Goal: Information Seeking & Learning: Compare options

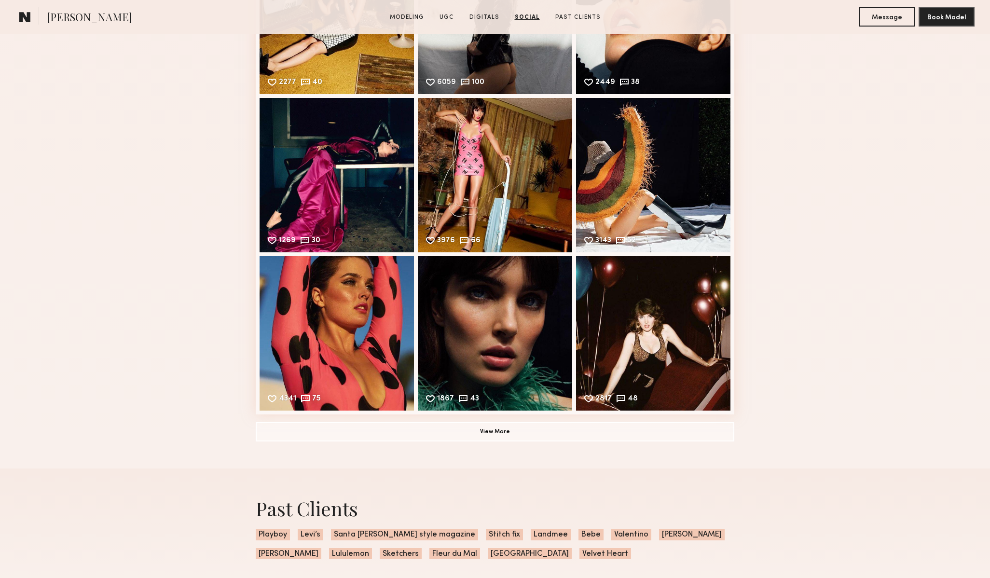
scroll to position [3542, 0]
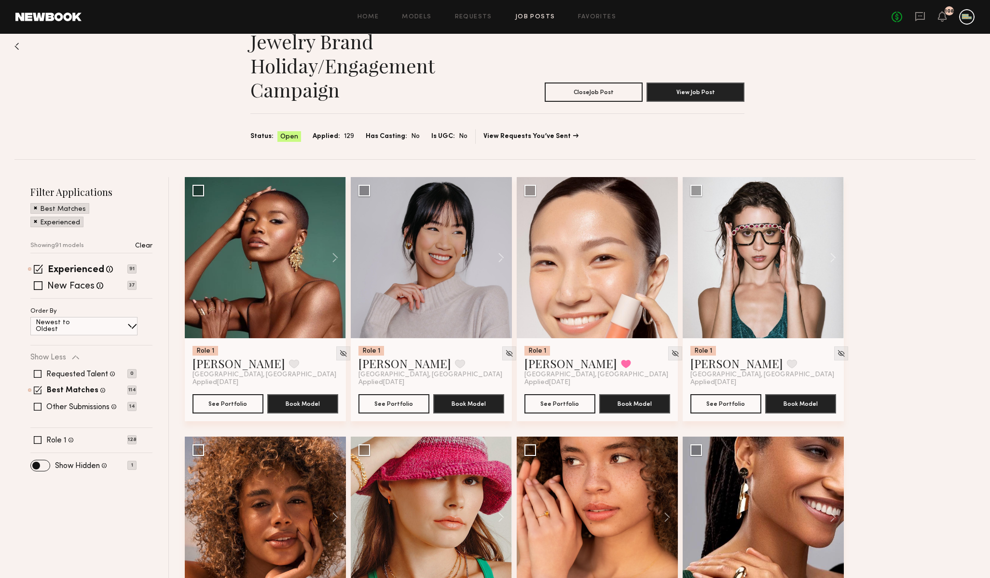
scroll to position [20, 0]
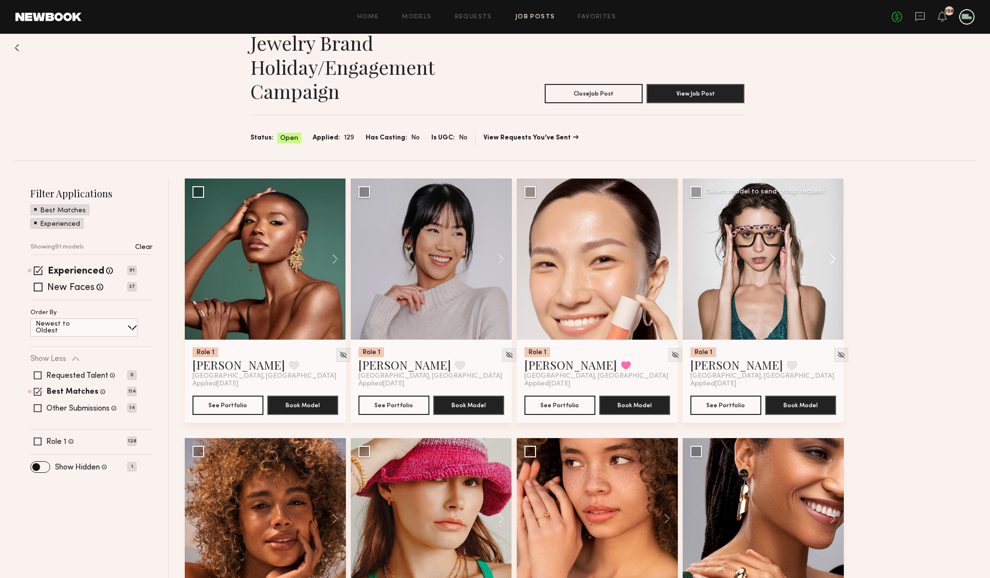
click at [831, 258] on button at bounding box center [828, 258] width 31 height 161
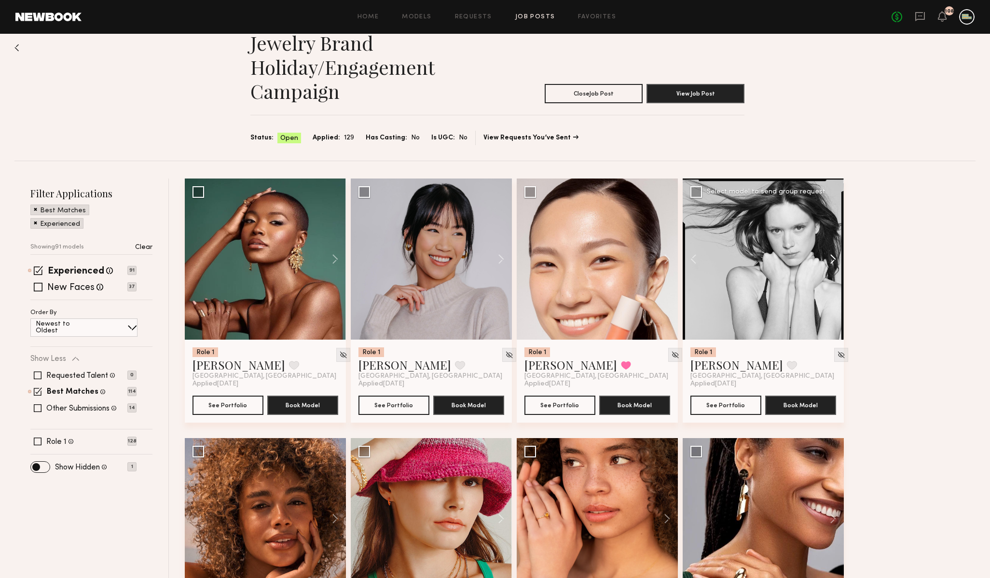
click at [831, 258] on button at bounding box center [828, 258] width 31 height 161
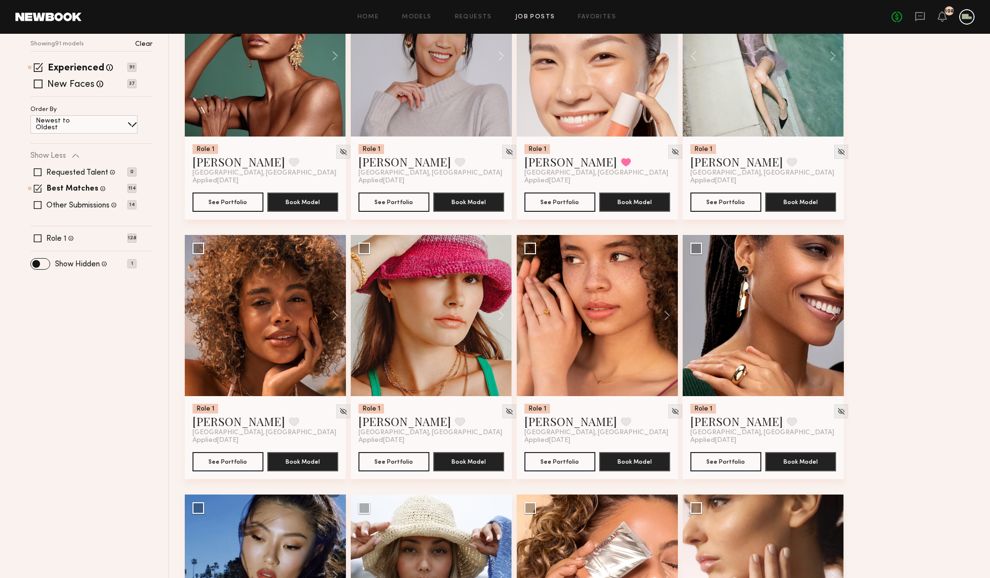
scroll to position [227, 0]
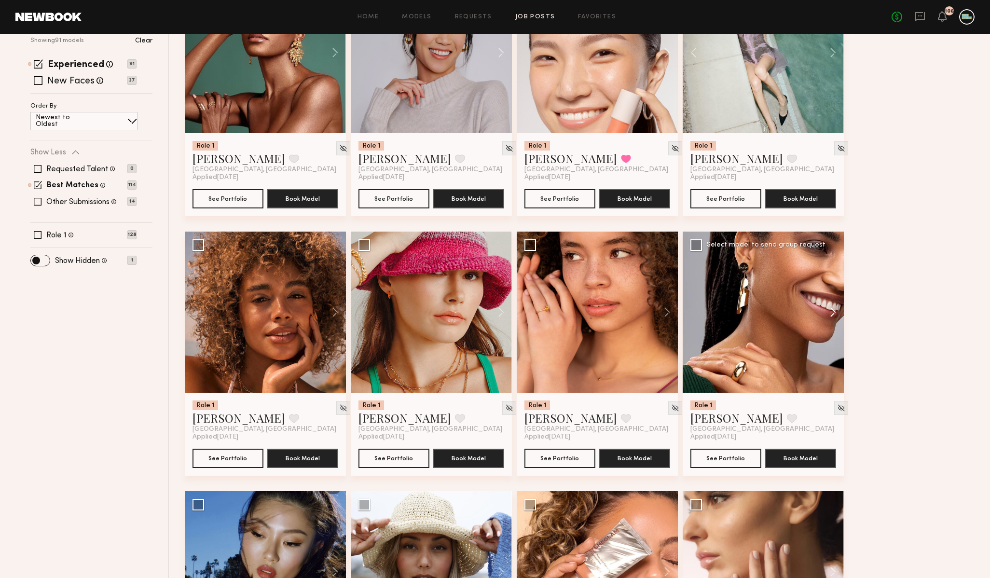
click at [834, 314] on button at bounding box center [828, 312] width 31 height 161
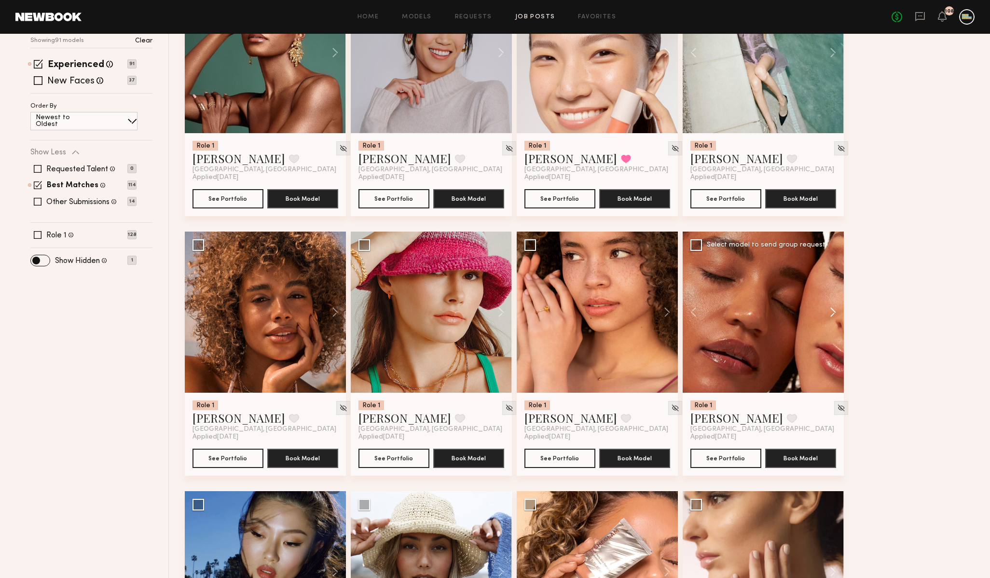
click at [834, 314] on button at bounding box center [828, 312] width 31 height 161
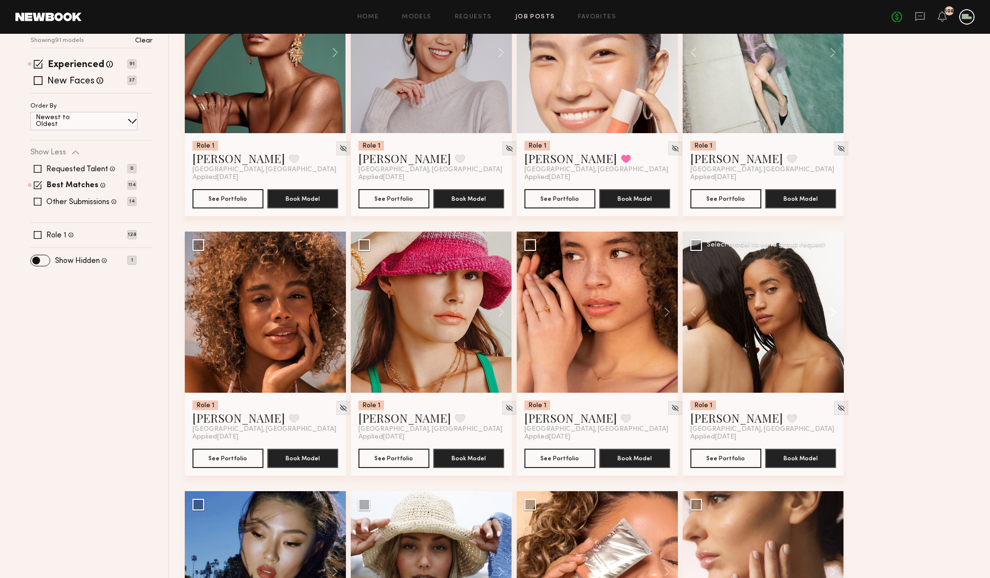
click at [834, 314] on button at bounding box center [828, 312] width 31 height 161
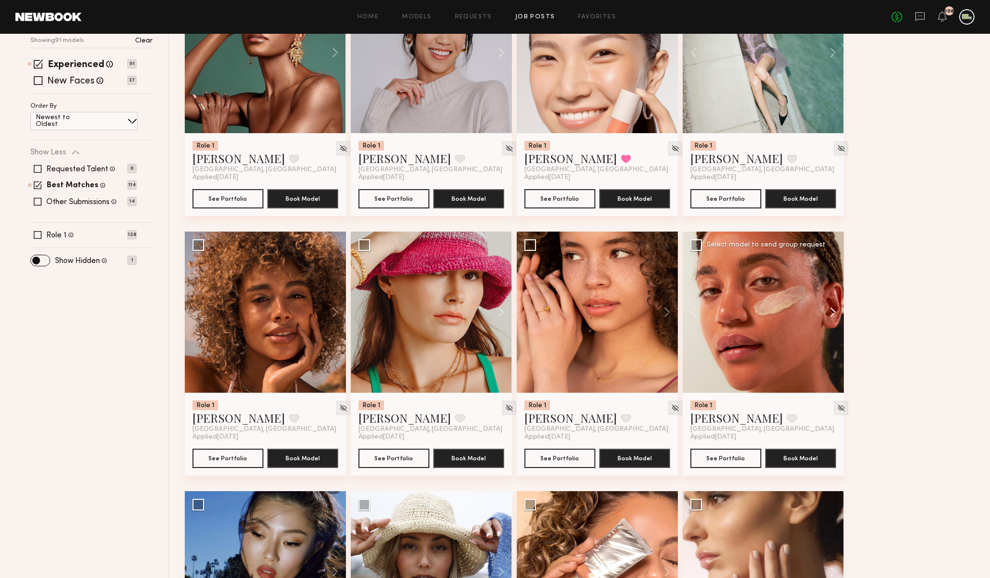
click at [834, 314] on button at bounding box center [828, 312] width 31 height 161
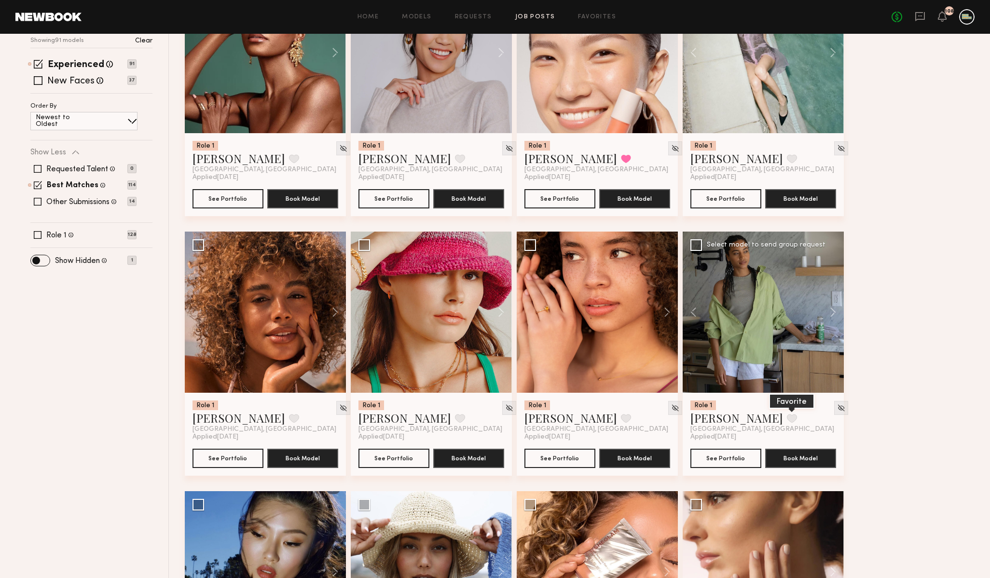
click at [787, 419] on button at bounding box center [792, 418] width 10 height 9
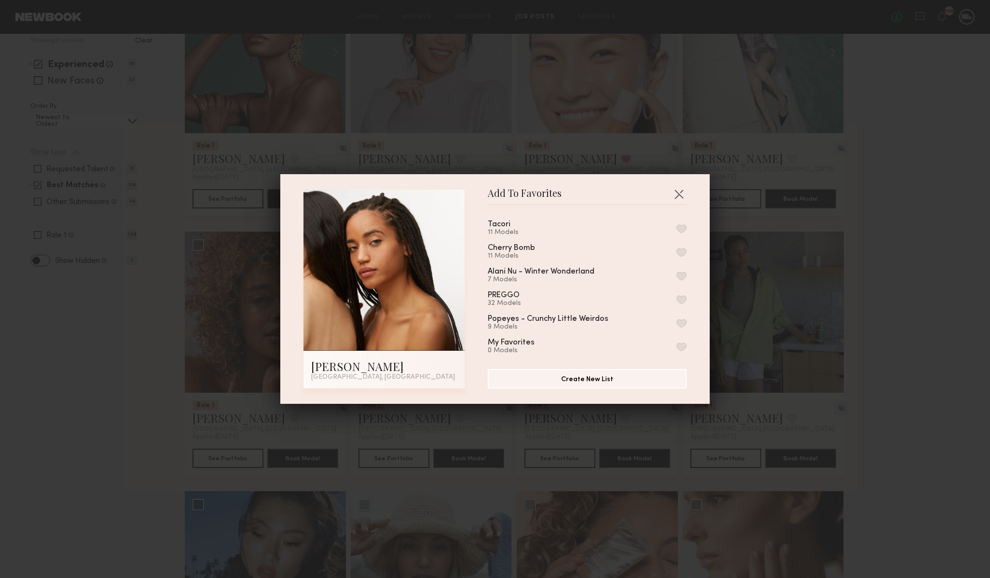
click at [679, 227] on button "button" at bounding box center [681, 228] width 10 height 9
click at [829, 281] on div "Add To Favorites Anisa B. Los Angeles, CA Add To Favorites Tacori 12 Models Rem…" at bounding box center [495, 289] width 990 height 578
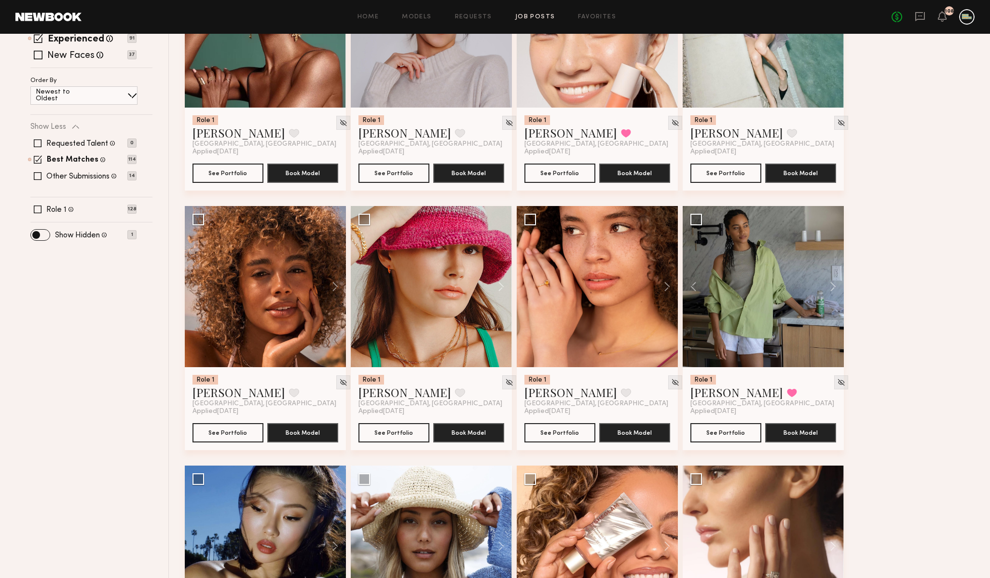
scroll to position [255, 0]
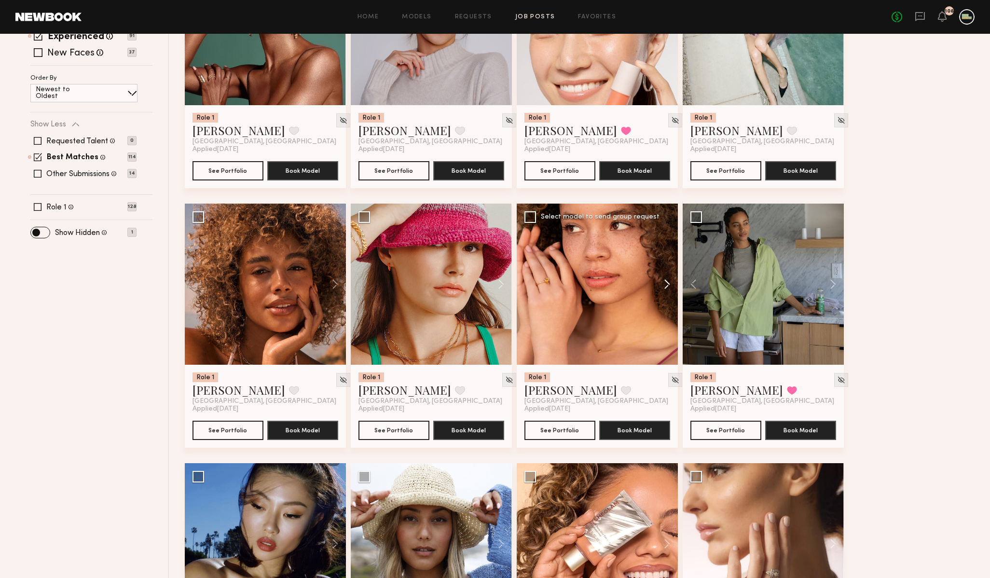
click at [663, 285] on button at bounding box center [662, 284] width 31 height 161
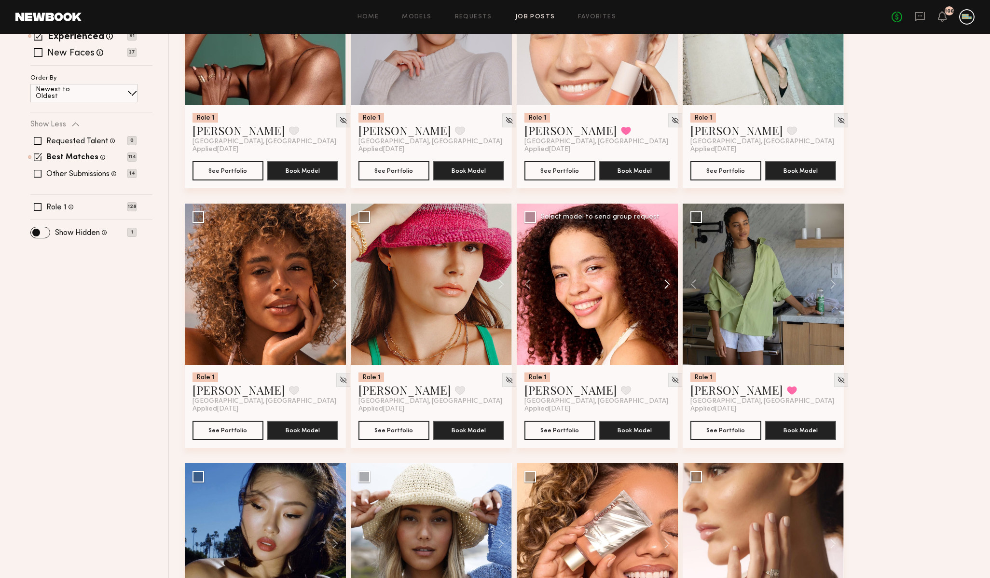
click at [663, 285] on button at bounding box center [662, 284] width 31 height 161
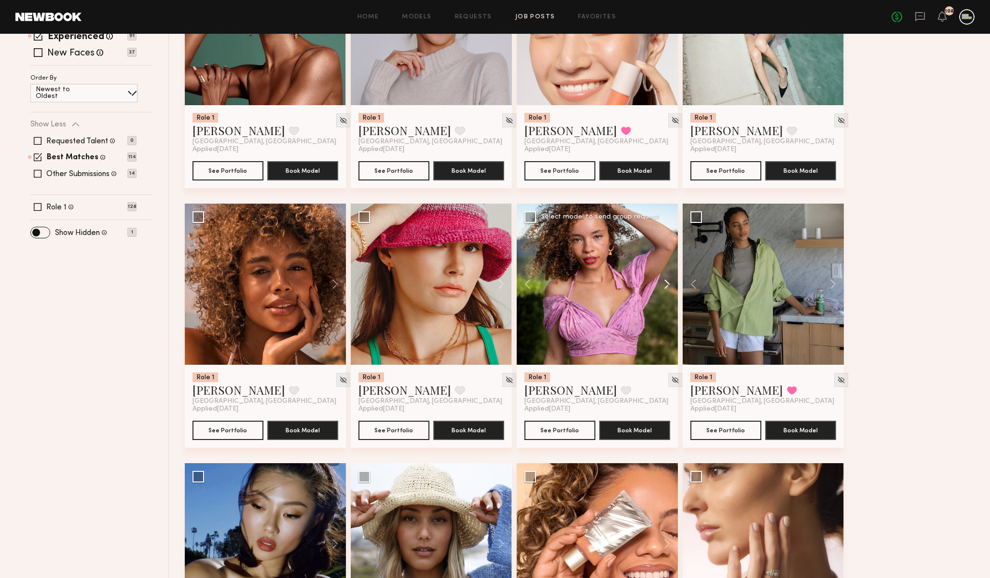
click at [663, 285] on button at bounding box center [662, 284] width 31 height 161
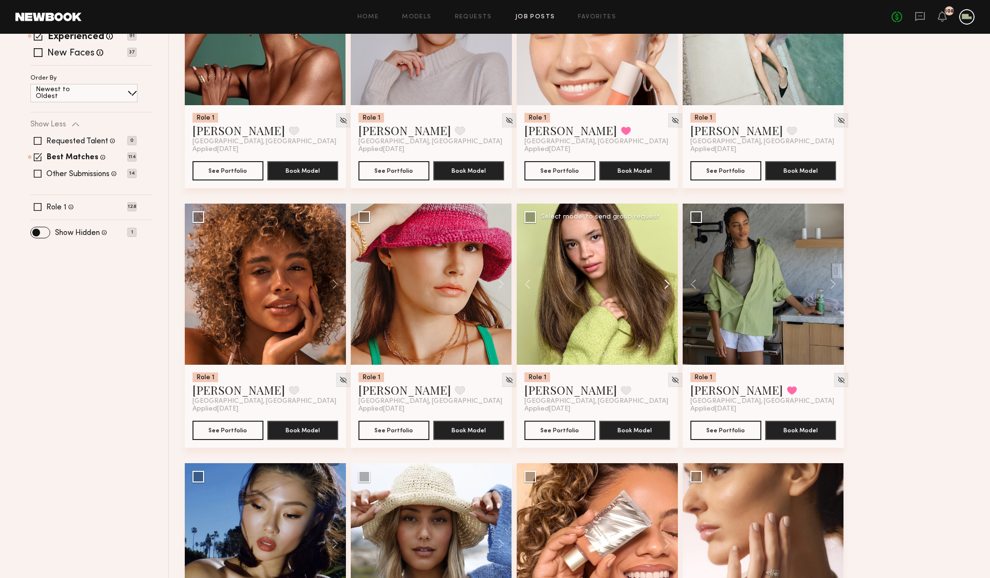
click at [663, 285] on button at bounding box center [662, 284] width 31 height 161
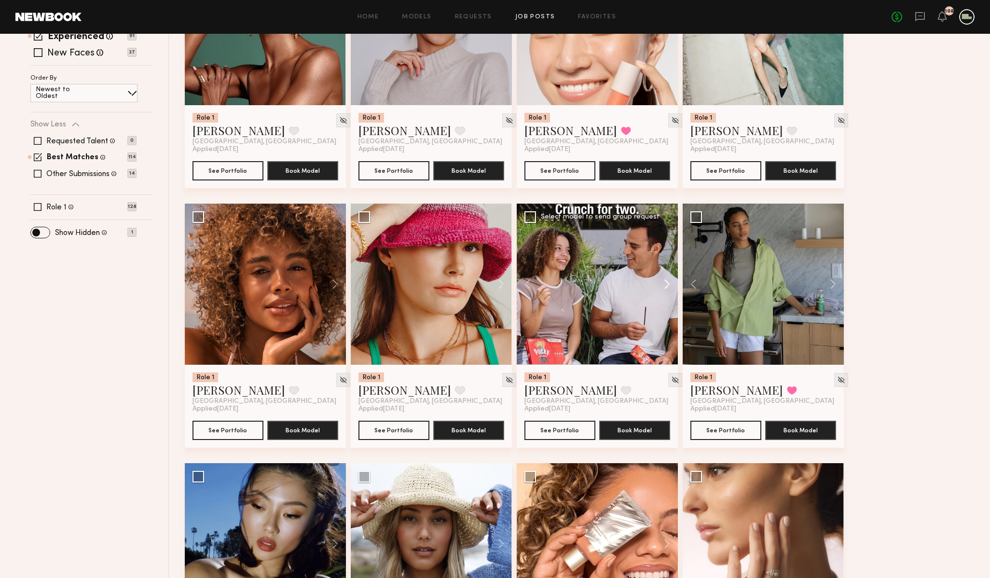
click at [665, 285] on button at bounding box center [662, 284] width 31 height 161
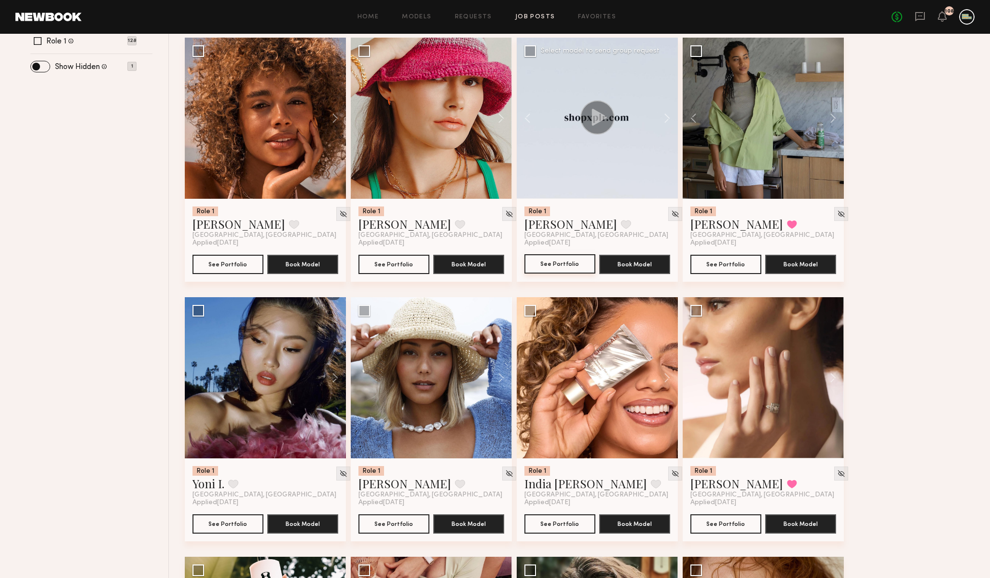
scroll to position [422, 0]
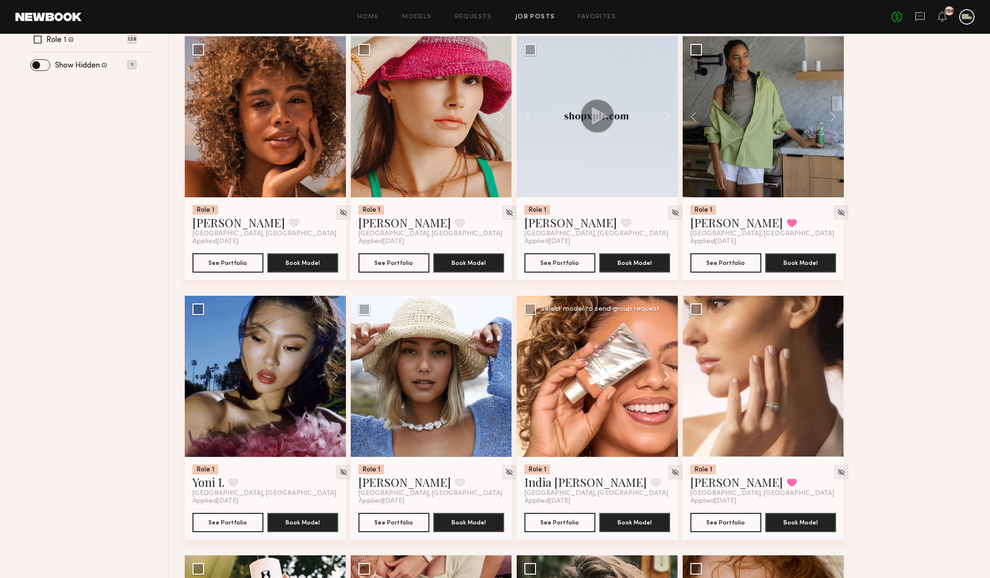
click at [666, 375] on button at bounding box center [662, 376] width 31 height 161
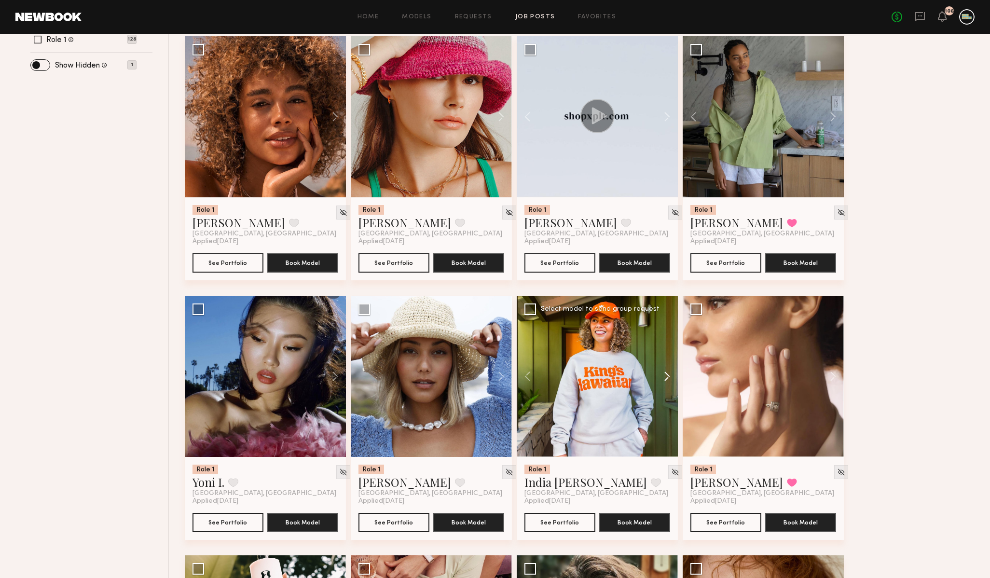
click at [666, 375] on button at bounding box center [662, 376] width 31 height 161
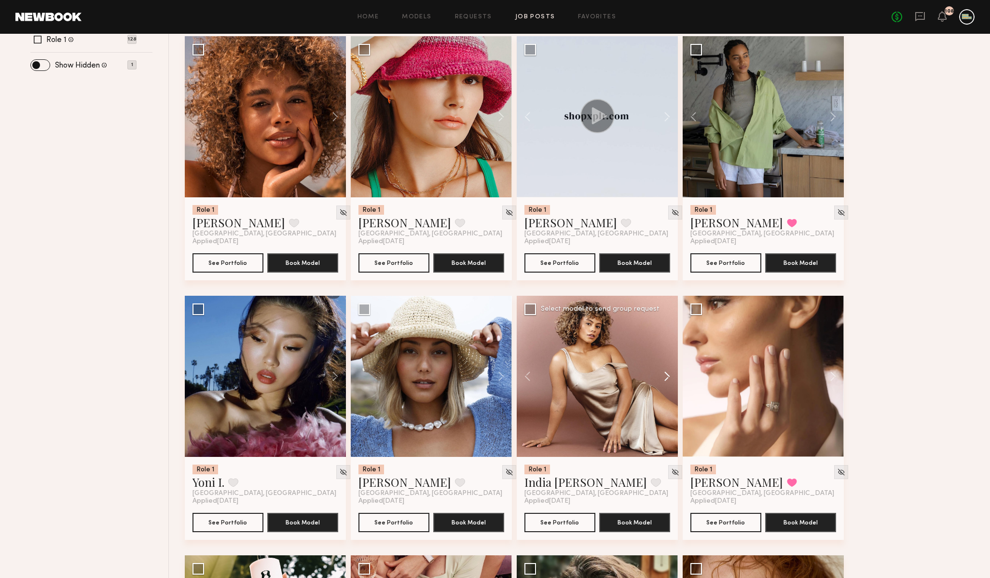
click at [666, 375] on button at bounding box center [662, 376] width 31 height 161
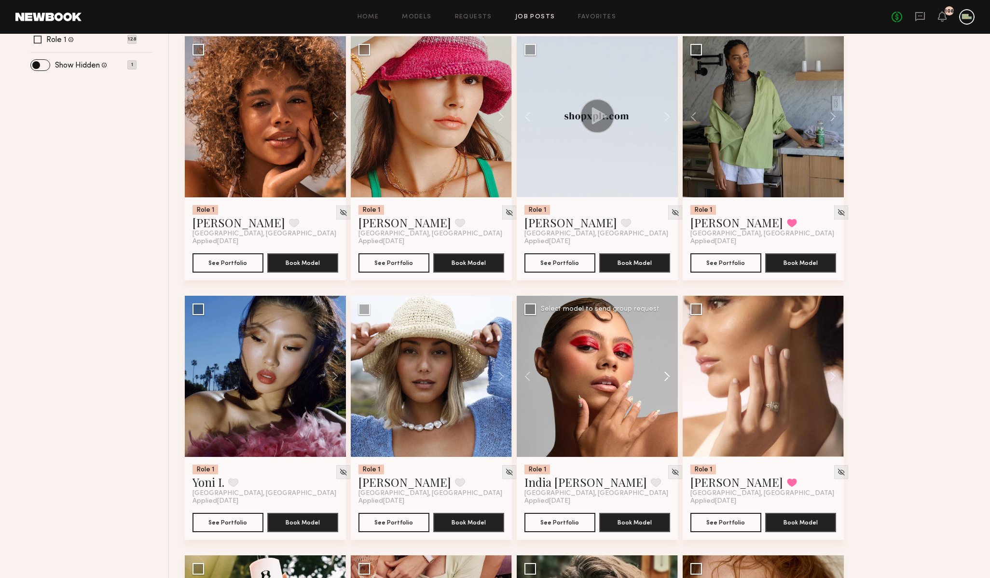
click at [666, 375] on button at bounding box center [662, 376] width 31 height 161
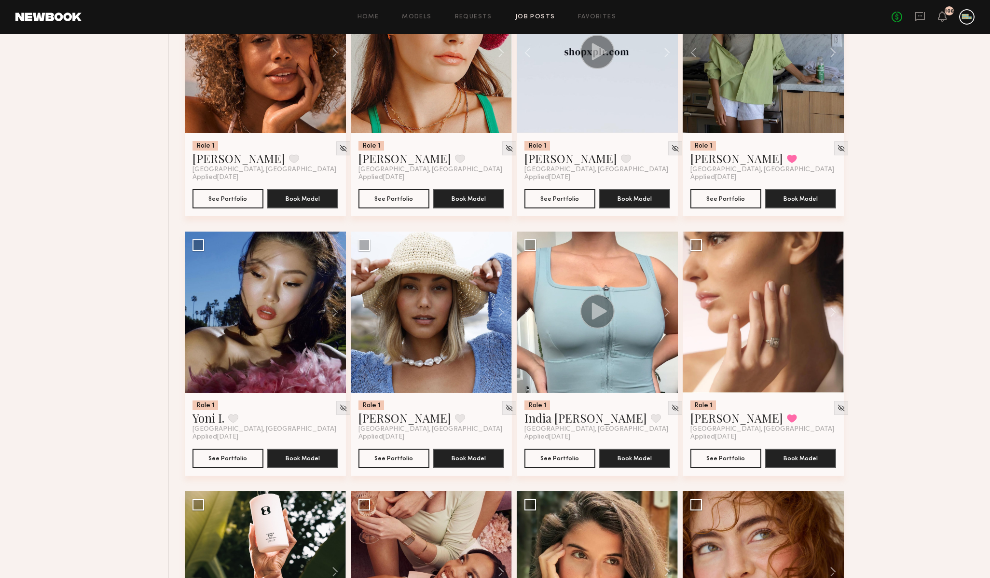
scroll to position [492, 0]
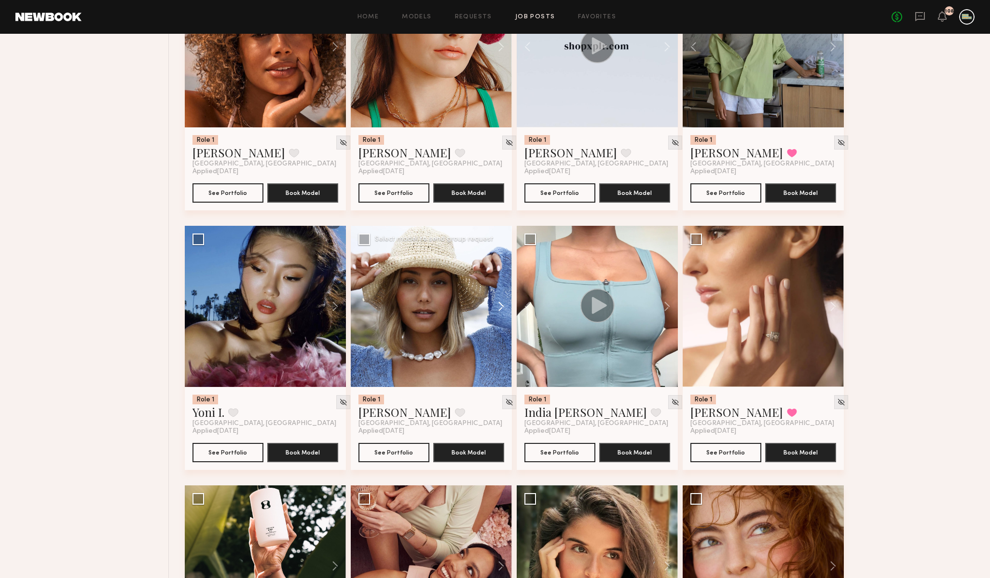
click at [501, 308] on button at bounding box center [496, 306] width 31 height 161
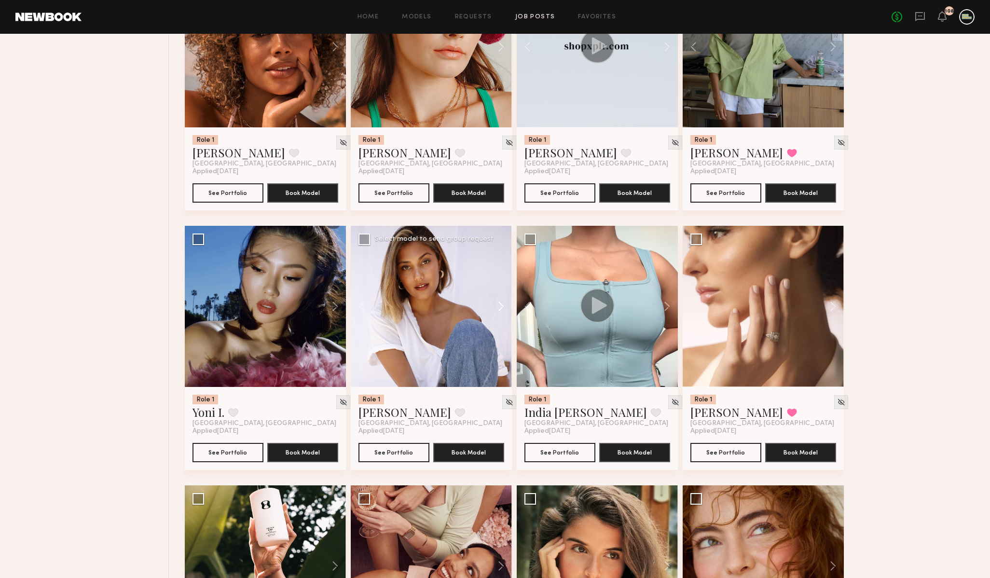
click at [501, 308] on button at bounding box center [496, 306] width 31 height 161
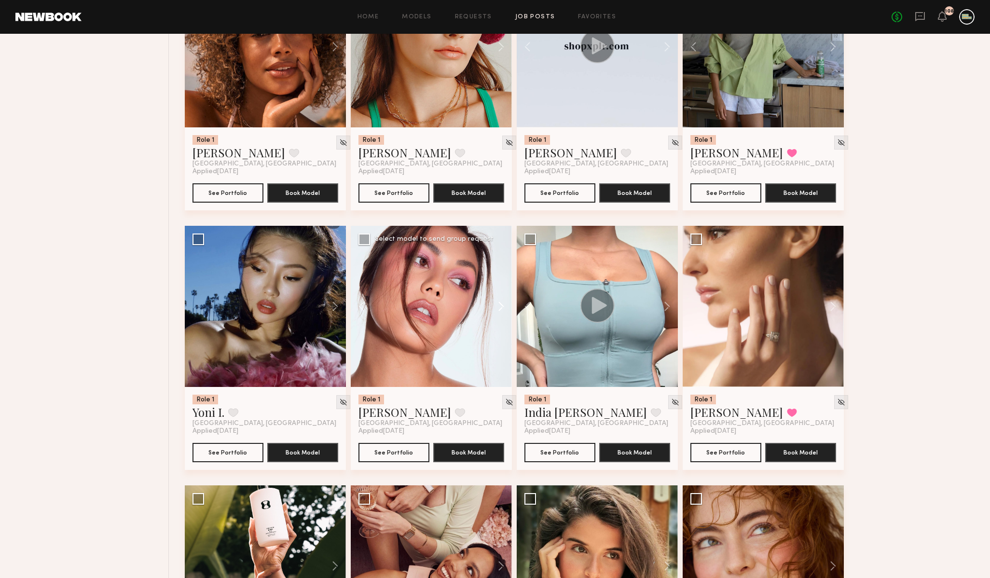
click at [501, 308] on button at bounding box center [496, 306] width 31 height 161
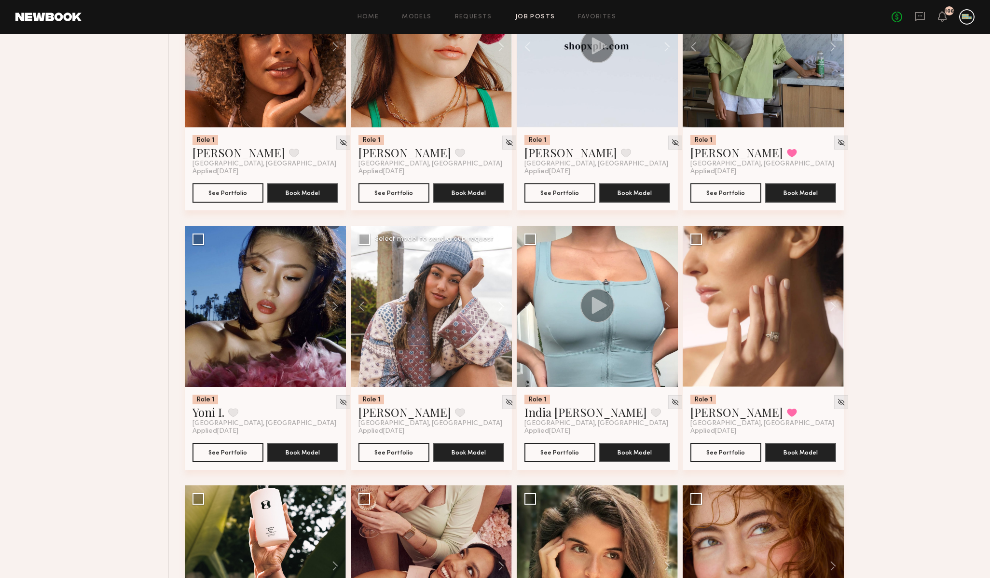
click at [501, 308] on button at bounding box center [496, 306] width 31 height 161
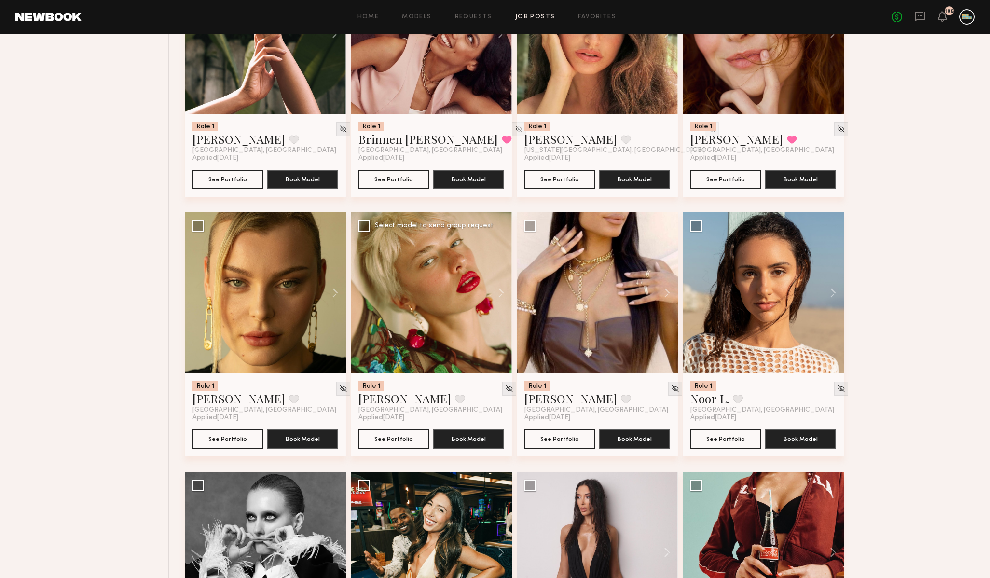
scroll to position [1071, 0]
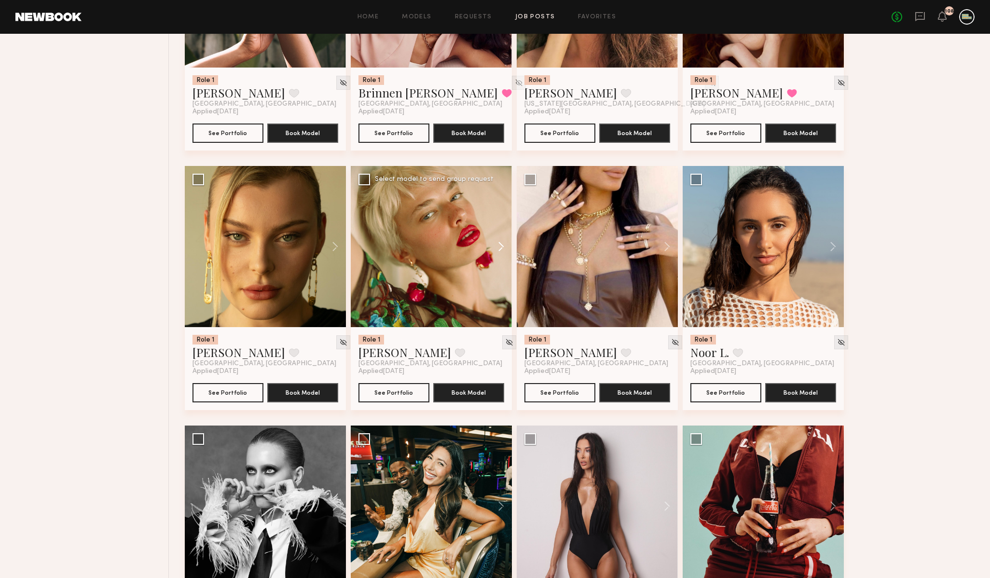
click at [503, 247] on button at bounding box center [496, 246] width 31 height 161
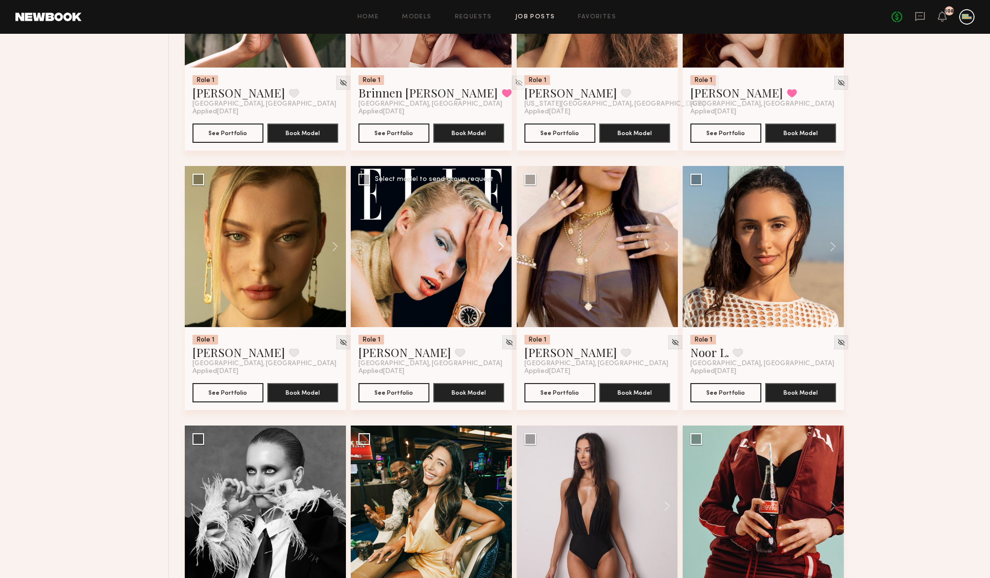
click at [503, 247] on button at bounding box center [496, 246] width 31 height 161
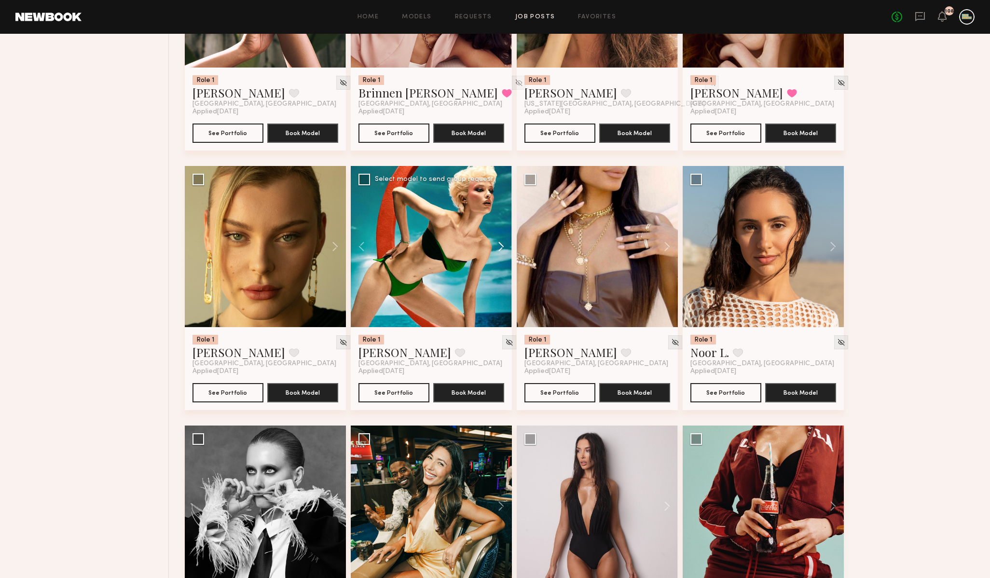
click at [503, 247] on button at bounding box center [496, 246] width 31 height 161
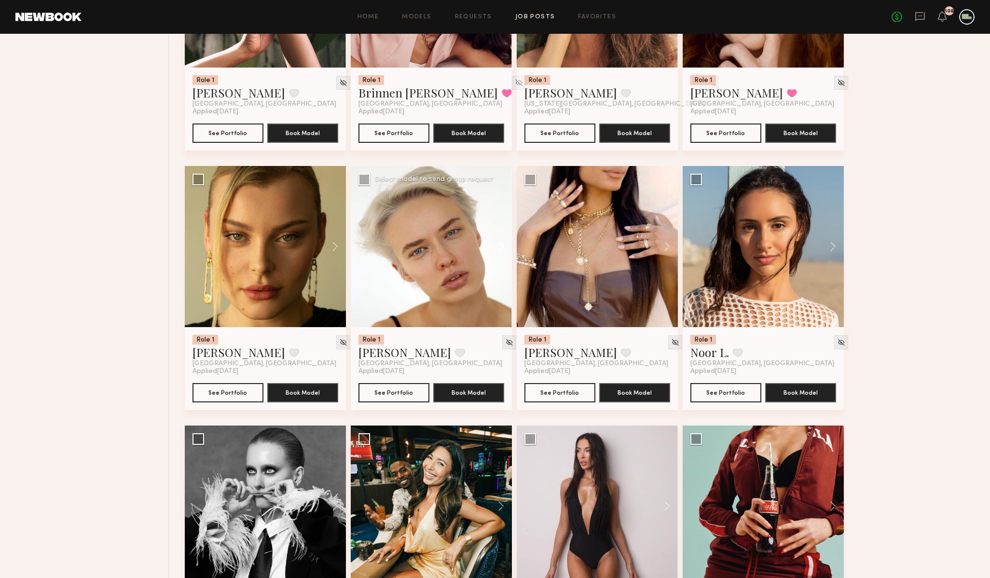
click at [503, 247] on button at bounding box center [496, 246] width 31 height 161
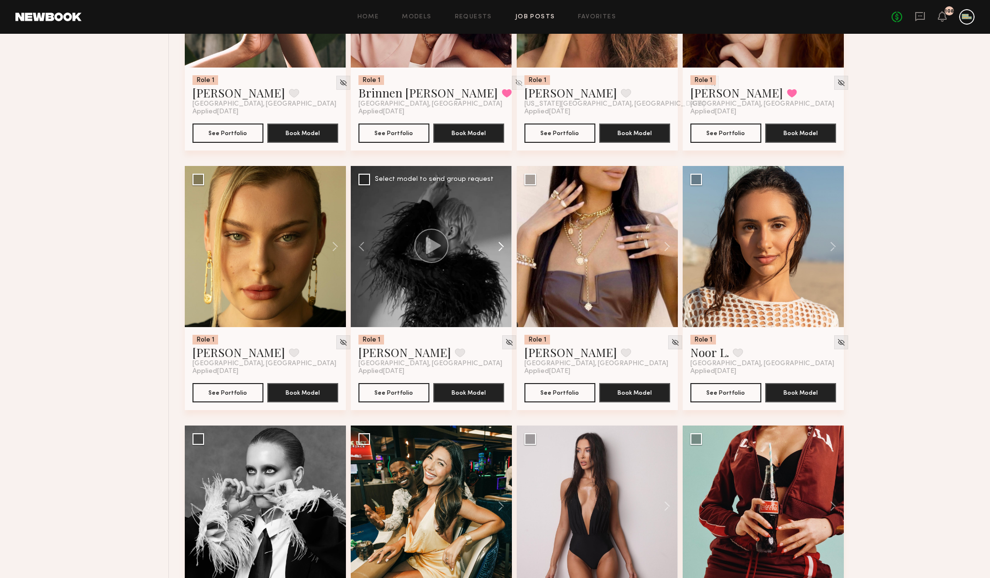
click at [503, 247] on button at bounding box center [496, 246] width 31 height 161
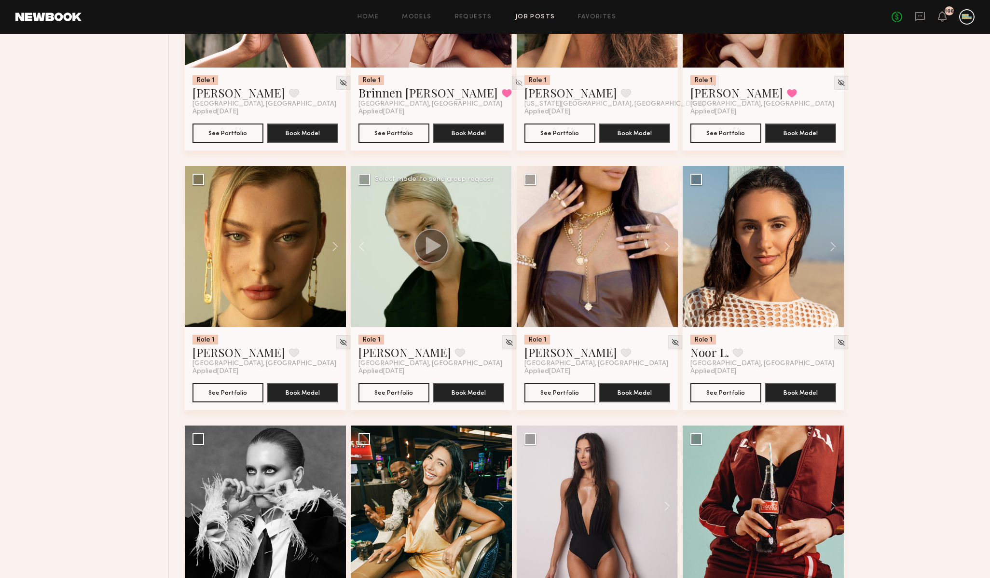
scroll to position [1074, 0]
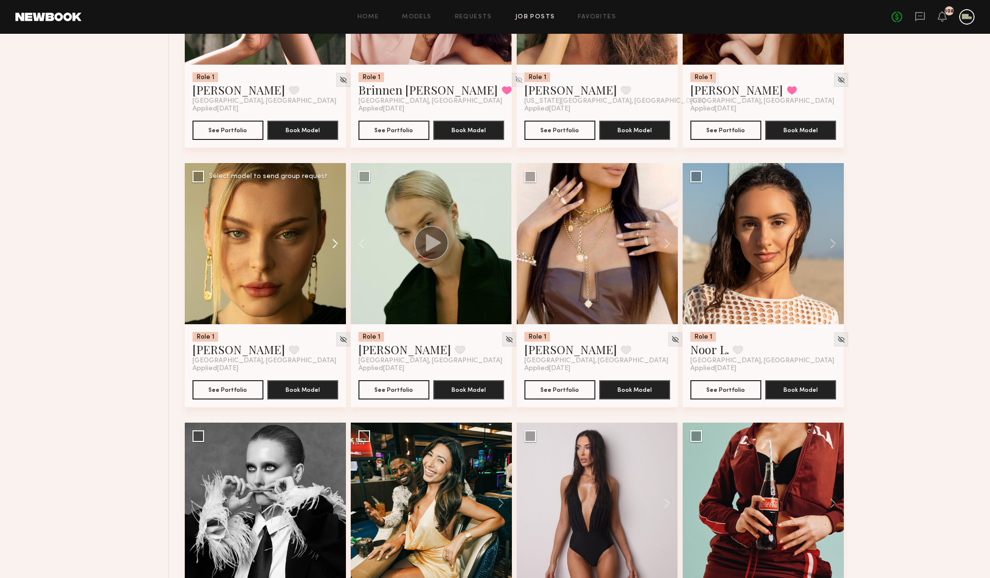
click at [331, 245] on button at bounding box center [330, 243] width 31 height 161
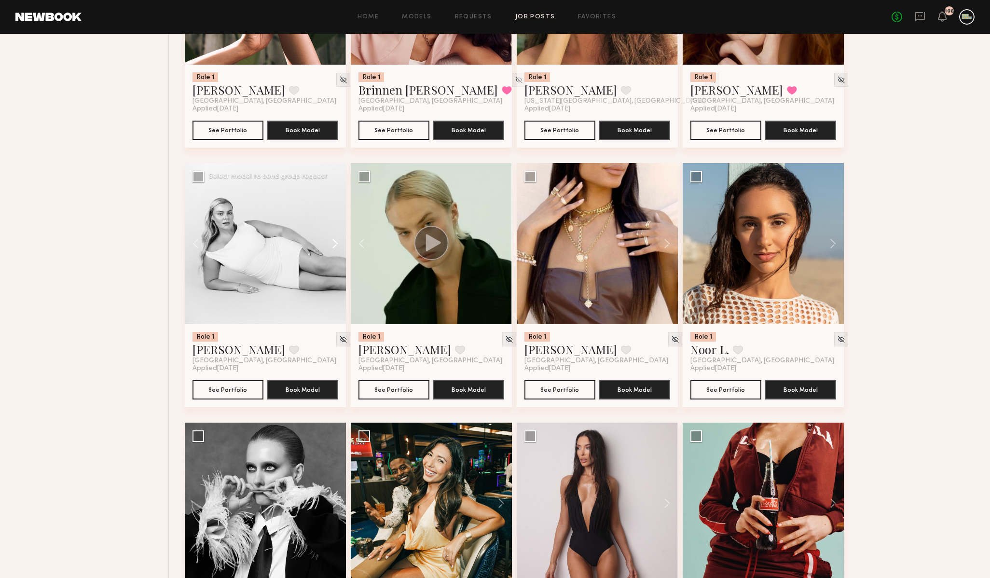
click at [331, 245] on button at bounding box center [330, 243] width 31 height 161
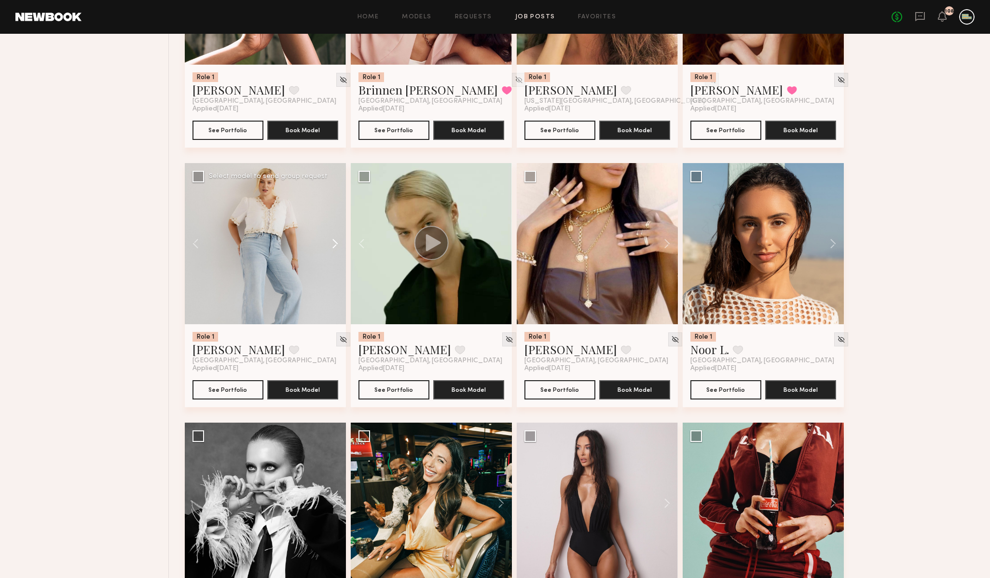
click at [331, 245] on button at bounding box center [330, 243] width 31 height 161
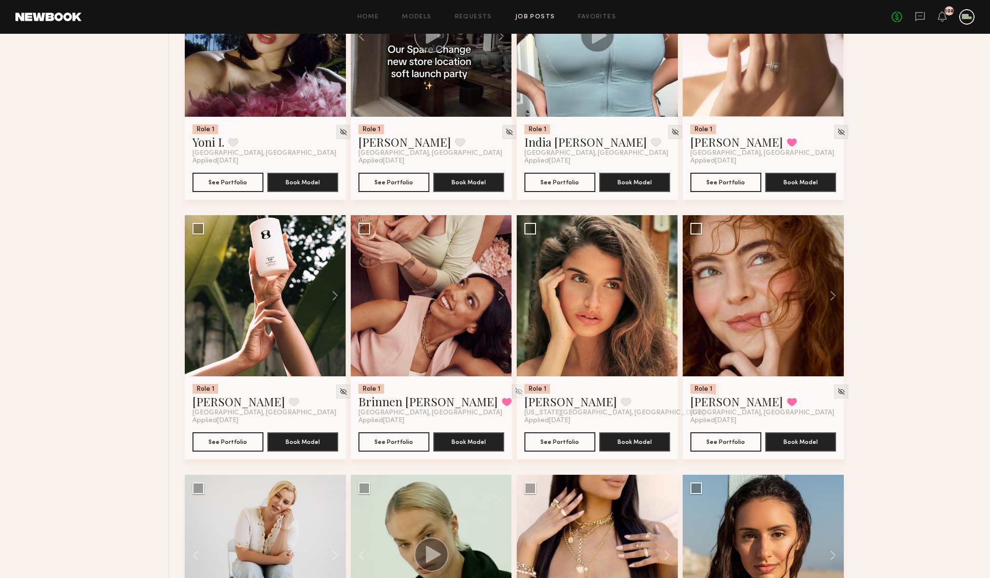
scroll to position [760, 0]
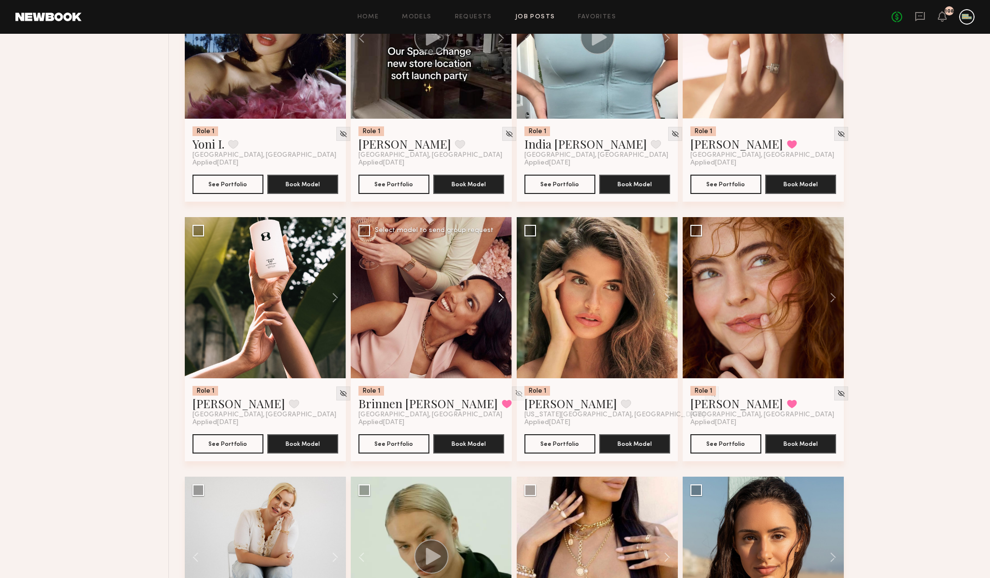
click at [500, 296] on button at bounding box center [496, 297] width 31 height 161
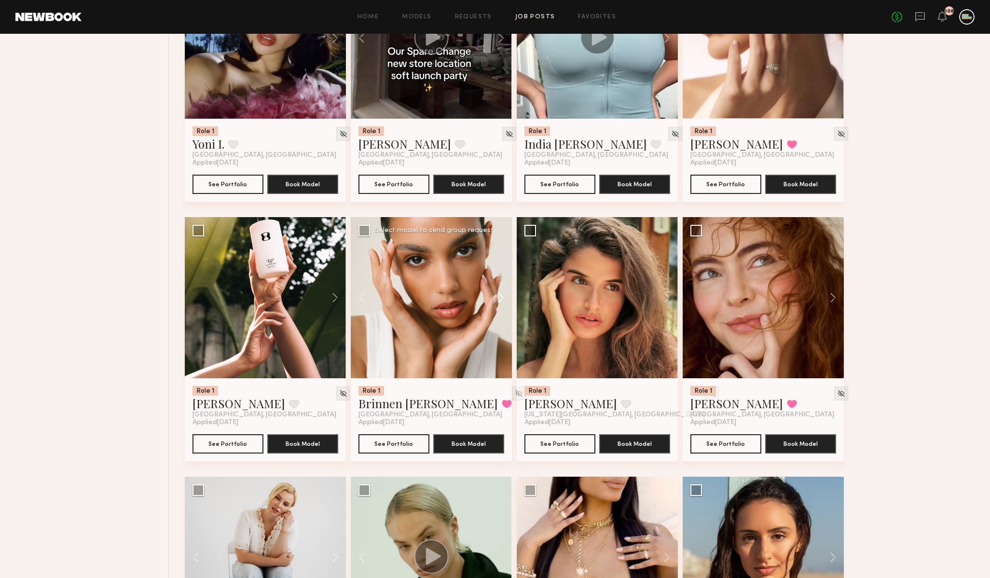
click at [500, 296] on button at bounding box center [496, 297] width 31 height 161
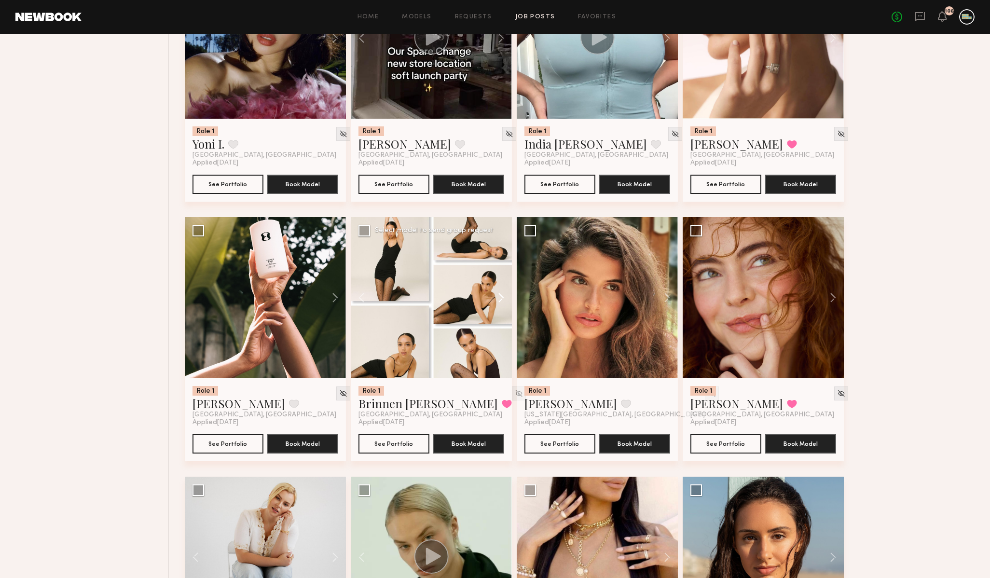
click at [500, 296] on button at bounding box center [496, 297] width 31 height 161
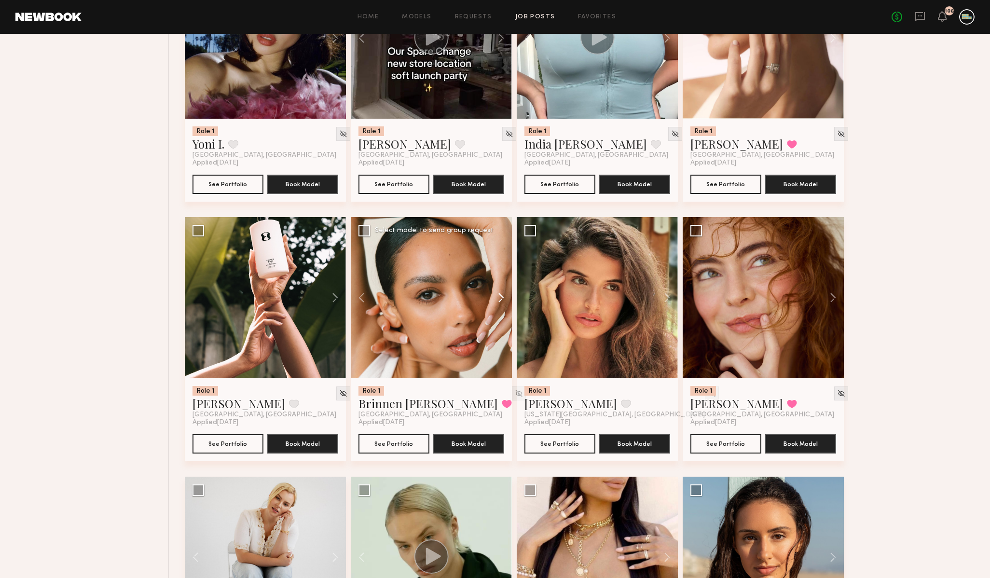
click at [500, 296] on button at bounding box center [496, 297] width 31 height 161
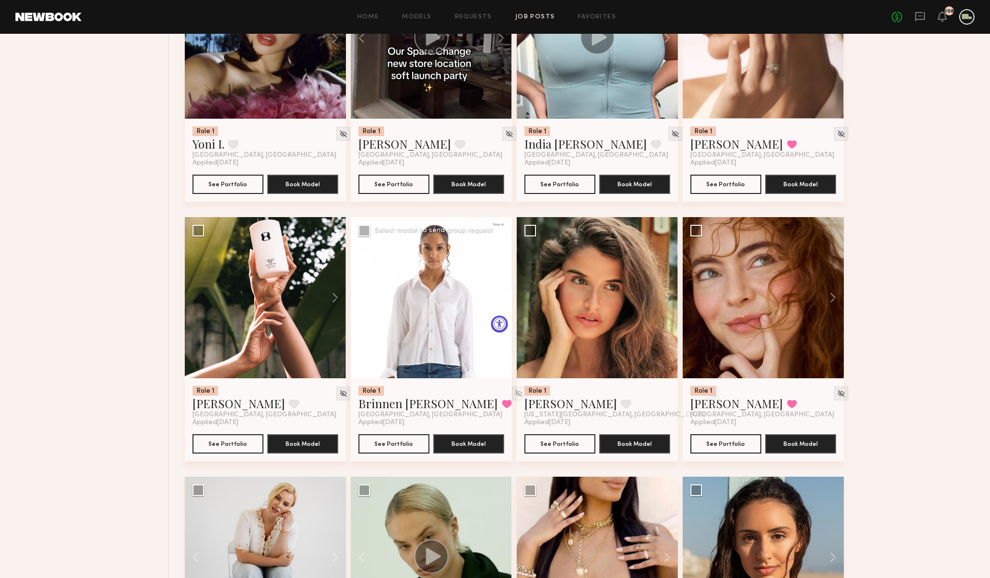
click at [500, 296] on div at bounding box center [431, 297] width 161 height 161
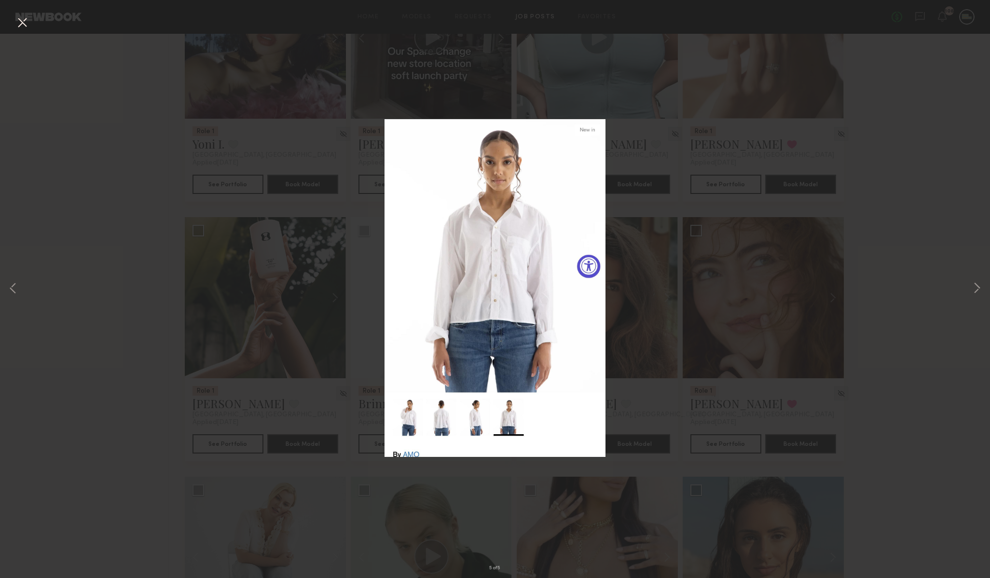
click at [658, 189] on div "5 of 5" at bounding box center [495, 289] width 990 height 578
click at [926, 94] on div "5 of 5" at bounding box center [495, 289] width 990 height 578
click at [12, 22] on div "5 of 5" at bounding box center [495, 289] width 990 height 578
click at [20, 24] on button at bounding box center [21, 22] width 15 height 17
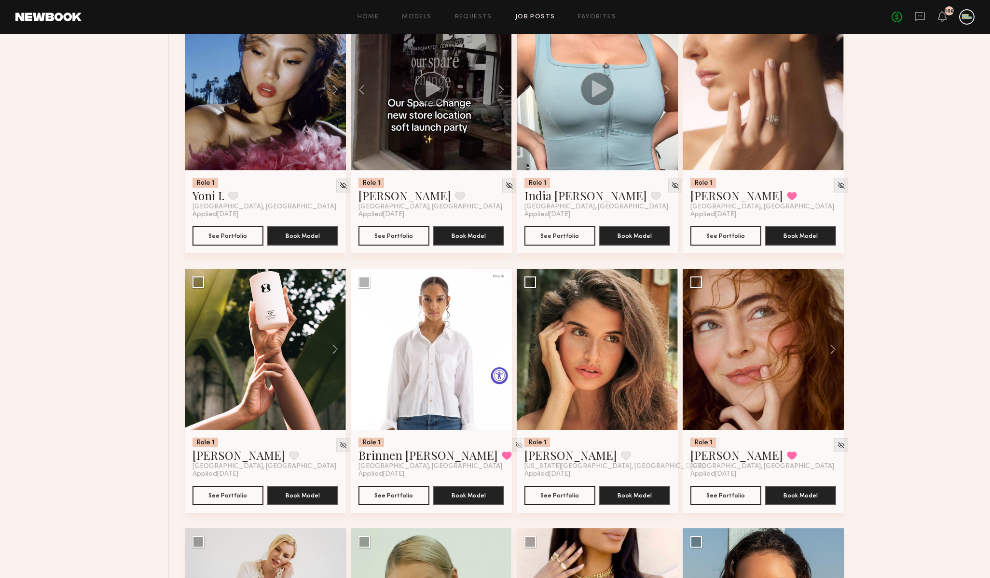
scroll to position [709, 0]
click at [834, 350] on button at bounding box center [828, 348] width 31 height 161
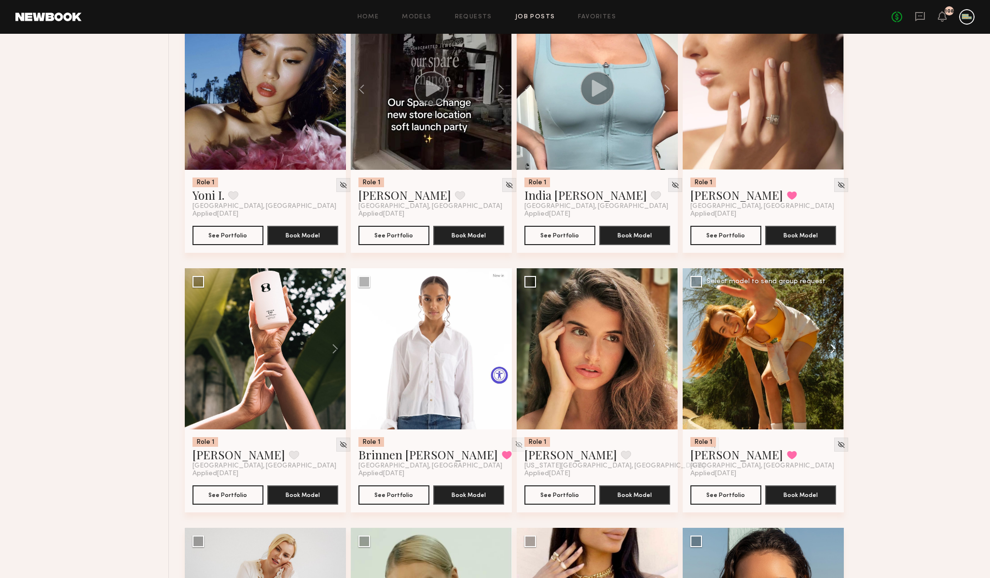
click at [830, 352] on button at bounding box center [828, 348] width 31 height 161
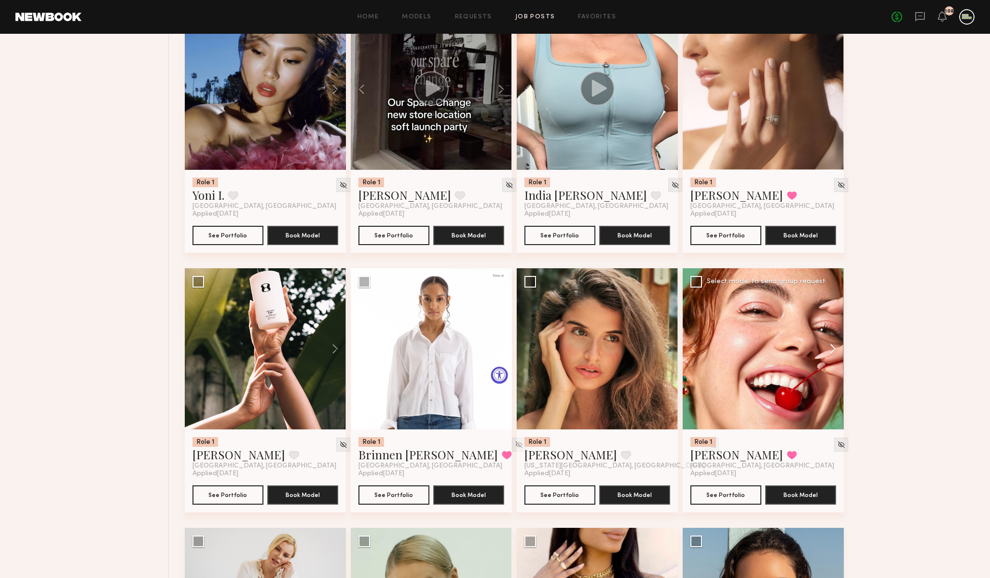
click at [831, 351] on button at bounding box center [828, 348] width 31 height 161
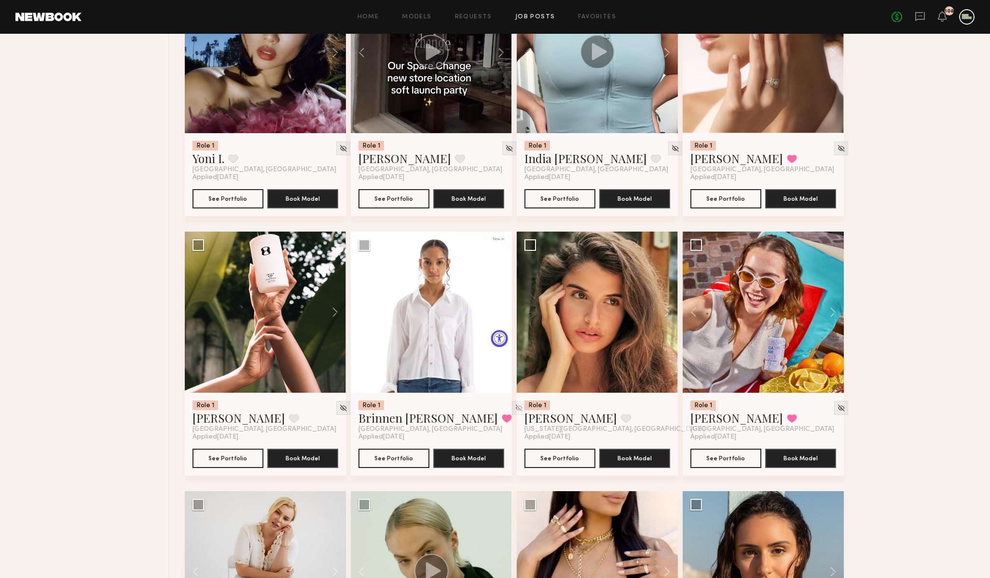
scroll to position [757, 0]
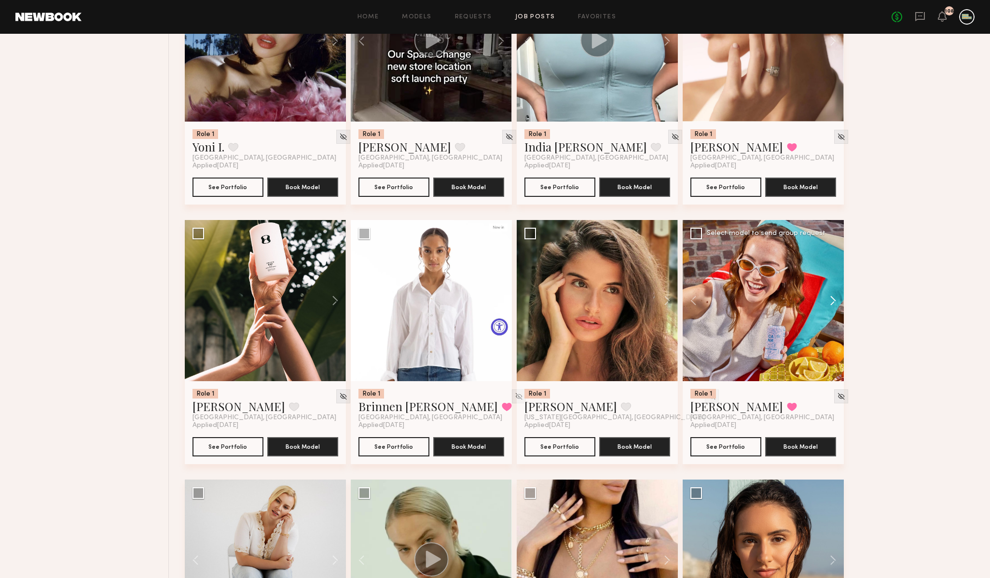
click at [830, 304] on button at bounding box center [828, 300] width 31 height 161
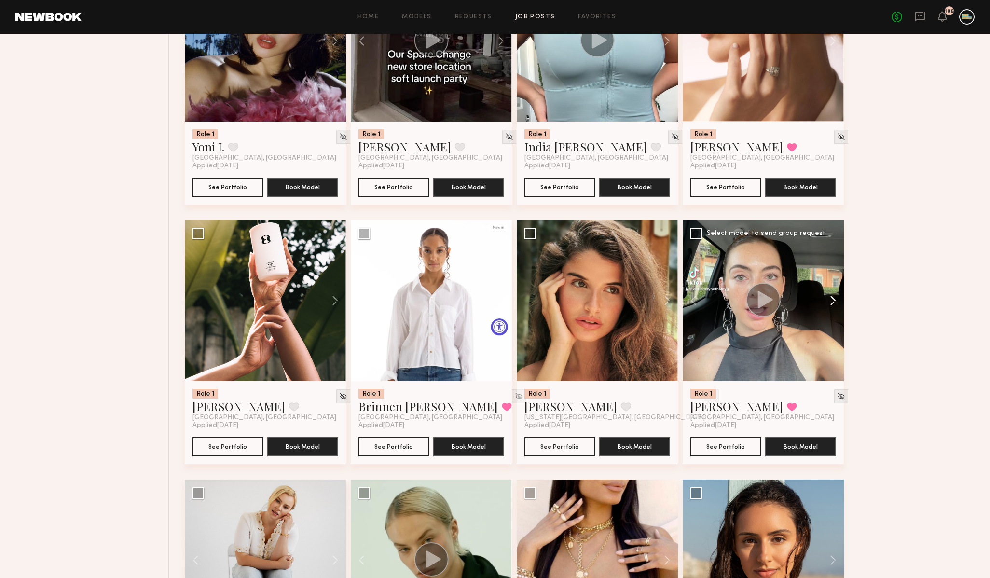
click at [830, 304] on button at bounding box center [828, 300] width 31 height 161
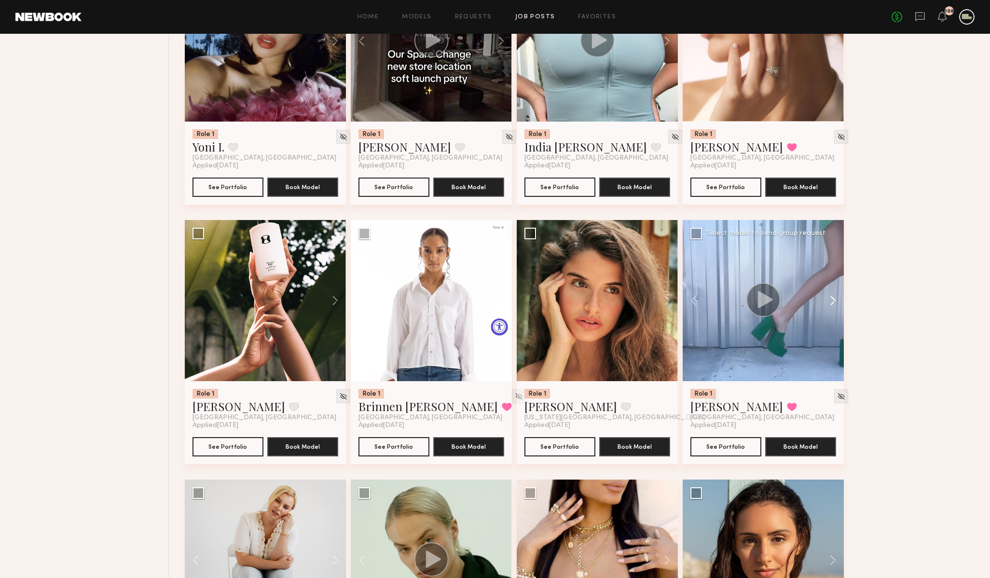
click at [830, 304] on button at bounding box center [828, 300] width 31 height 161
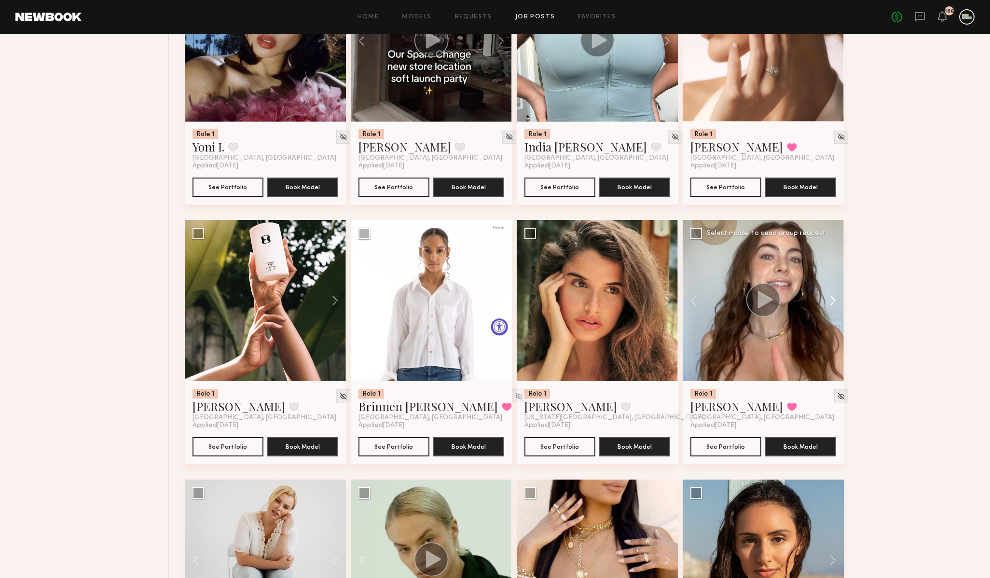
click at [830, 304] on button at bounding box center [828, 300] width 31 height 161
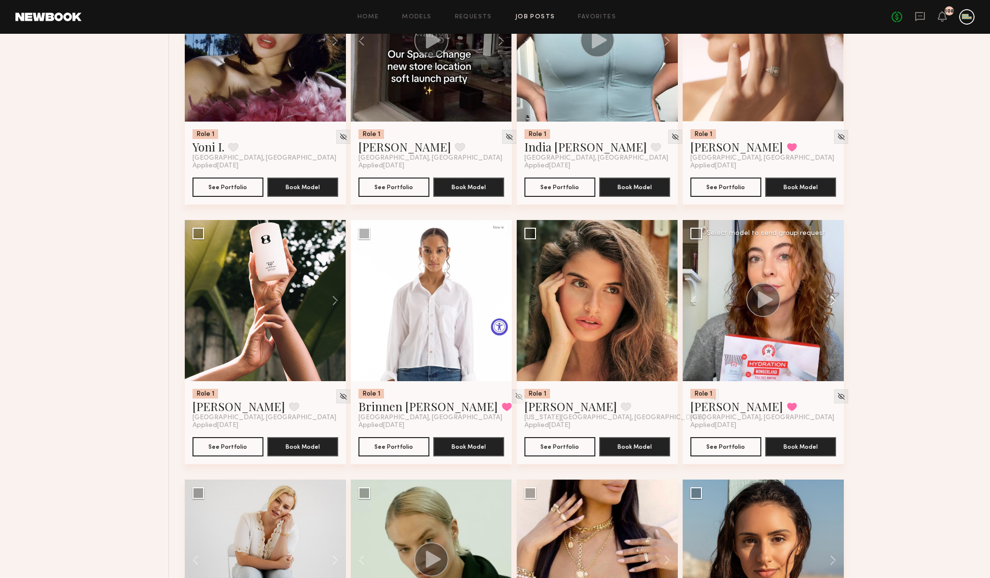
click at [830, 304] on button at bounding box center [828, 300] width 31 height 161
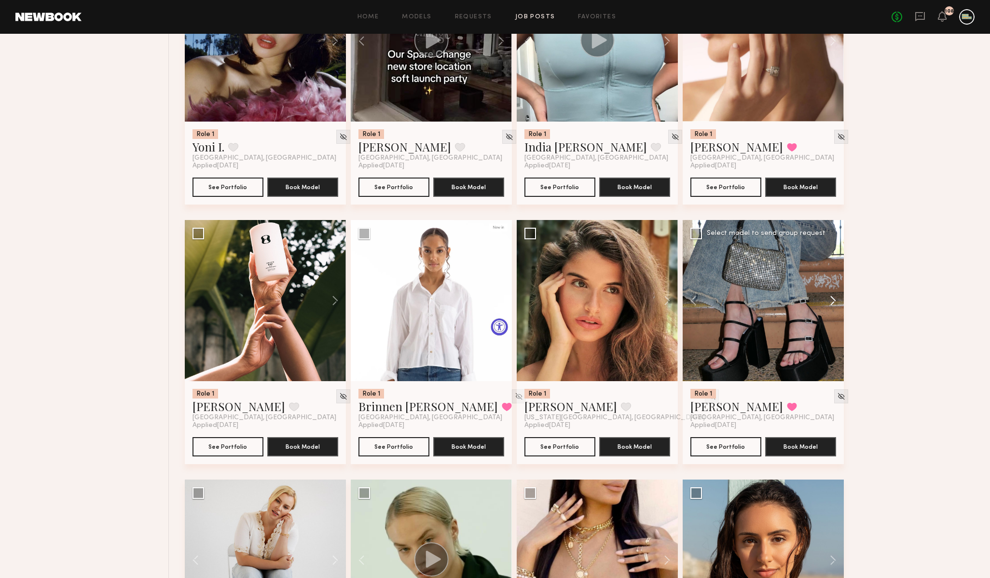
click at [830, 304] on button at bounding box center [828, 300] width 31 height 161
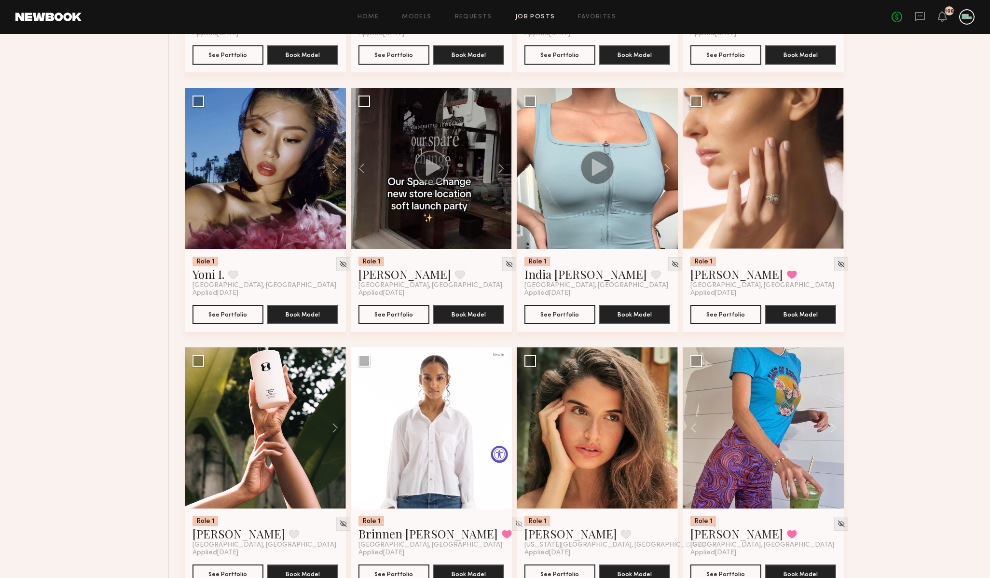
scroll to position [621, 0]
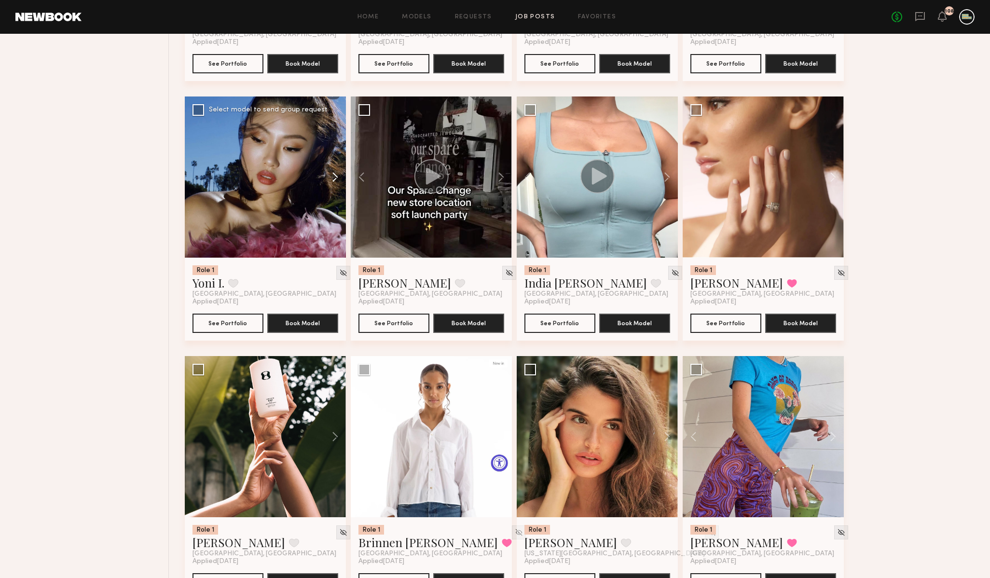
click at [335, 179] on button at bounding box center [330, 176] width 31 height 161
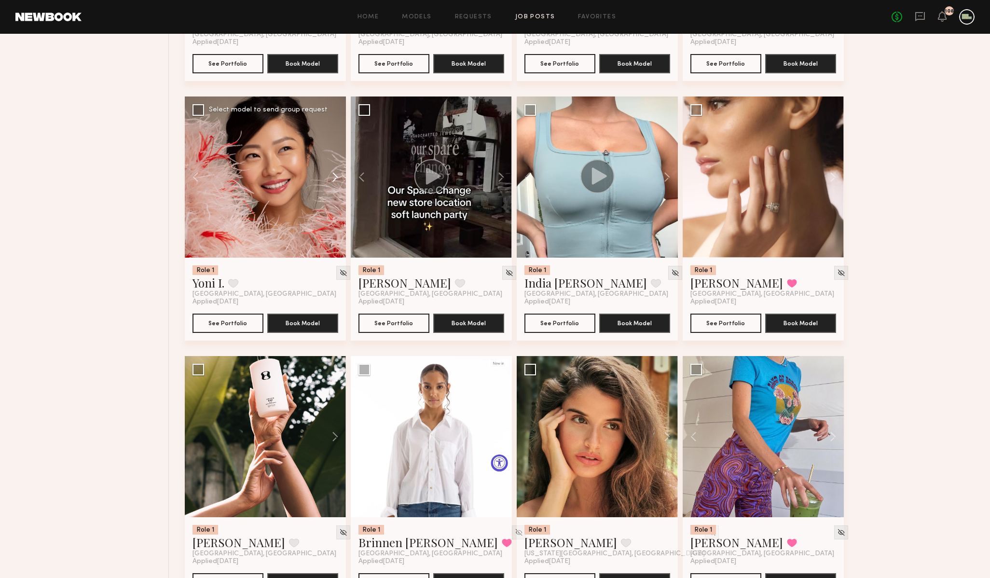
click at [330, 177] on button at bounding box center [330, 176] width 31 height 161
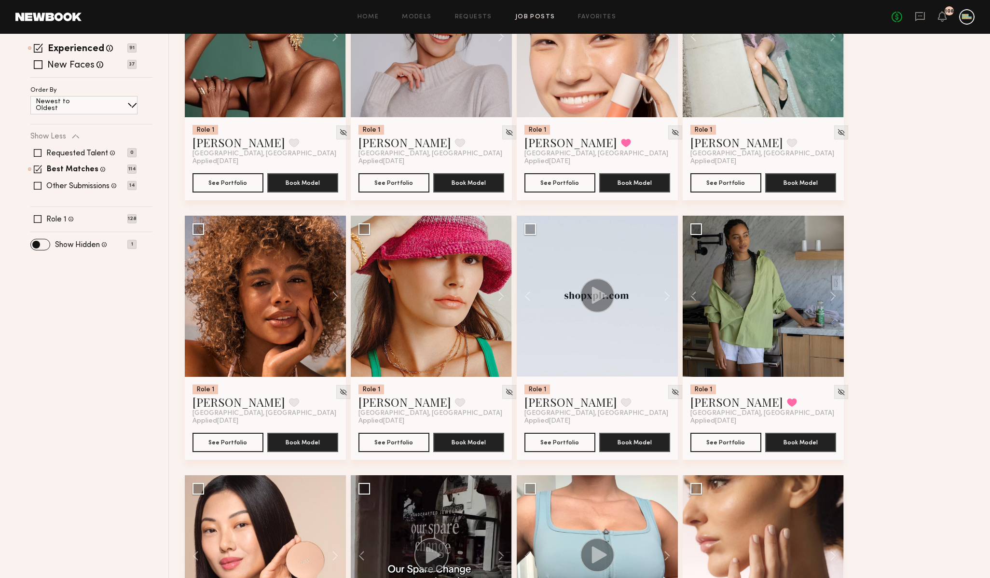
scroll to position [242, 0]
click at [499, 296] on button at bounding box center [496, 296] width 31 height 161
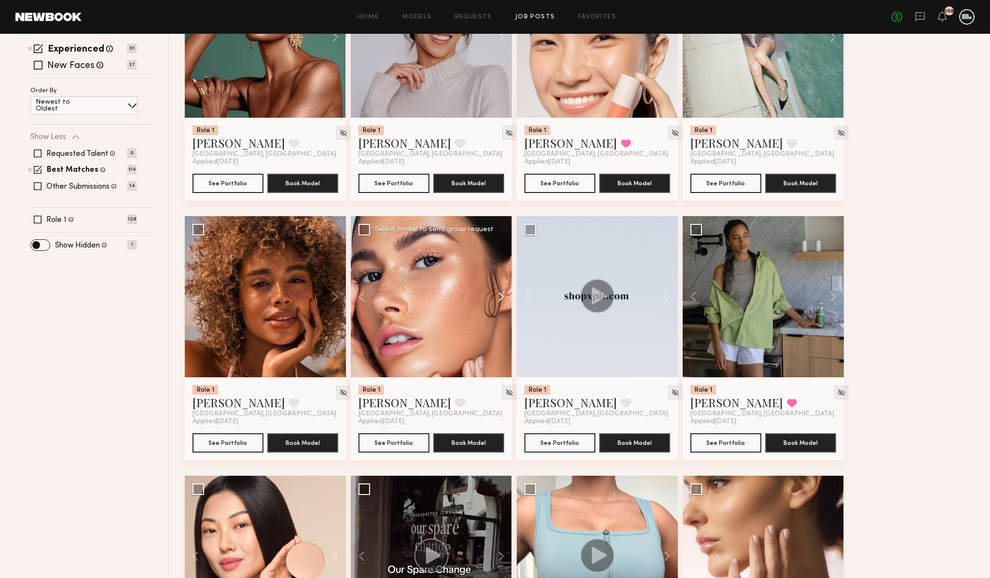
click at [499, 296] on button at bounding box center [496, 296] width 31 height 161
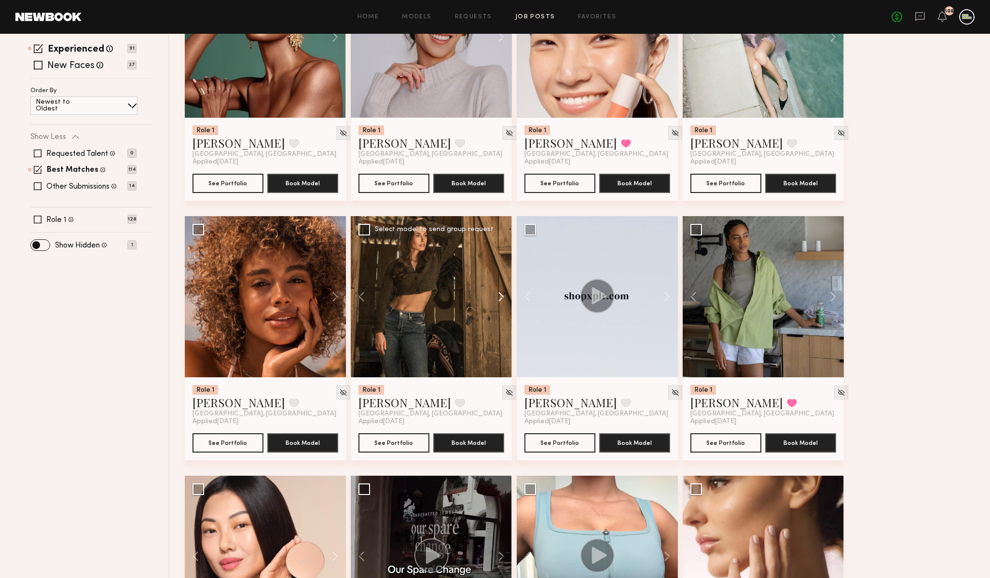
click at [499, 296] on button at bounding box center [496, 296] width 31 height 161
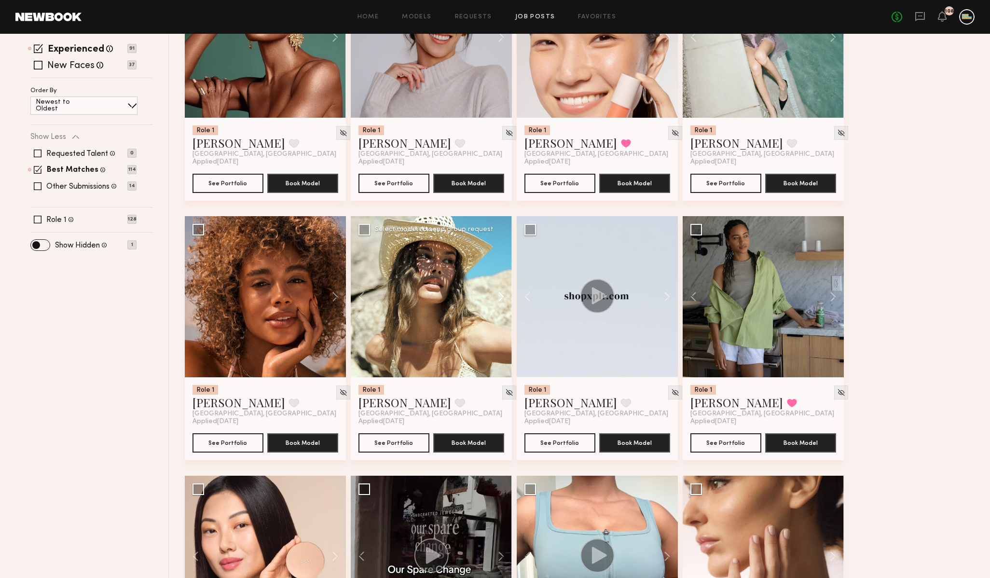
click at [499, 296] on button at bounding box center [496, 296] width 31 height 161
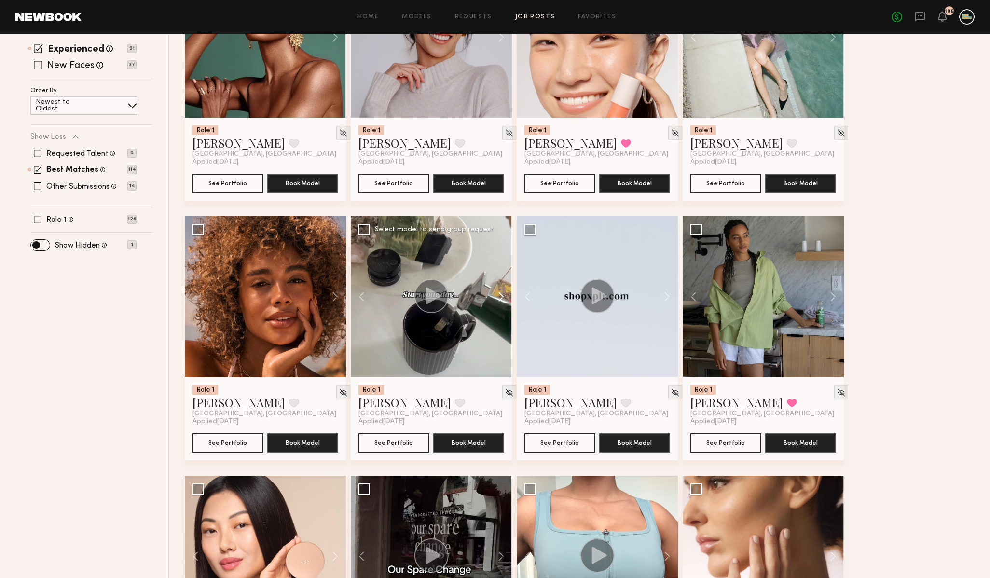
click at [499, 296] on button at bounding box center [496, 296] width 31 height 161
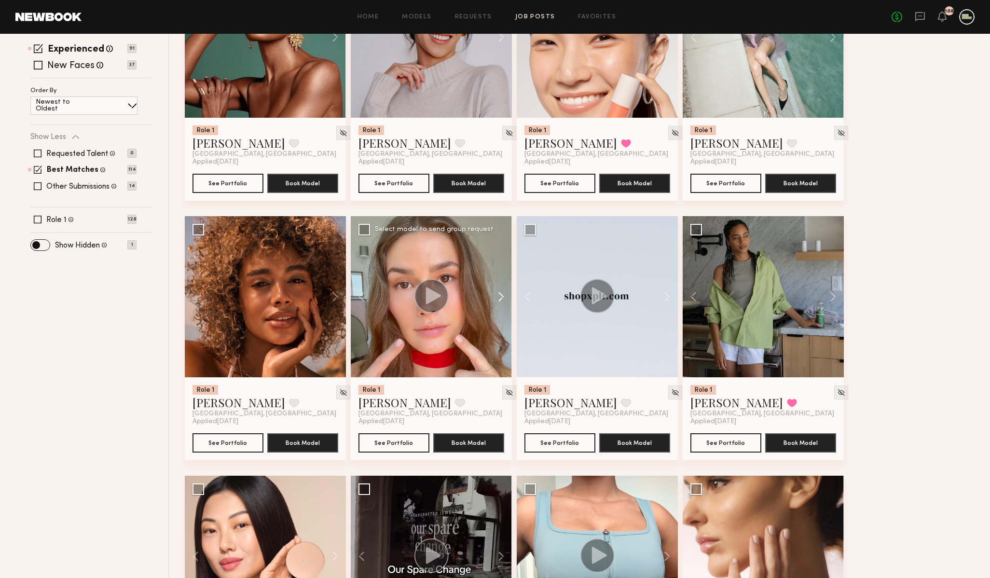
click at [499, 297] on button at bounding box center [496, 296] width 31 height 161
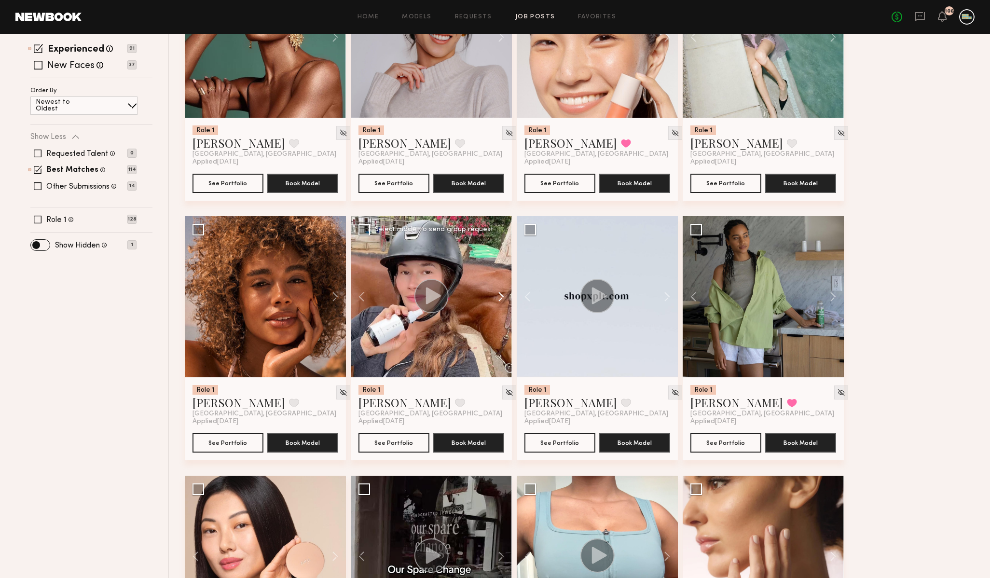
click at [499, 297] on button at bounding box center [496, 296] width 31 height 161
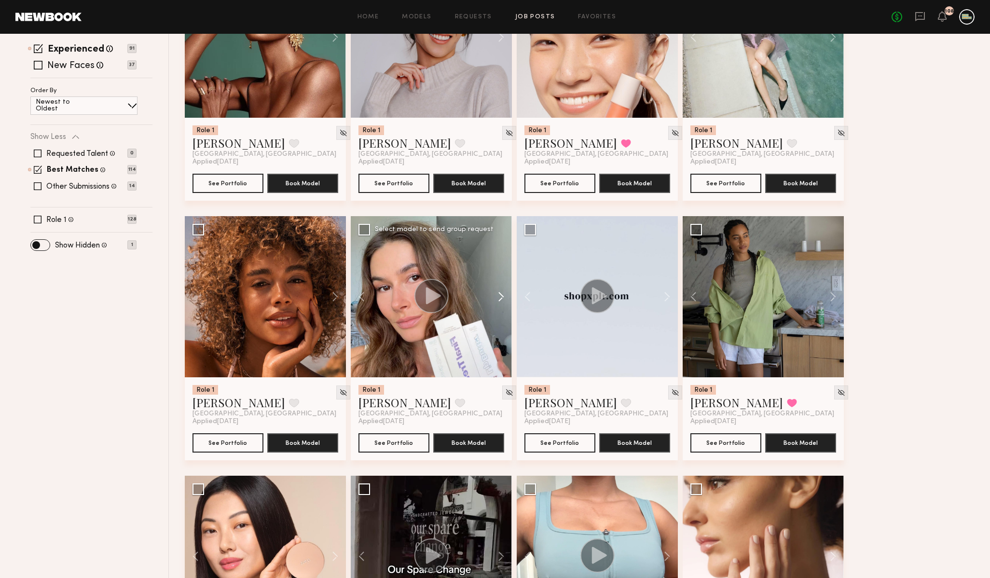
click at [499, 297] on button at bounding box center [496, 296] width 31 height 161
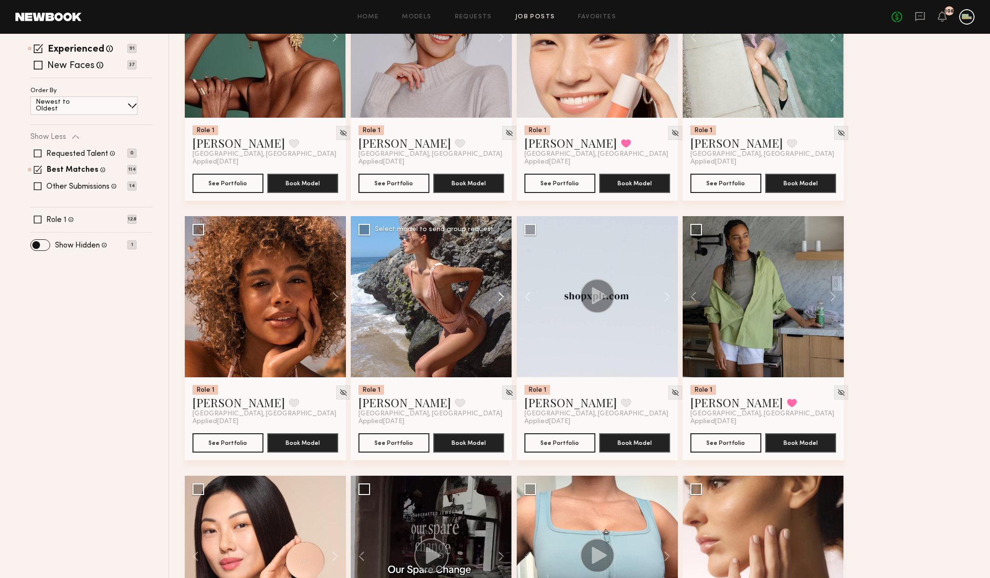
click at [499, 297] on button at bounding box center [496, 296] width 31 height 161
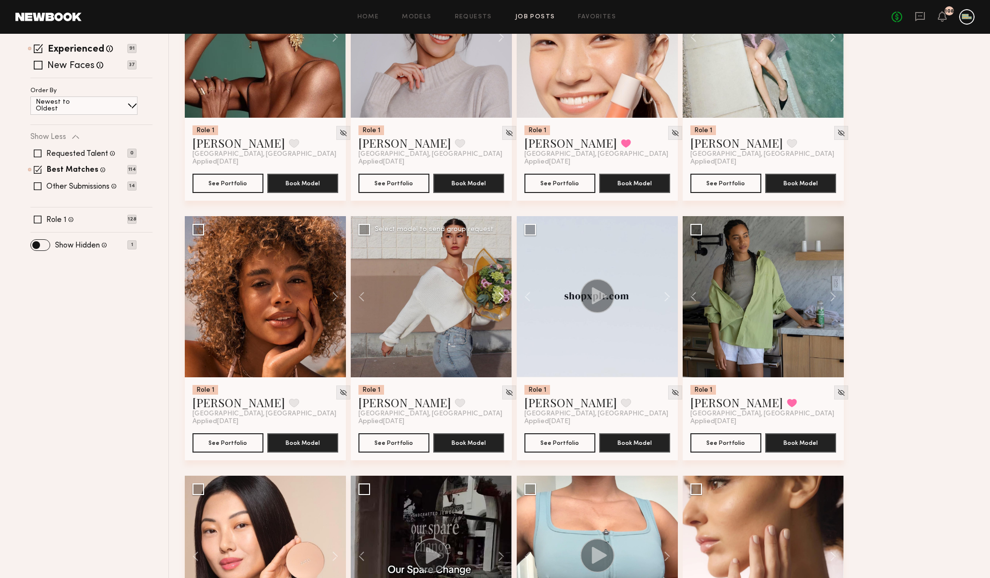
click at [499, 296] on button at bounding box center [496, 296] width 31 height 161
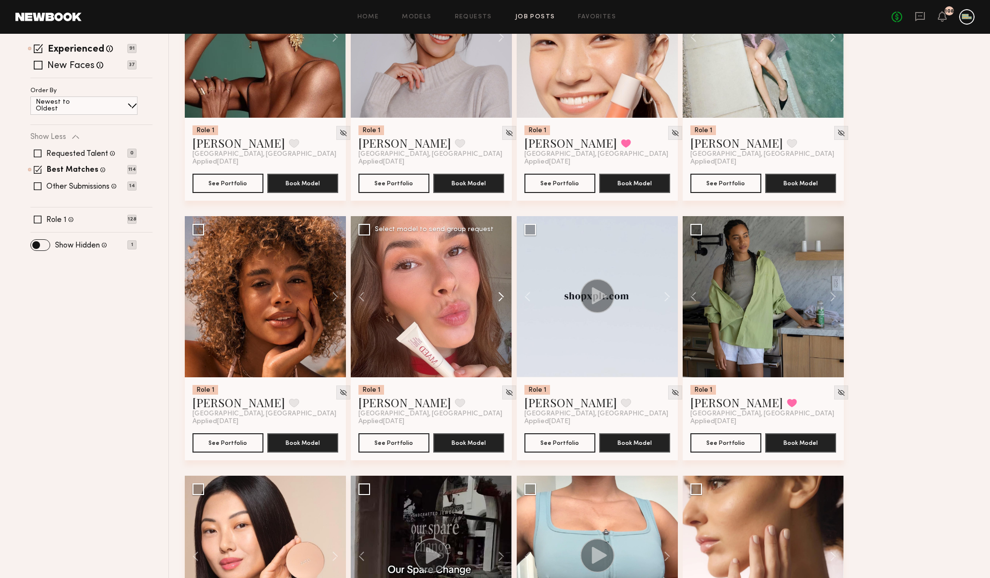
click at [499, 296] on button at bounding box center [496, 296] width 31 height 161
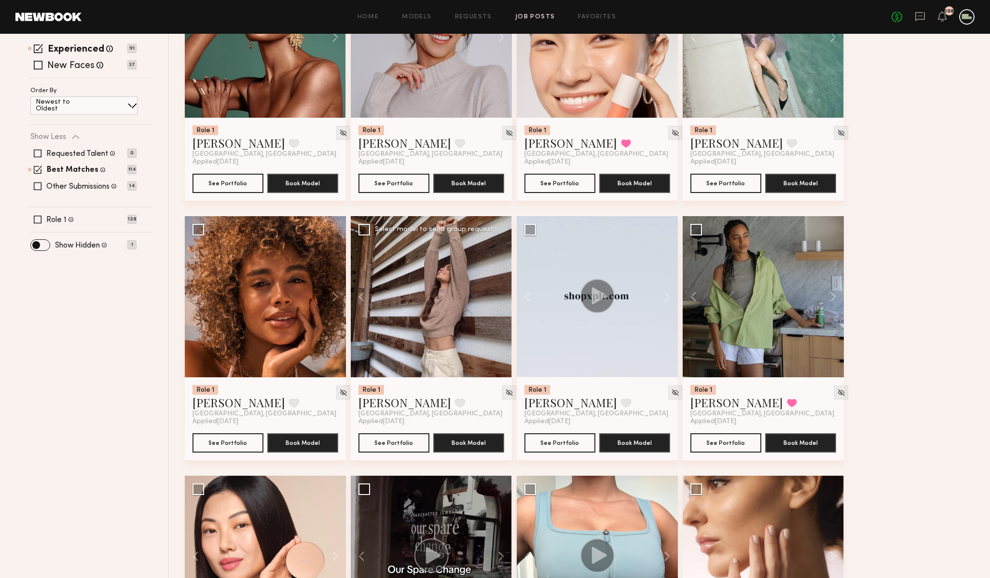
click at [499, 296] on div at bounding box center [431, 296] width 161 height 161
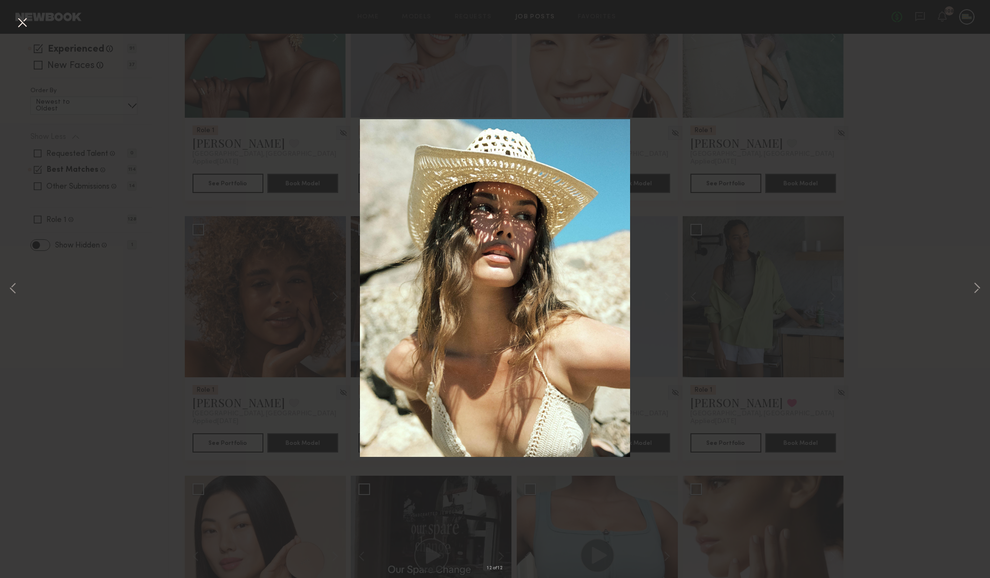
click at [22, 16] on button at bounding box center [21, 22] width 15 height 17
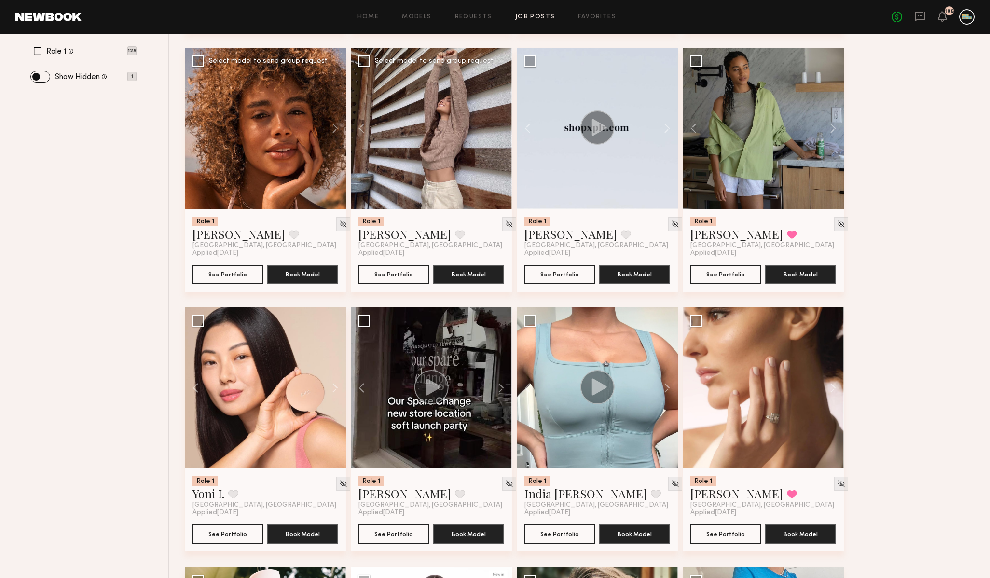
scroll to position [407, 0]
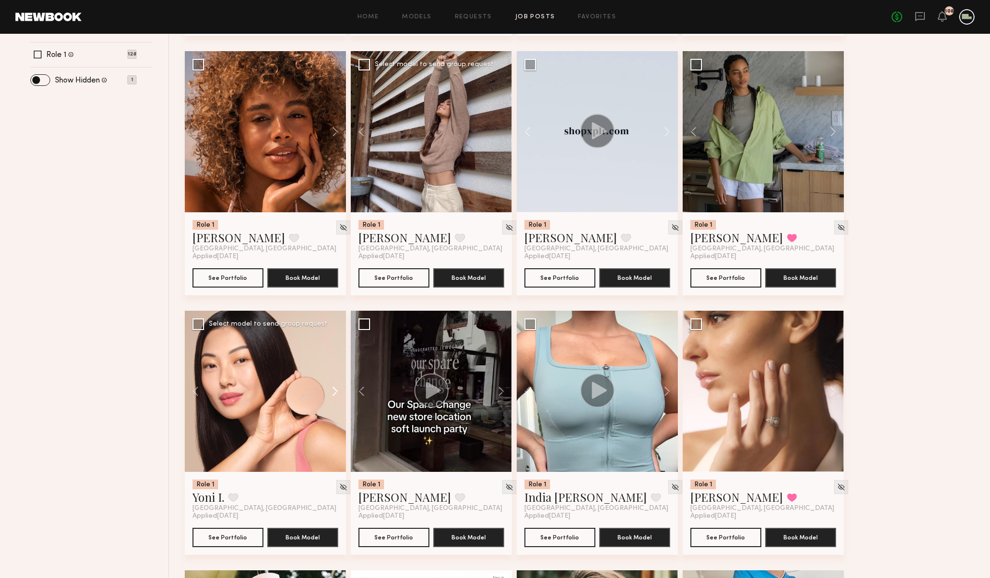
click at [331, 388] on button at bounding box center [330, 391] width 31 height 161
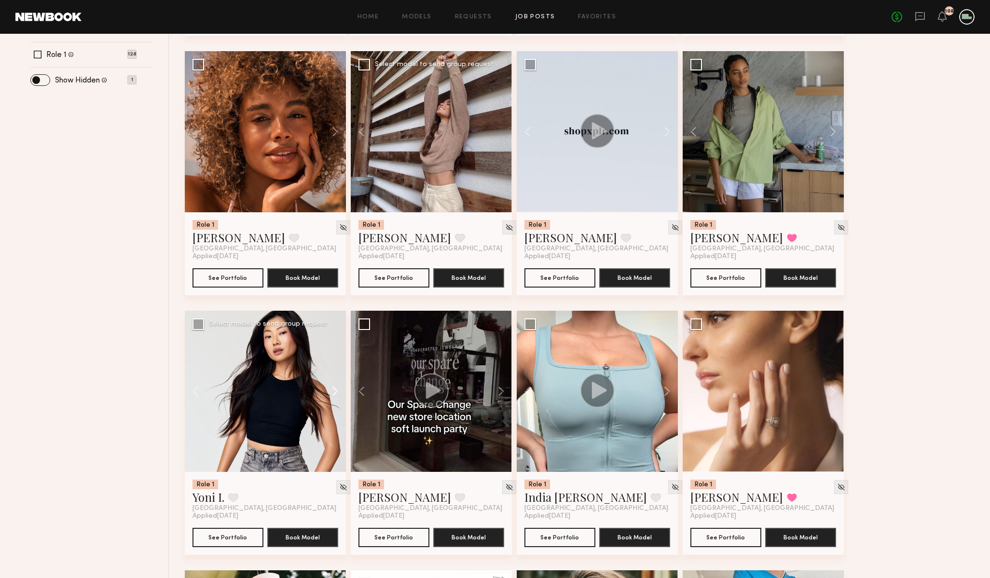
click at [331, 388] on button at bounding box center [330, 391] width 31 height 161
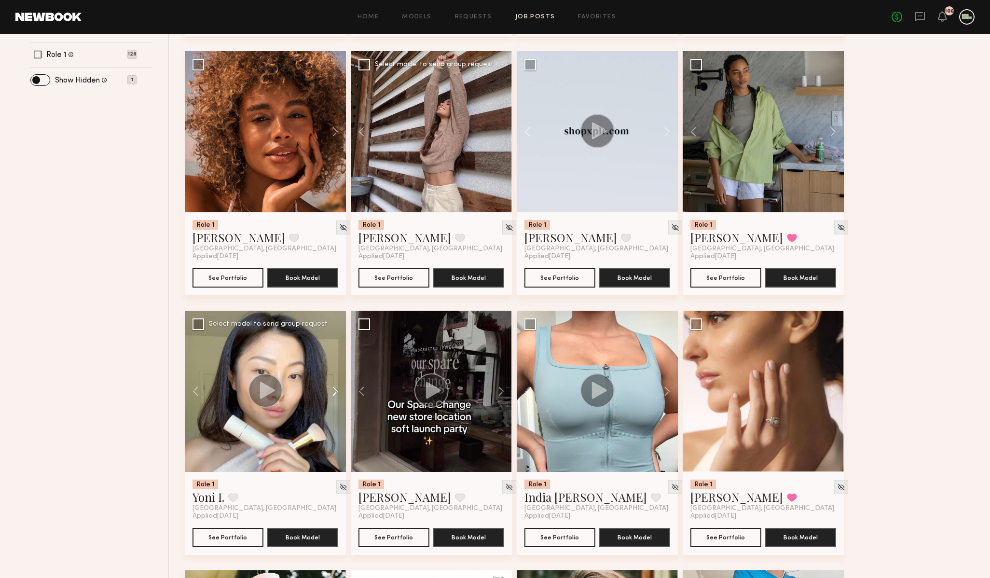
click at [331, 388] on button at bounding box center [330, 391] width 31 height 161
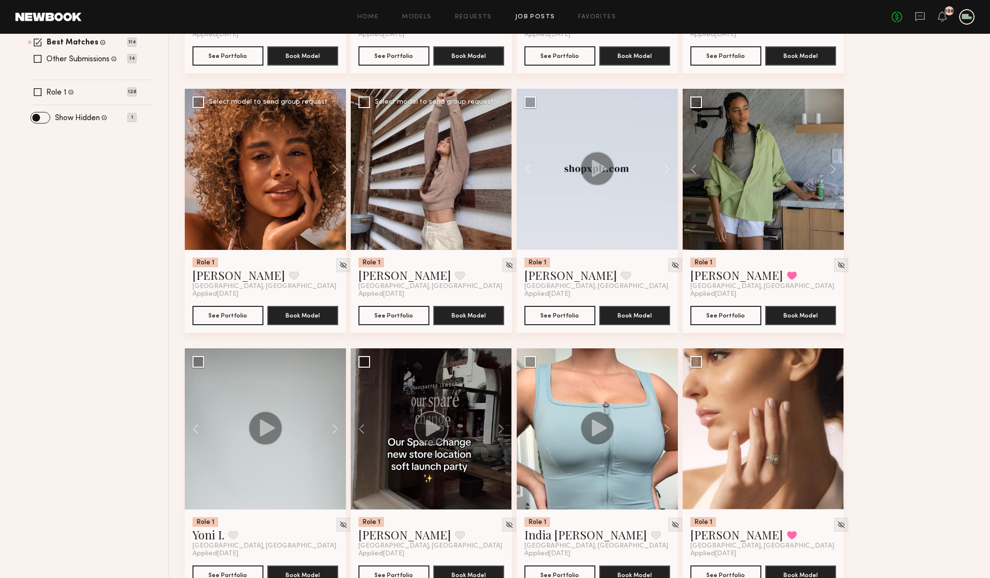
scroll to position [363, 0]
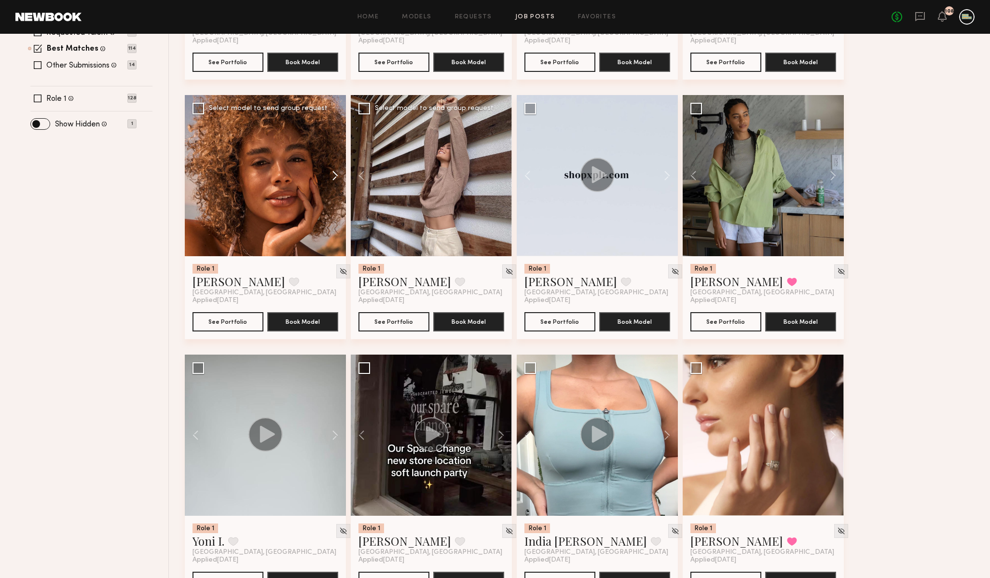
click at [336, 176] on button at bounding box center [330, 175] width 31 height 161
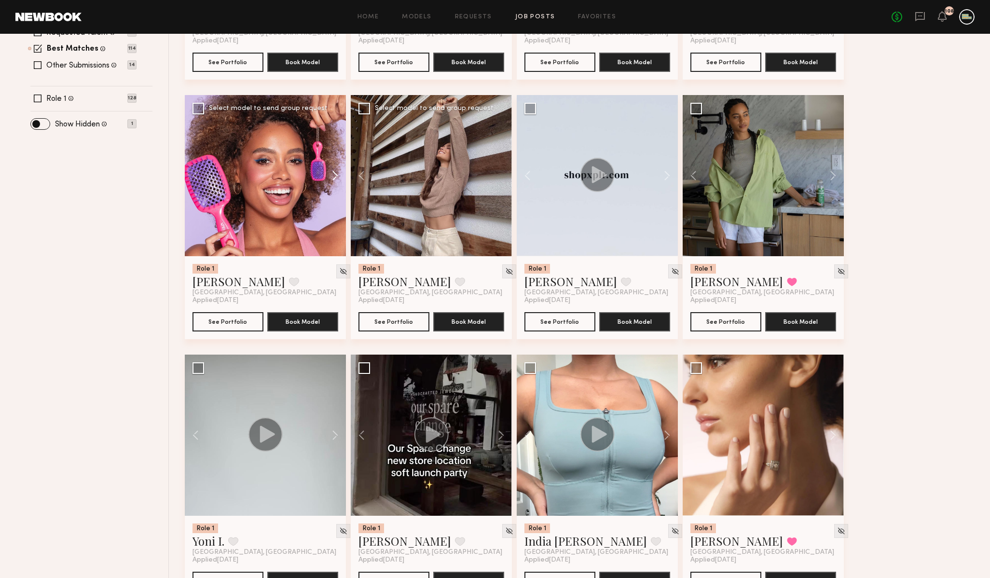
click at [336, 176] on button at bounding box center [330, 175] width 31 height 161
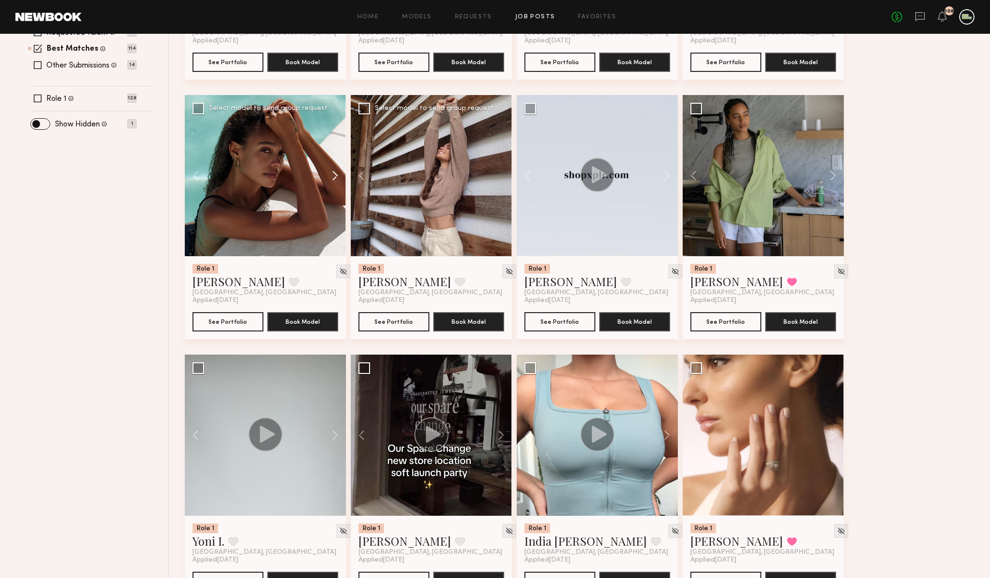
click at [336, 176] on button at bounding box center [330, 175] width 31 height 161
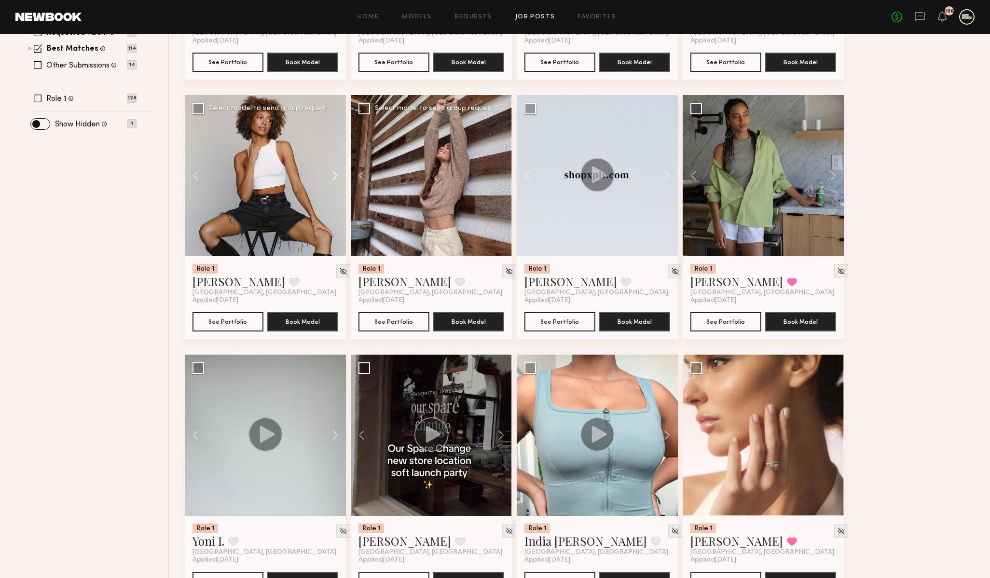
click at [336, 176] on button at bounding box center [330, 175] width 31 height 161
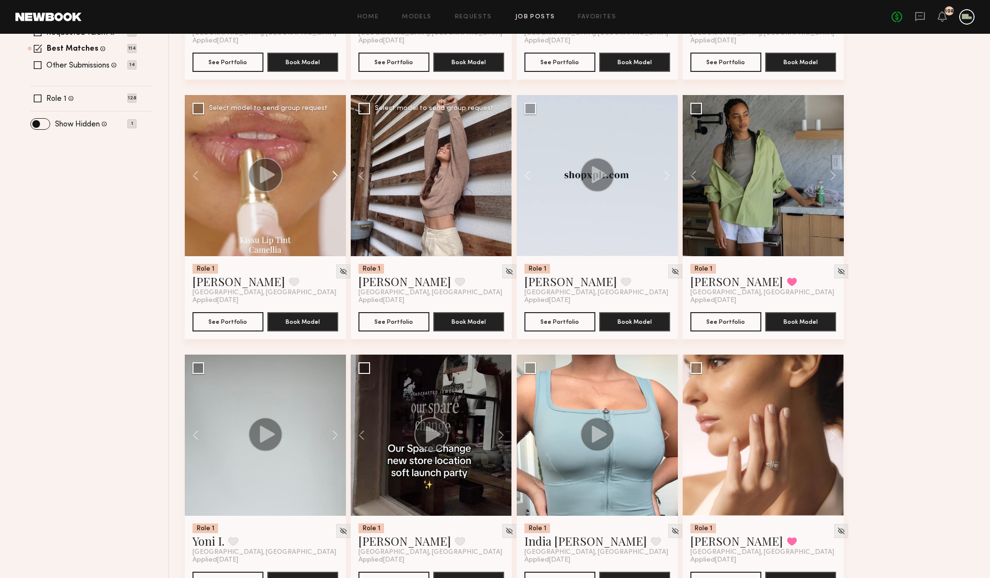
click at [336, 177] on button at bounding box center [330, 175] width 31 height 161
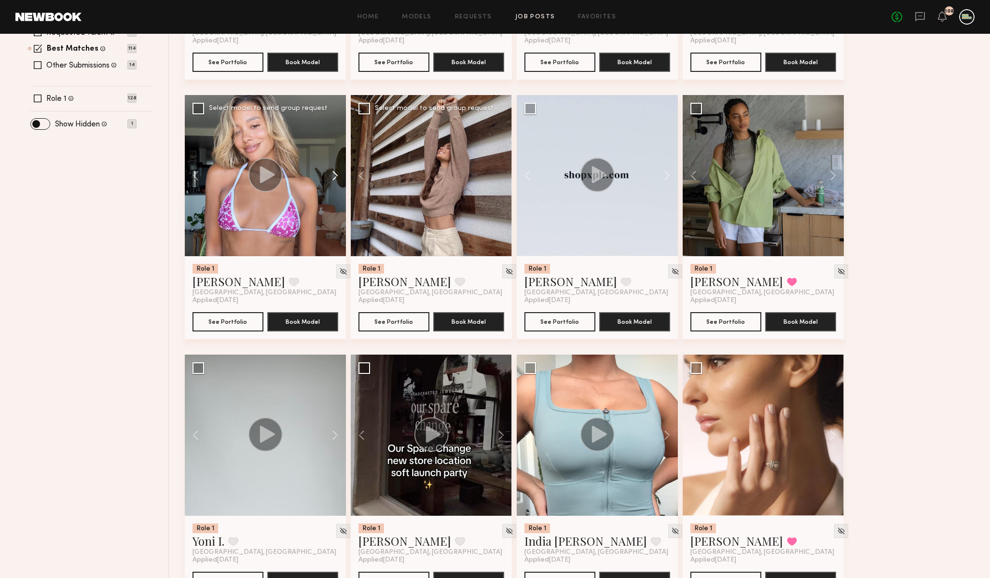
click at [336, 177] on button at bounding box center [330, 175] width 31 height 161
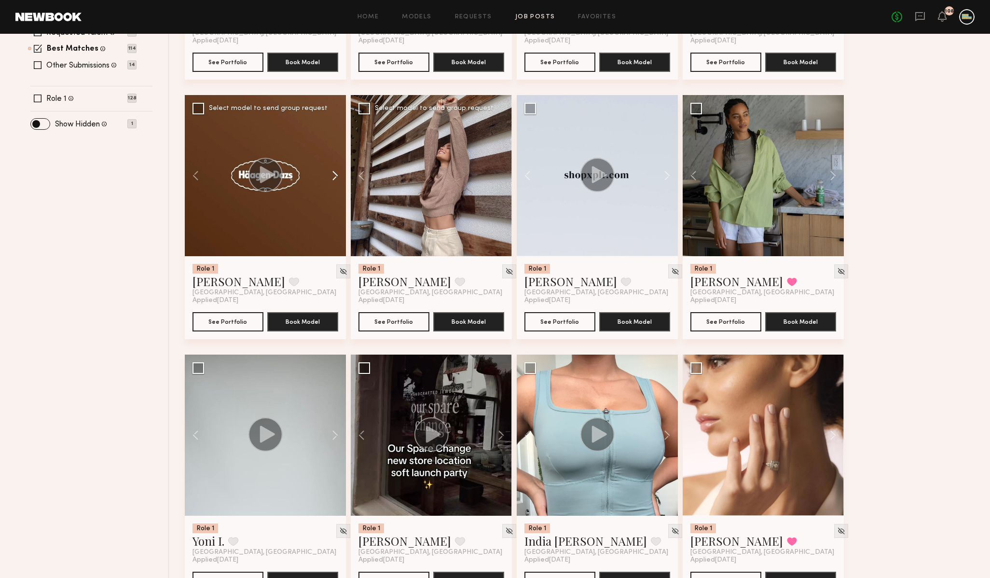
click at [336, 177] on button at bounding box center [330, 175] width 31 height 161
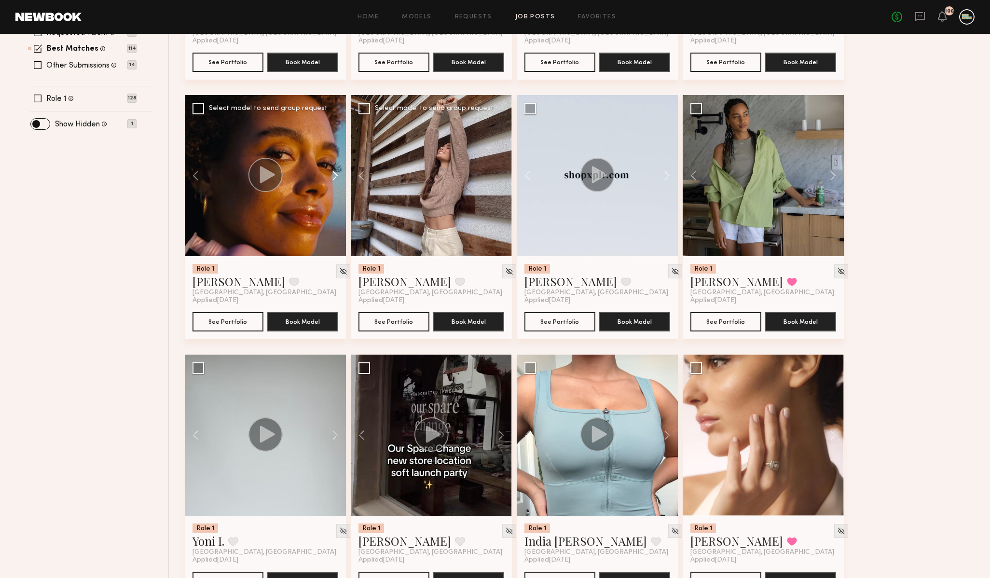
click at [336, 177] on button at bounding box center [330, 175] width 31 height 161
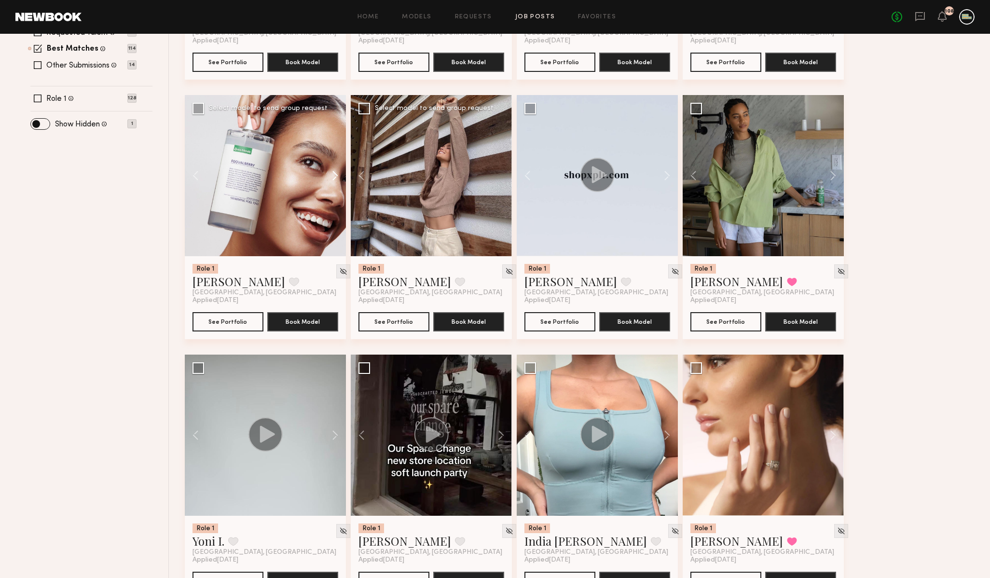
click at [336, 177] on button at bounding box center [330, 175] width 31 height 161
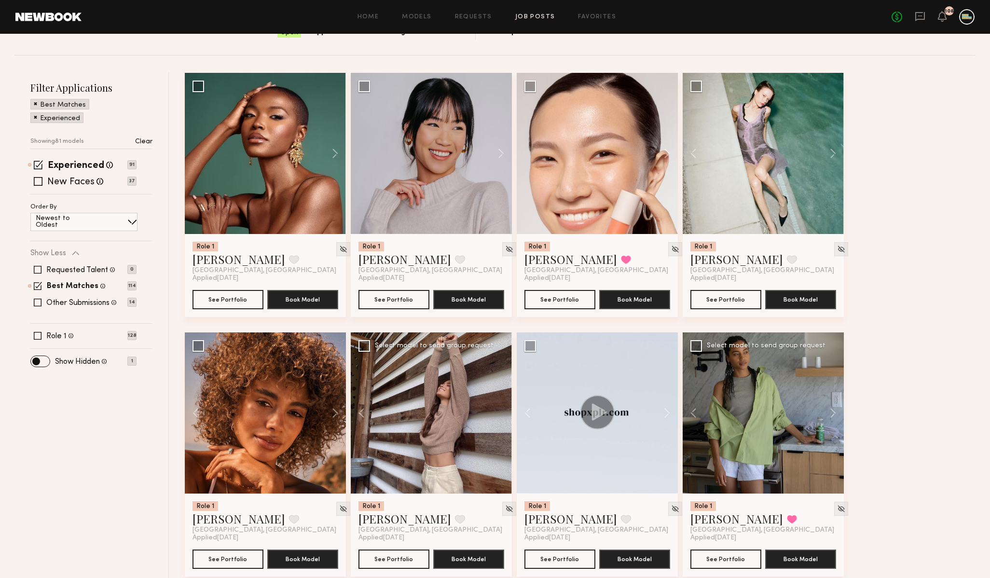
scroll to position [0, 0]
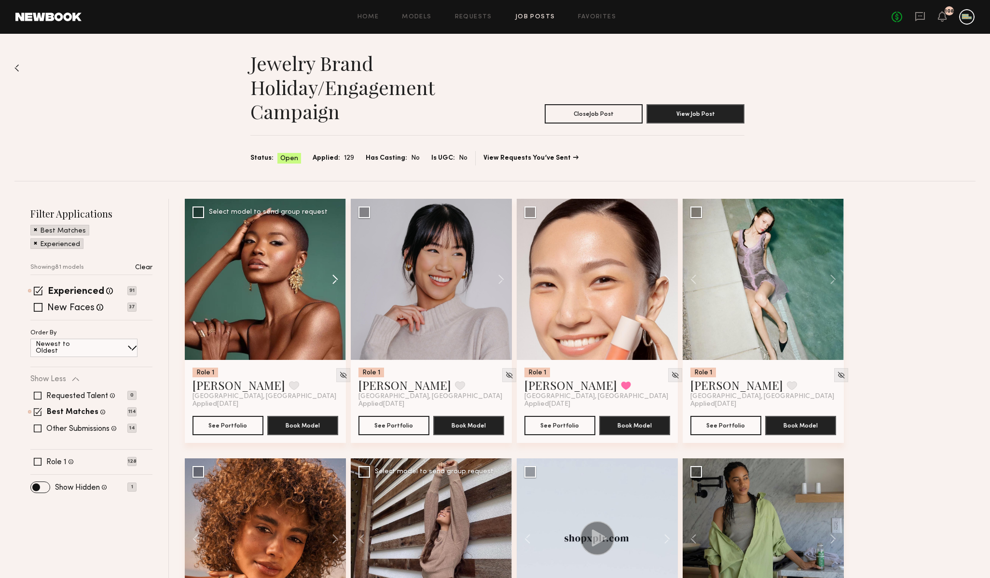
click at [336, 277] on button at bounding box center [330, 279] width 31 height 161
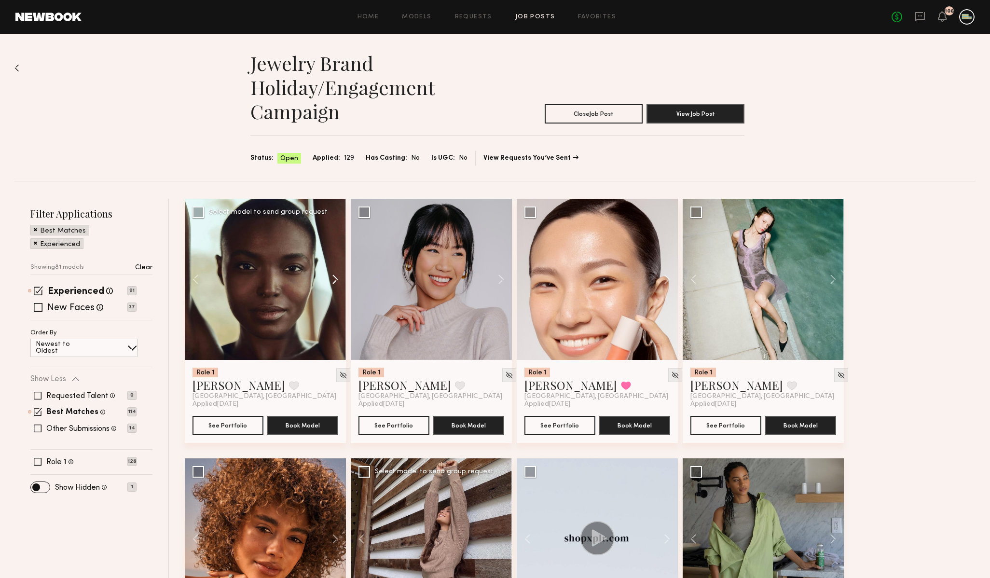
click at [336, 277] on button at bounding box center [330, 279] width 31 height 161
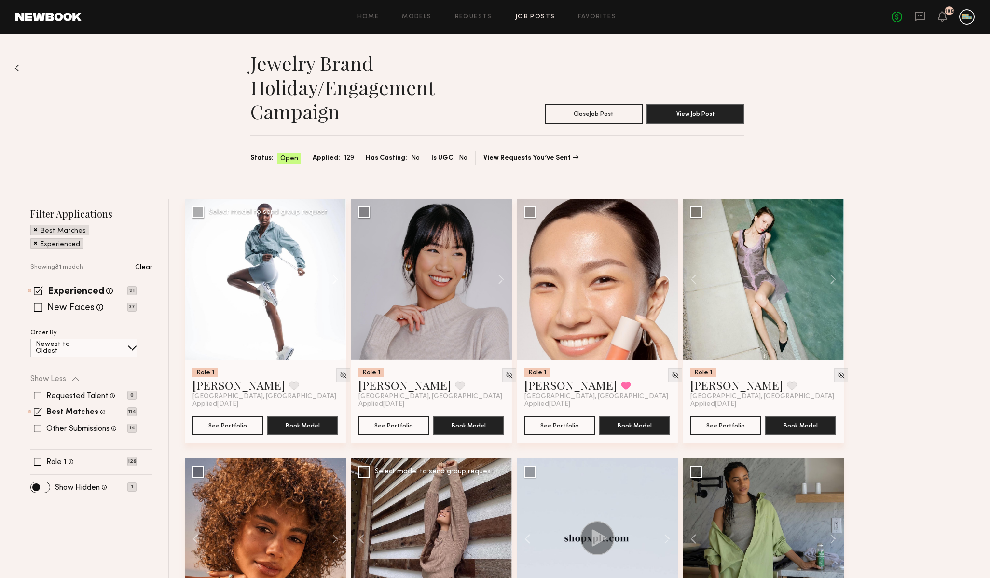
click at [336, 277] on button at bounding box center [330, 279] width 31 height 161
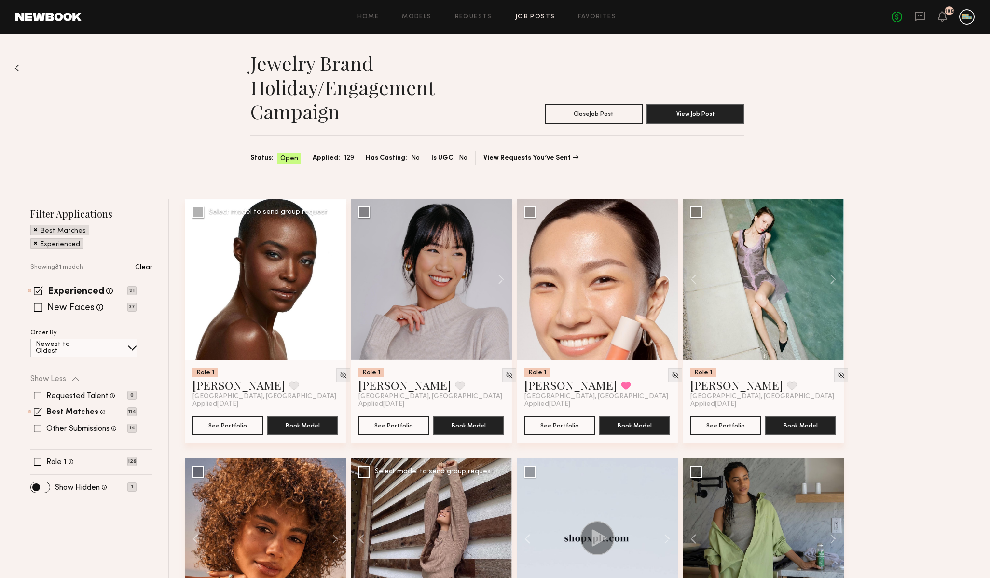
click at [336, 277] on button at bounding box center [330, 279] width 31 height 161
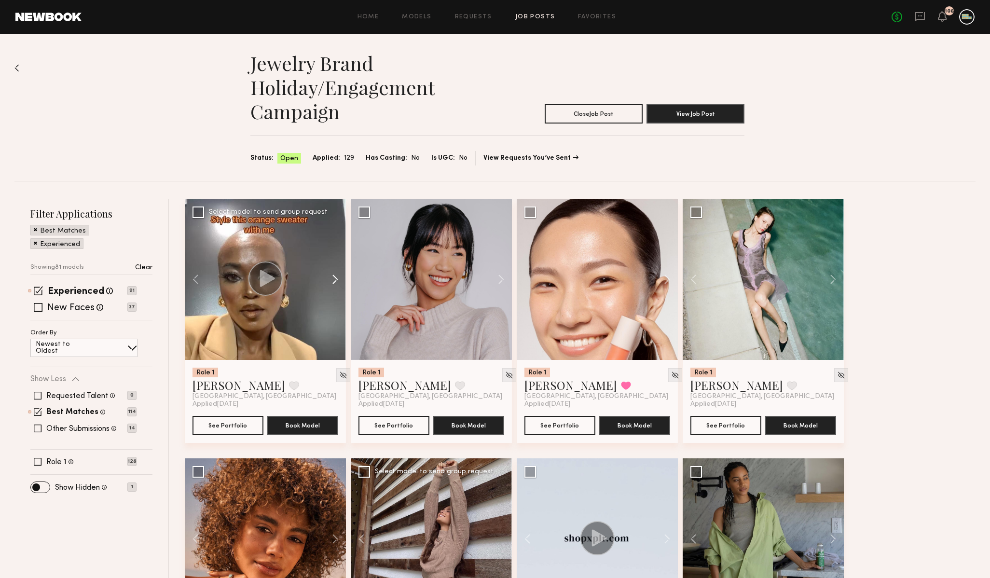
click at [336, 277] on button at bounding box center [330, 279] width 31 height 161
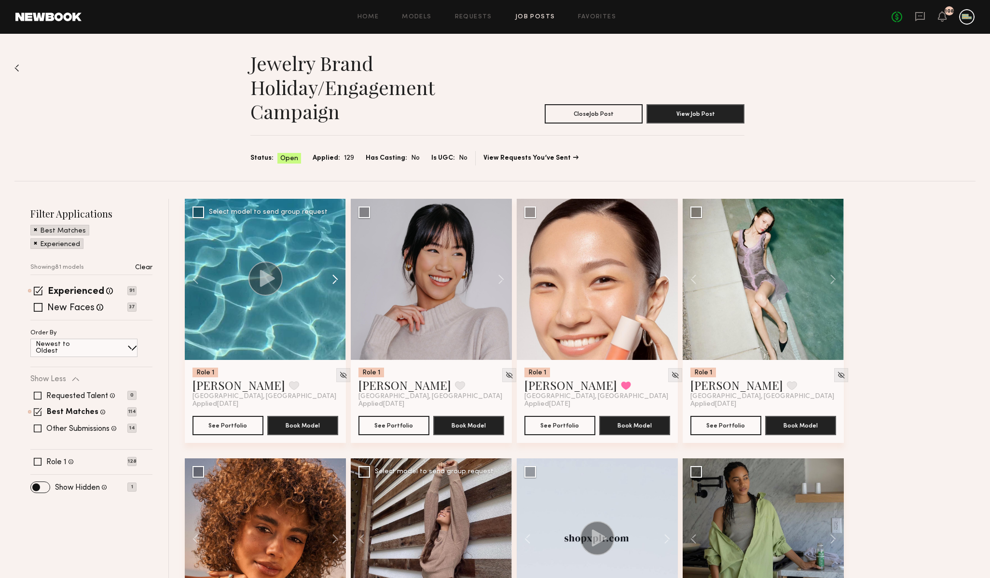
click at [336, 277] on button at bounding box center [330, 279] width 31 height 161
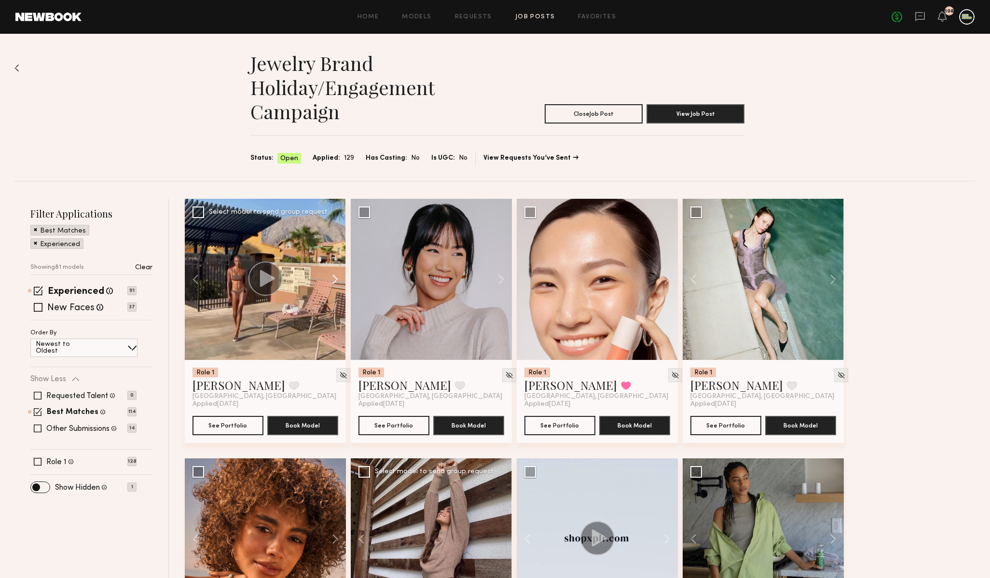
click at [336, 277] on button at bounding box center [330, 279] width 31 height 161
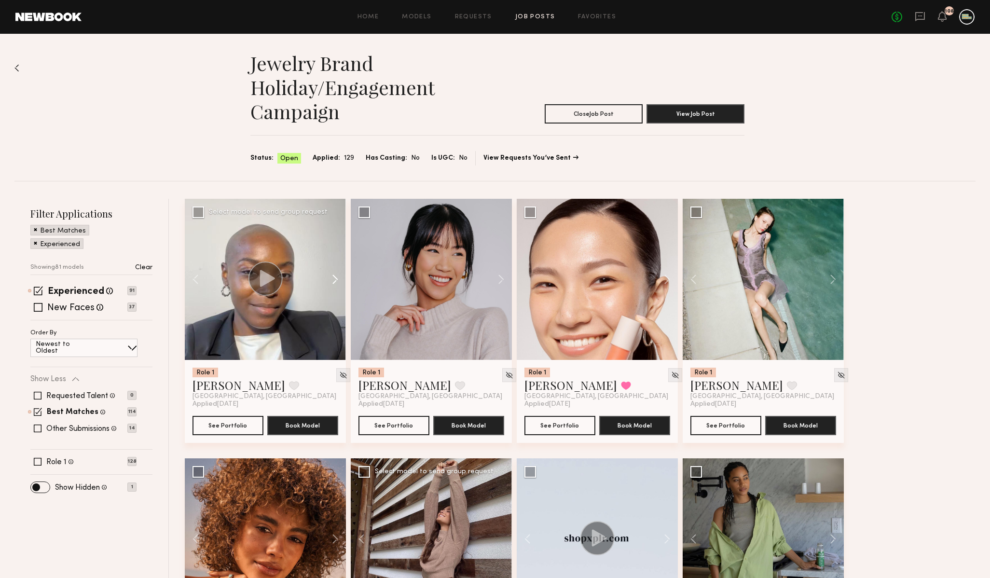
click at [336, 277] on button at bounding box center [330, 279] width 31 height 161
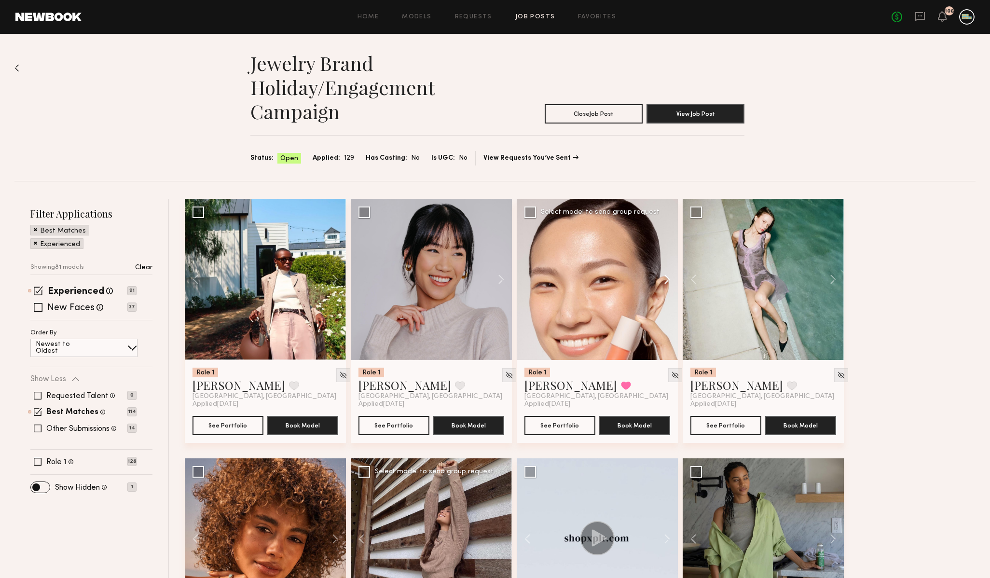
click at [667, 279] on button at bounding box center [662, 279] width 31 height 161
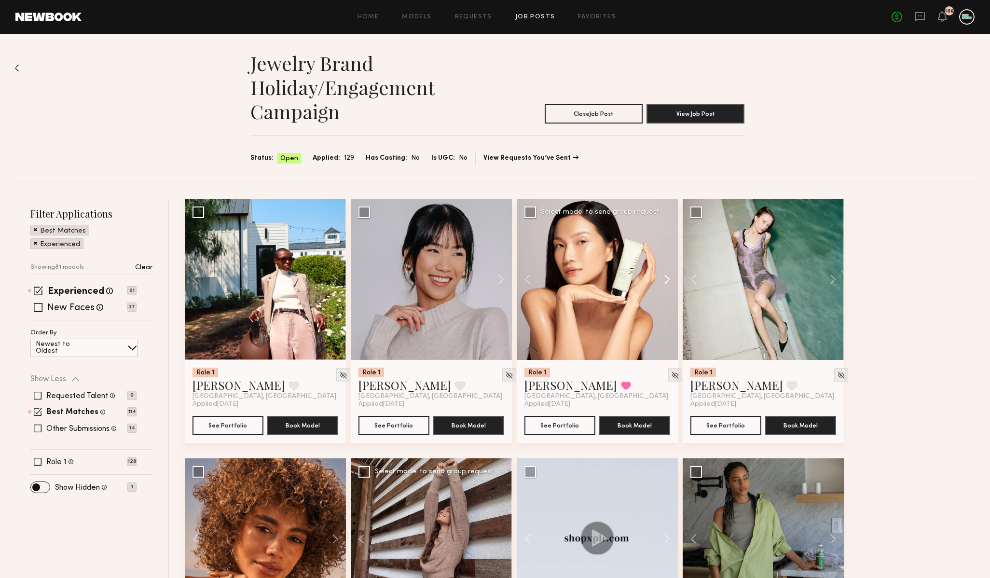
click at [667, 279] on button at bounding box center [662, 279] width 31 height 161
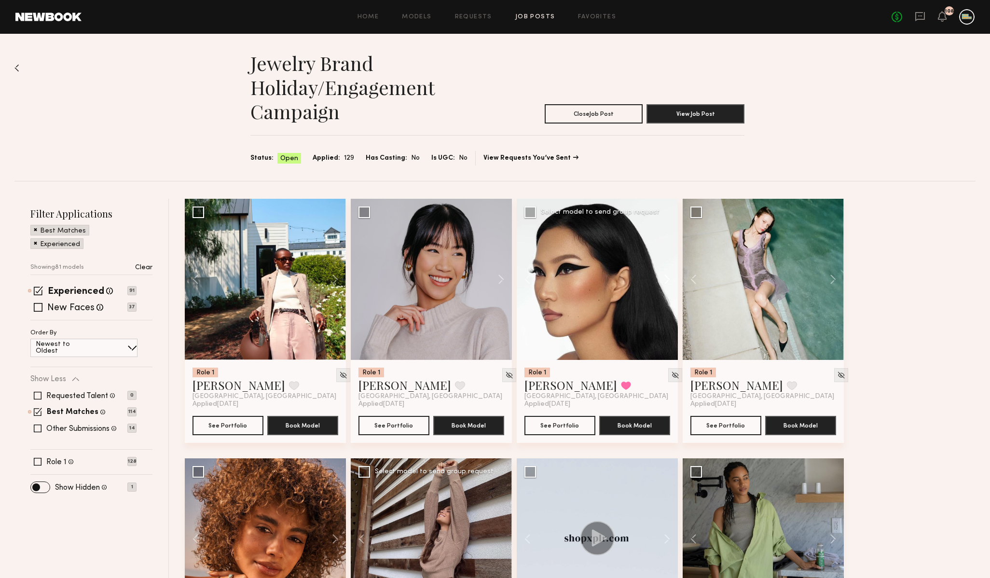
click at [667, 279] on button at bounding box center [662, 279] width 31 height 161
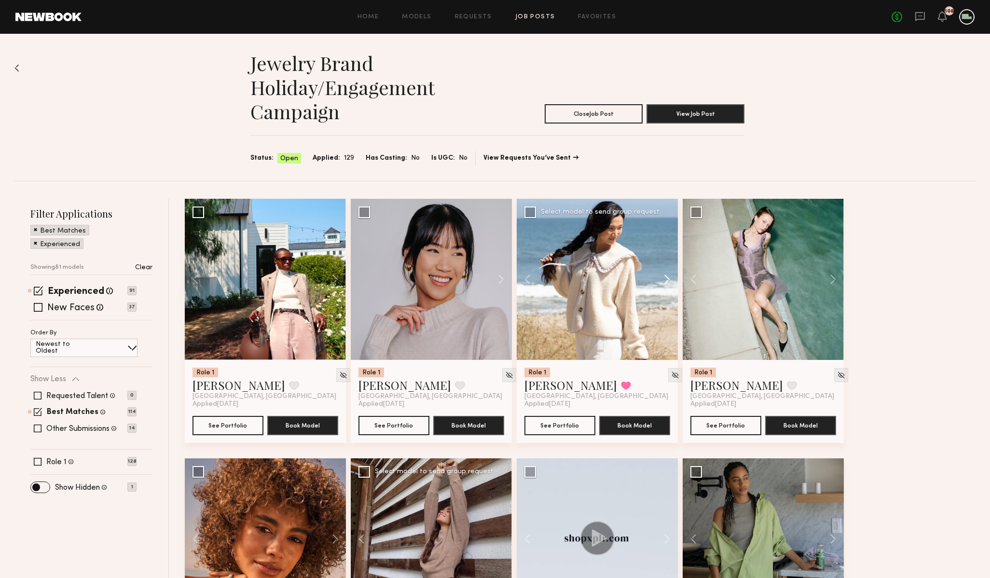
click at [667, 279] on button at bounding box center [662, 279] width 31 height 161
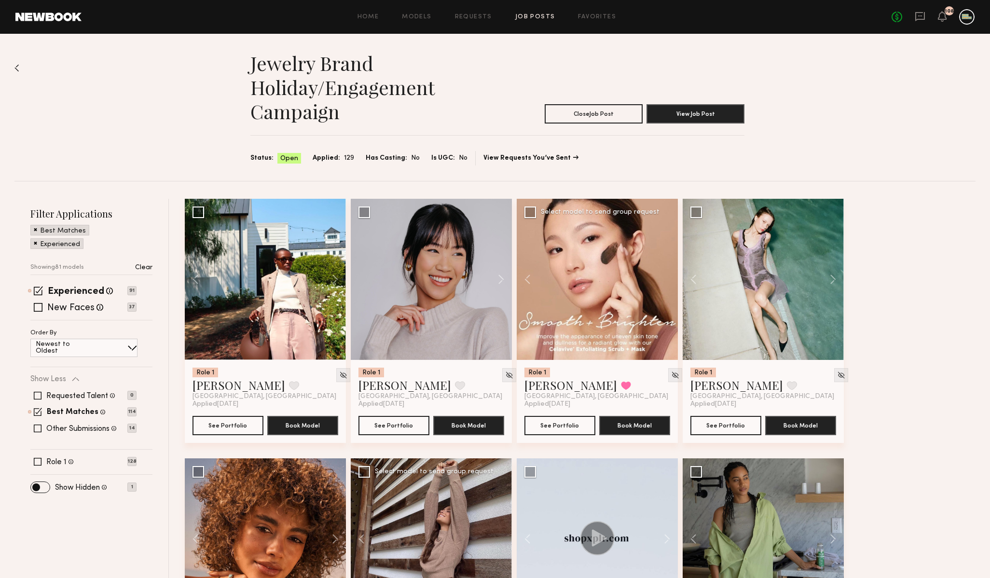
click at [667, 279] on div at bounding box center [597, 279] width 161 height 161
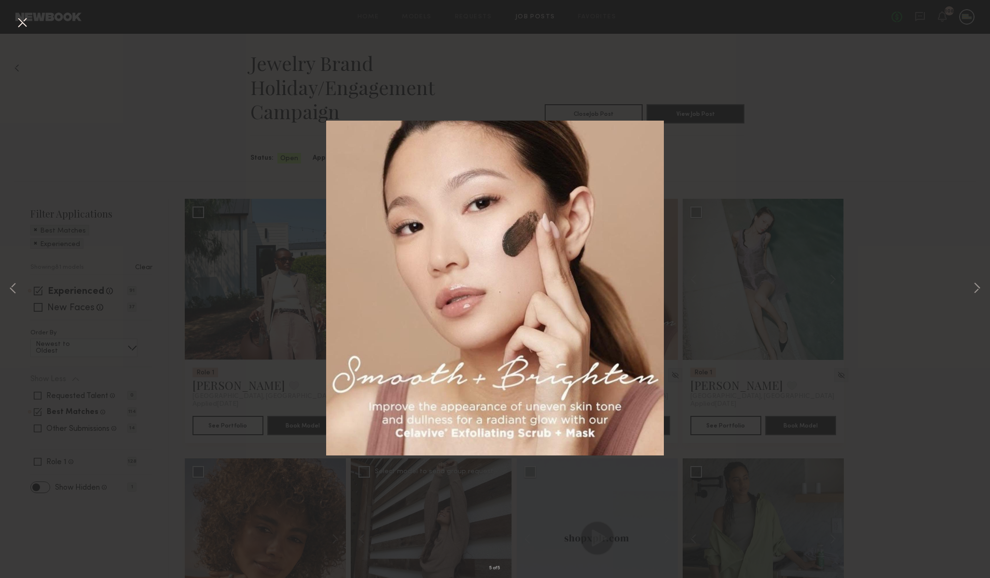
click at [748, 178] on div "5 of 5" at bounding box center [495, 289] width 990 height 578
click at [15, 23] on button at bounding box center [21, 22] width 15 height 17
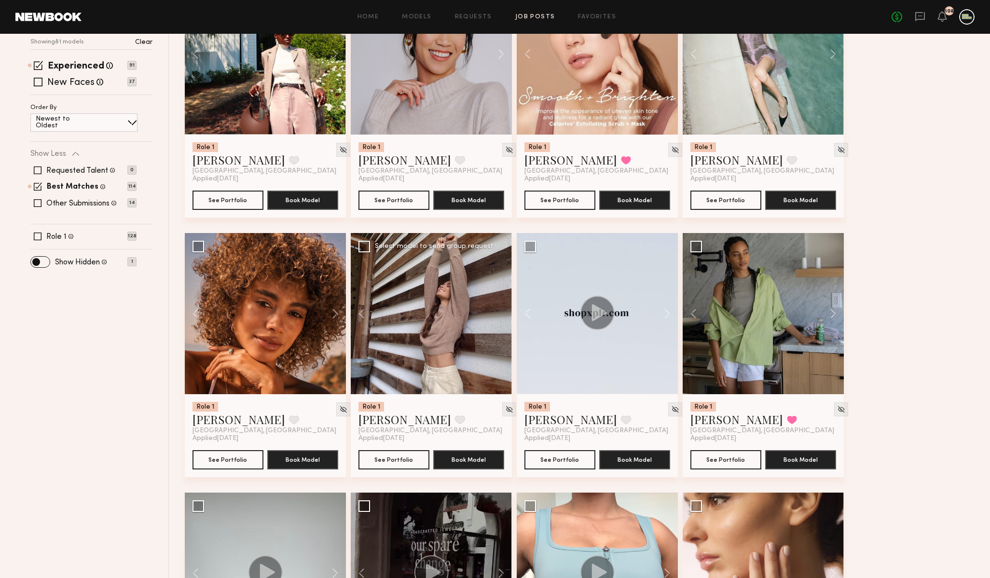
scroll to position [226, 0]
click at [665, 309] on button at bounding box center [662, 312] width 31 height 161
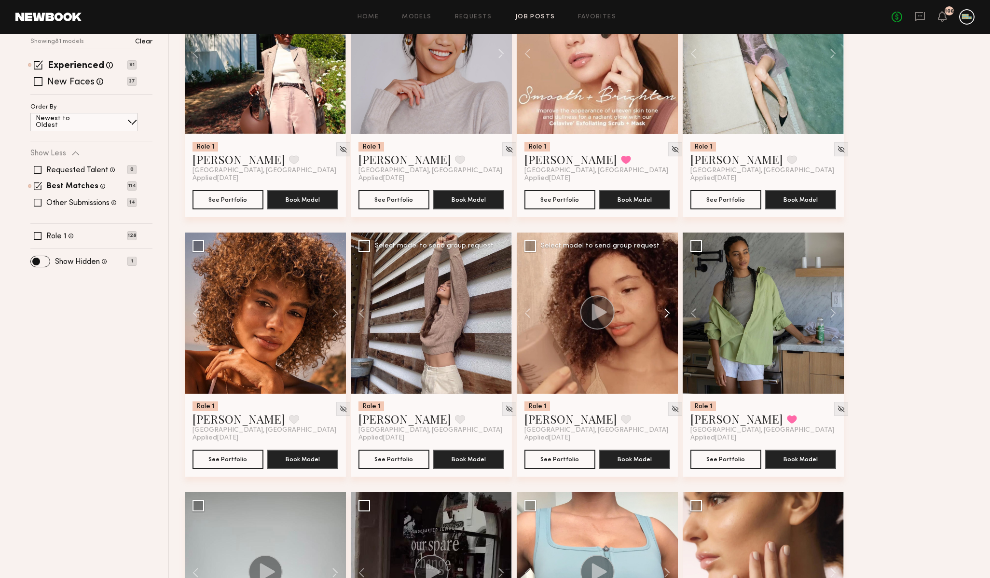
click at [665, 309] on button at bounding box center [662, 312] width 31 height 161
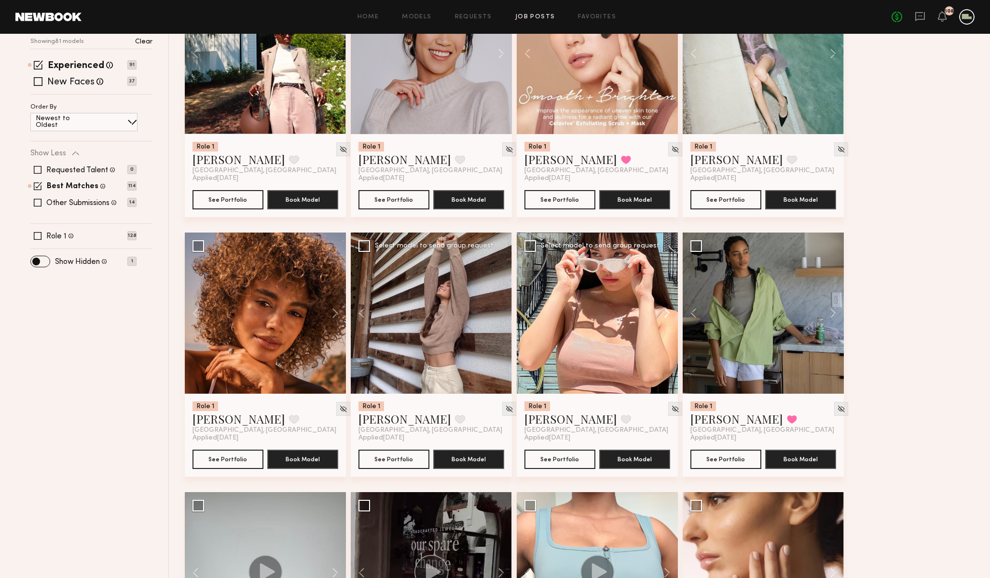
click at [665, 309] on button at bounding box center [662, 312] width 31 height 161
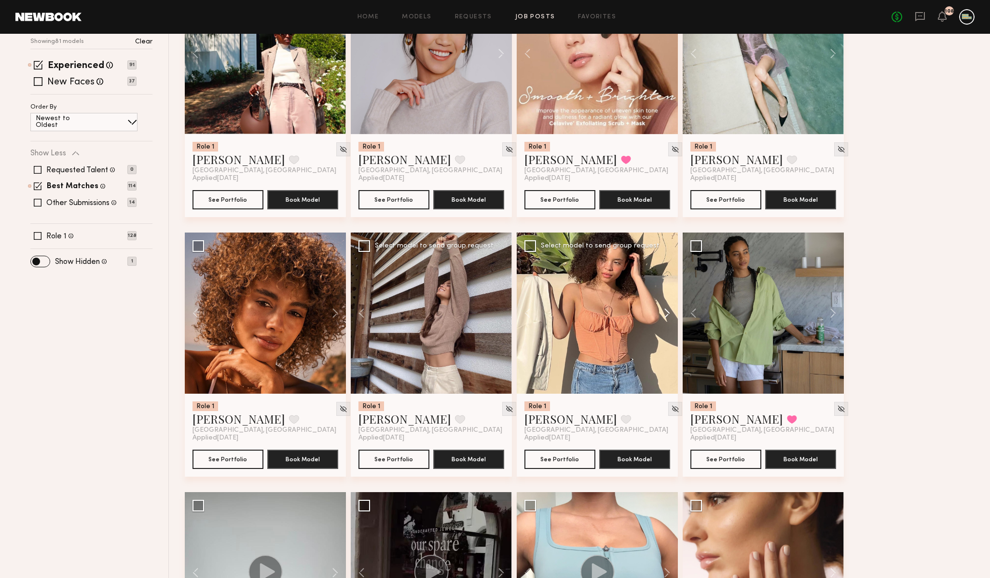
click at [665, 309] on button at bounding box center [662, 312] width 31 height 161
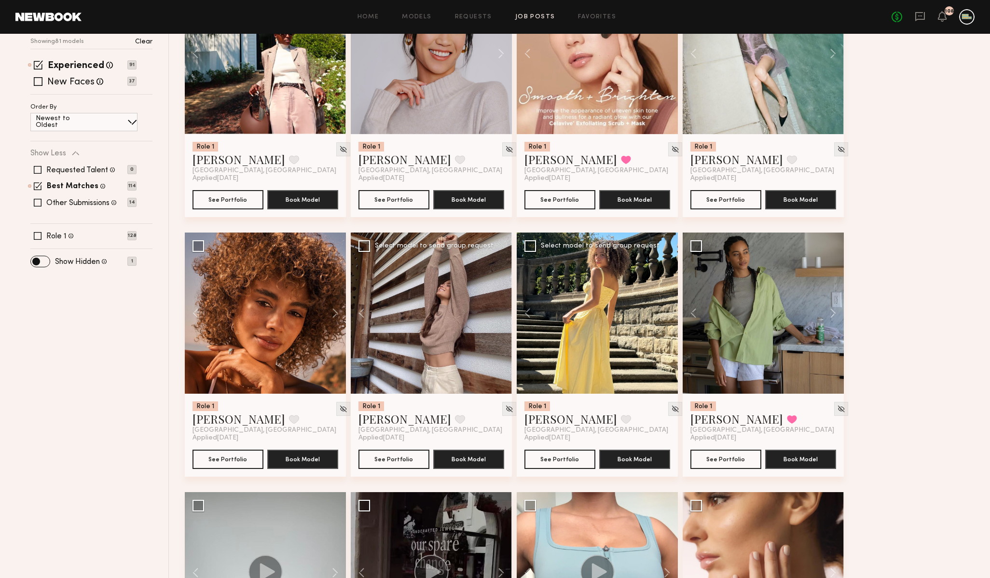
click at [665, 309] on div at bounding box center [597, 312] width 161 height 161
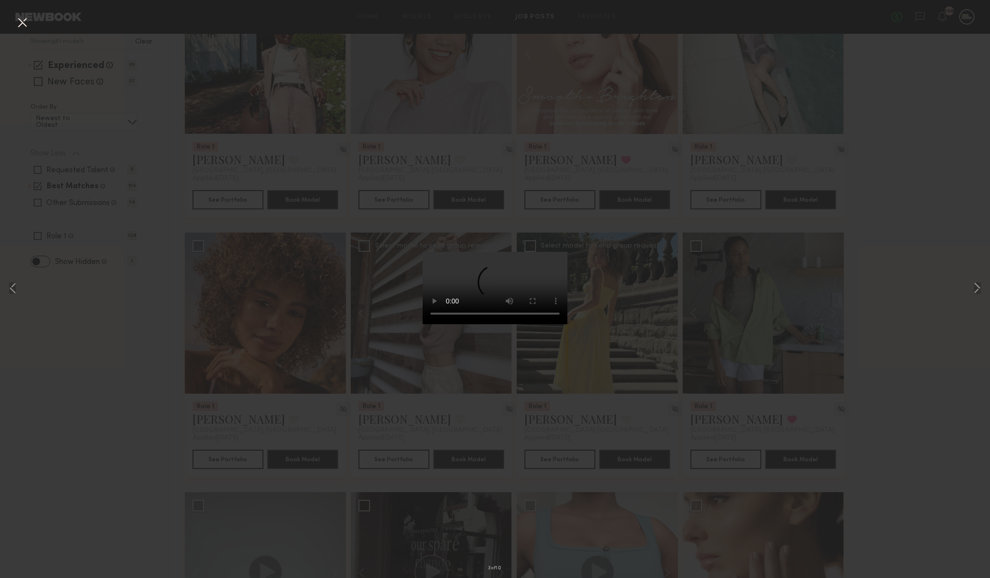
click at [26, 22] on button at bounding box center [21, 22] width 15 height 17
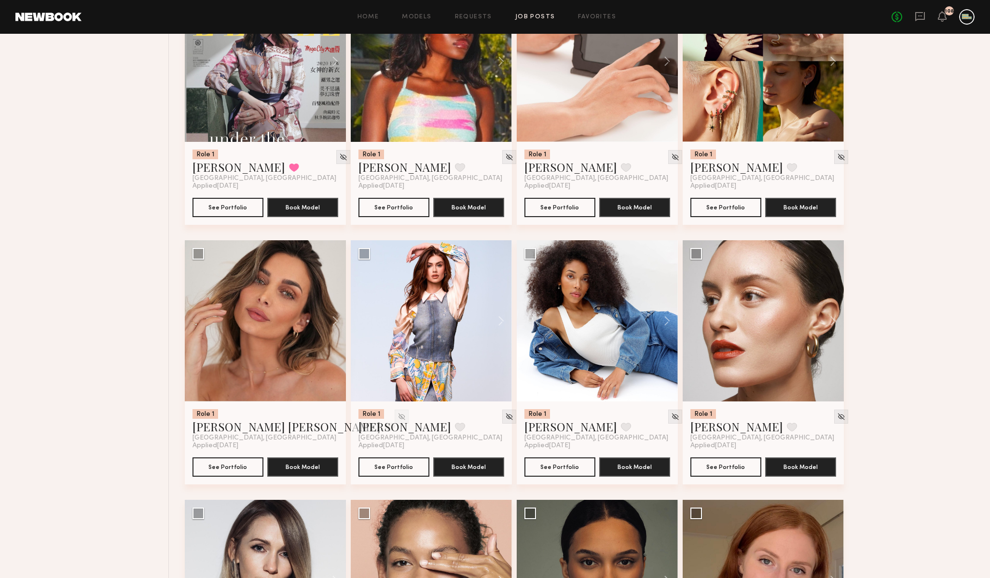
scroll to position [2049, 0]
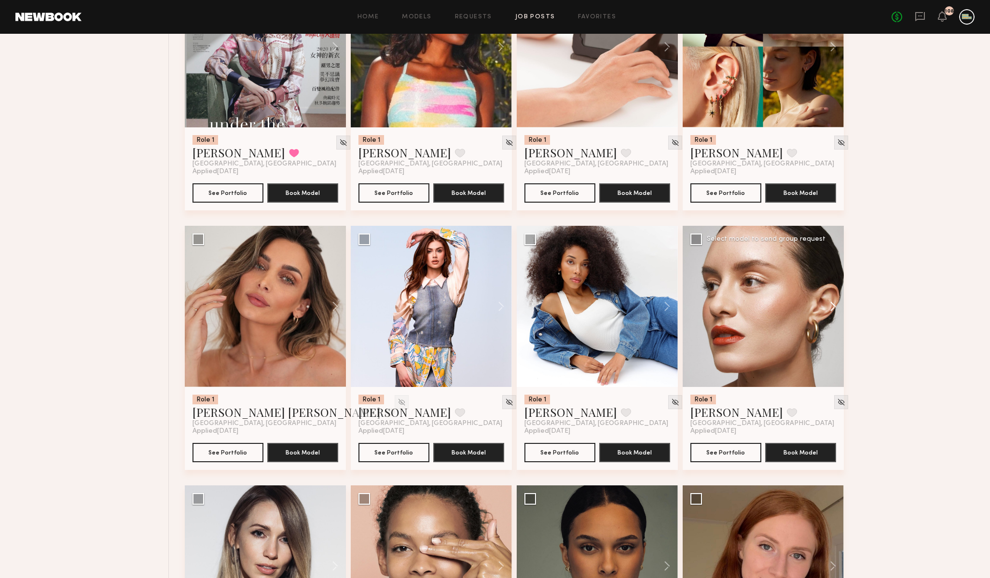
click at [830, 306] on button at bounding box center [828, 306] width 31 height 161
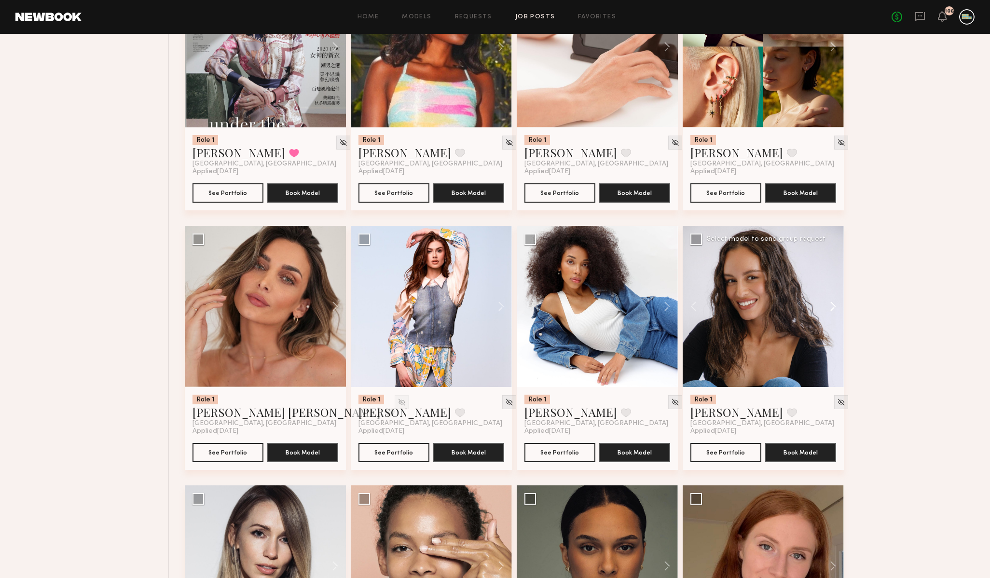
click at [830, 306] on button at bounding box center [828, 306] width 31 height 161
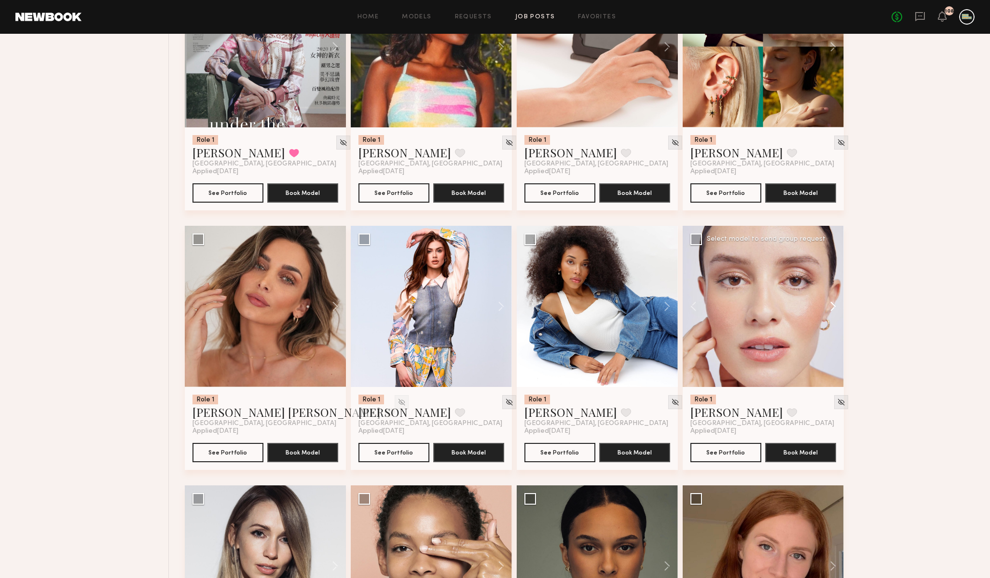
click at [830, 306] on button at bounding box center [828, 306] width 31 height 161
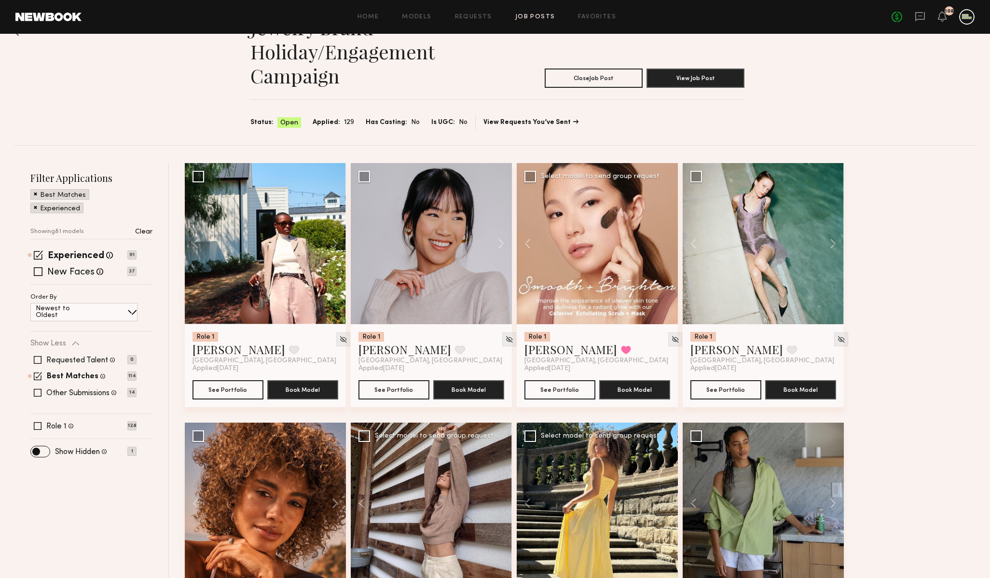
scroll to position [0, 0]
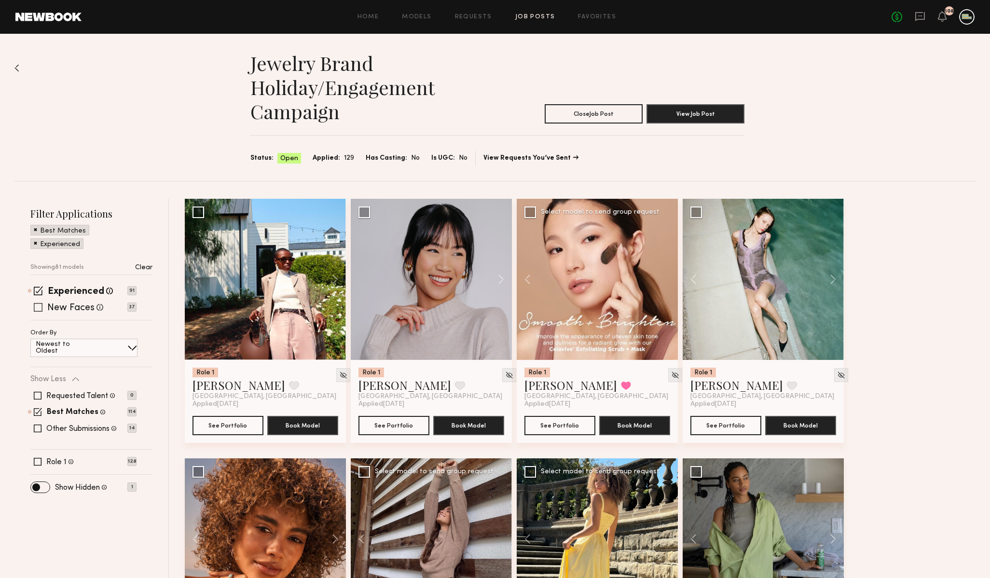
click at [39, 307] on span at bounding box center [38, 307] width 9 height 9
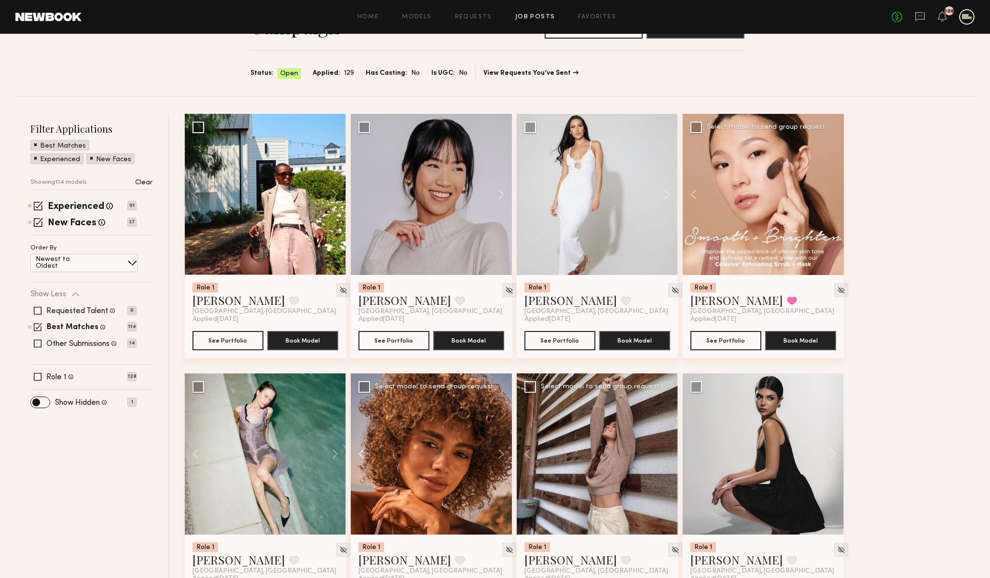
scroll to position [85, 0]
click at [664, 194] on button at bounding box center [662, 193] width 31 height 161
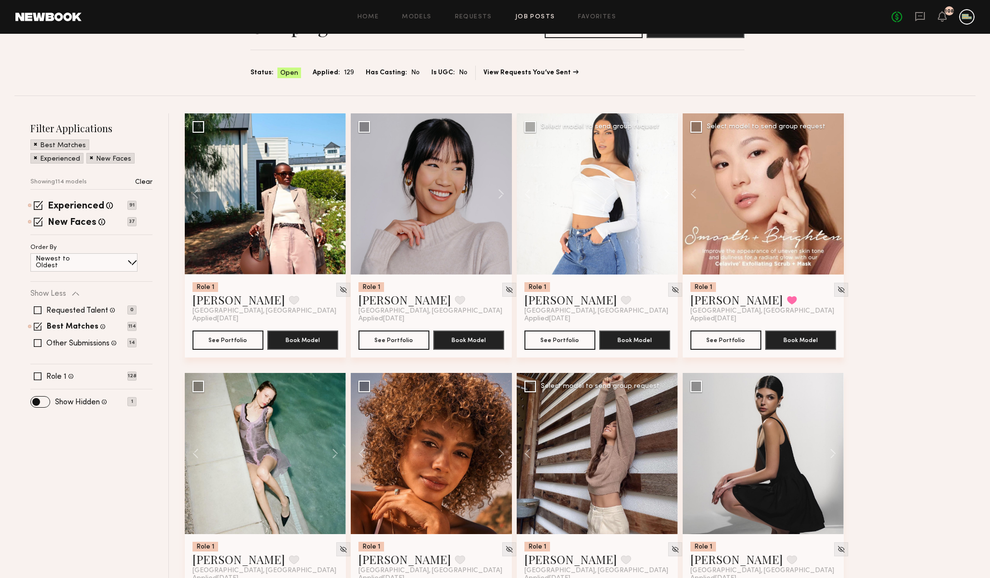
click at [664, 194] on button at bounding box center [662, 193] width 31 height 161
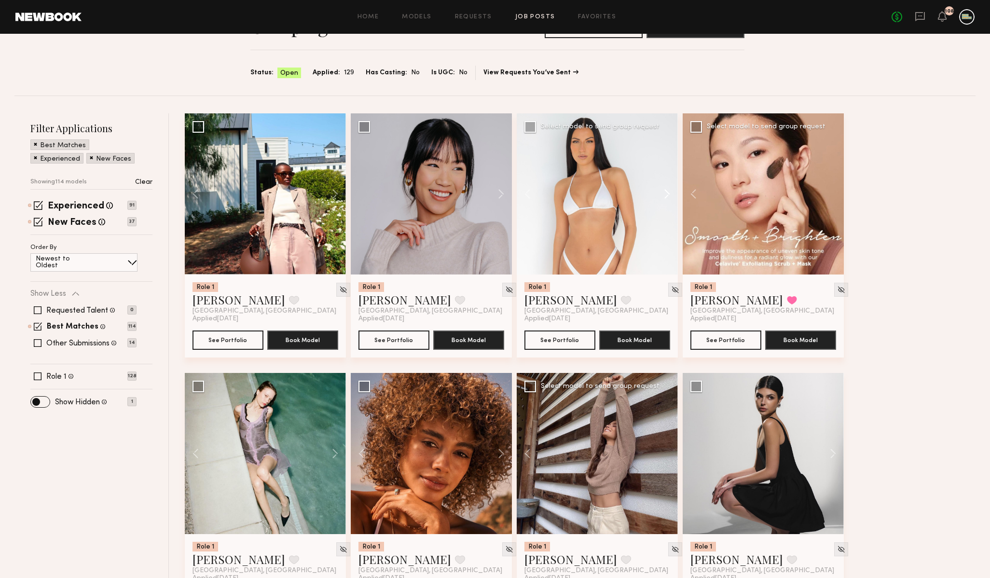
click at [664, 194] on button at bounding box center [662, 193] width 31 height 161
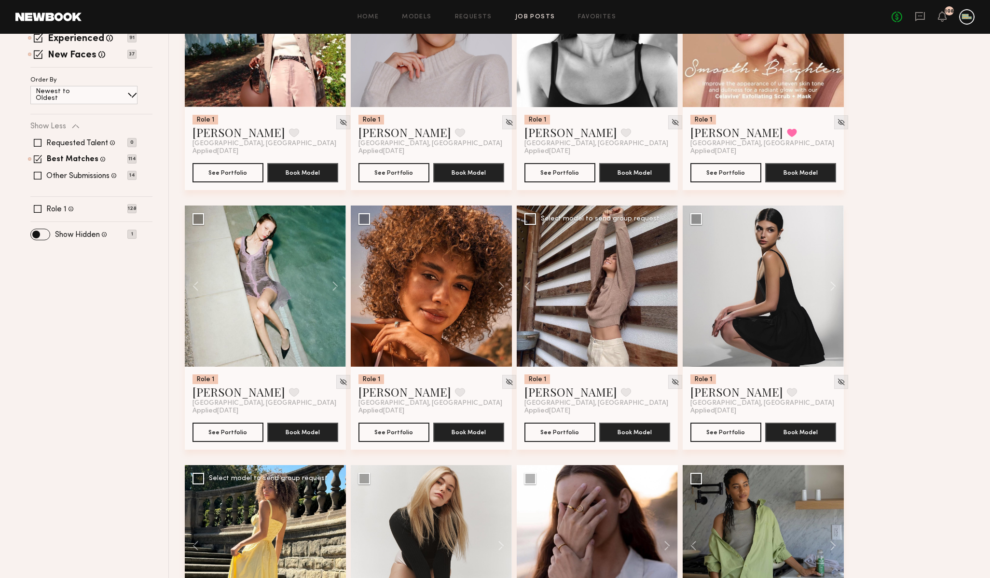
scroll to position [258, 0]
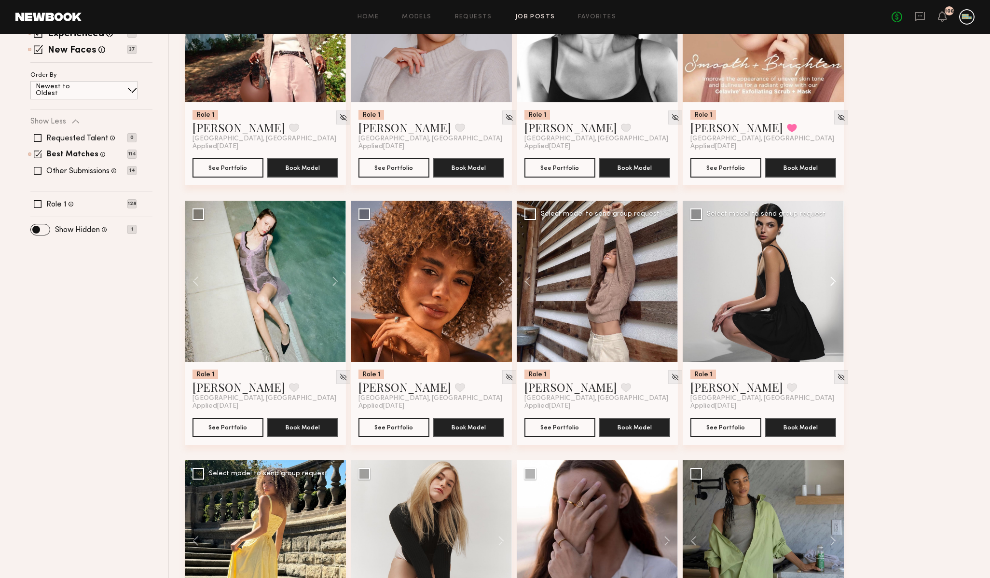
click at [833, 283] on button at bounding box center [828, 281] width 31 height 161
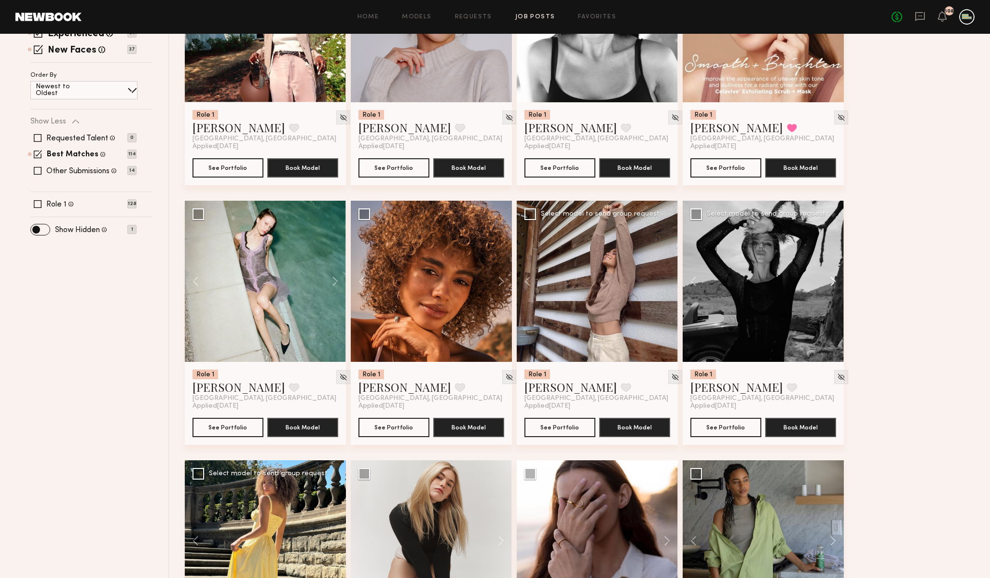
click at [833, 283] on button at bounding box center [828, 281] width 31 height 161
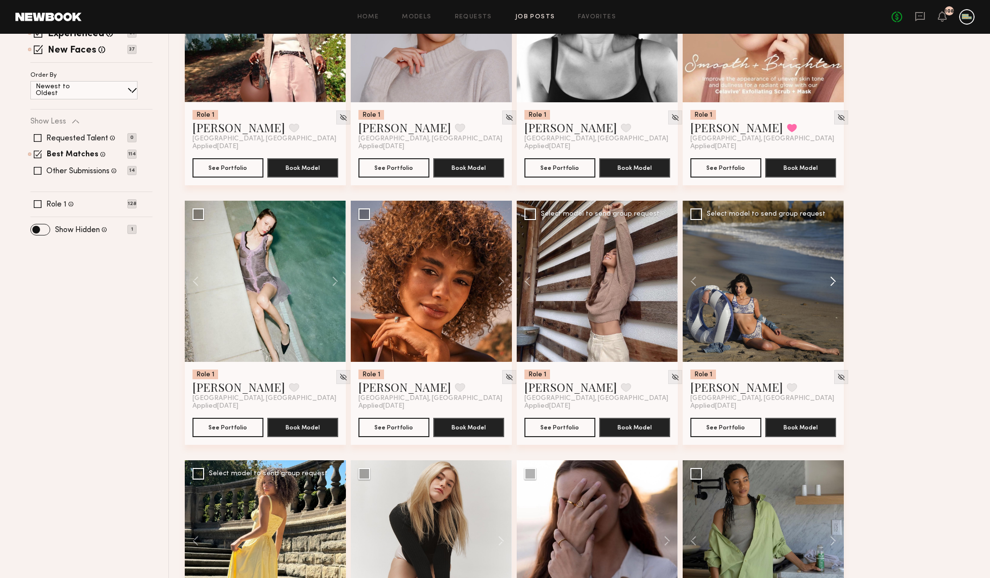
click at [833, 283] on button at bounding box center [828, 281] width 31 height 161
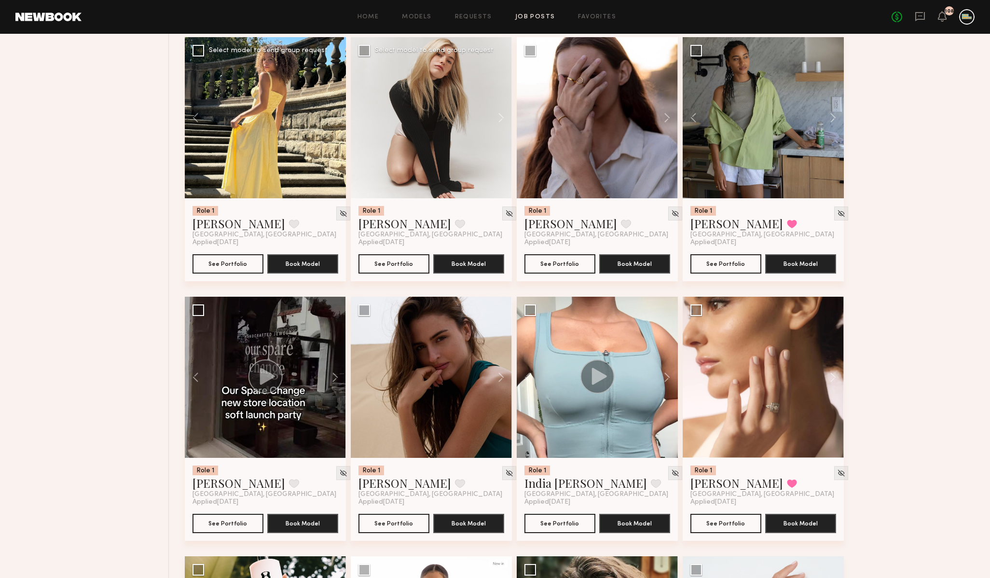
scroll to position [682, 0]
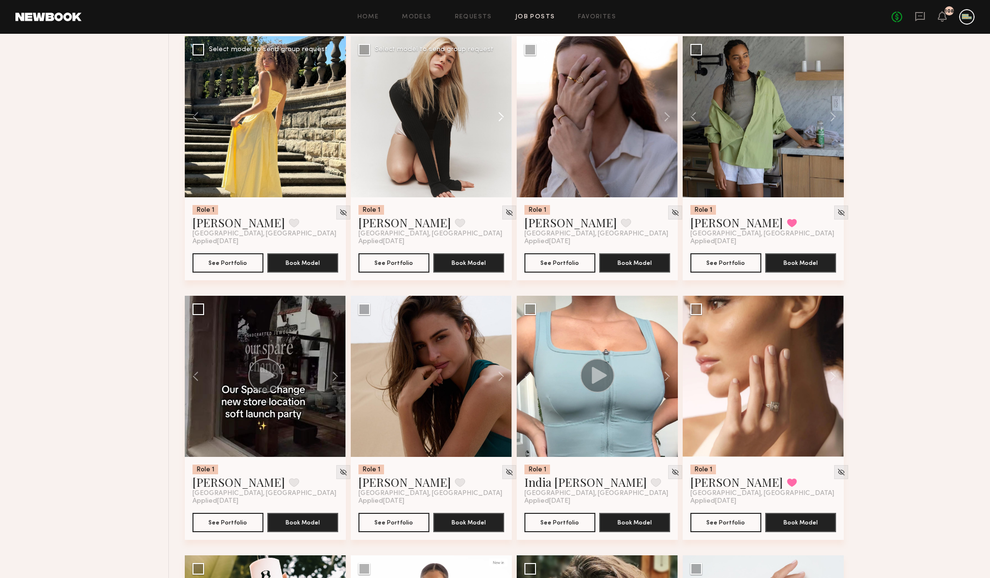
click at [499, 113] on button at bounding box center [496, 116] width 31 height 161
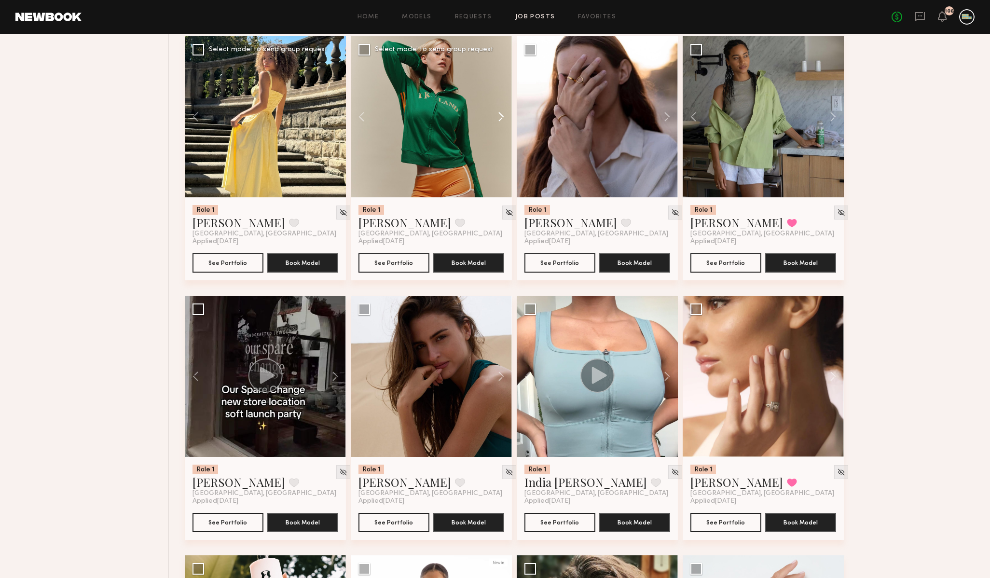
click at [499, 113] on button at bounding box center [496, 116] width 31 height 161
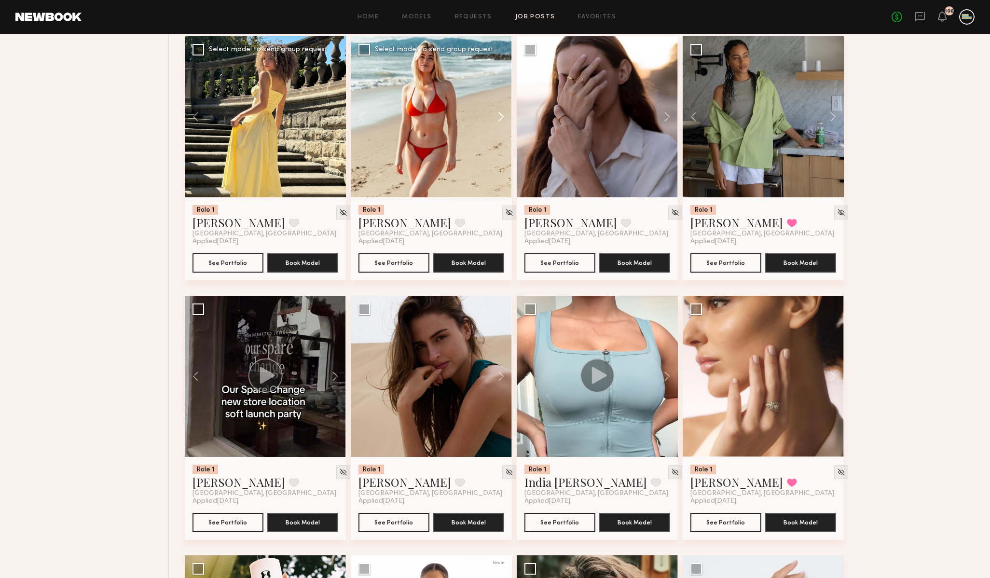
click at [499, 113] on button at bounding box center [496, 116] width 31 height 161
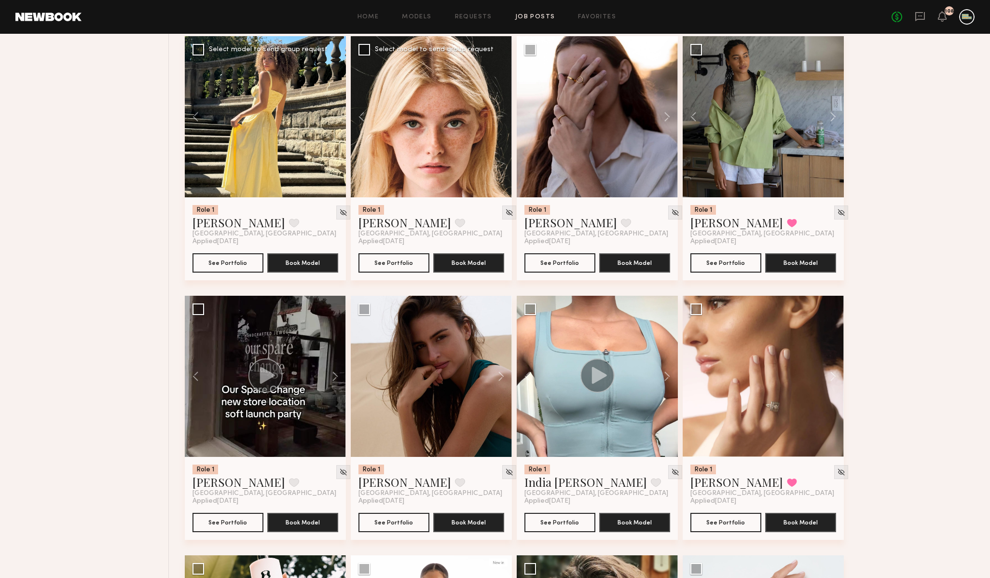
click at [499, 113] on div at bounding box center [431, 116] width 161 height 161
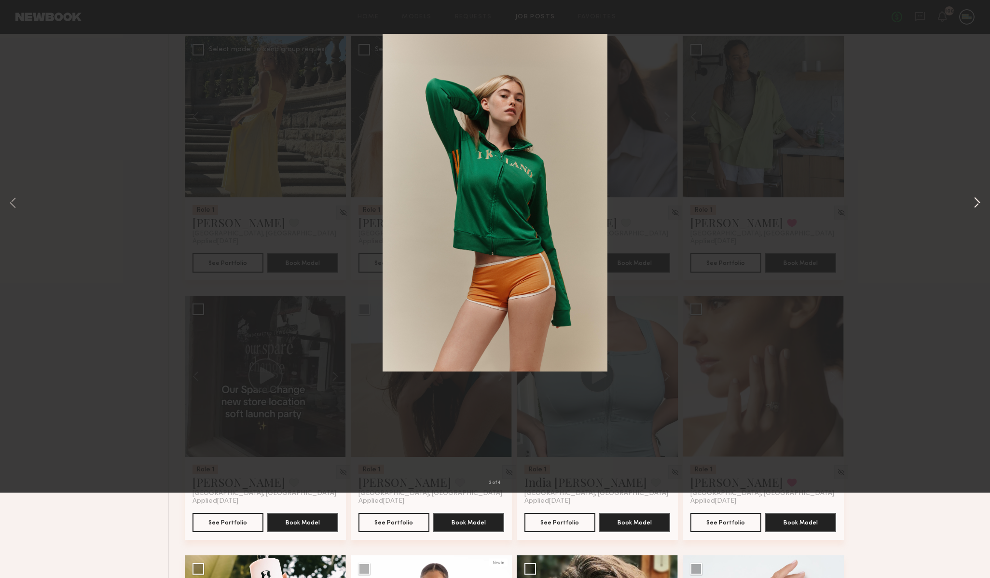
click at [975, 284] on button at bounding box center [977, 289] width 12 height 462
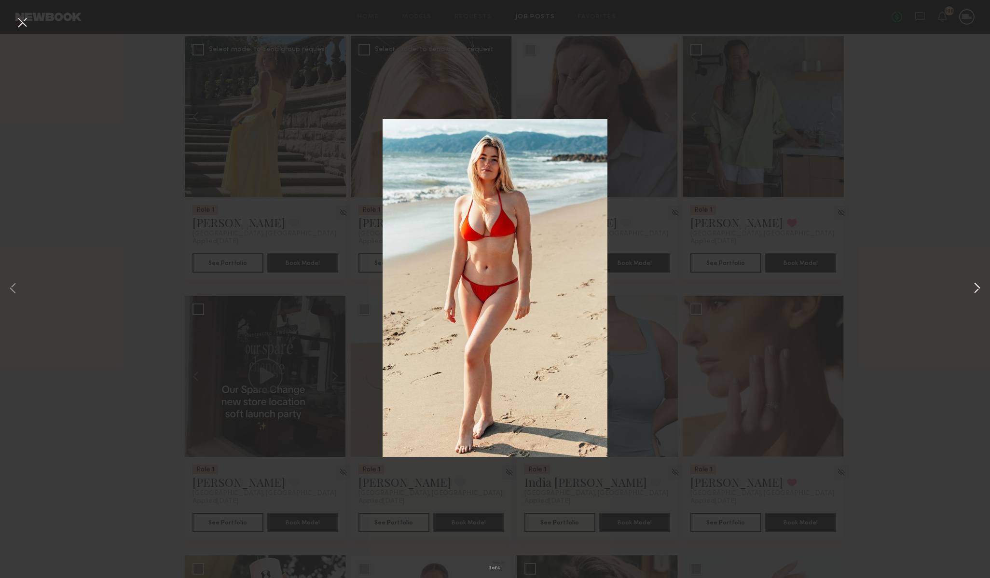
click at [975, 284] on button at bounding box center [977, 289] width 12 height 462
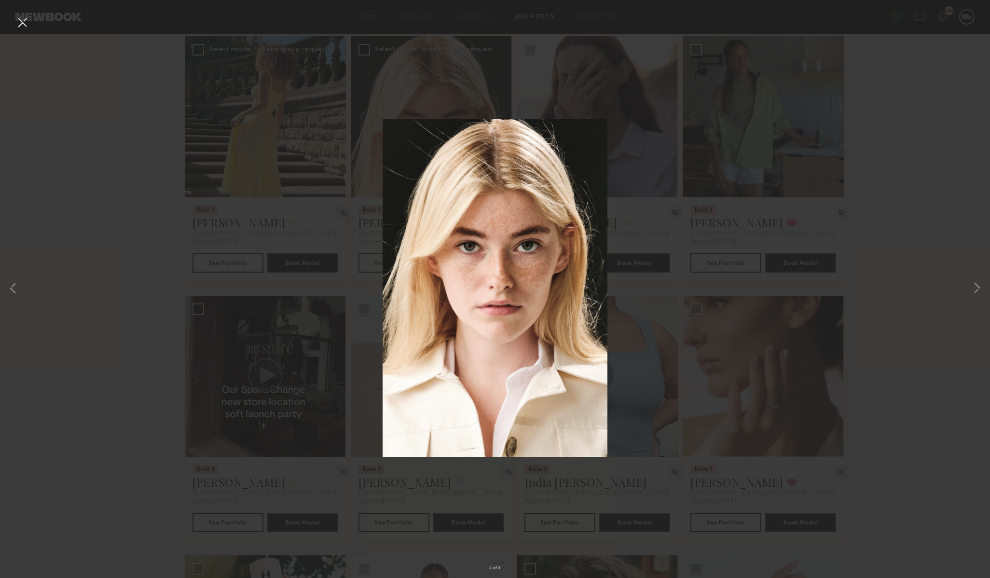
drag, startPoint x: 714, startPoint y: 303, endPoint x: 721, endPoint y: 305, distance: 6.6
click at [715, 303] on div "4 of 4" at bounding box center [495, 289] width 990 height 578
click at [894, 205] on div "4 of 4" at bounding box center [495, 289] width 990 height 578
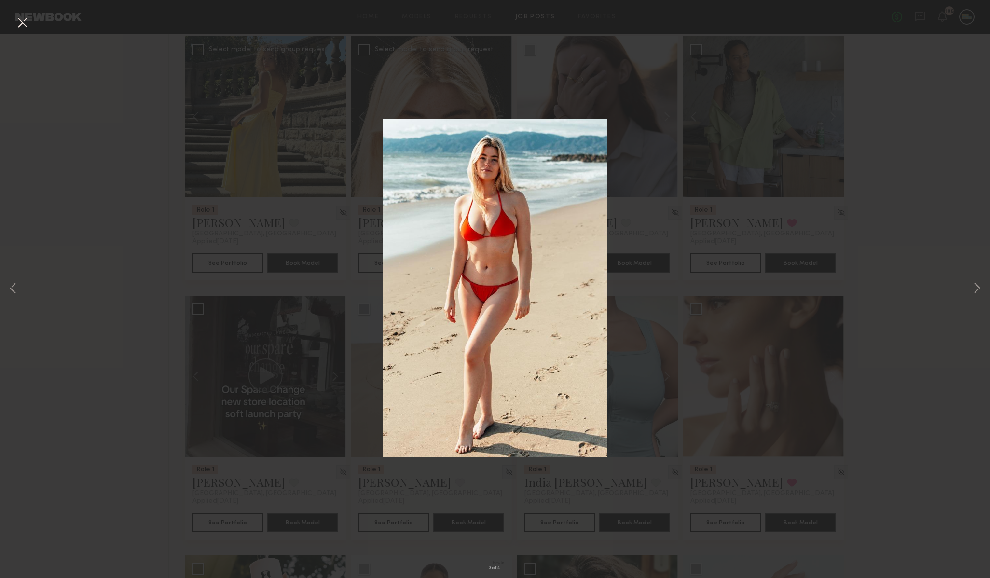
click at [616, 76] on div "3 of 4" at bounding box center [495, 289] width 990 height 578
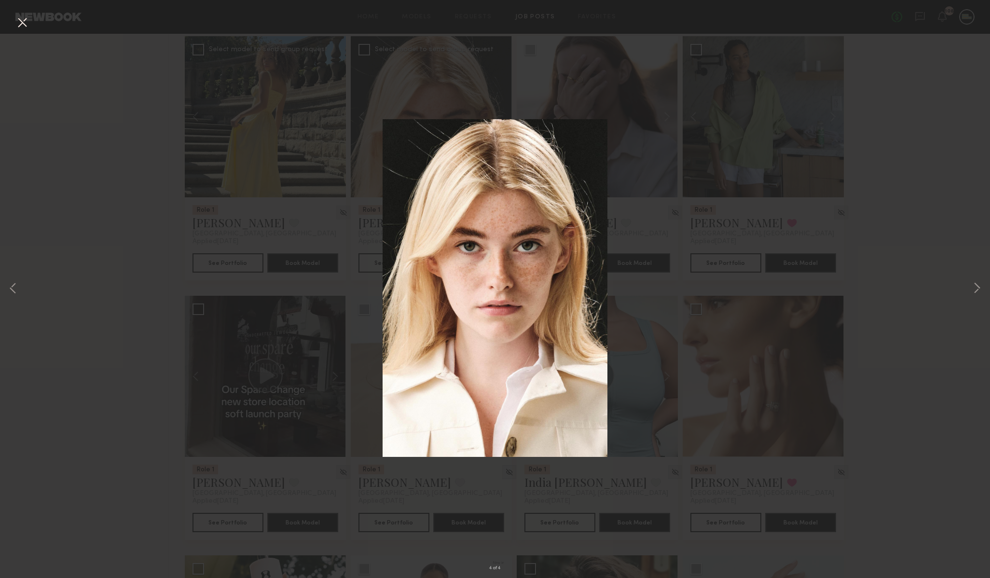
click at [22, 28] on button at bounding box center [21, 22] width 15 height 17
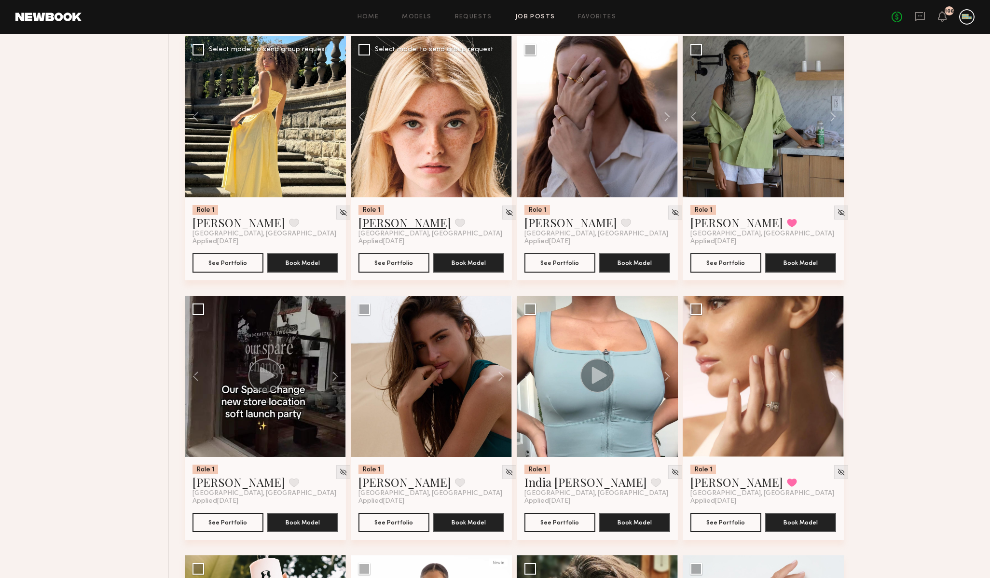
click at [382, 223] on link "Carlie W." at bounding box center [404, 222] width 93 height 15
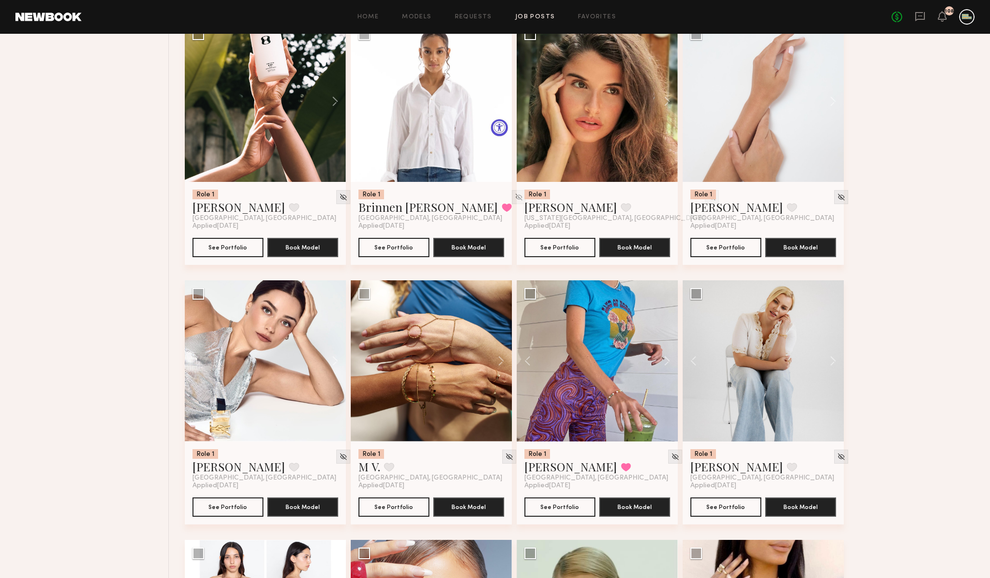
scroll to position [1216, 0]
click at [667, 364] on button at bounding box center [662, 360] width 31 height 161
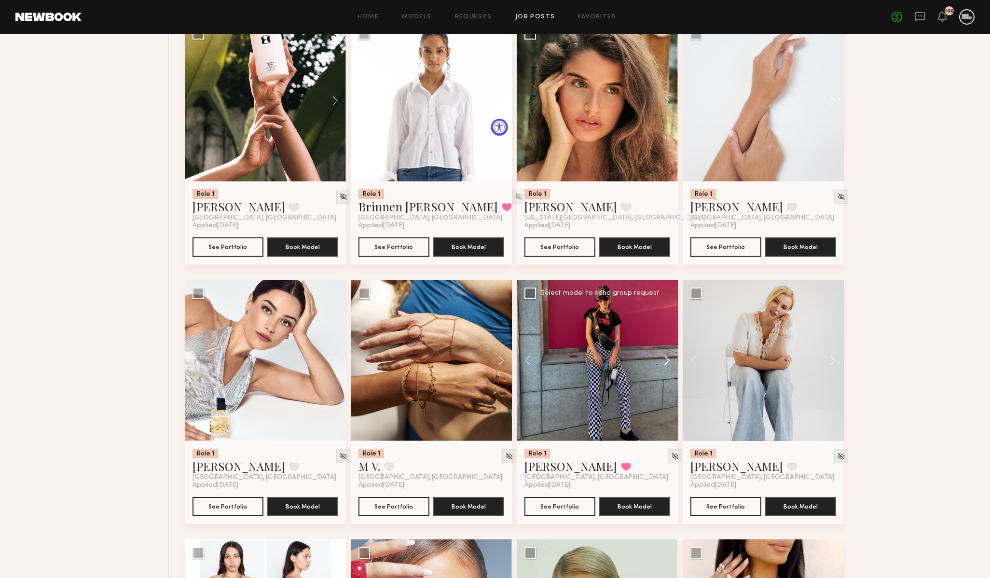
click at [667, 364] on button at bounding box center [662, 360] width 31 height 161
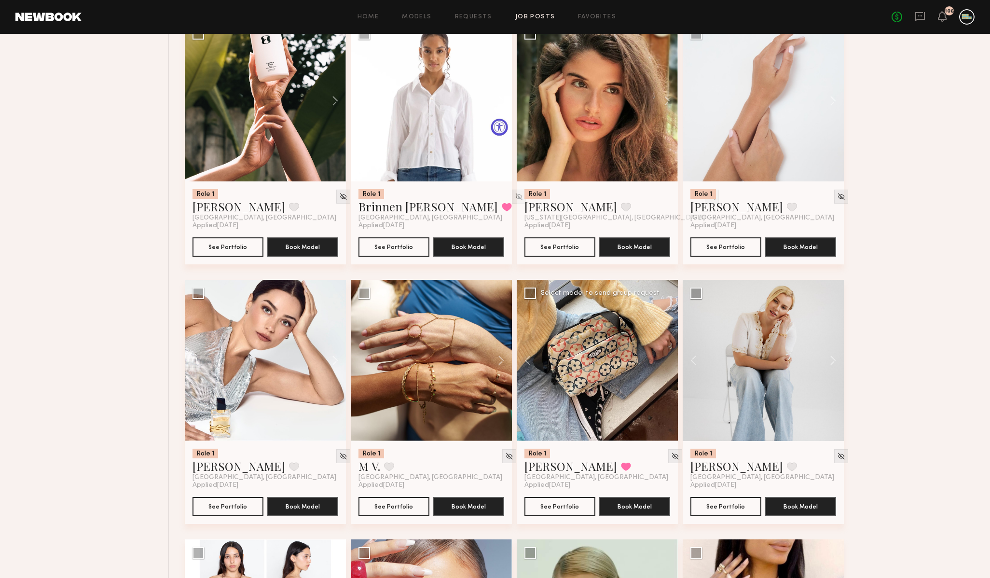
click at [667, 364] on div at bounding box center [597, 360] width 161 height 161
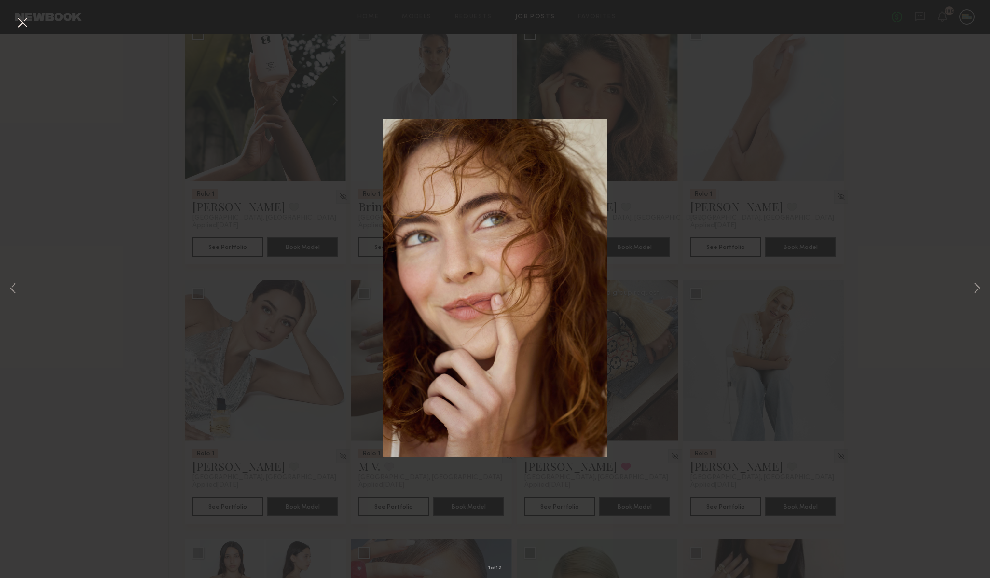
click at [919, 195] on div "1 of 12" at bounding box center [495, 289] width 990 height 578
click at [22, 27] on button at bounding box center [21, 22] width 15 height 17
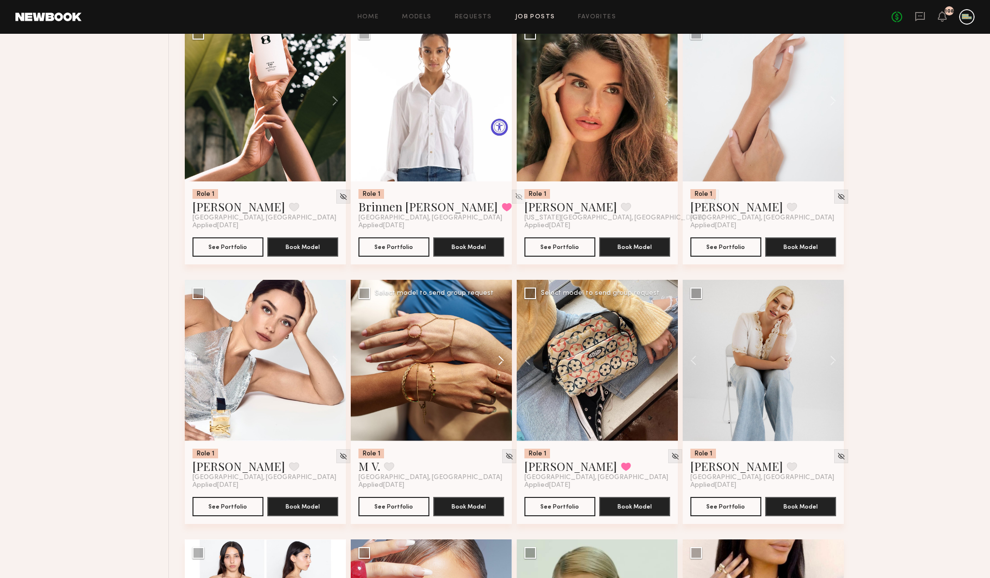
click at [500, 360] on button at bounding box center [496, 360] width 31 height 161
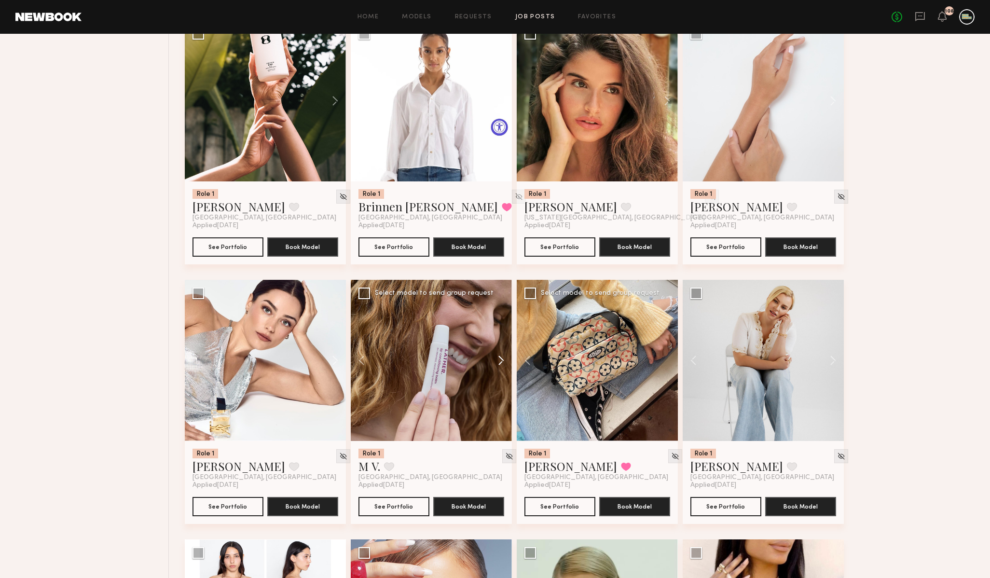
click at [500, 360] on button at bounding box center [496, 360] width 31 height 161
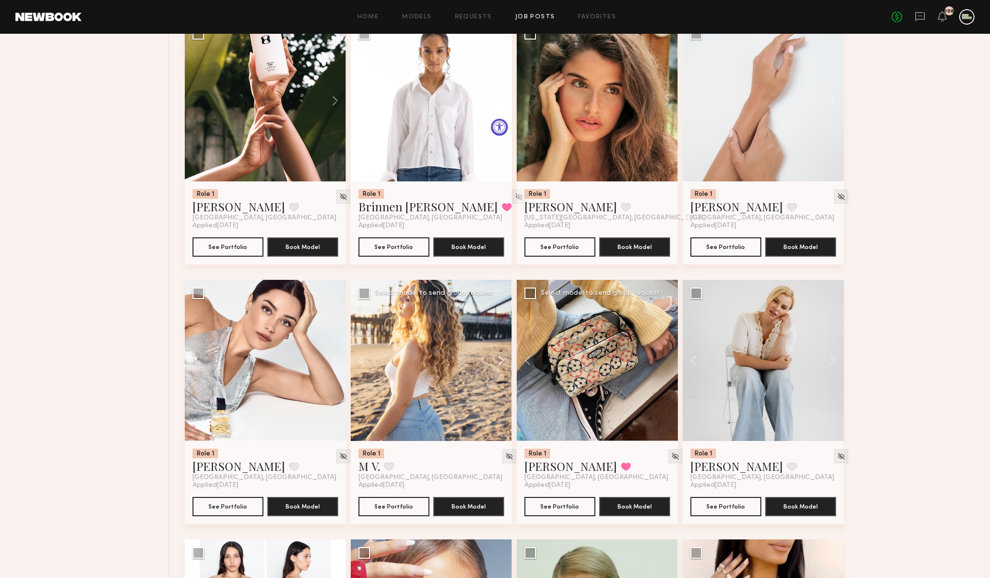
click at [500, 360] on button at bounding box center [496, 360] width 31 height 161
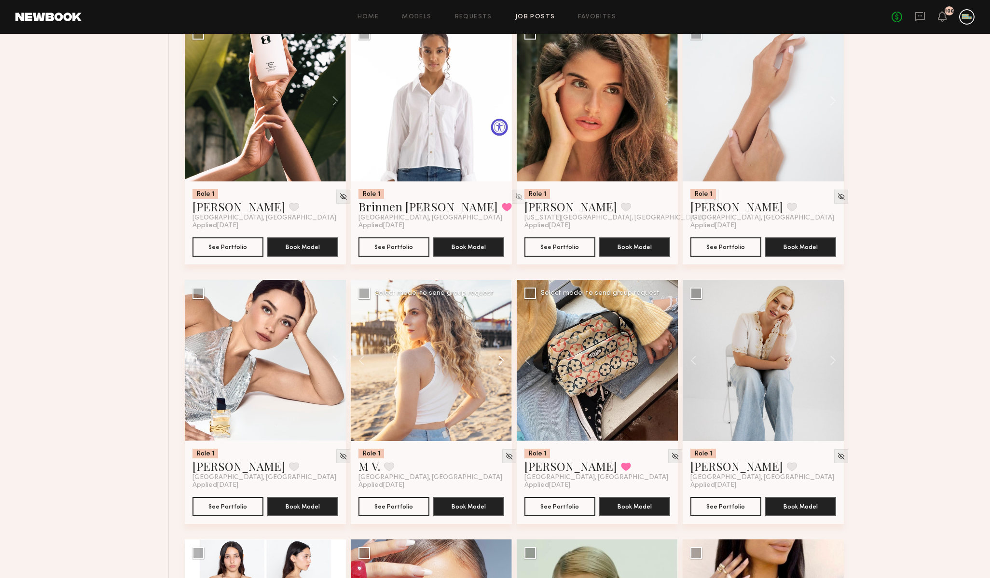
click at [500, 360] on button at bounding box center [496, 360] width 31 height 161
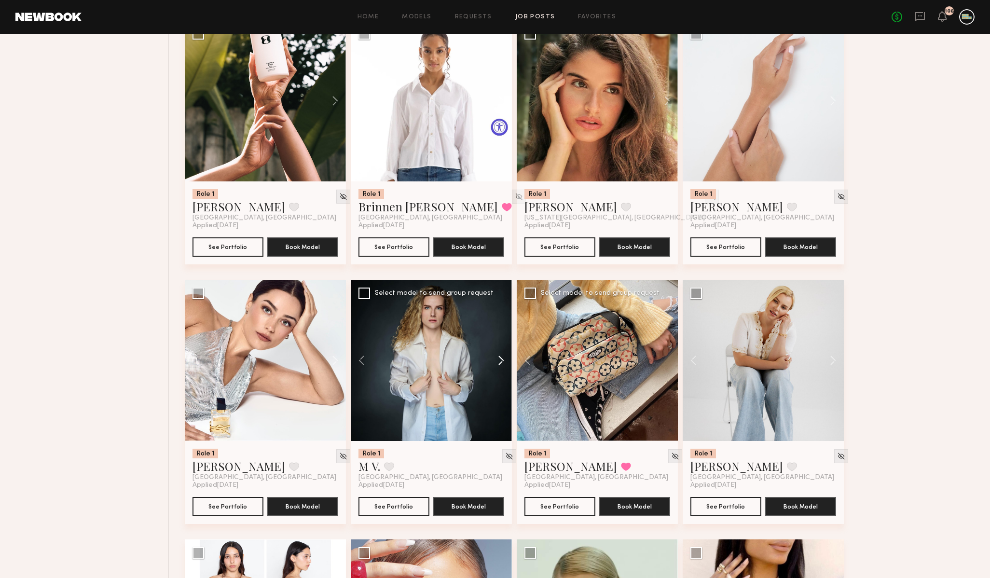
click at [500, 360] on button at bounding box center [496, 360] width 31 height 161
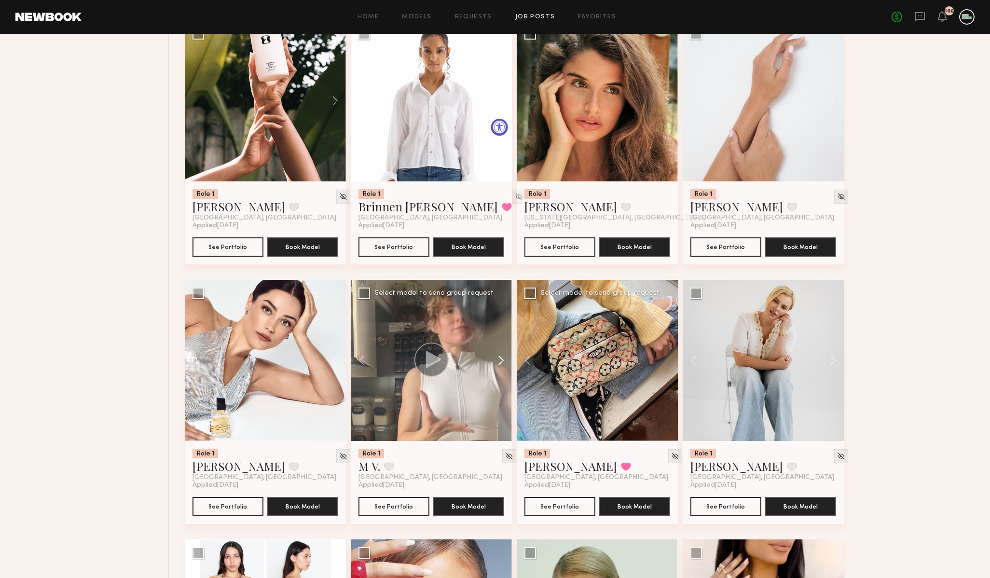
click at [500, 360] on button at bounding box center [496, 360] width 31 height 161
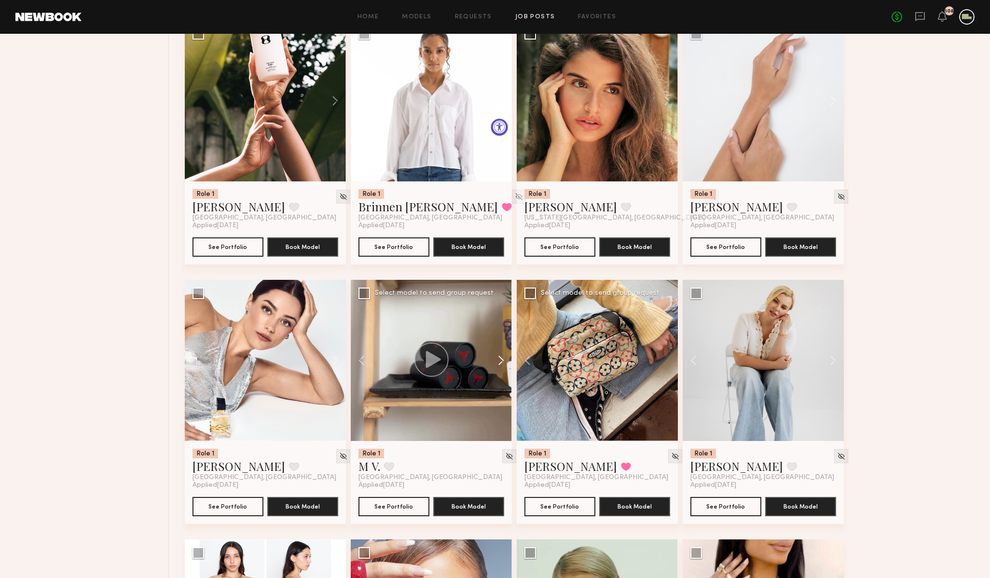
click at [500, 360] on button at bounding box center [496, 360] width 31 height 161
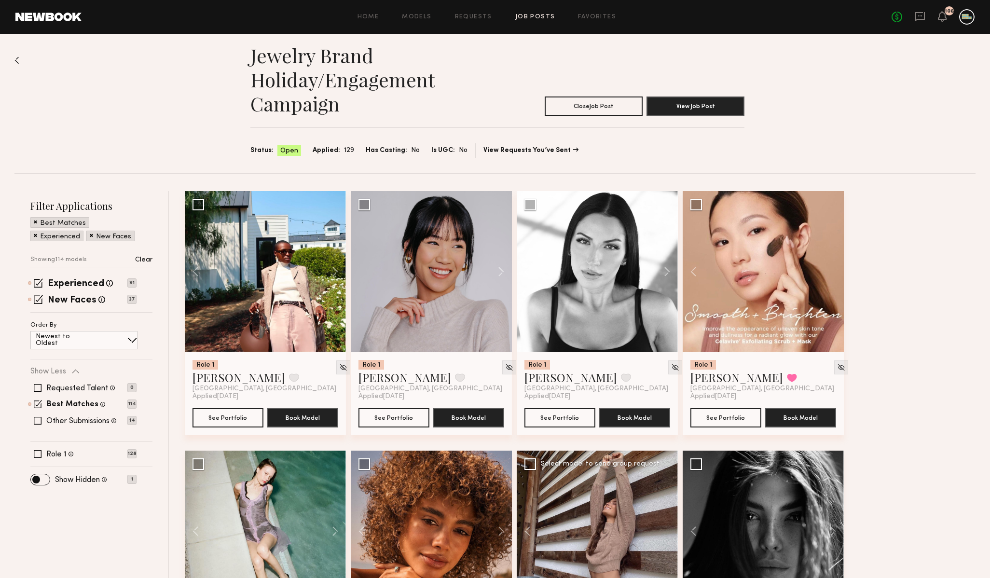
scroll to position [2, 0]
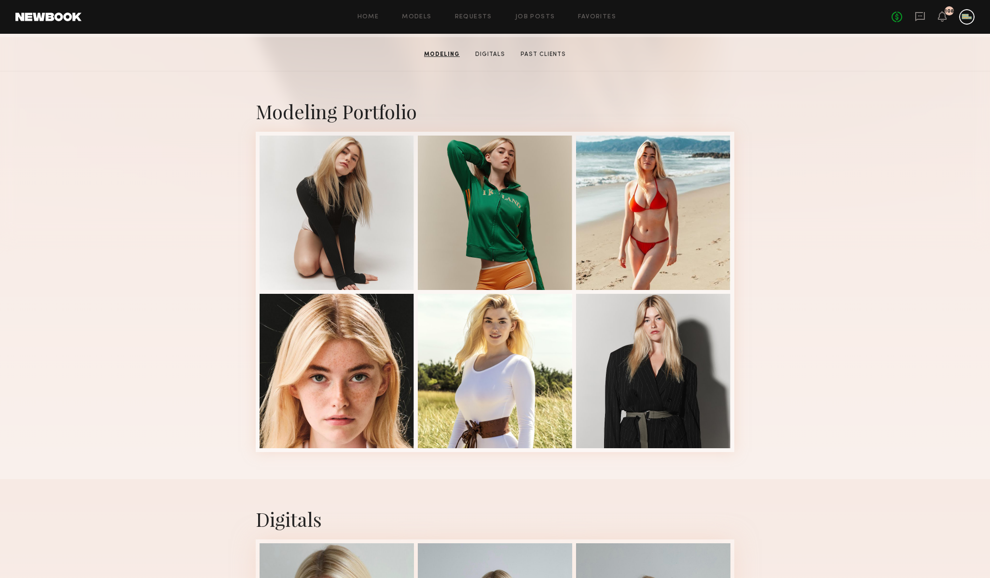
scroll to position [148, 0]
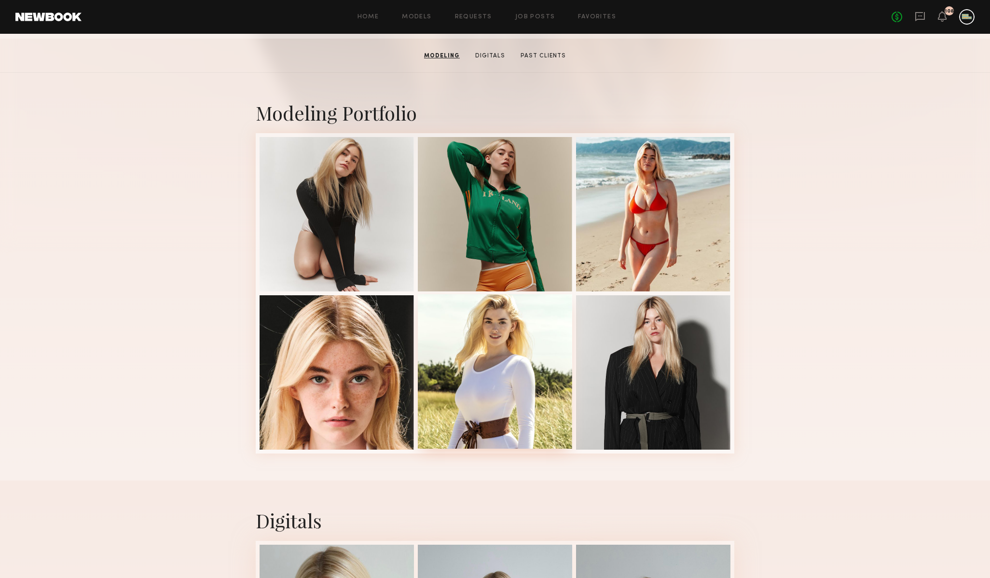
click at [536, 371] on div at bounding box center [495, 371] width 154 height 154
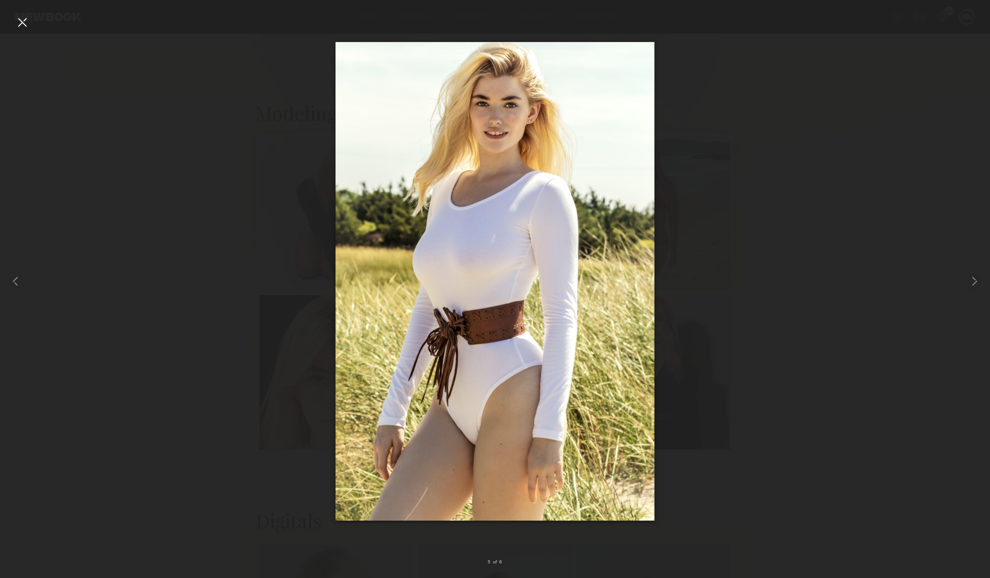
click at [807, 160] on div at bounding box center [495, 281] width 990 height 532
click at [20, 25] on div at bounding box center [21, 21] width 15 height 15
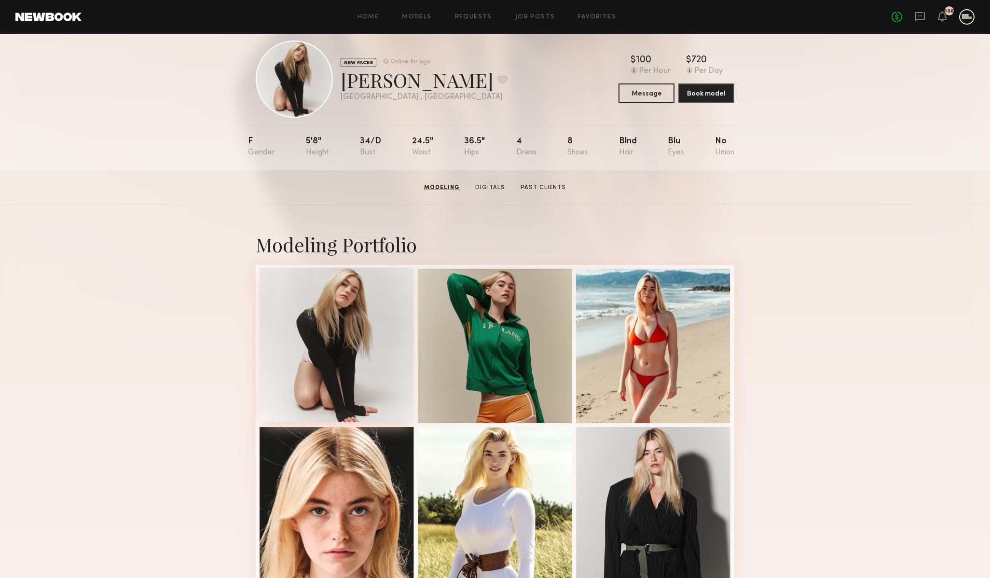
scroll to position [0, 0]
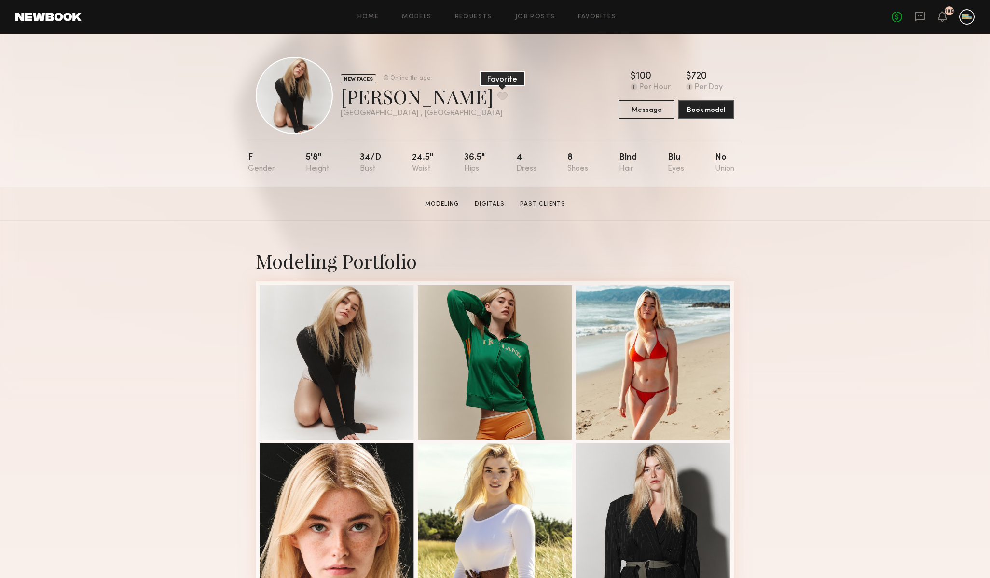
click at [497, 92] on button at bounding box center [502, 96] width 10 height 9
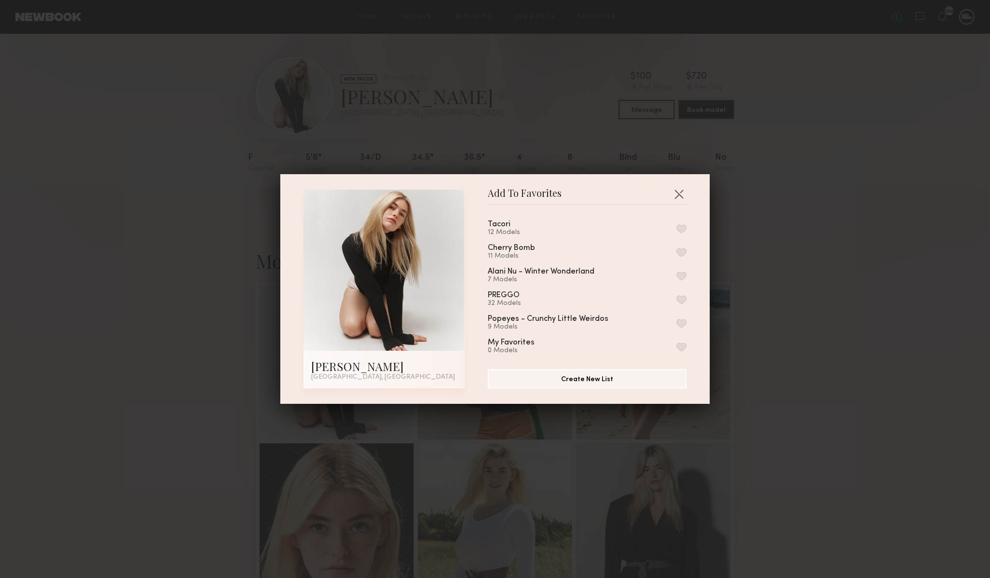
click at [683, 225] on button "button" at bounding box center [681, 228] width 10 height 9
click at [683, 192] on button "button" at bounding box center [678, 193] width 15 height 15
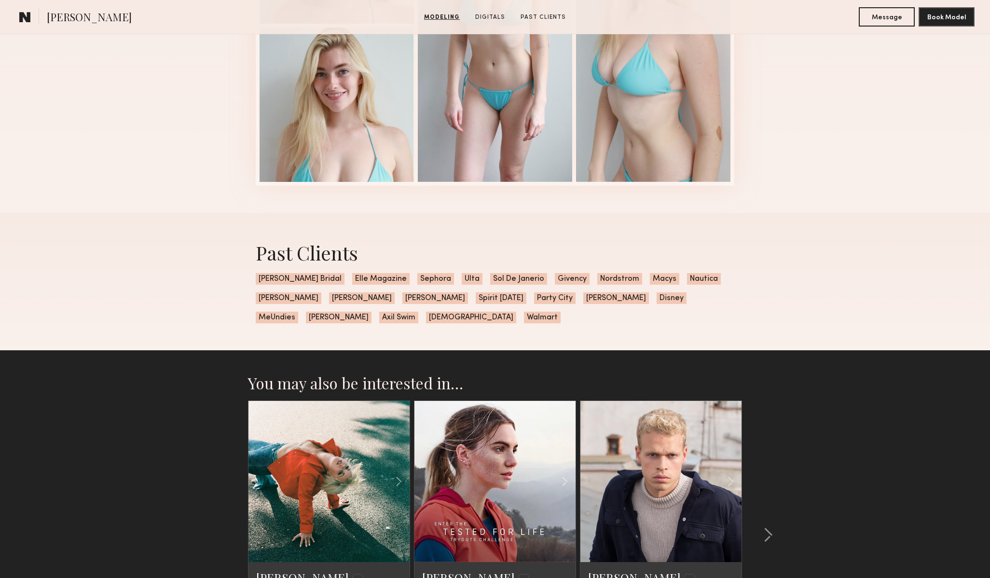
scroll to position [986, 0]
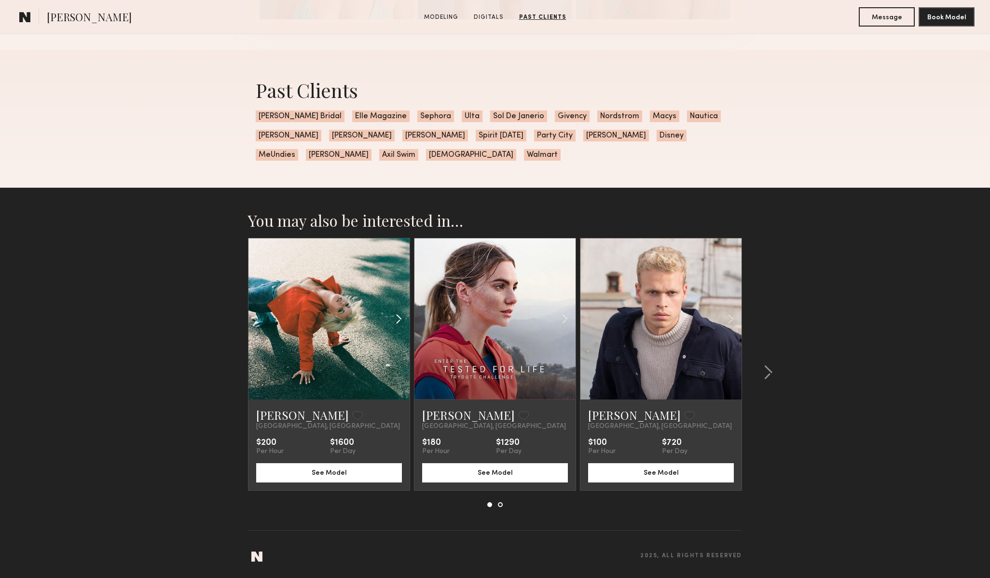
click at [398, 321] on common-icon at bounding box center [399, 319] width 14 height 18
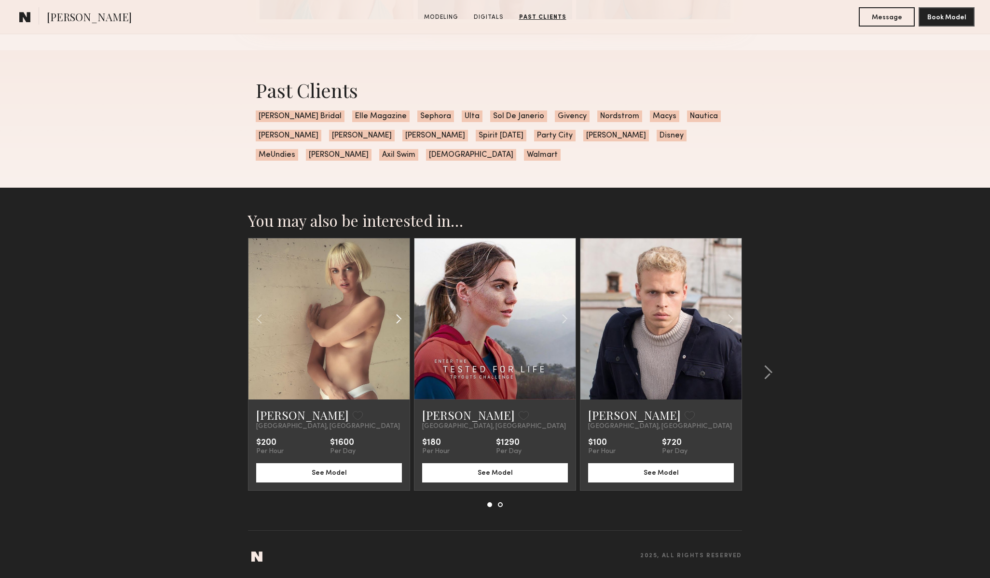
click at [398, 321] on common-icon at bounding box center [399, 319] width 14 height 18
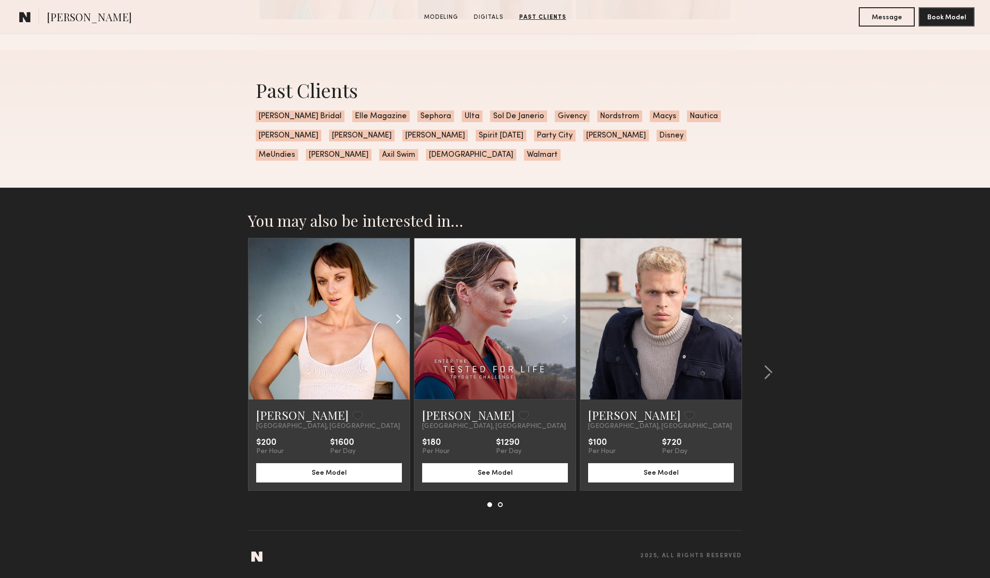
click at [398, 321] on common-icon at bounding box center [399, 319] width 14 height 18
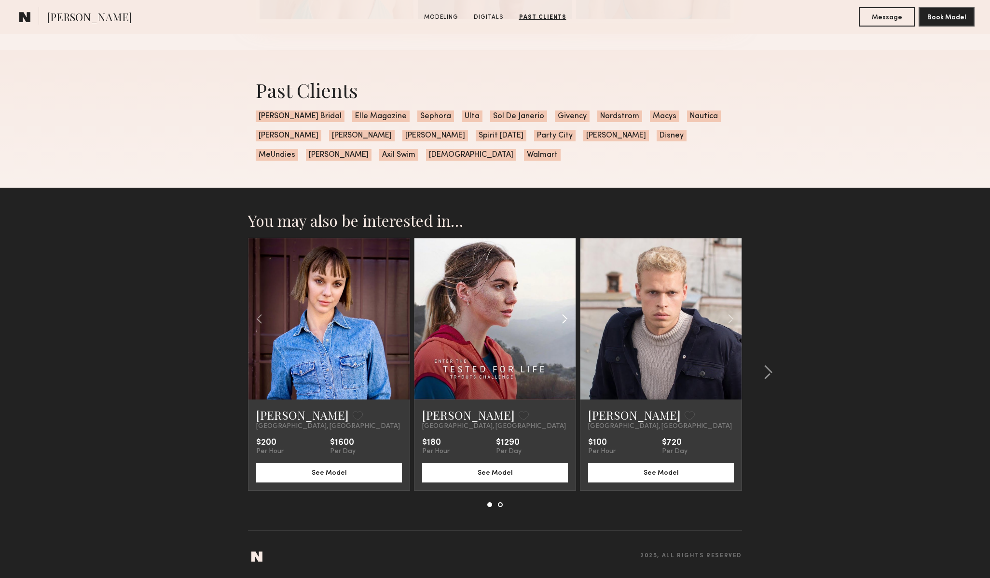
click at [565, 316] on common-icon at bounding box center [565, 319] width 14 height 18
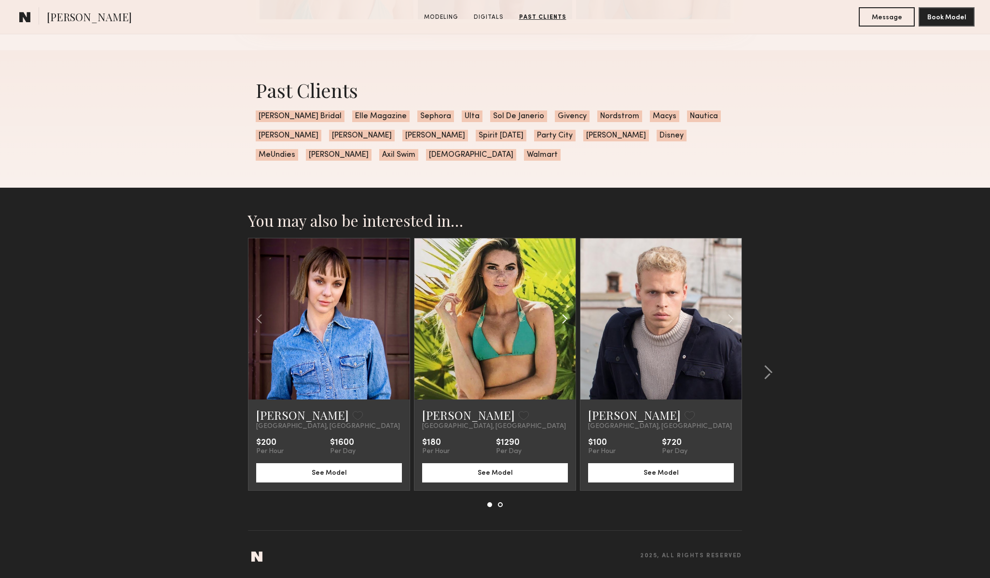
click at [565, 316] on common-icon at bounding box center [565, 319] width 14 height 18
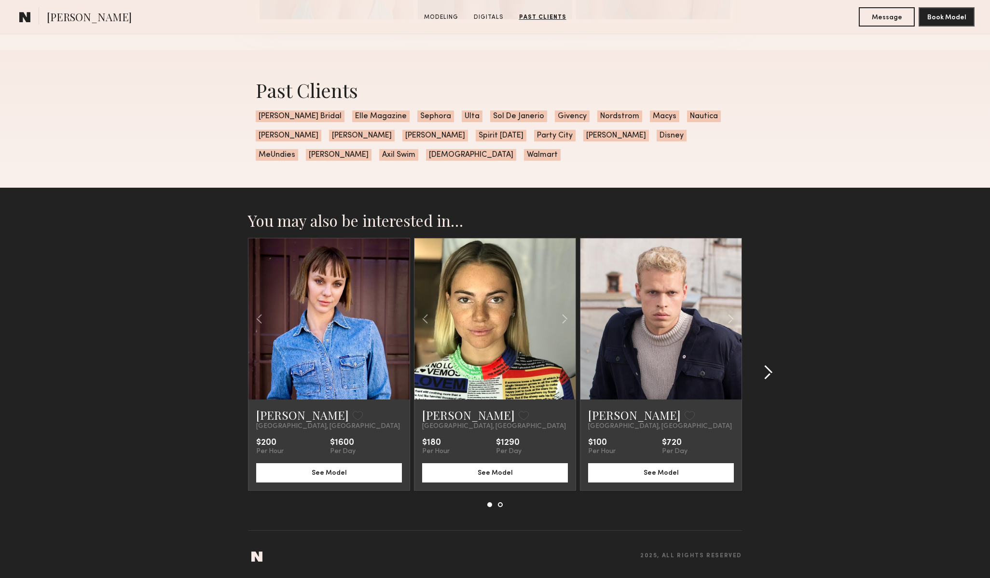
click at [767, 373] on common-icon at bounding box center [768, 372] width 10 height 15
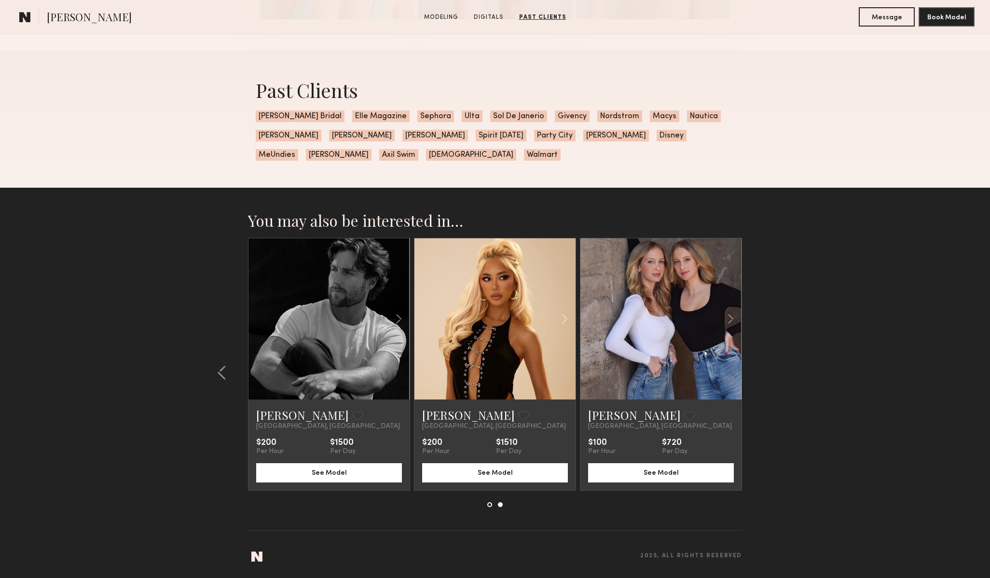
click at [767, 371] on section "You may also be interested in… Chelsea D. Favorite Los Angeles, CA $200 Per Hou…" at bounding box center [495, 383] width 990 height 390
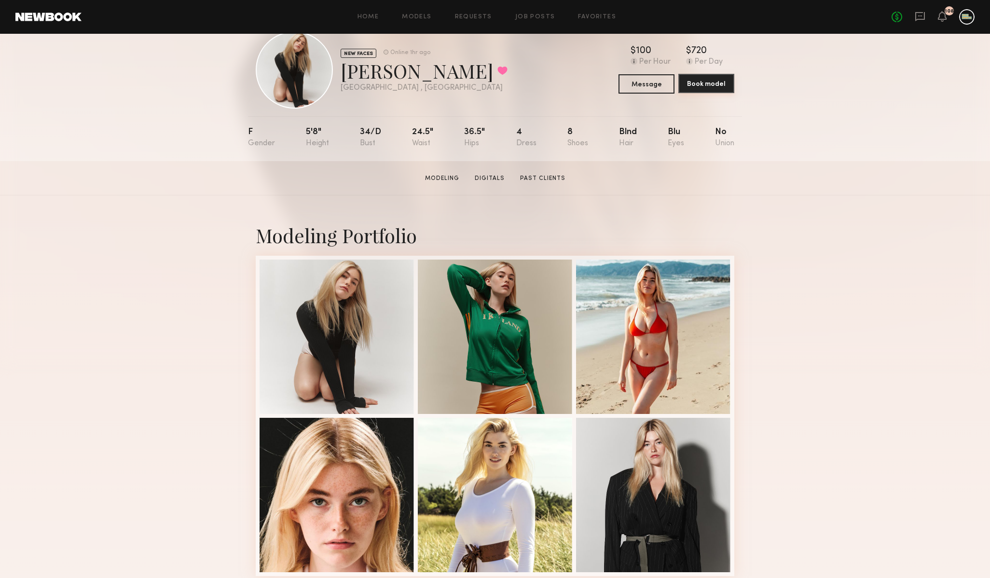
scroll to position [0, 0]
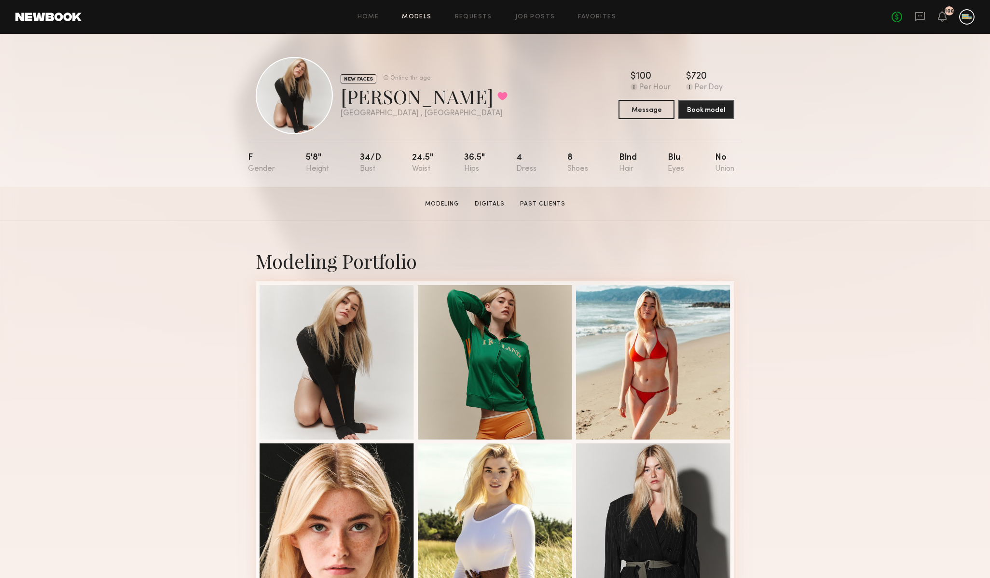
click at [421, 17] on link "Models" at bounding box center [416, 17] width 29 height 6
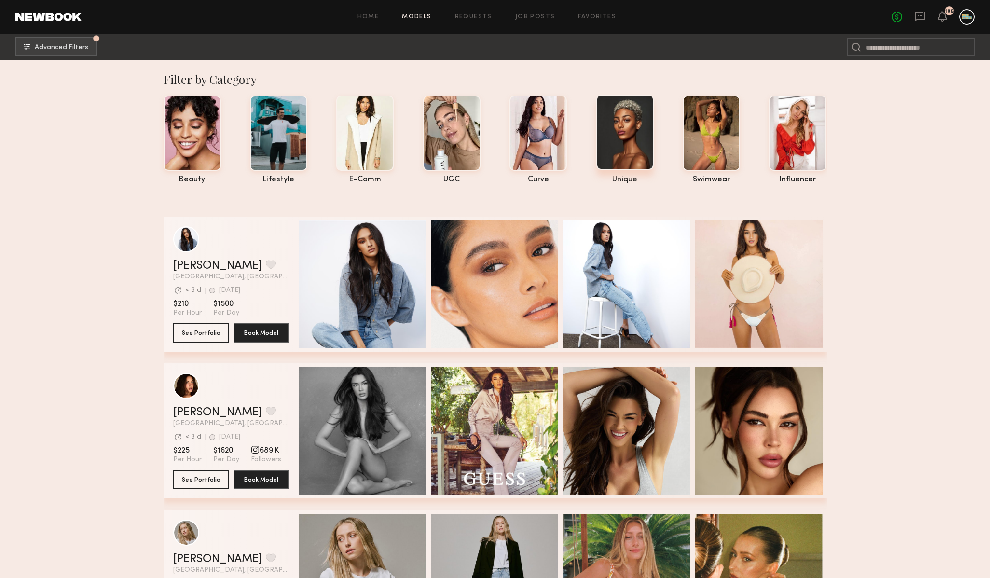
click at [621, 148] on div at bounding box center [624, 132] width 57 height 75
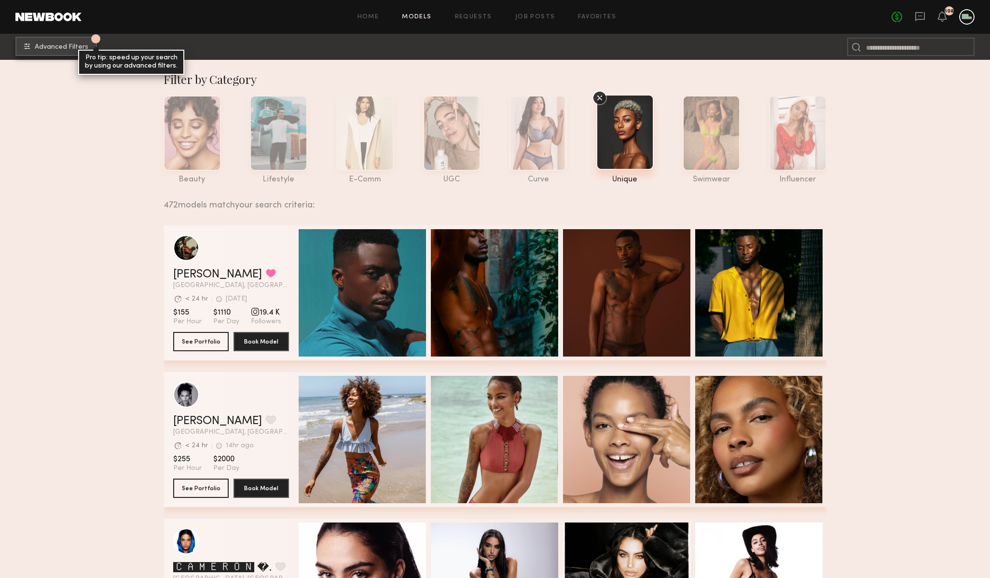
click at [23, 41] on button "1 Advanced Filters Pro tip: speed up your search by using our advanced filters." at bounding box center [56, 46] width 82 height 19
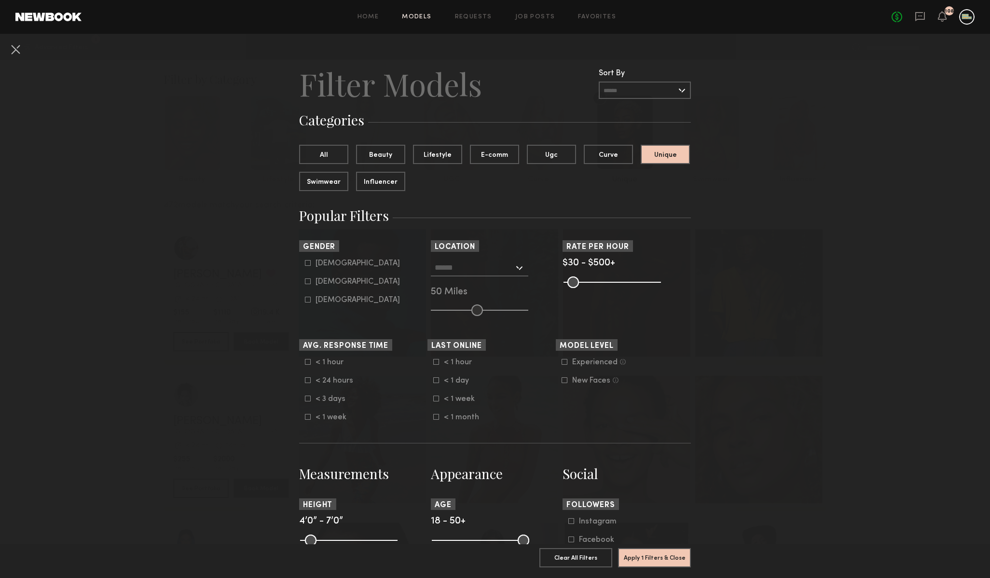
click at [305, 282] on icon at bounding box center [307, 281] width 5 height 5
type input "**"
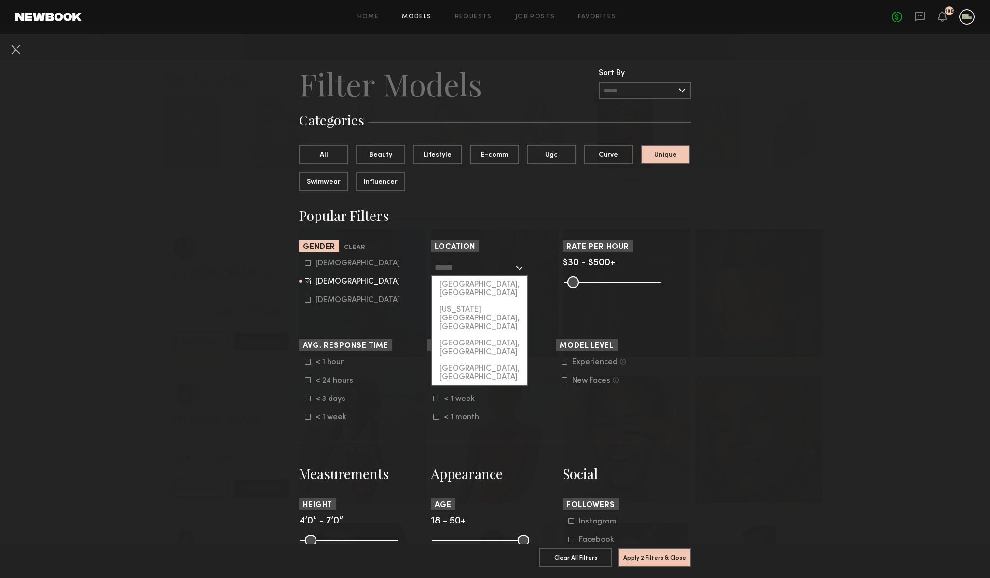
click at [503, 273] on input "text" at bounding box center [474, 267] width 79 height 16
click at [488, 287] on div "[GEOGRAPHIC_DATA], [GEOGRAPHIC_DATA]" at bounding box center [480, 288] width 96 height 25
type input "**********"
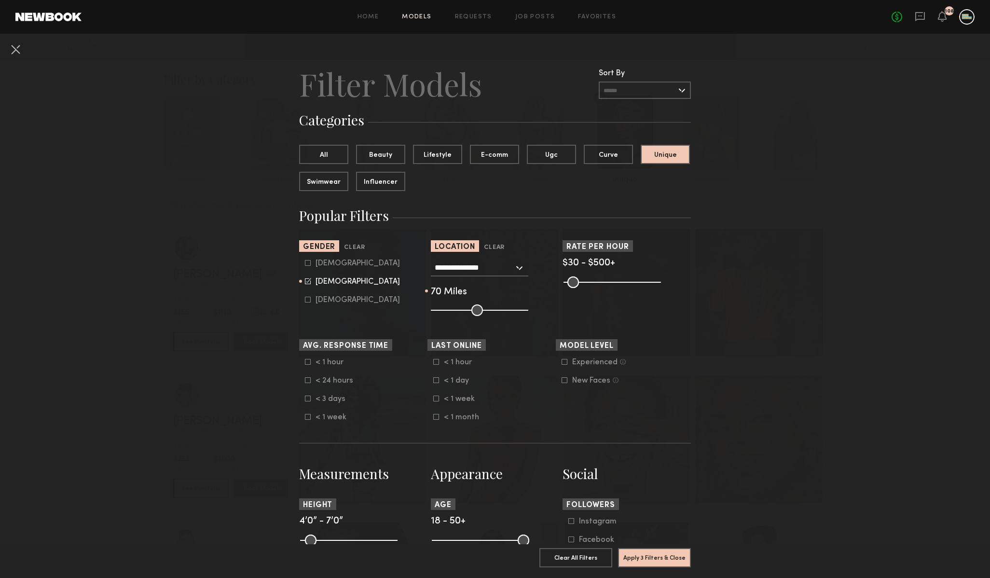
drag, startPoint x: 476, startPoint y: 311, endPoint x: 497, endPoint y: 315, distance: 21.2
type input "**"
click at [497, 315] on input "range" at bounding box center [479, 310] width 97 height 12
click at [641, 557] on button "Apply 3 Filters & Close" at bounding box center [654, 556] width 73 height 19
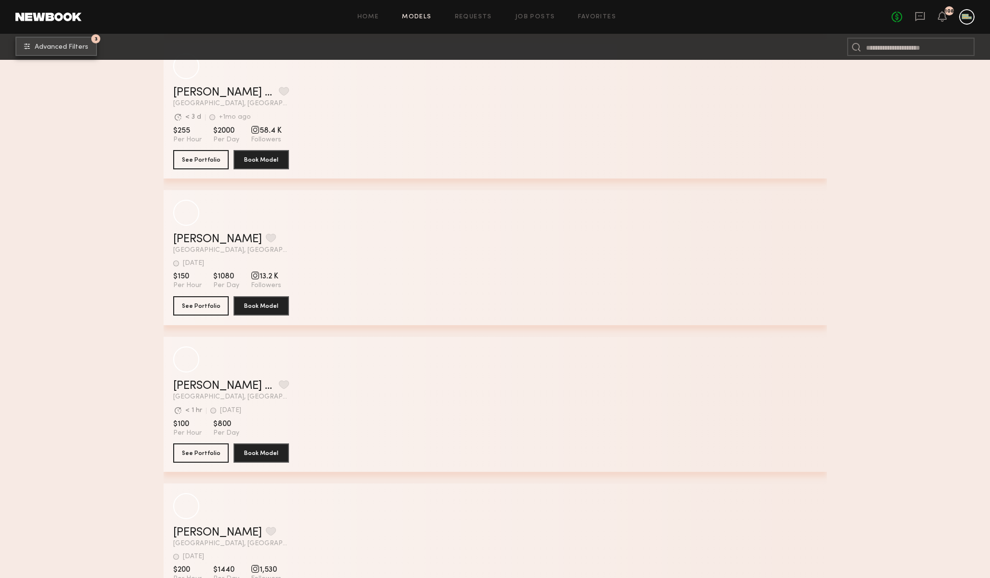
scroll to position [12510, 0]
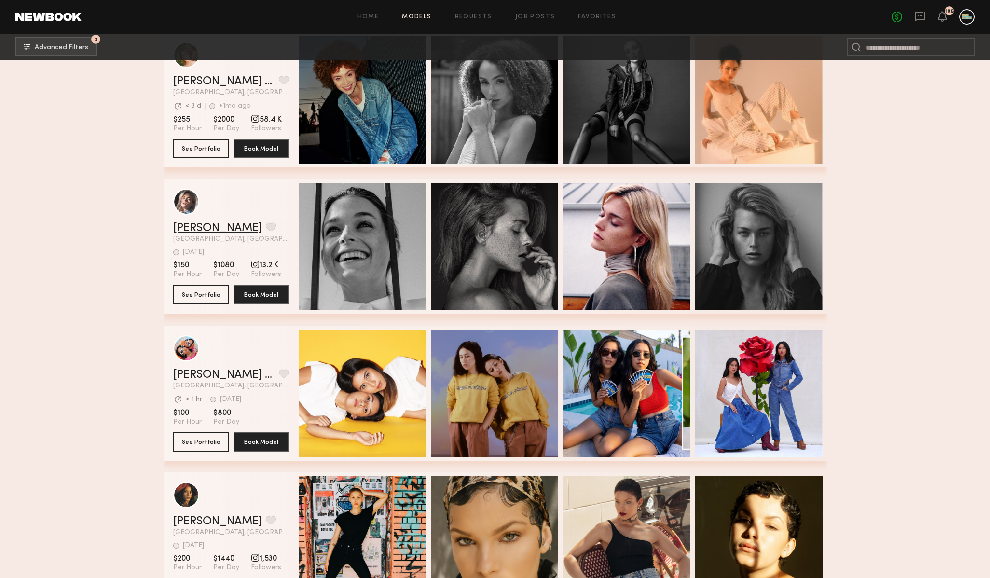
click at [201, 225] on link "Katie O." at bounding box center [217, 228] width 89 height 12
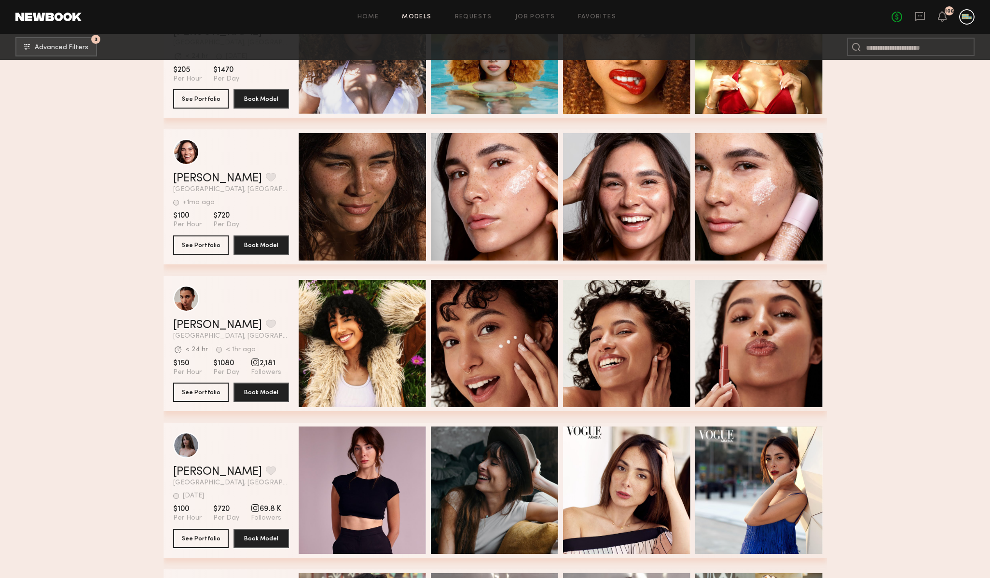
scroll to position [17871, 0]
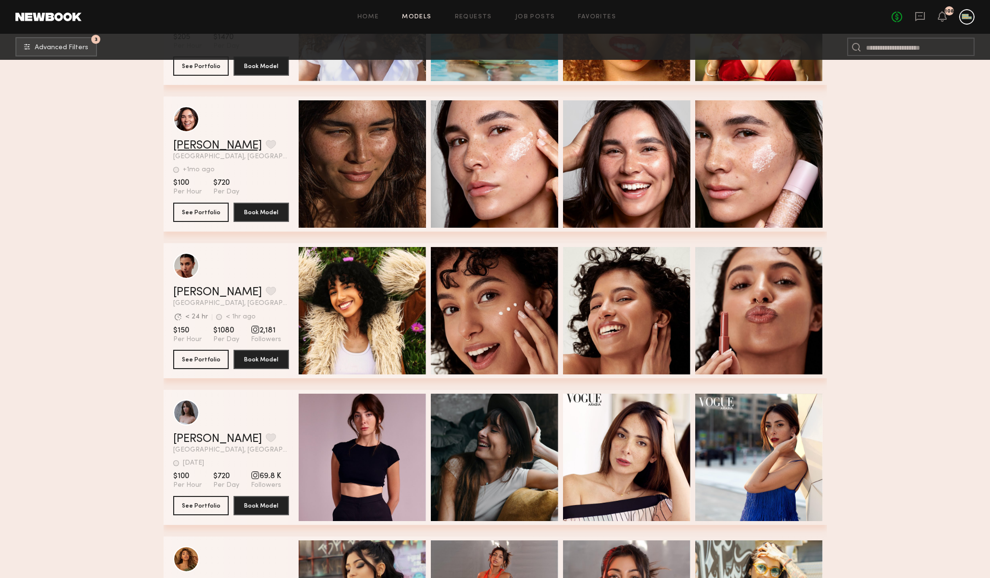
click at [194, 142] on link "Aitana B." at bounding box center [217, 146] width 89 height 12
click at [198, 297] on link "Noelani M." at bounding box center [217, 293] width 89 height 12
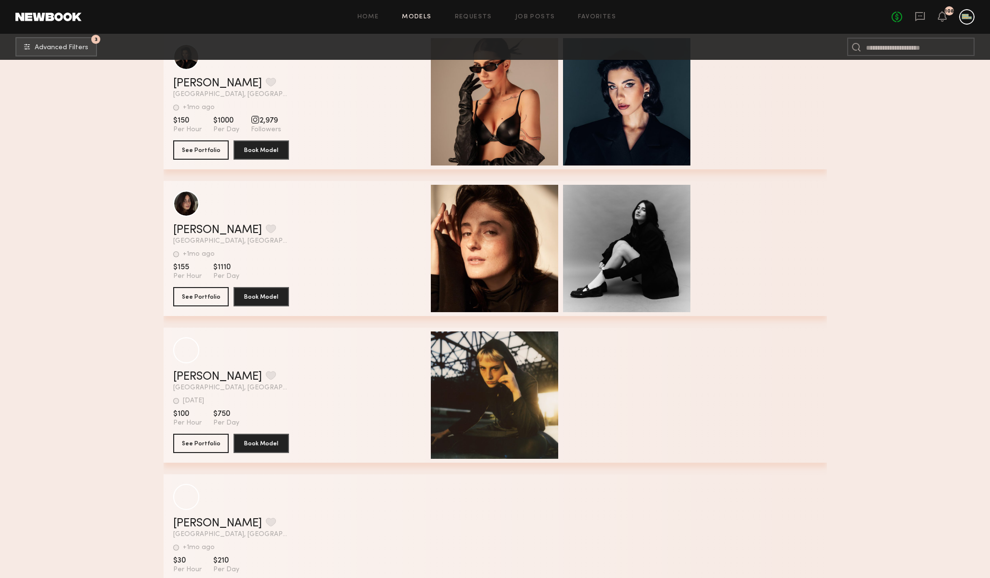
scroll to position [22042, 0]
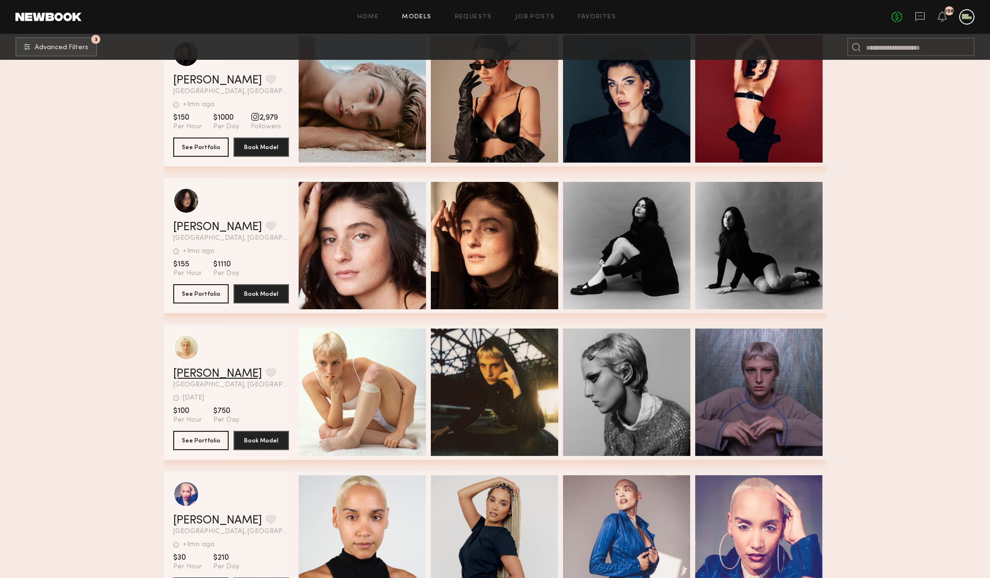
click at [199, 371] on link "Hollis H." at bounding box center [217, 374] width 89 height 12
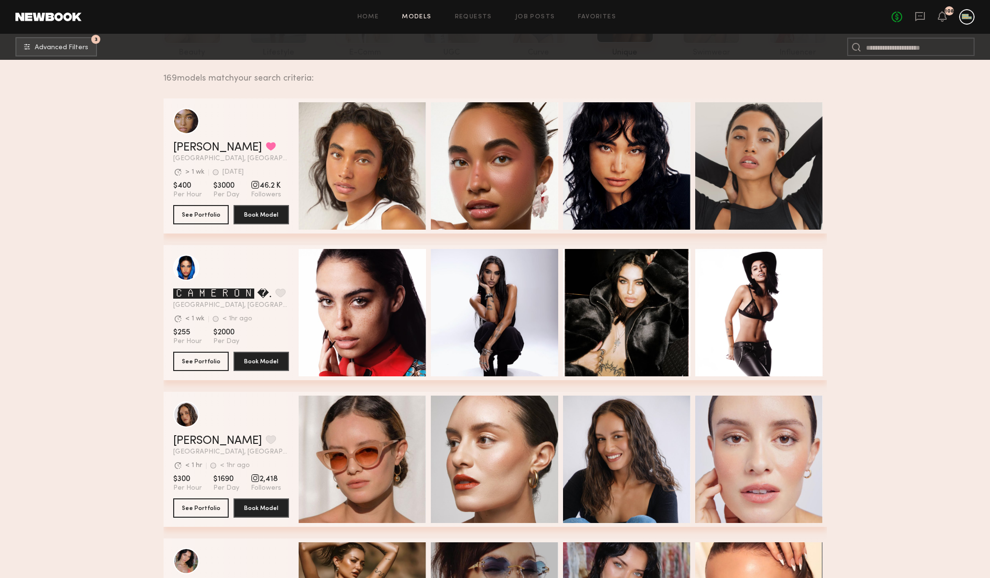
scroll to position [0, 0]
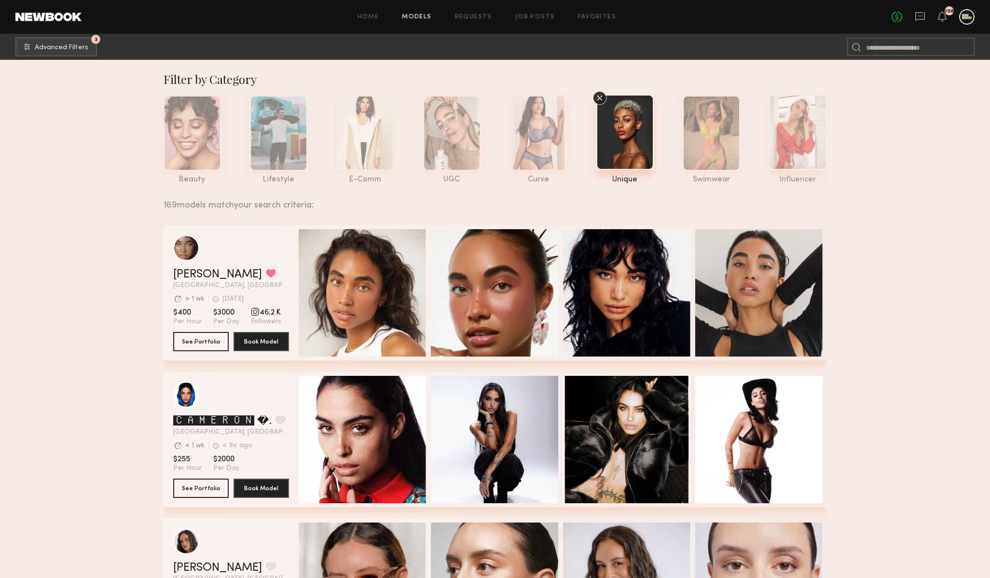
click at [788, 148] on div at bounding box center [797, 132] width 57 height 75
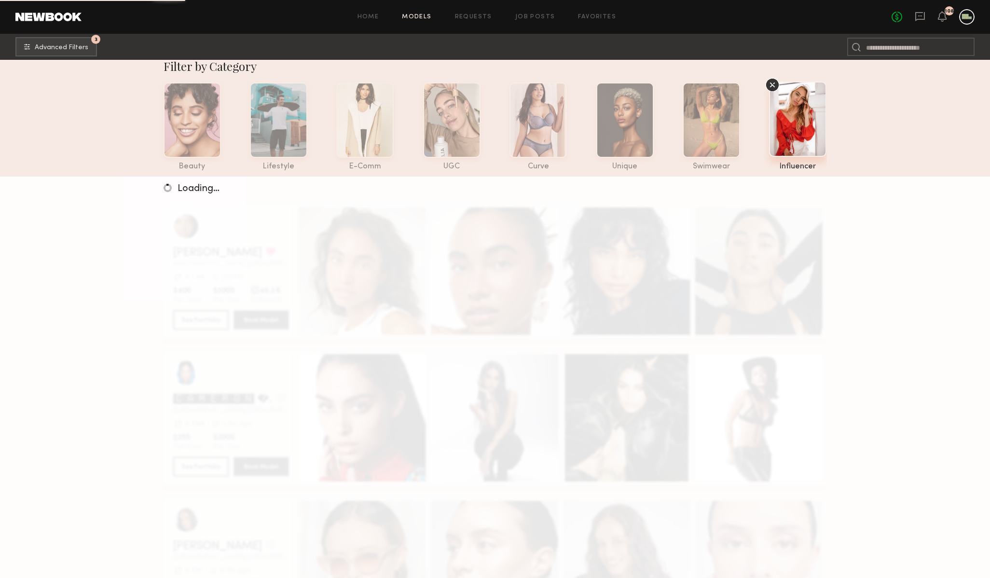
scroll to position [15, 0]
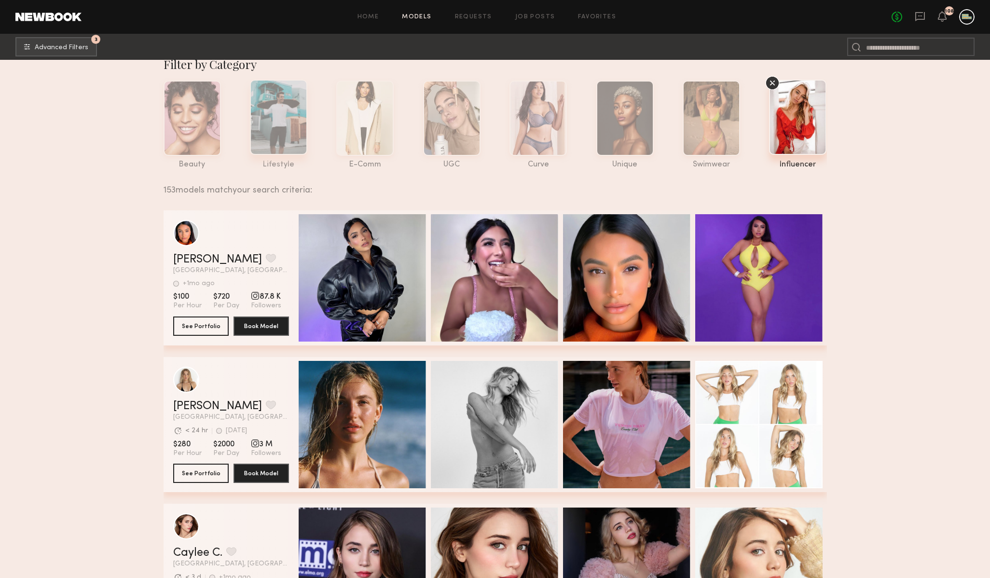
click at [269, 134] on div at bounding box center [278, 117] width 57 height 75
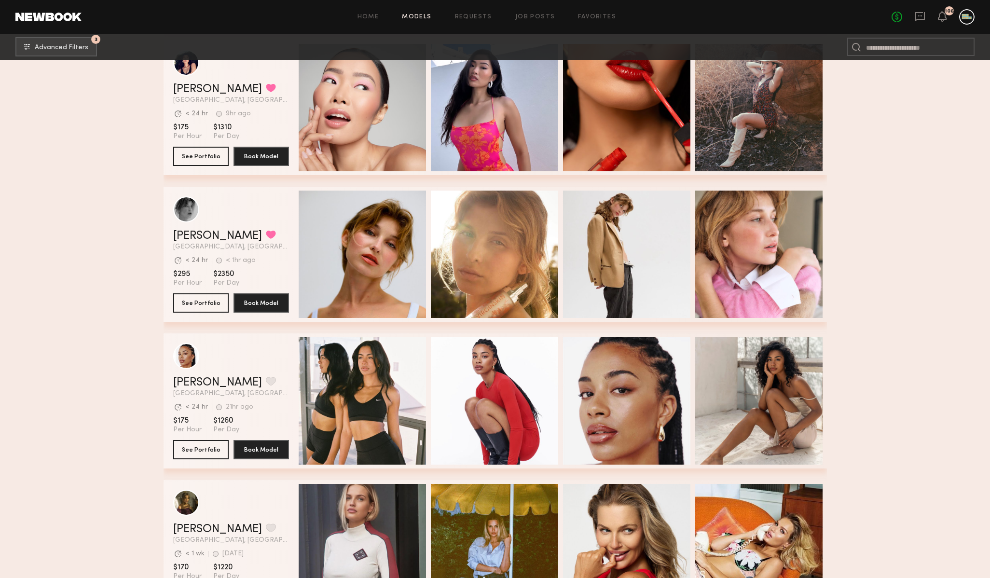
scroll to position [480, 0]
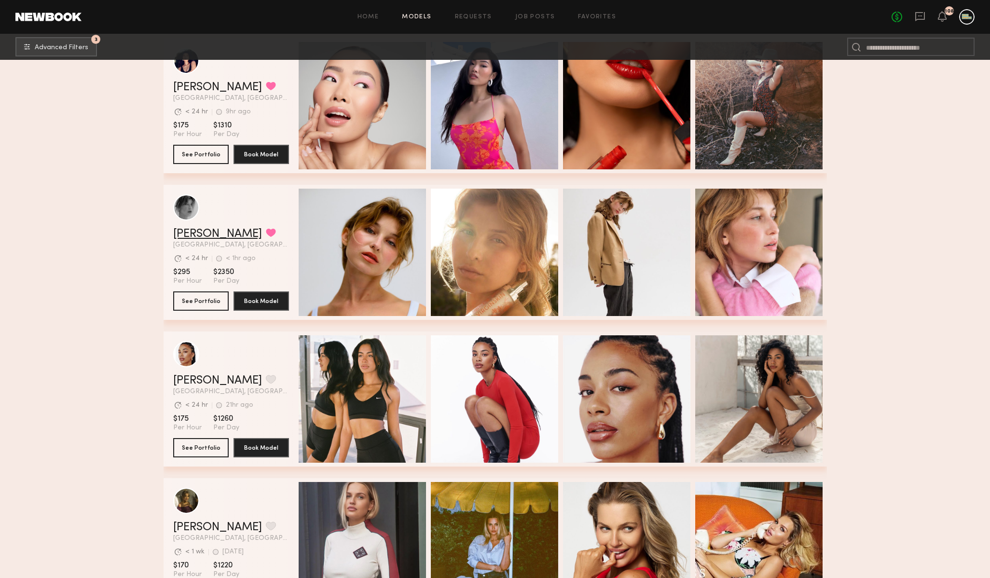
click at [210, 234] on link "[PERSON_NAME]" at bounding box center [217, 234] width 89 height 12
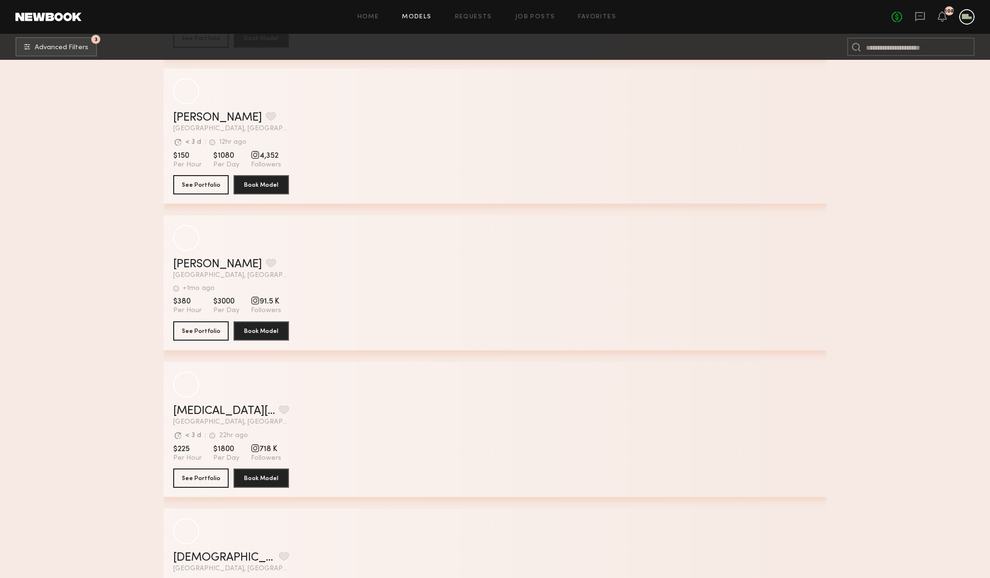
scroll to position [10274, 0]
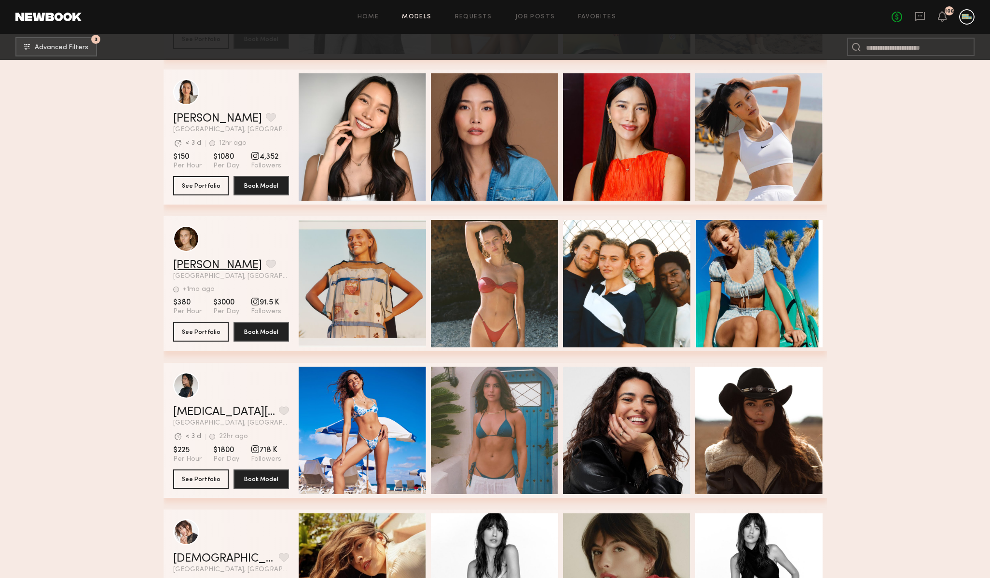
click at [188, 262] on link "[PERSON_NAME]" at bounding box center [217, 266] width 89 height 12
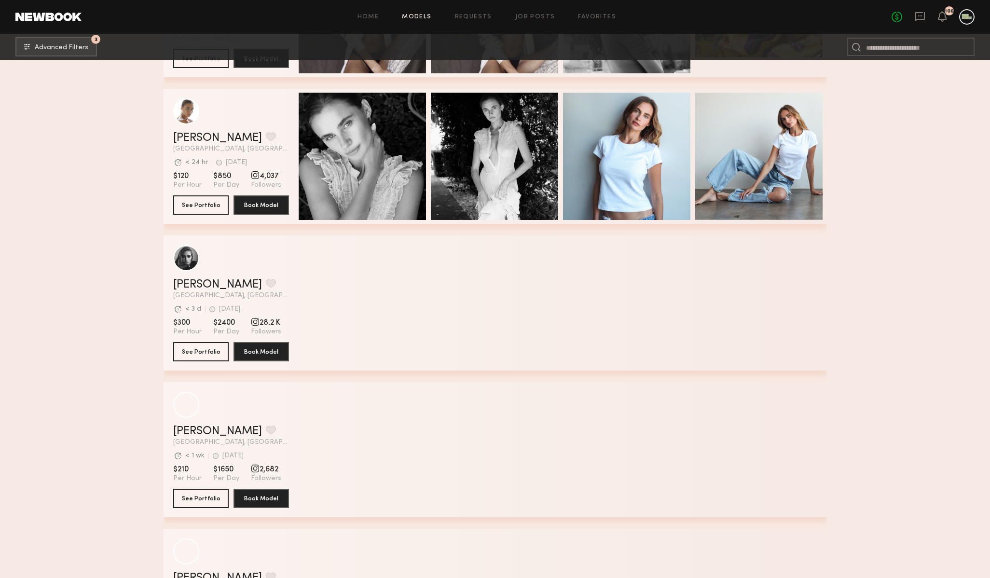
scroll to position [12015, 0]
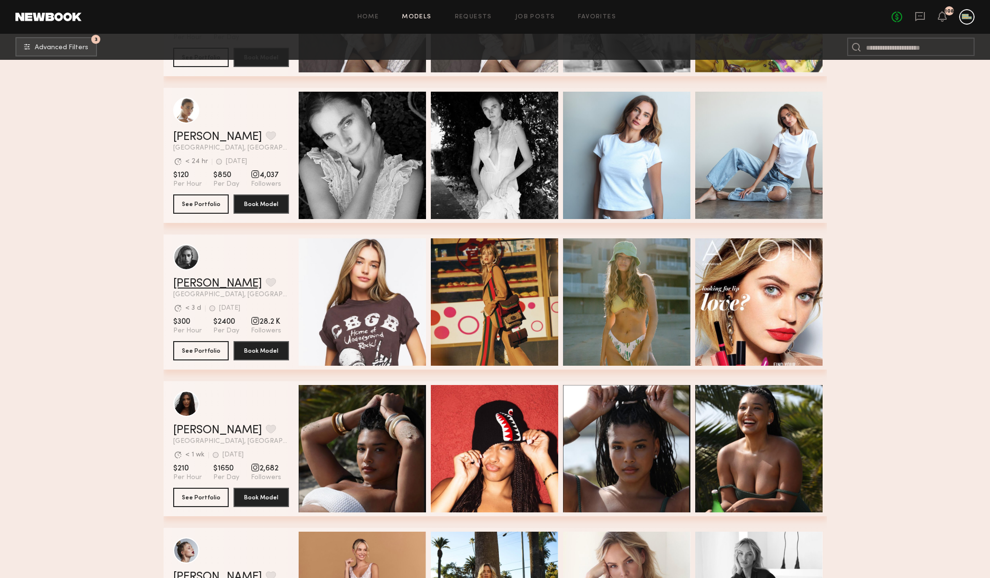
click at [191, 282] on link "Madison S." at bounding box center [217, 284] width 89 height 12
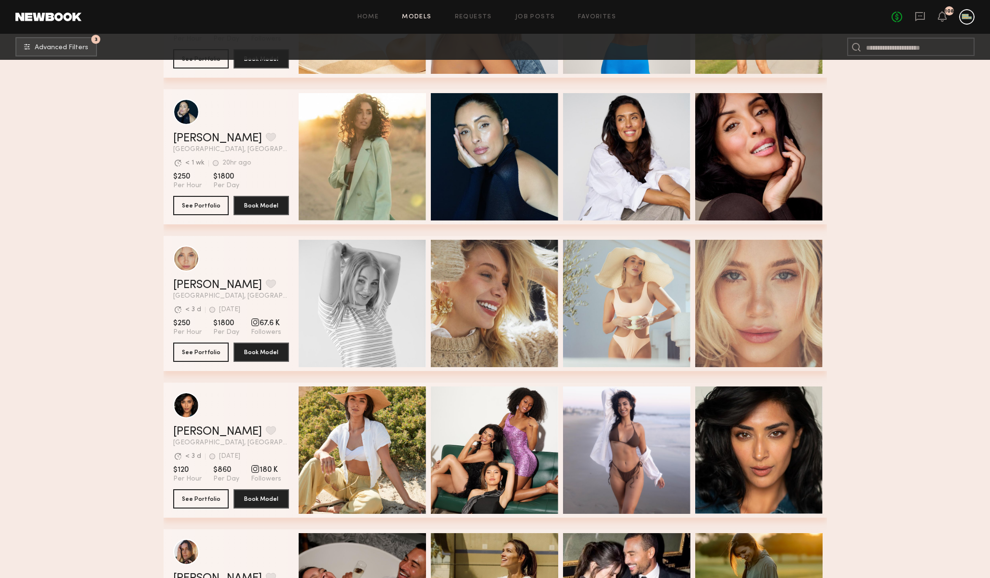
scroll to position [12747, 0]
click at [185, 282] on link "Louise B." at bounding box center [217, 285] width 89 height 12
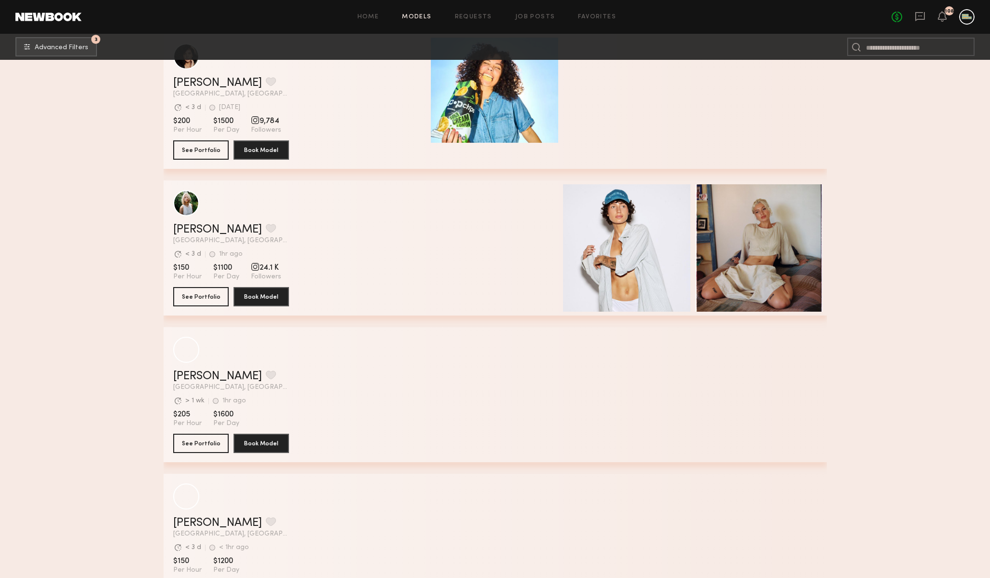
scroll to position [14711, 0]
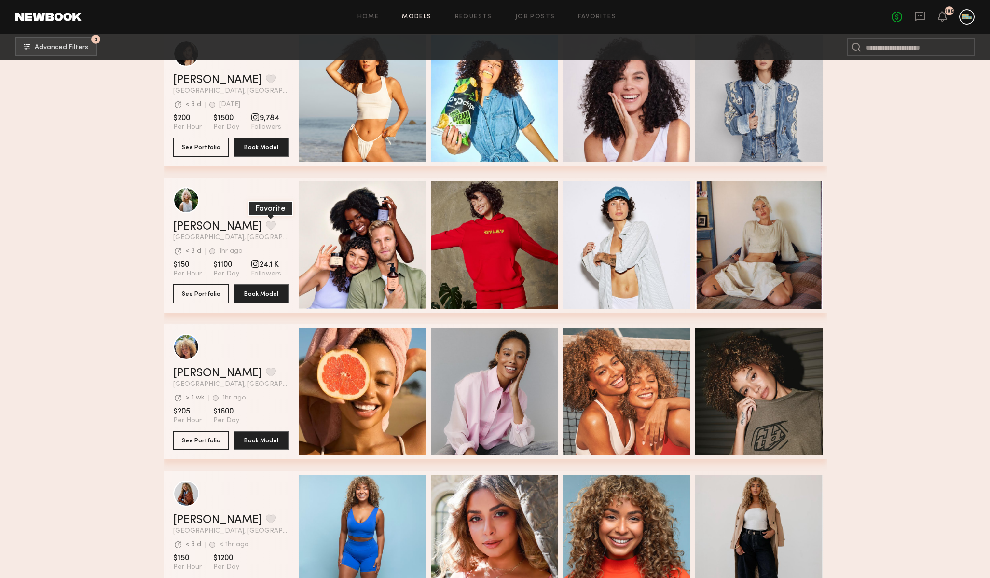
click at [266, 224] on button "grid" at bounding box center [271, 225] width 10 height 9
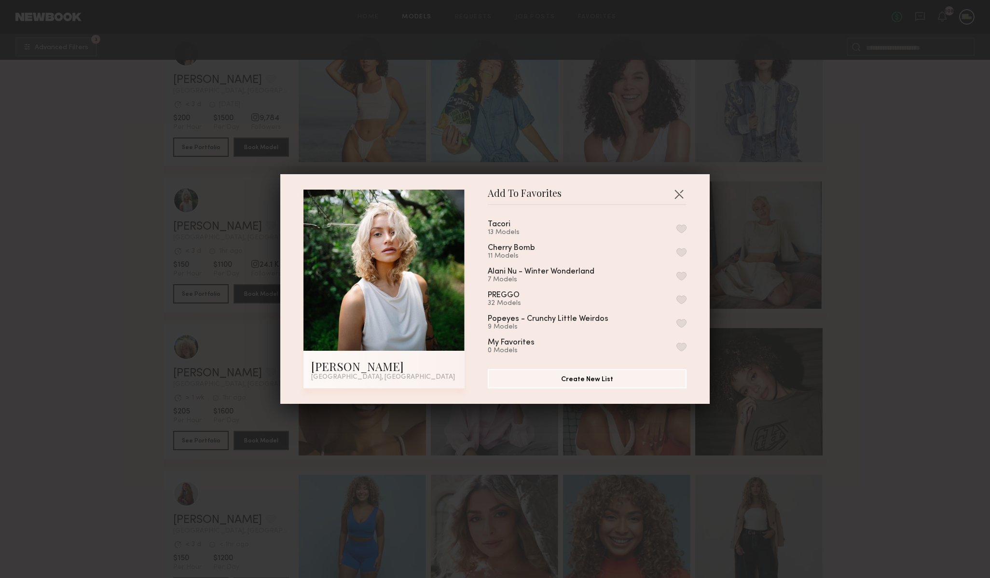
click at [682, 228] on button "button" at bounding box center [681, 228] width 10 height 9
click at [676, 198] on button "button" at bounding box center [678, 193] width 15 height 15
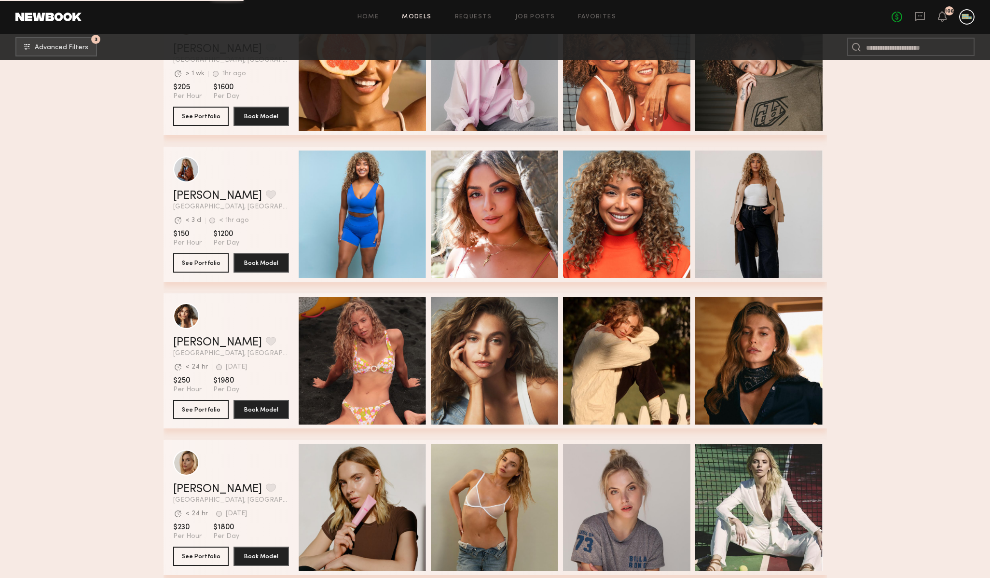
scroll to position [15036, 0]
click at [212, 341] on link "Mariana P." at bounding box center [217, 342] width 89 height 12
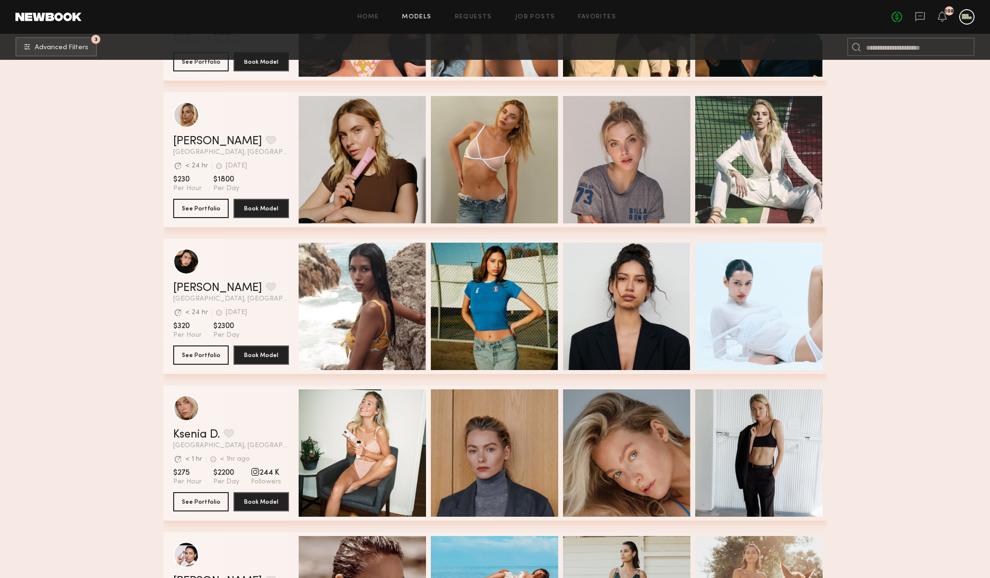
scroll to position [15415, 0]
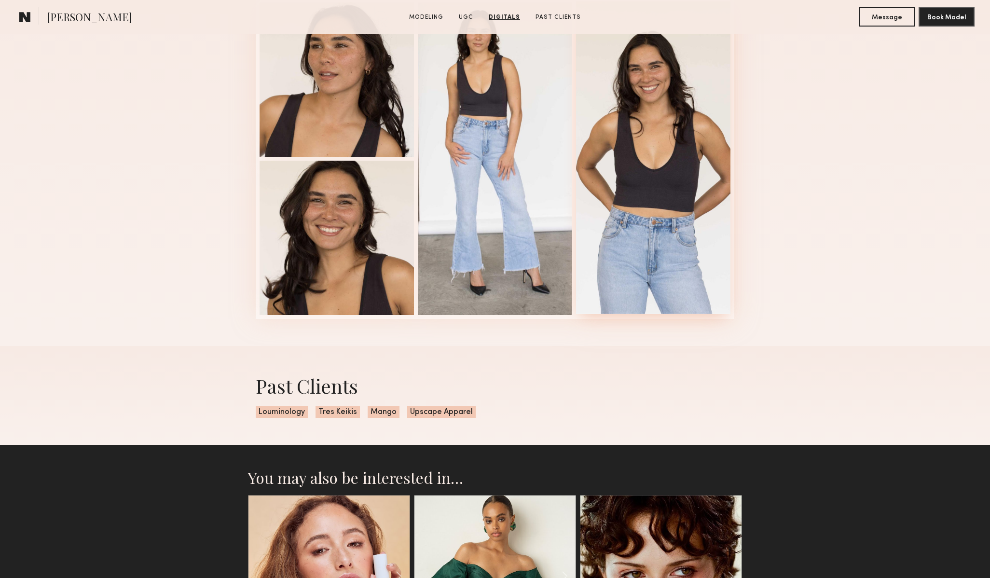
scroll to position [1317, 0]
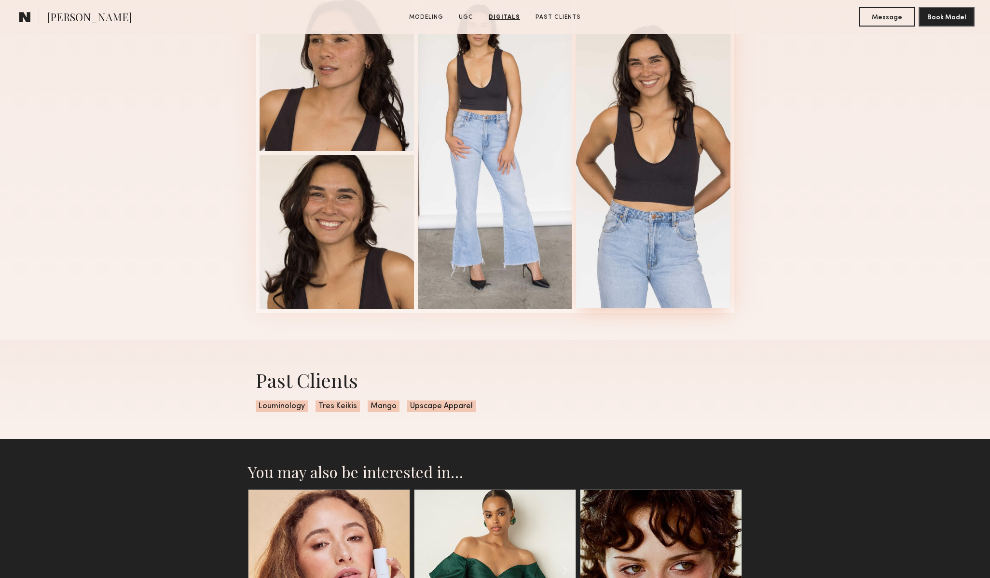
click at [662, 131] on div at bounding box center [653, 152] width 154 height 313
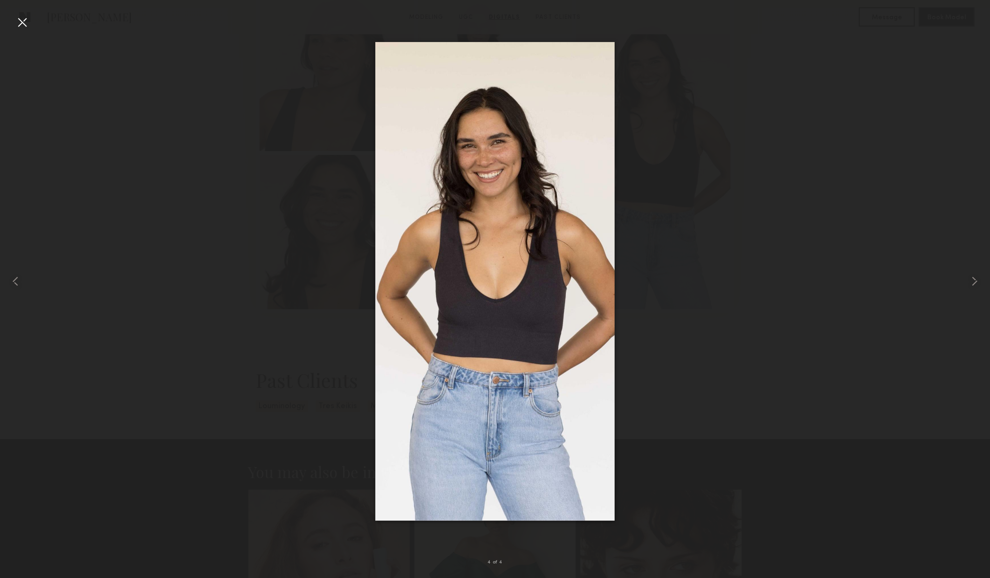
click at [737, 188] on div at bounding box center [495, 281] width 990 height 532
click at [905, 167] on div at bounding box center [495, 281] width 990 height 532
click at [18, 19] on div at bounding box center [21, 21] width 15 height 15
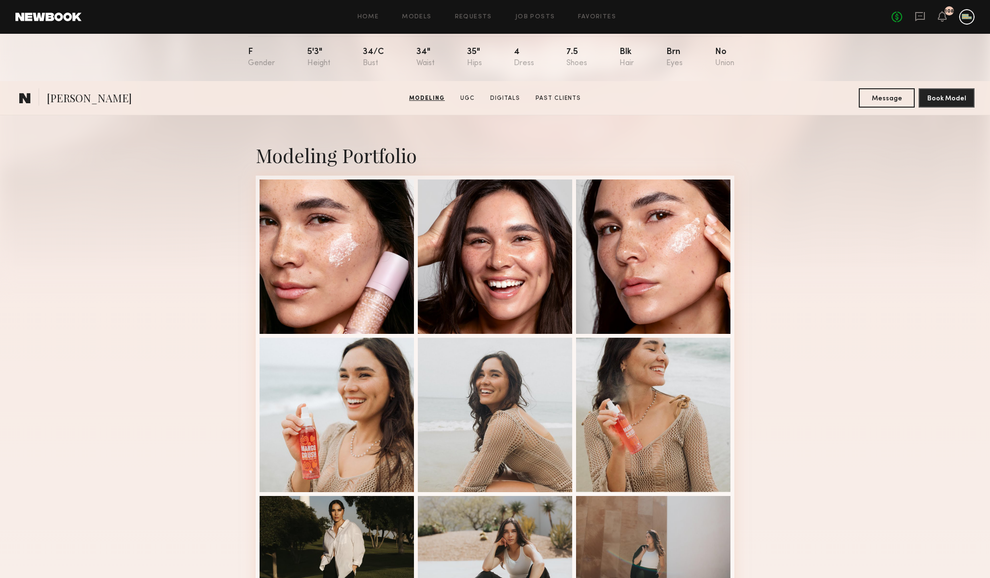
scroll to position [0, 0]
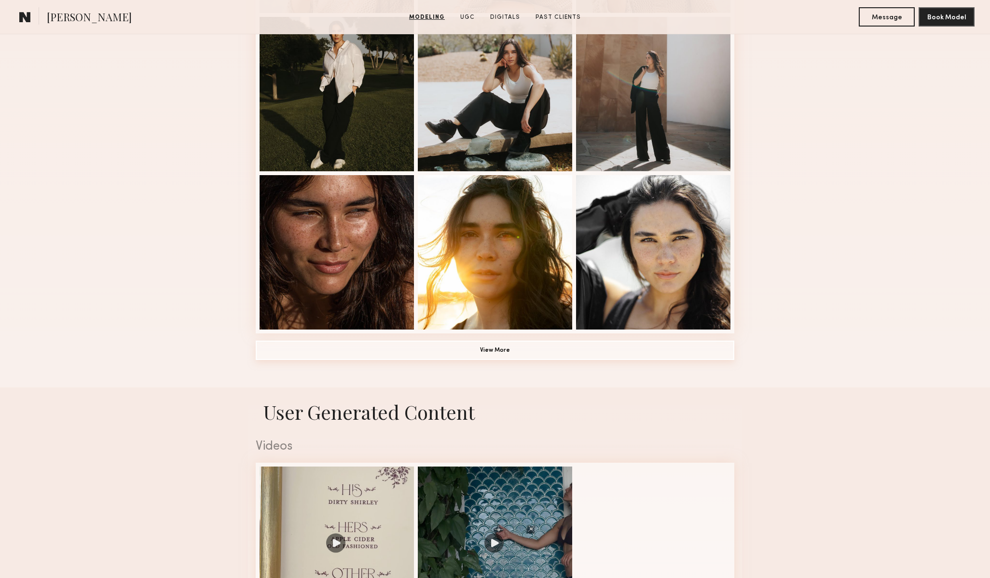
click at [479, 345] on button "View More" at bounding box center [495, 350] width 478 height 19
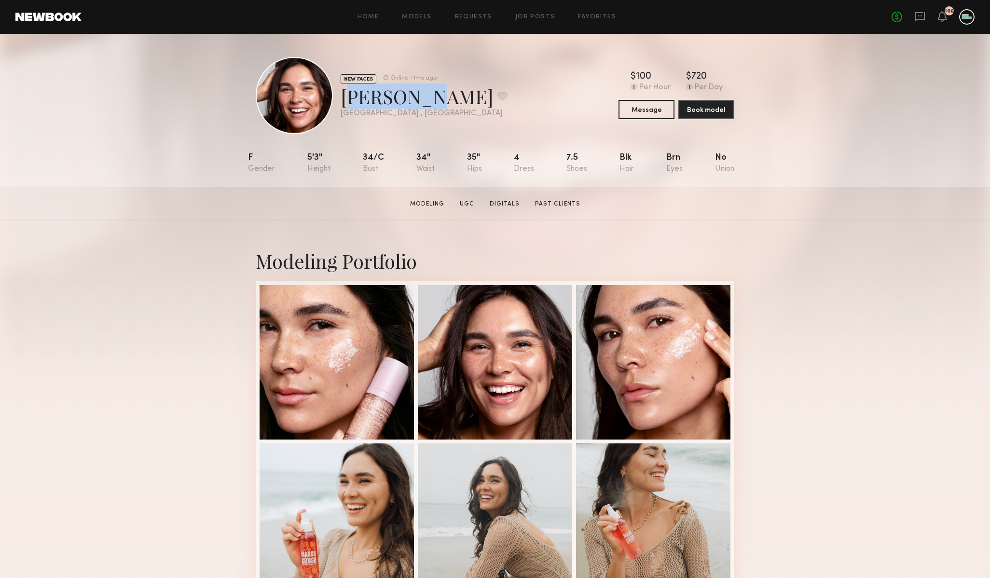
drag, startPoint x: 342, startPoint y: 98, endPoint x: 409, endPoint y: 98, distance: 66.6
click at [409, 98] on div "Aitana B. Favorite" at bounding box center [424, 96] width 167 height 26
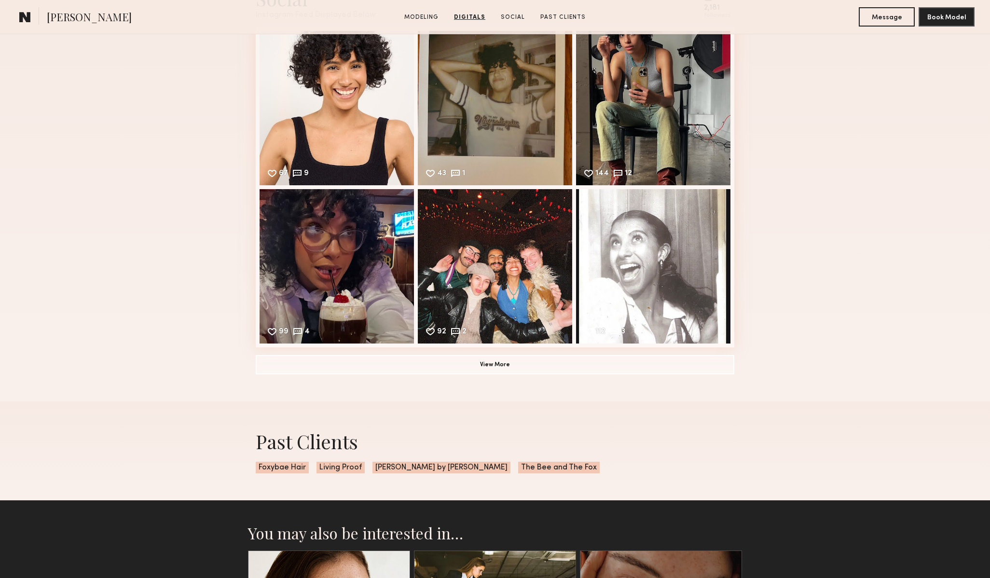
scroll to position [1424, 0]
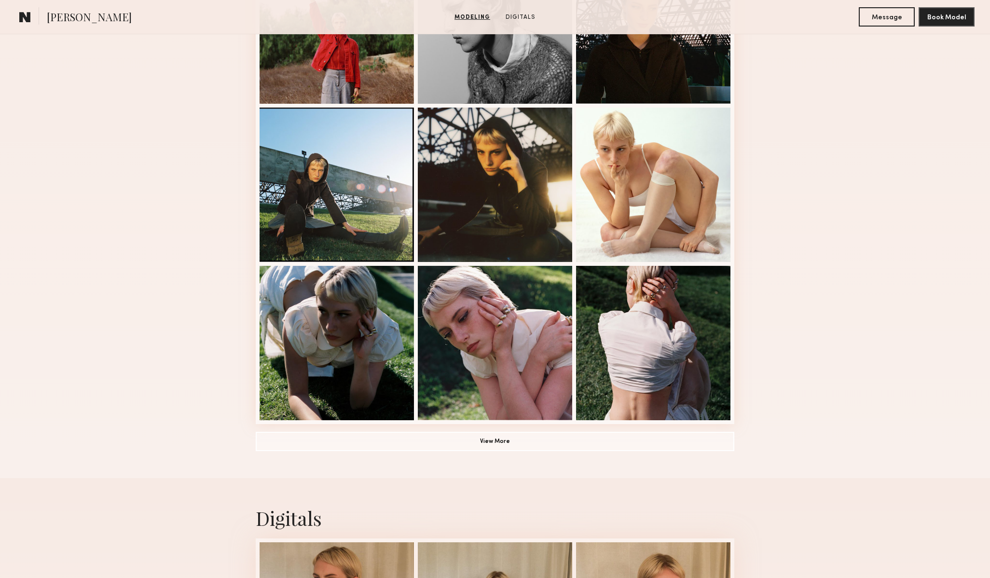
scroll to position [506, 0]
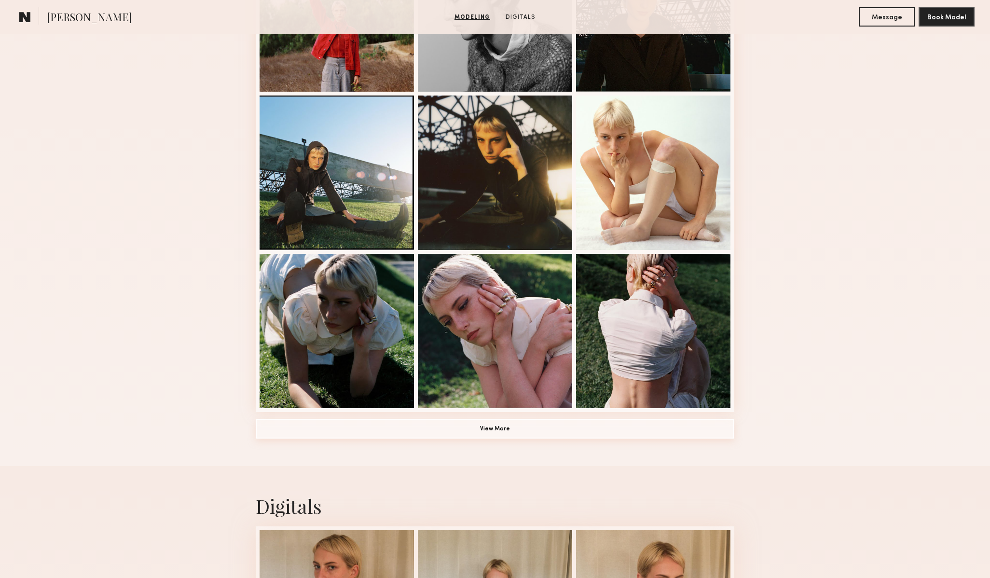
click at [480, 428] on button "View More" at bounding box center [495, 428] width 478 height 19
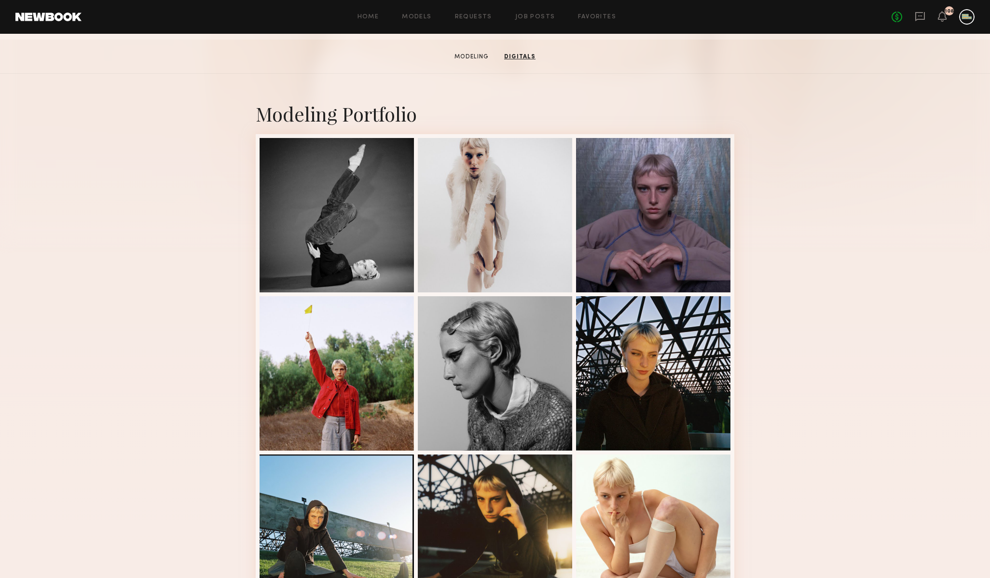
scroll to position [0, 0]
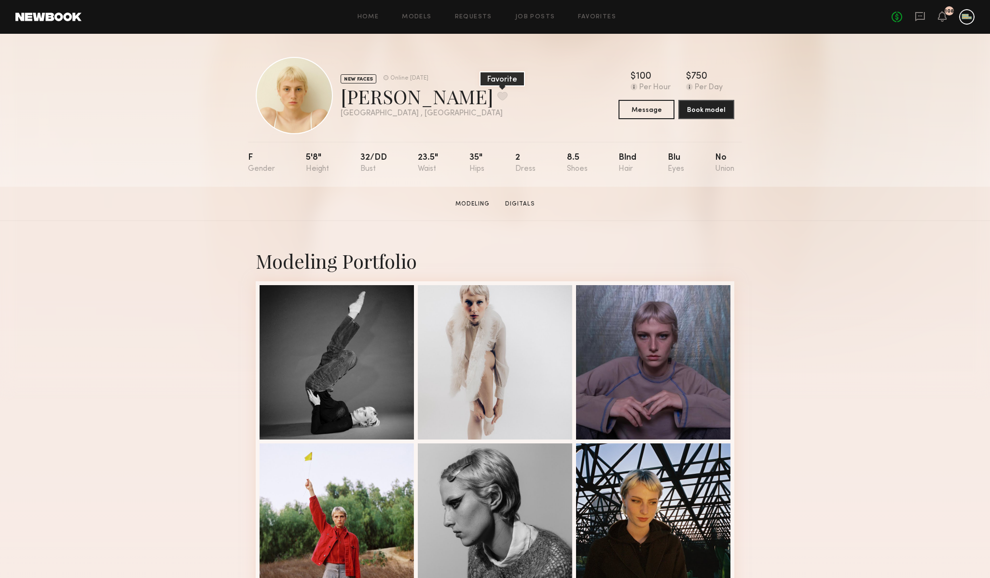
click at [497, 94] on button at bounding box center [502, 96] width 10 height 9
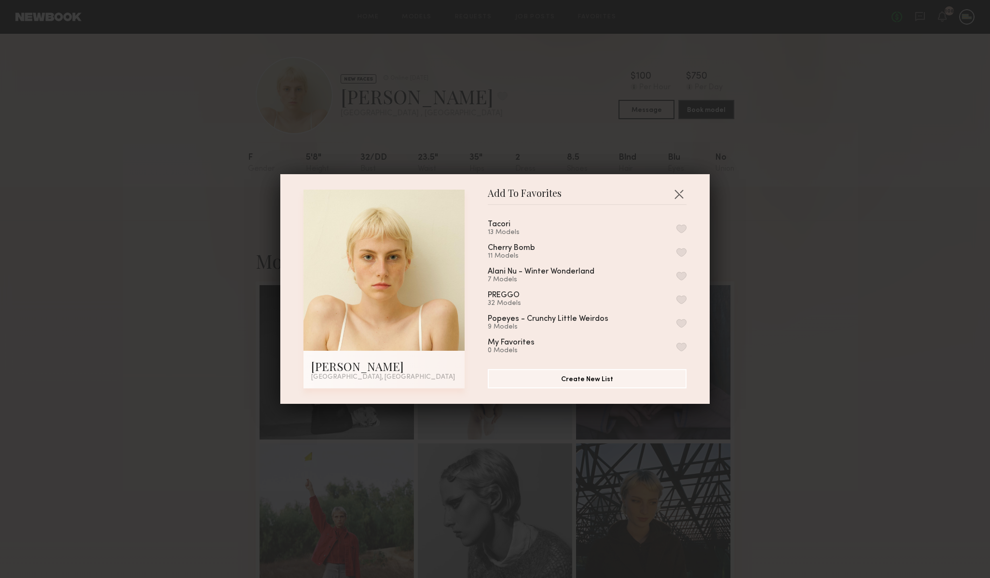
click at [681, 224] on button "button" at bounding box center [681, 228] width 10 height 9
click at [680, 193] on button "button" at bounding box center [678, 193] width 15 height 15
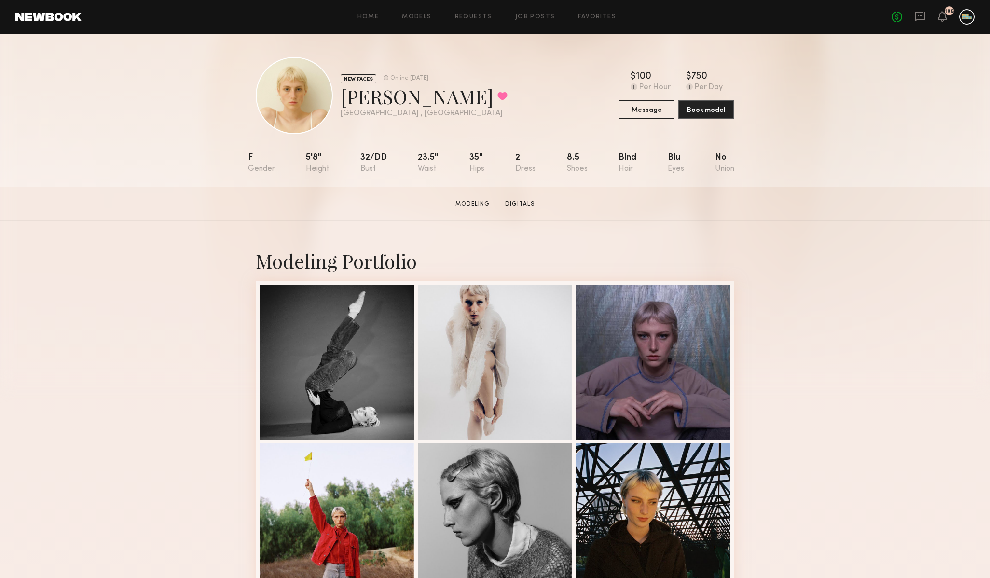
click at [427, 154] on div "23.5"" at bounding box center [428, 163] width 20 height 20
click at [475, 155] on div "35"" at bounding box center [476, 163] width 15 height 20
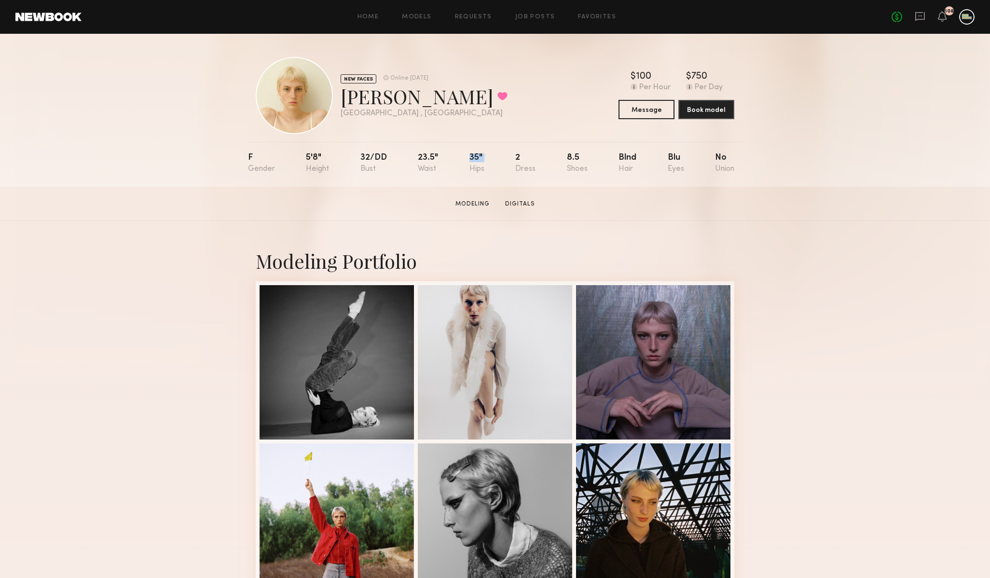
click at [475, 155] on div "35"" at bounding box center [476, 163] width 15 height 20
click at [518, 155] on div "2" at bounding box center [525, 163] width 20 height 20
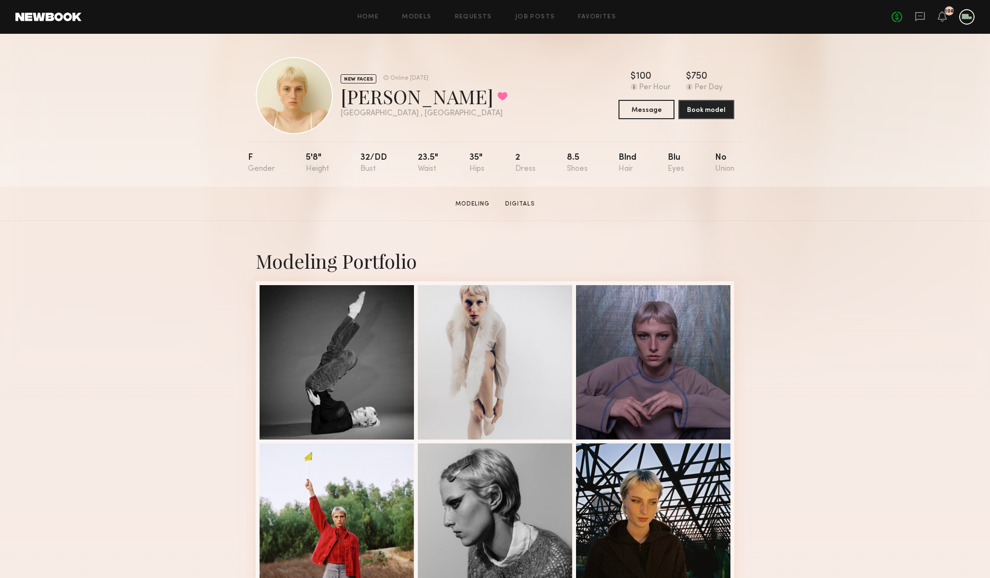
click at [576, 155] on div "8.5" at bounding box center [577, 163] width 21 height 20
click at [628, 152] on div "F 5'8" 32/dd 23.5" 35" 2 8.5 Blnd Blu No" at bounding box center [491, 164] width 486 height 45
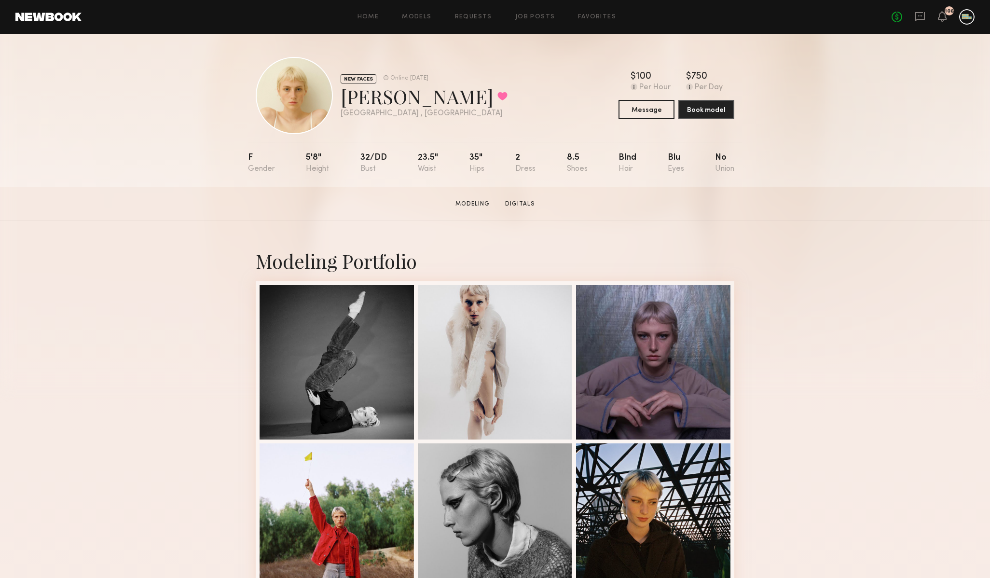
click at [672, 153] on div "Blu" at bounding box center [676, 163] width 16 height 20
click at [310, 155] on div "5'8"" at bounding box center [317, 163] width 23 height 20
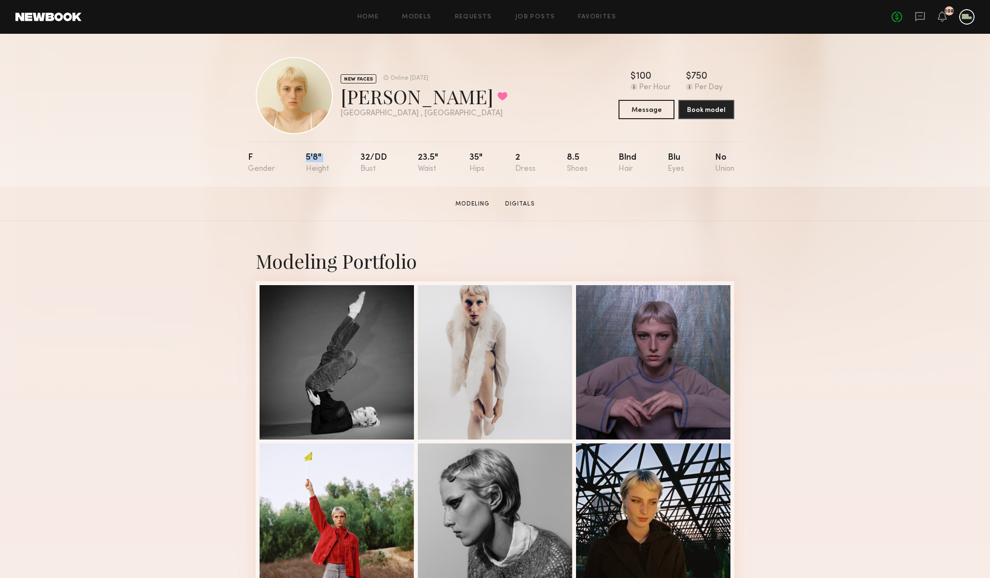
click at [310, 155] on div "5'8"" at bounding box center [317, 163] width 23 height 20
click at [255, 153] on div "F" at bounding box center [261, 163] width 27 height 20
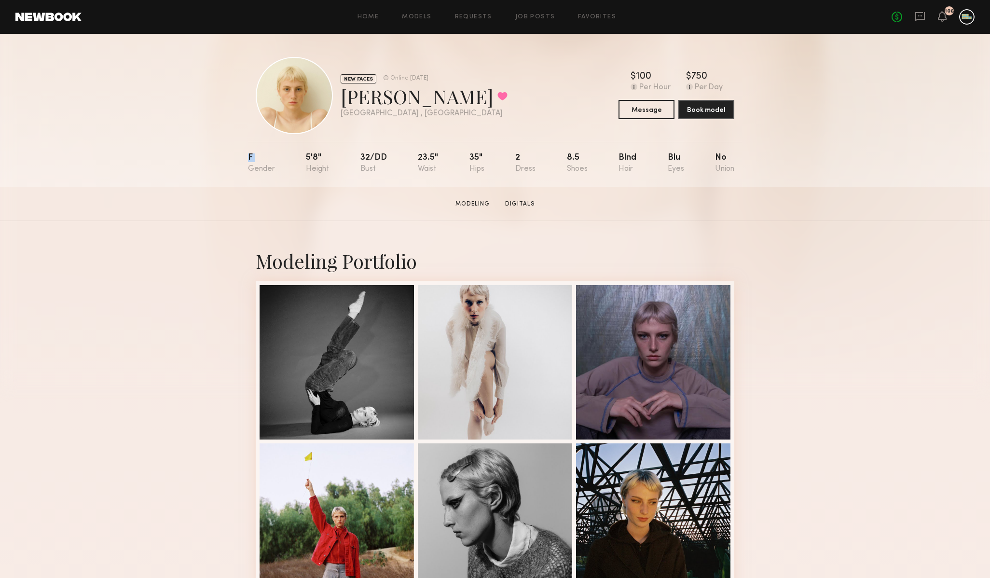
click at [255, 153] on div "F" at bounding box center [261, 163] width 27 height 20
click at [261, 165] on div "F" at bounding box center [261, 163] width 27 height 20
click at [309, 156] on div "5'8"" at bounding box center [317, 163] width 23 height 20
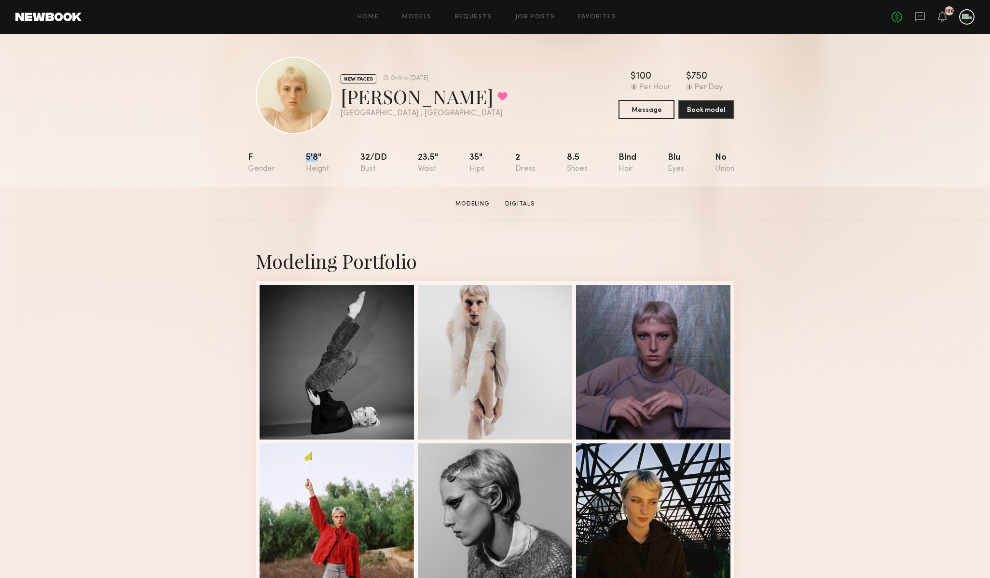
click at [309, 156] on div "5'8"" at bounding box center [317, 163] width 23 height 20
click at [425, 156] on div "23.5"" at bounding box center [428, 163] width 20 height 20
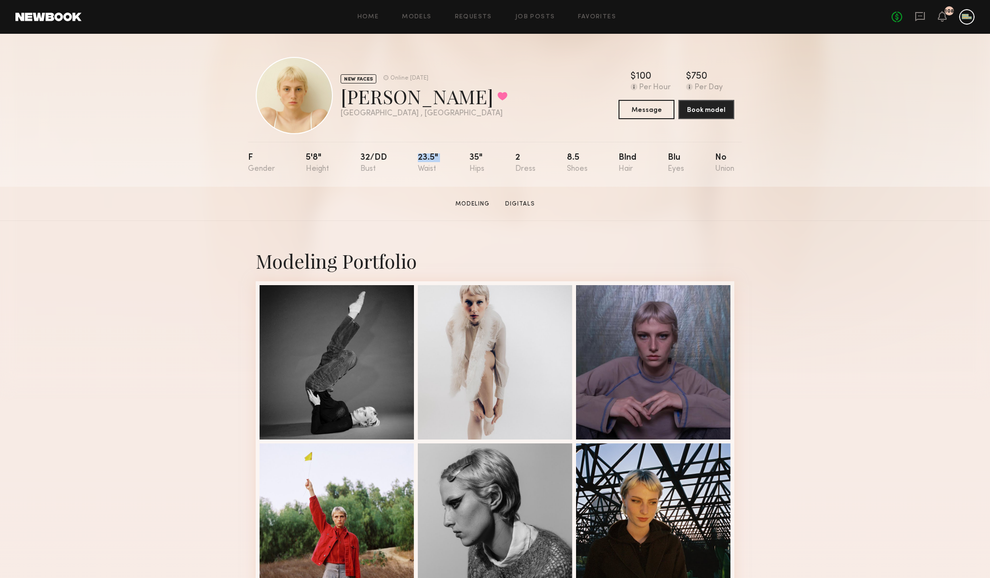
click at [425, 156] on div "23.5"" at bounding box center [428, 163] width 20 height 20
click at [475, 155] on div "35"" at bounding box center [476, 163] width 15 height 20
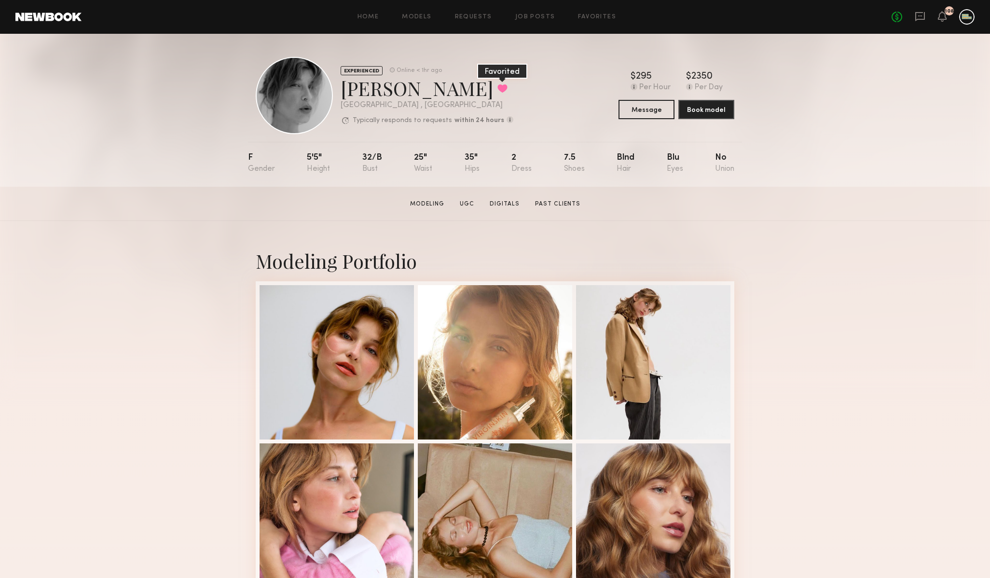
click at [497, 88] on button at bounding box center [502, 88] width 10 height 9
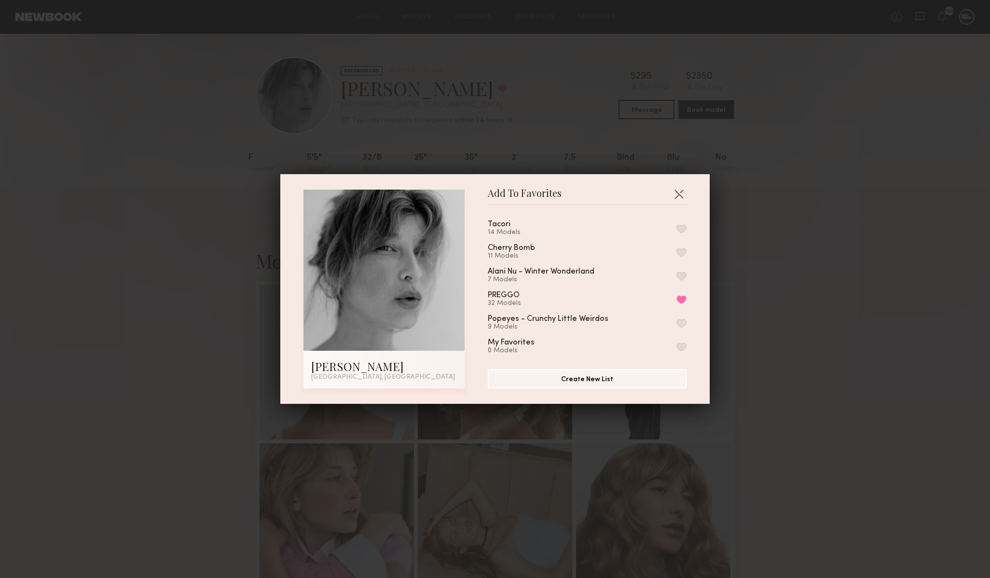
click at [680, 228] on button "button" at bounding box center [681, 228] width 10 height 9
click at [677, 194] on button "button" at bounding box center [678, 193] width 15 height 15
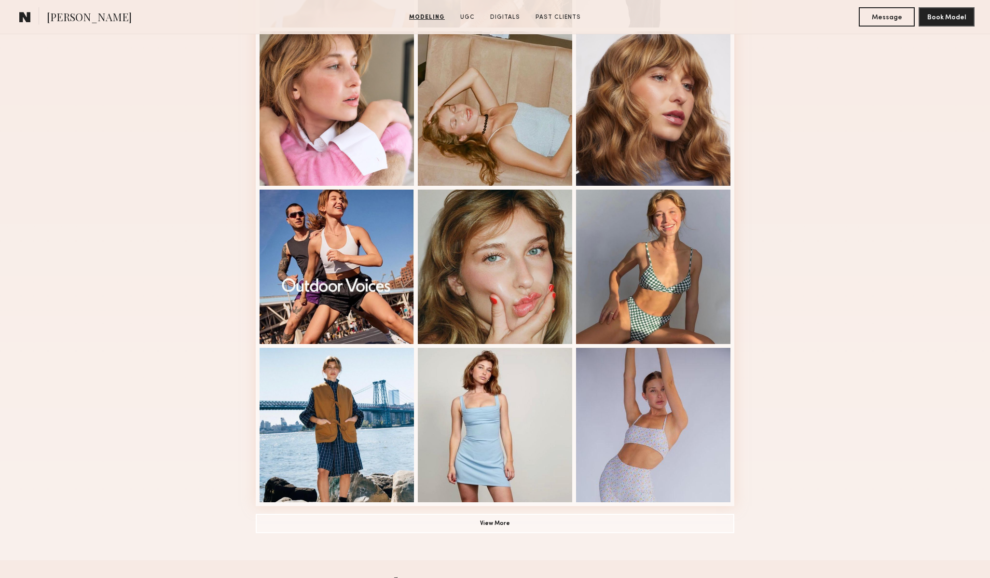
scroll to position [411, 0]
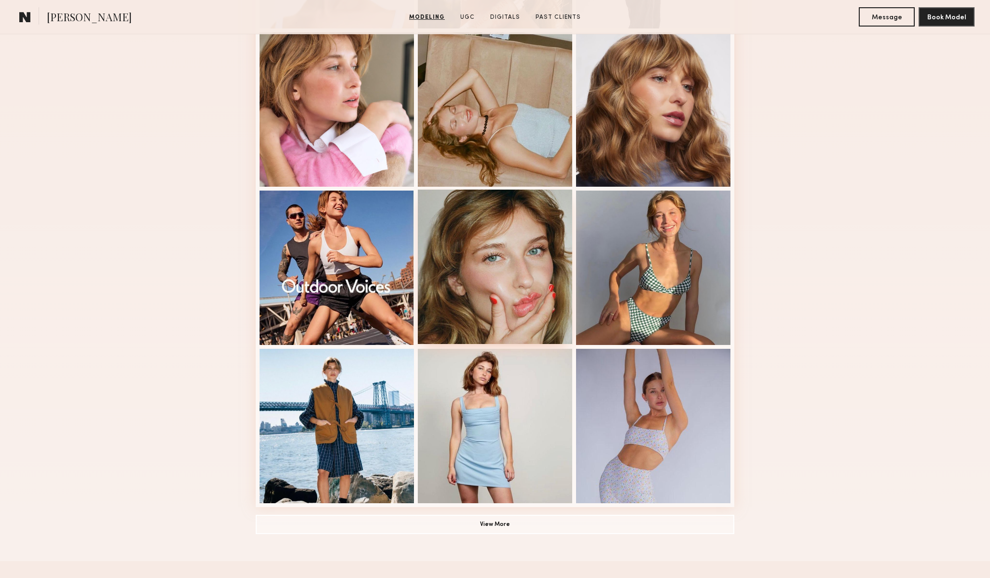
click at [492, 273] on div at bounding box center [495, 267] width 154 height 154
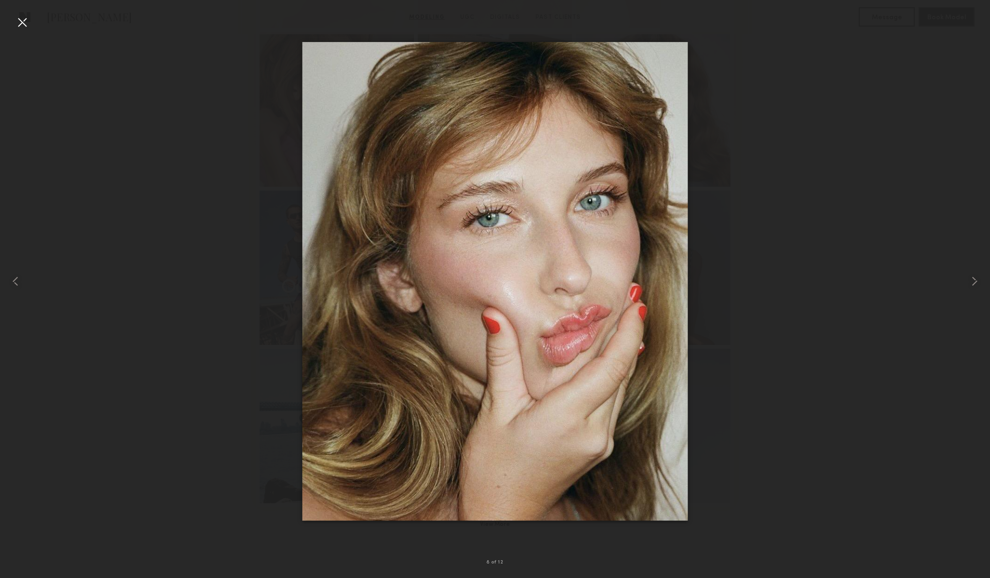
click at [22, 24] on div at bounding box center [21, 21] width 15 height 15
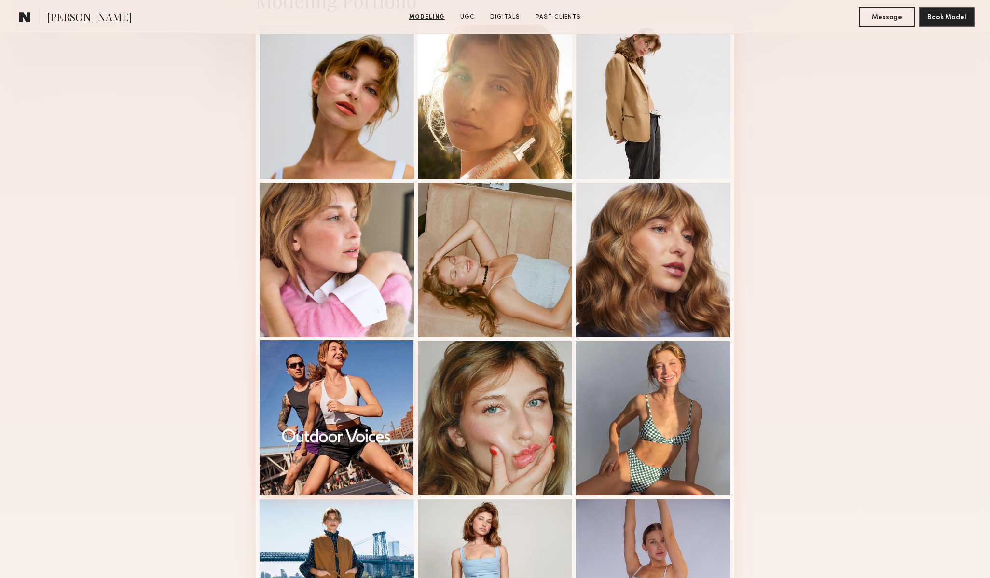
scroll to position [262, 0]
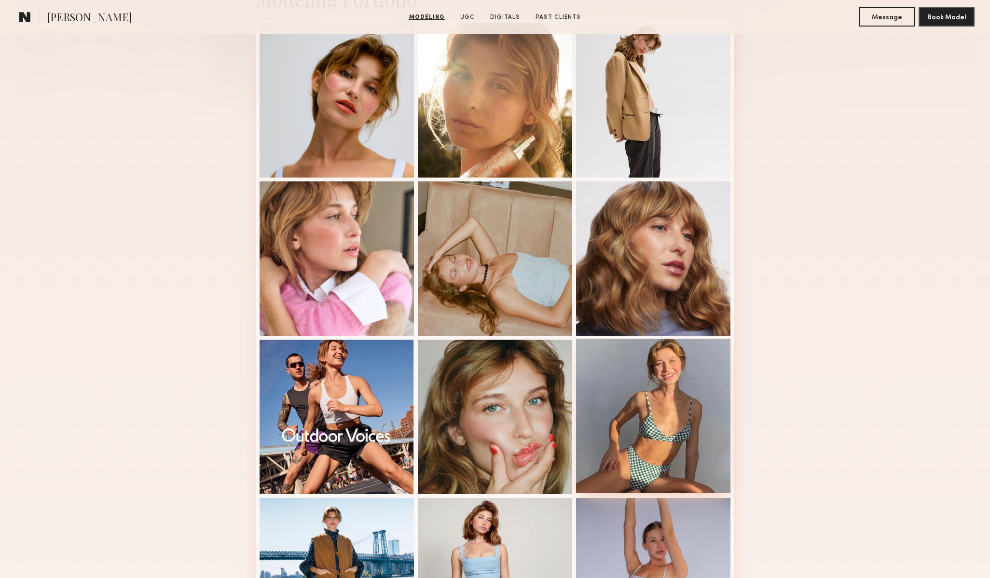
click at [646, 413] on div at bounding box center [653, 416] width 154 height 154
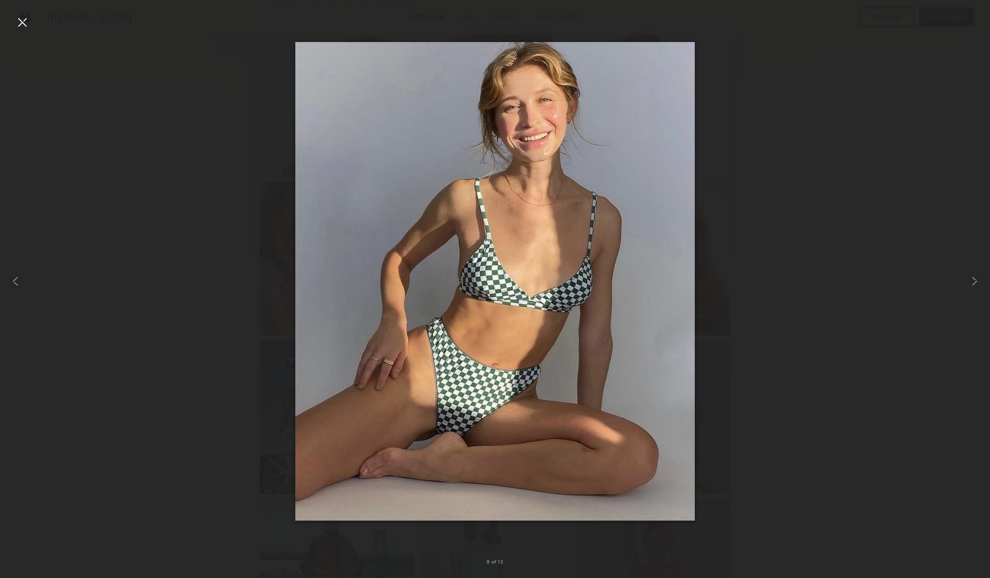
click at [20, 21] on div at bounding box center [21, 21] width 15 height 15
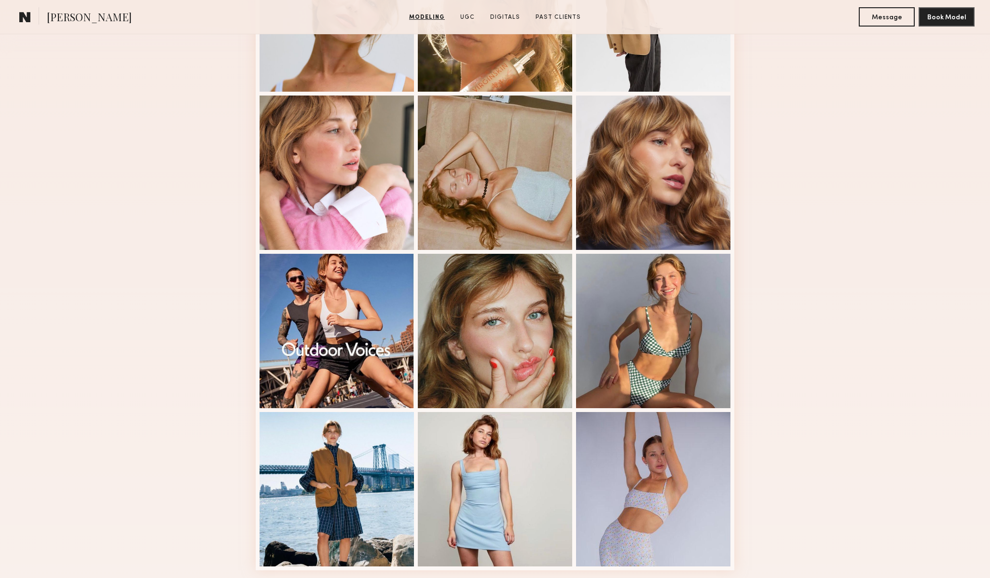
scroll to position [348, 0]
click at [497, 486] on div at bounding box center [495, 487] width 154 height 154
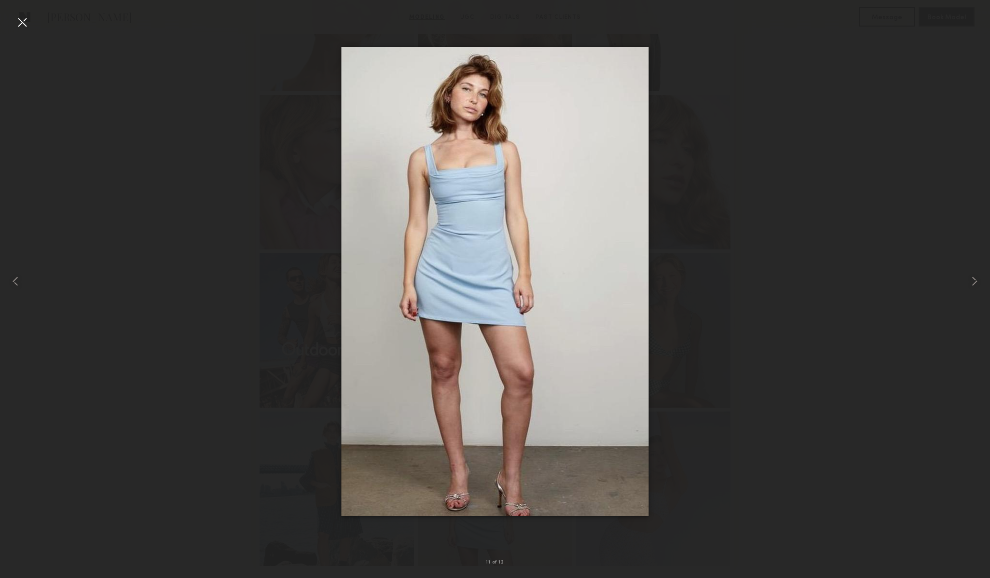
click at [28, 25] on div at bounding box center [21, 21] width 15 height 15
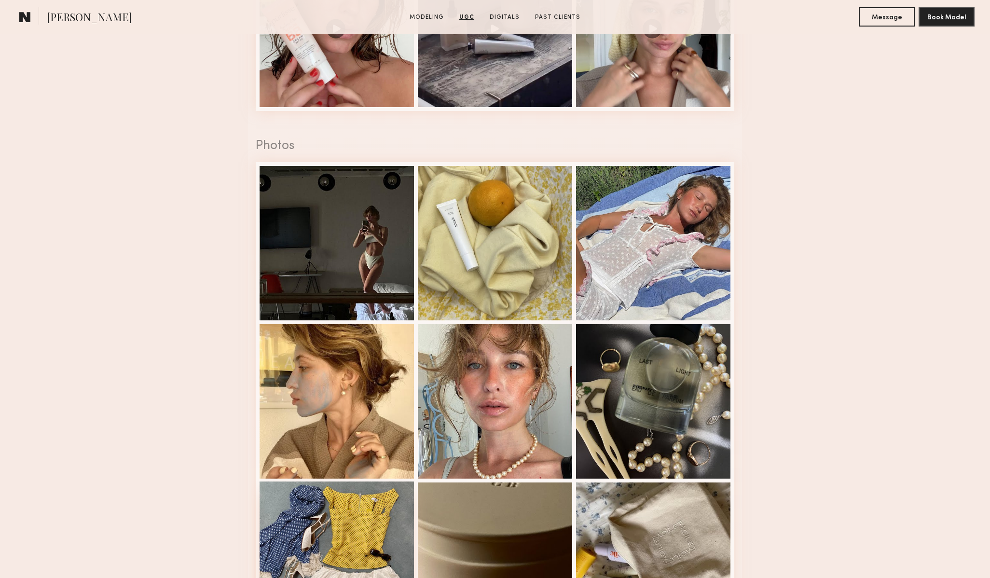
scroll to position [1344, 0]
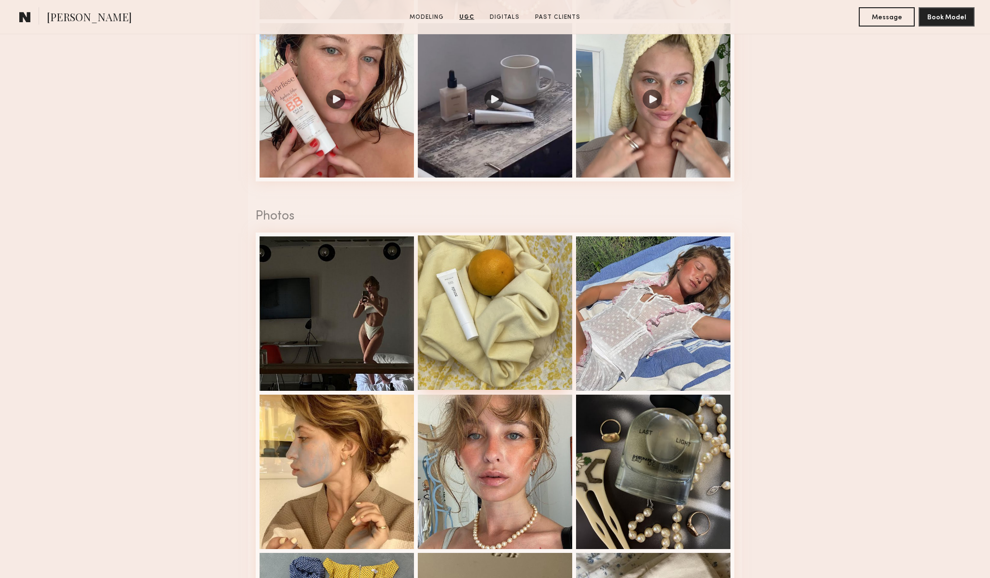
click at [471, 349] on div at bounding box center [495, 312] width 154 height 154
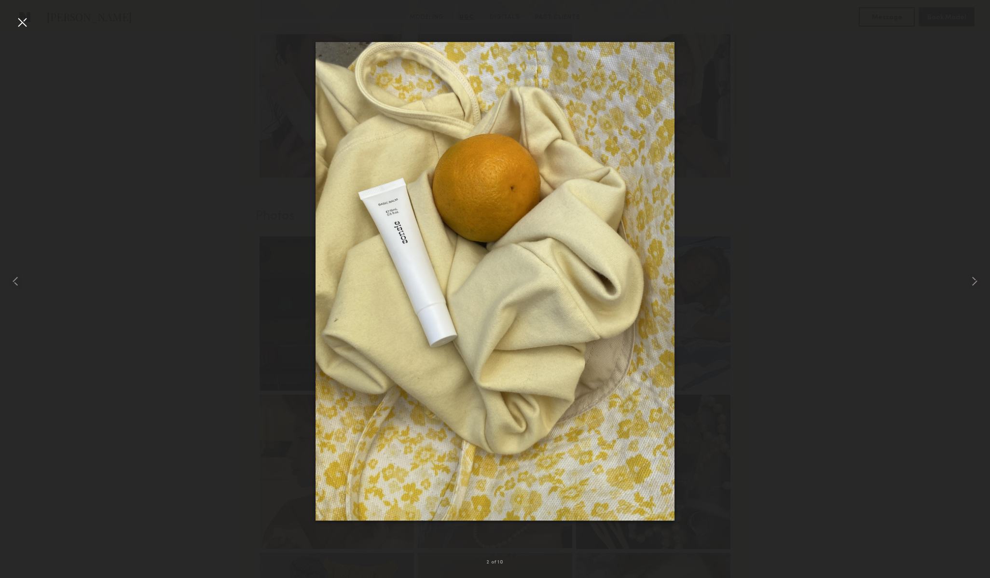
click at [489, 395] on img at bounding box center [494, 281] width 359 height 478
click at [29, 18] on div at bounding box center [21, 21] width 15 height 15
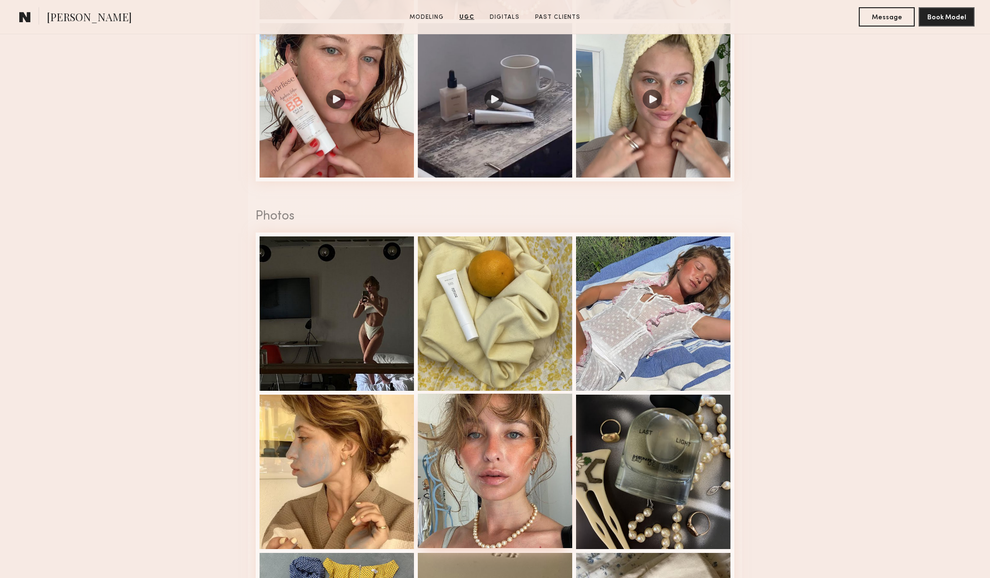
click at [515, 453] on div at bounding box center [495, 471] width 154 height 154
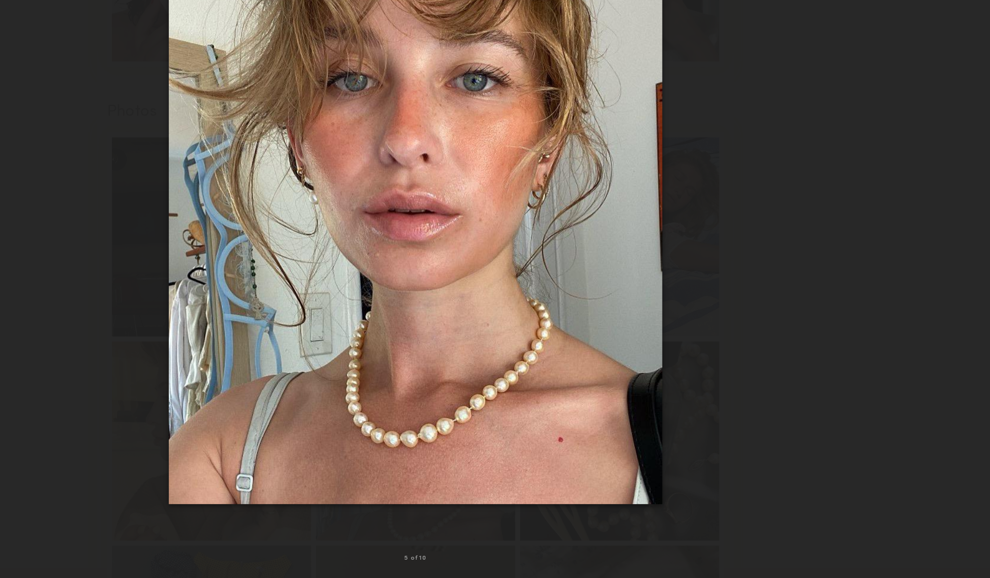
click at [328, 240] on img at bounding box center [494, 281] width 383 height 478
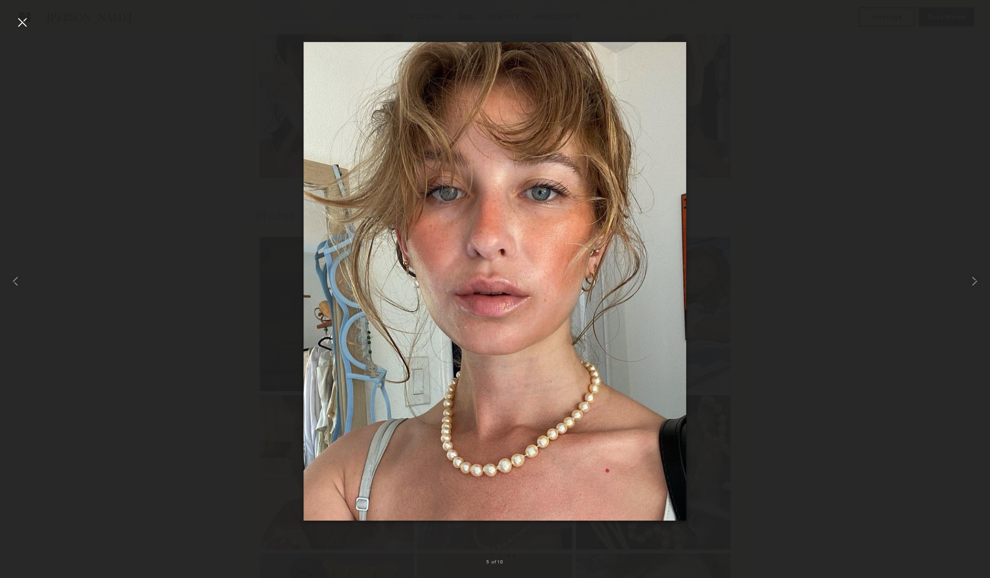
click at [19, 19] on div at bounding box center [21, 21] width 15 height 15
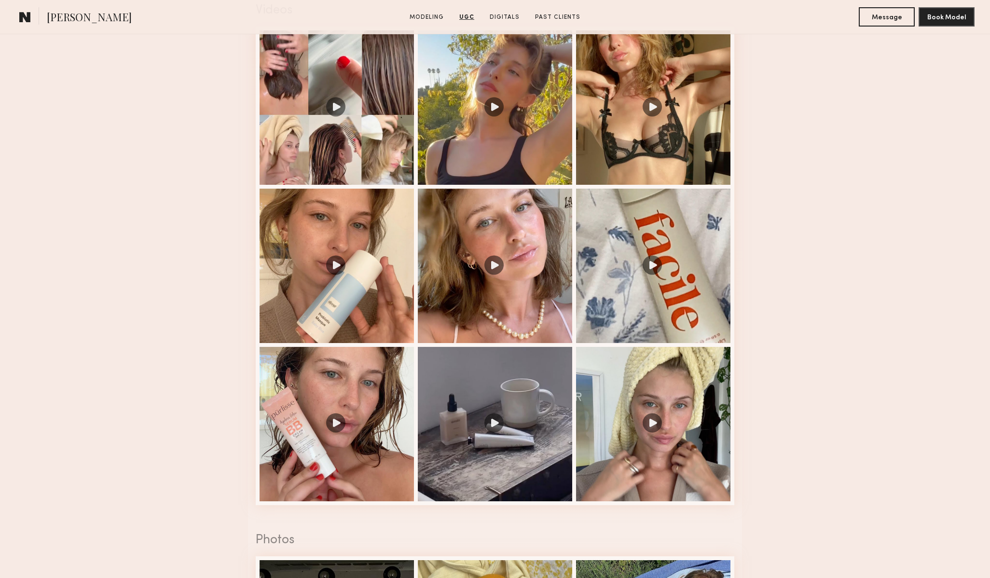
scroll to position [1007, 0]
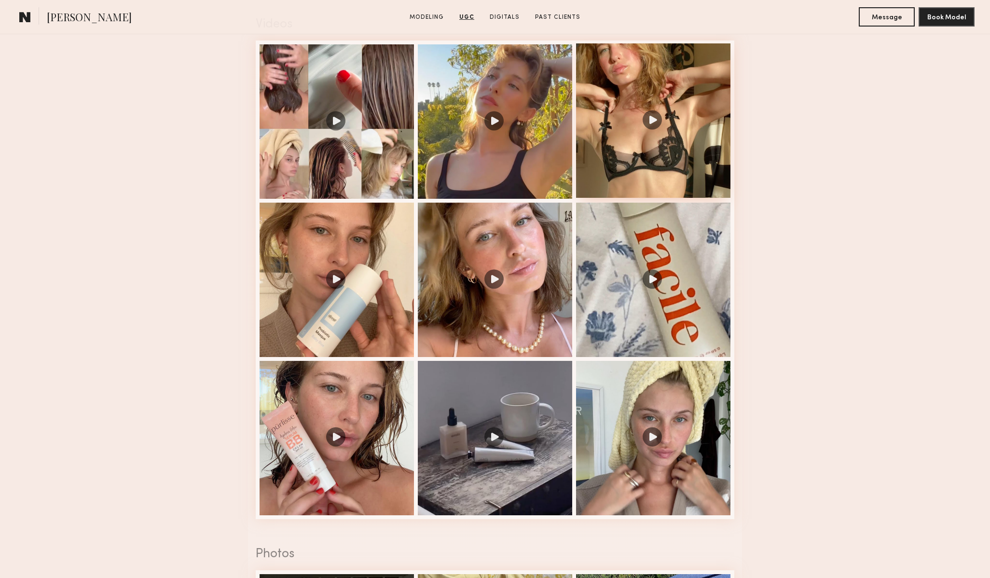
click at [623, 139] on div at bounding box center [653, 120] width 154 height 154
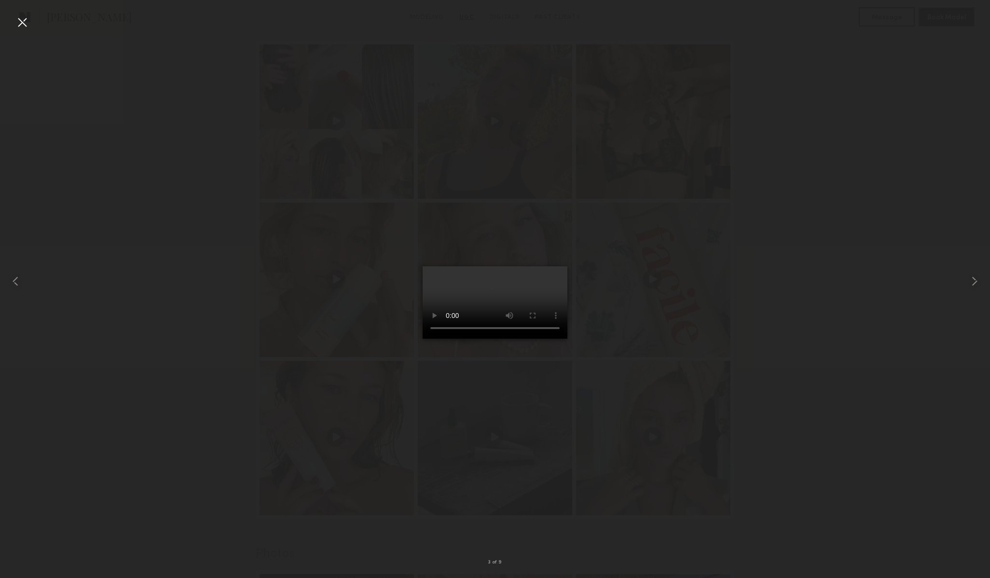
click at [23, 21] on div at bounding box center [21, 21] width 15 height 15
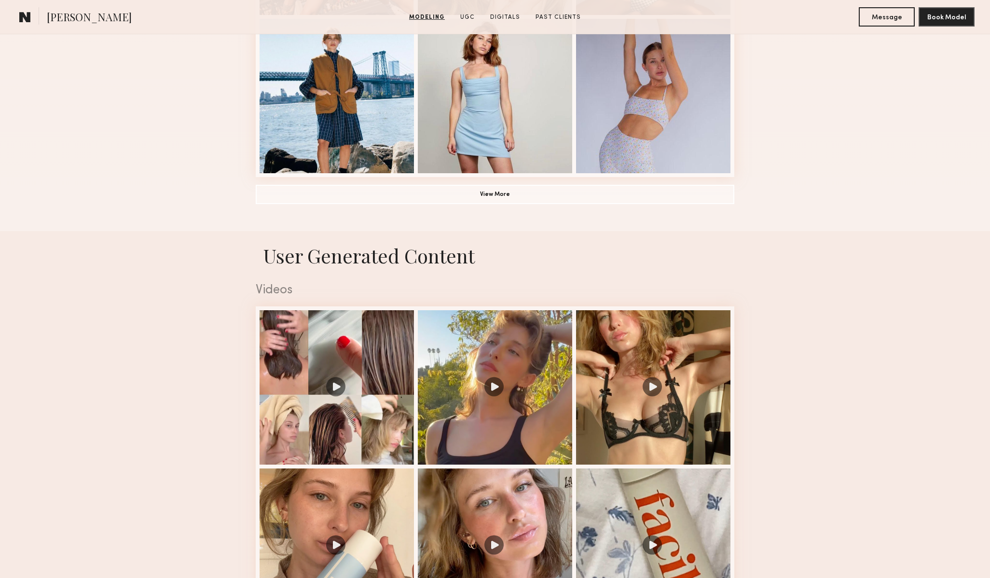
scroll to position [750, 0]
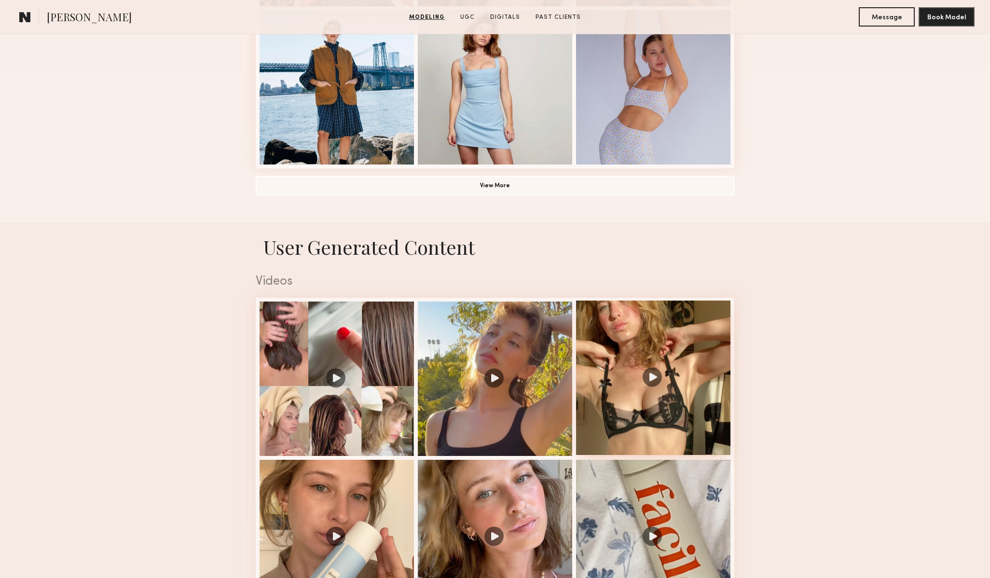
click at [689, 376] on div at bounding box center [653, 378] width 154 height 154
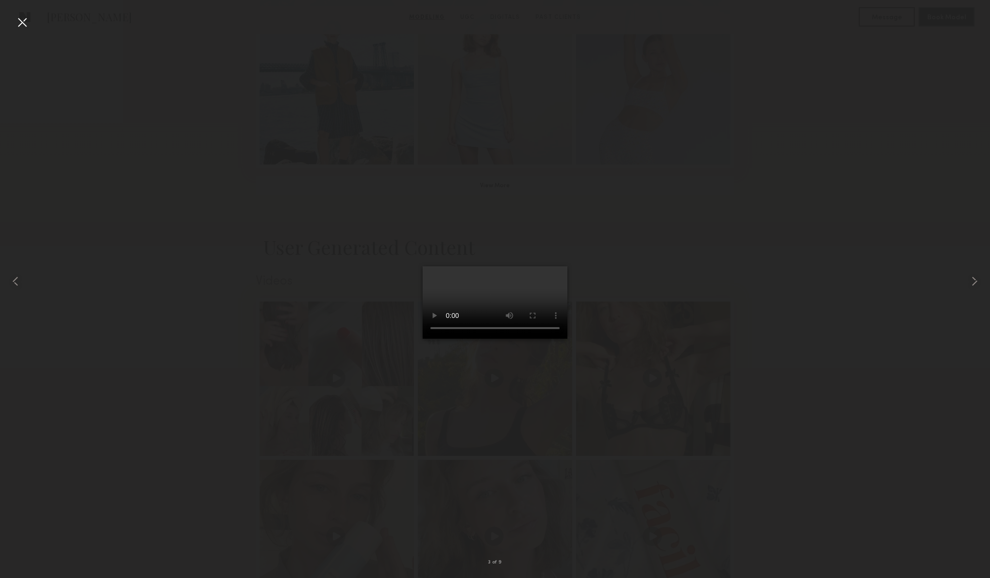
click at [429, 339] on video at bounding box center [495, 302] width 145 height 72
click at [25, 14] on div "3 of 9" at bounding box center [495, 289] width 990 height 578
click at [18, 22] on div at bounding box center [21, 21] width 15 height 15
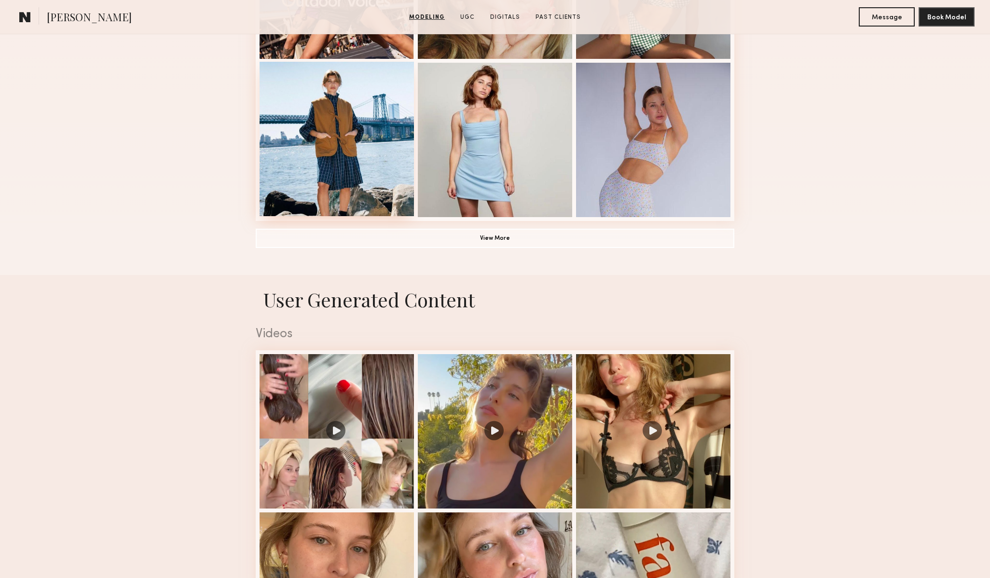
scroll to position [698, 0]
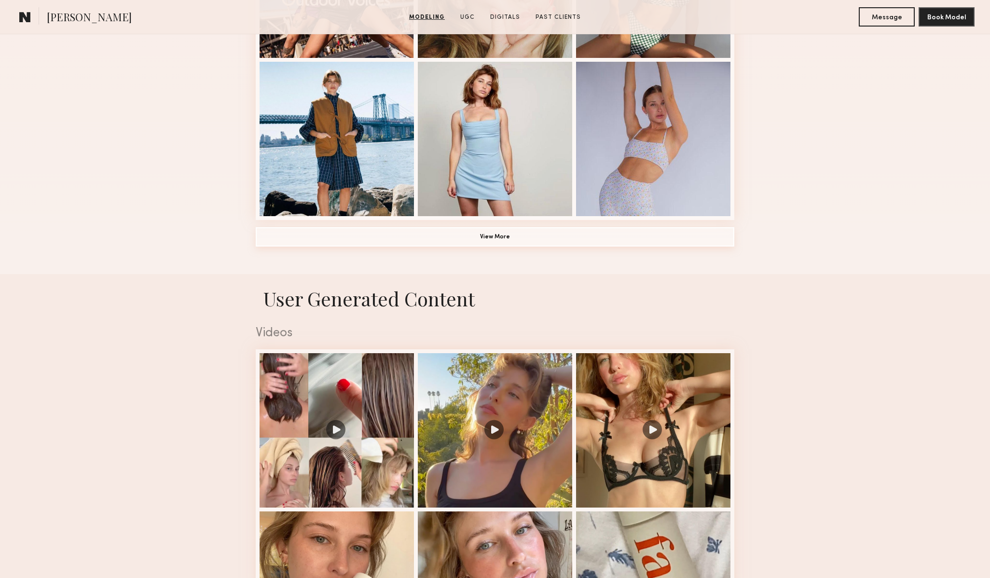
click at [455, 237] on button "View More" at bounding box center [495, 236] width 478 height 19
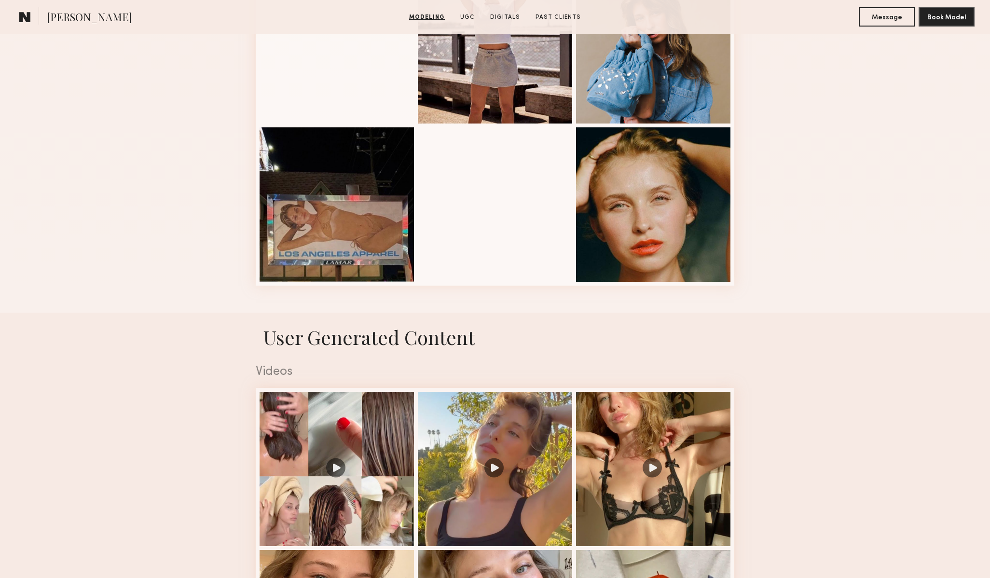
scroll to position [1262, 0]
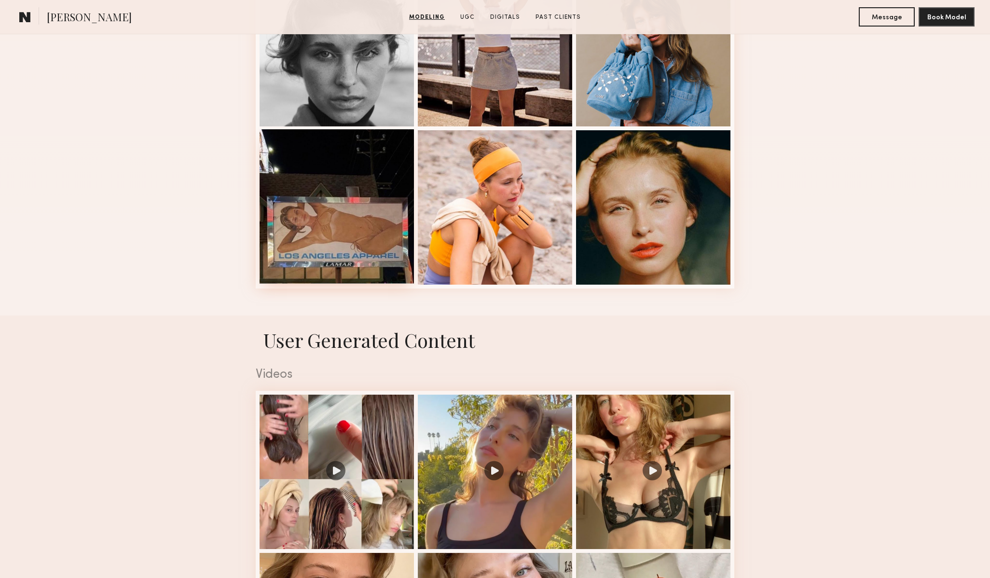
click at [374, 265] on div at bounding box center [337, 206] width 154 height 154
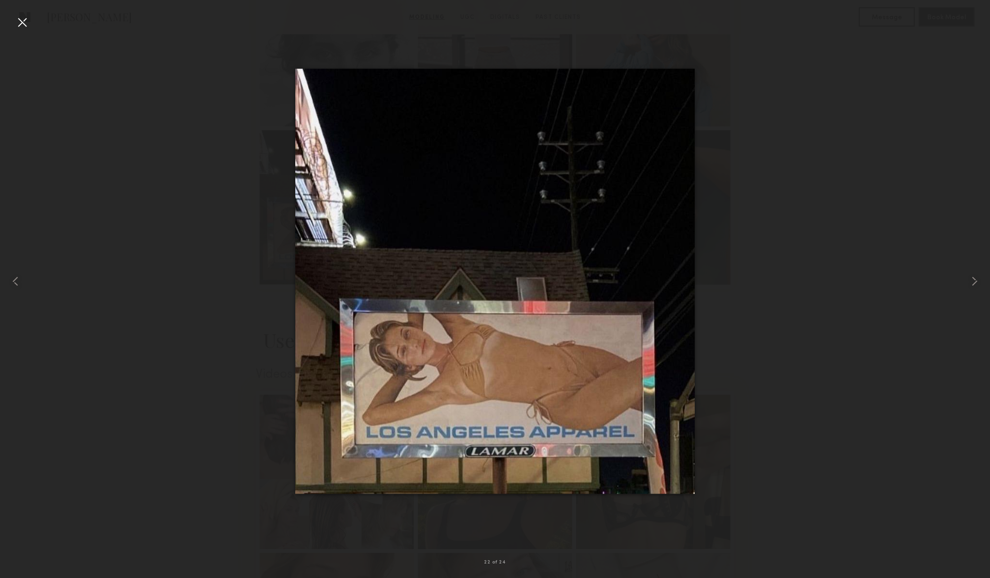
click at [22, 27] on div at bounding box center [21, 21] width 15 height 15
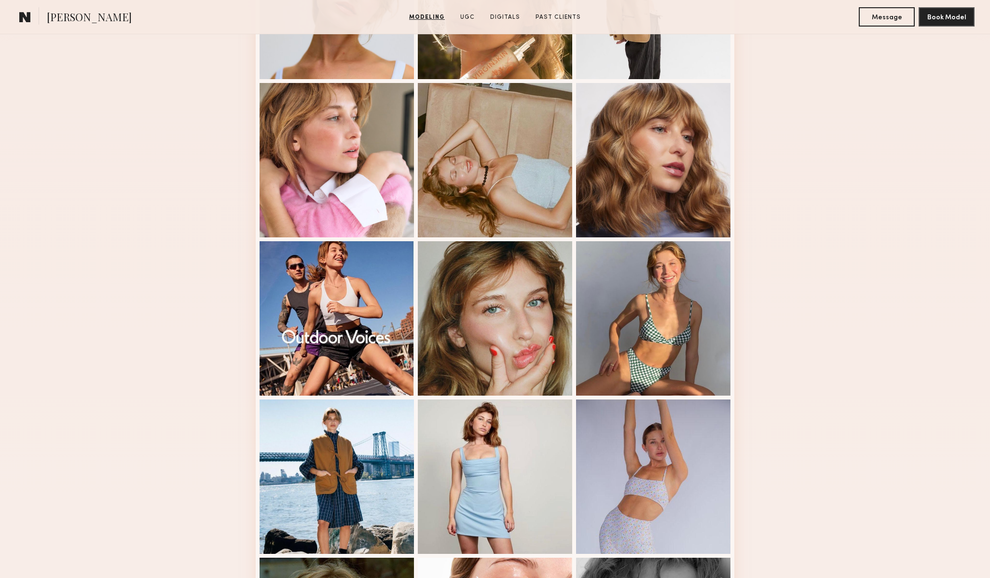
scroll to position [0, 0]
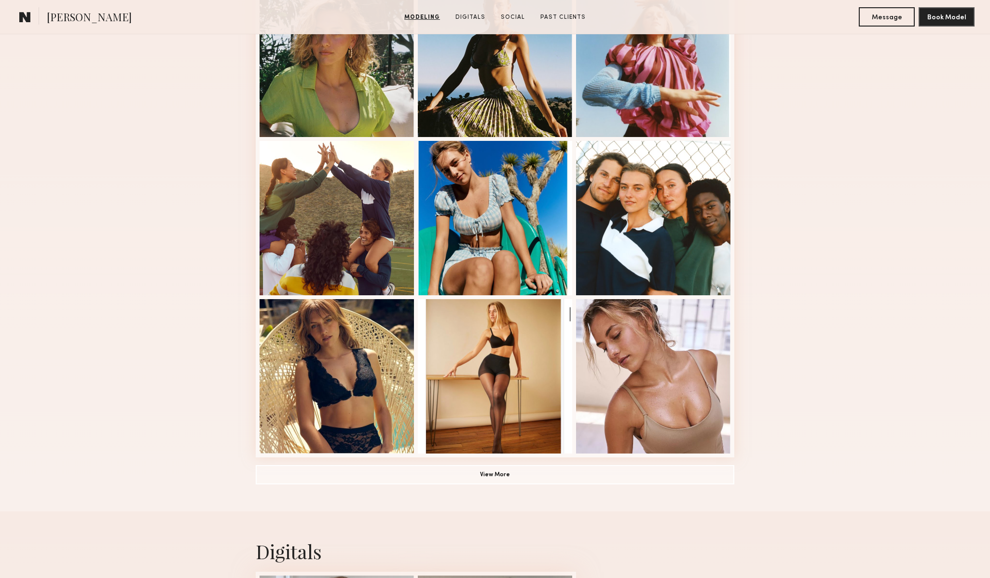
scroll to position [465, 0]
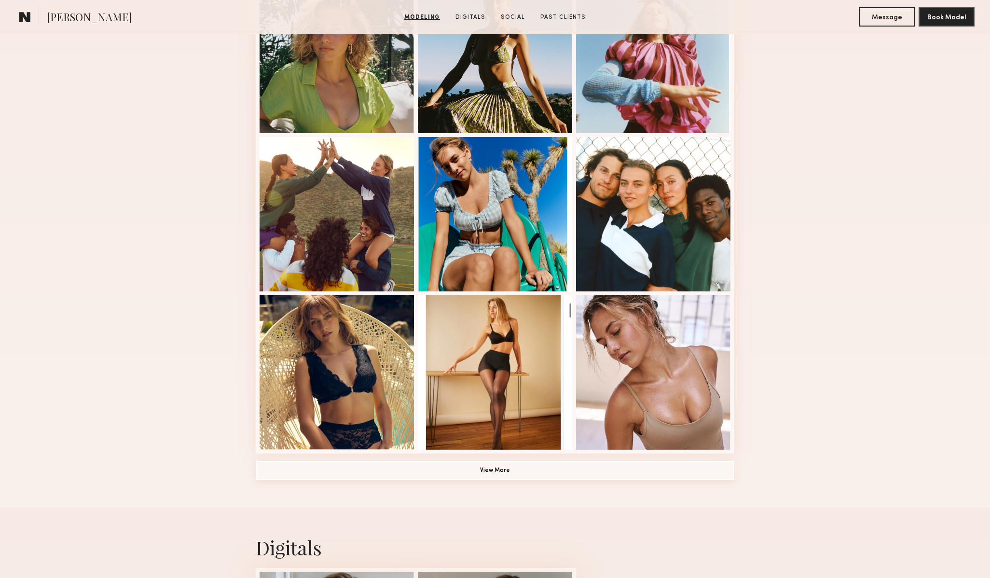
click at [556, 473] on button "View More" at bounding box center [495, 470] width 478 height 19
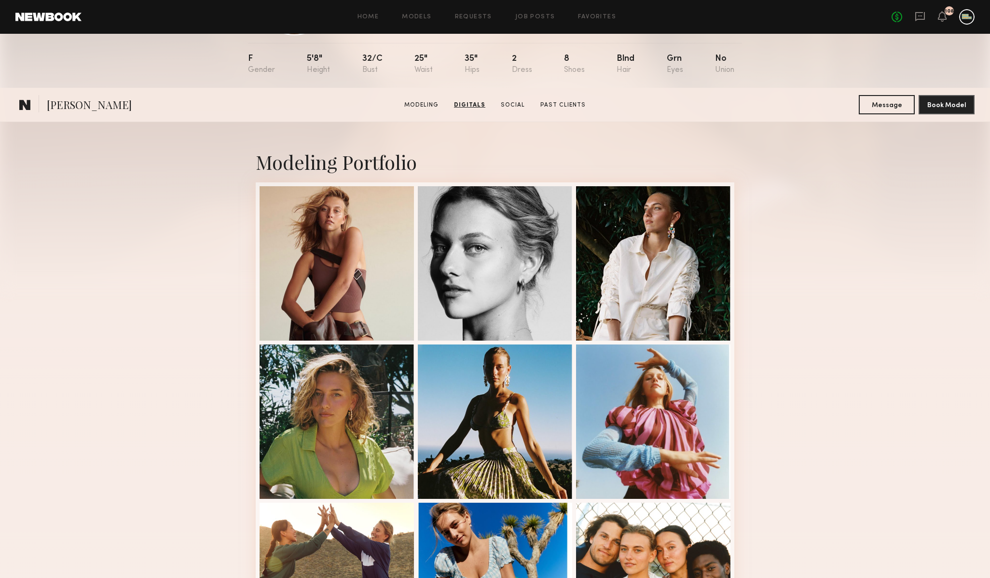
scroll to position [0, 0]
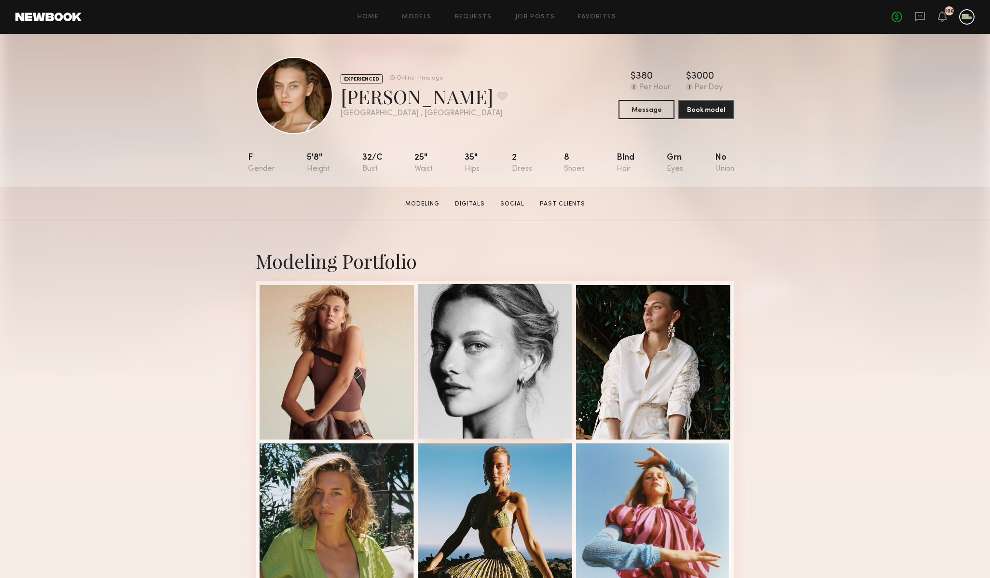
click at [519, 369] on div at bounding box center [495, 361] width 154 height 154
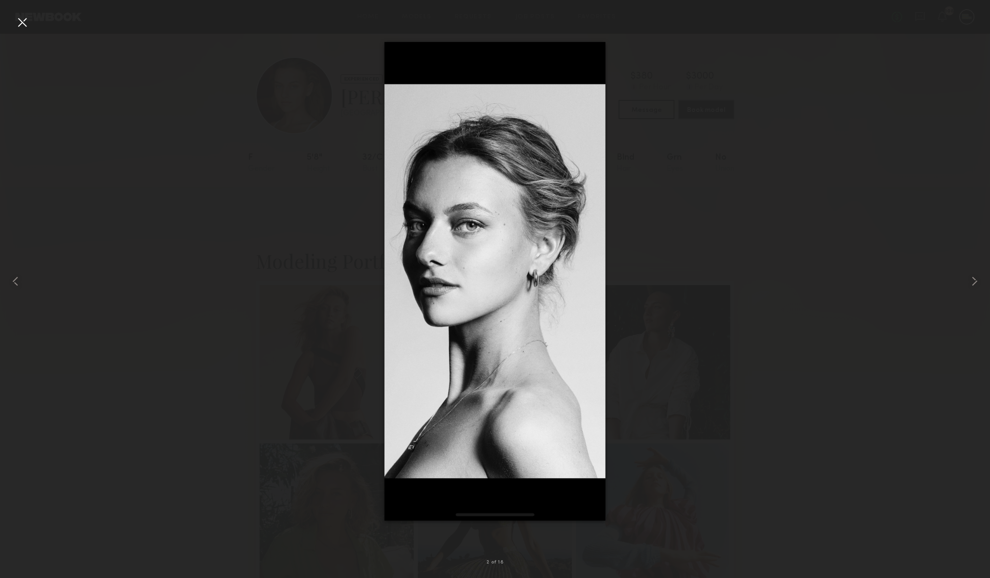
click at [658, 196] on div at bounding box center [495, 281] width 990 height 532
click at [23, 24] on div at bounding box center [21, 21] width 15 height 15
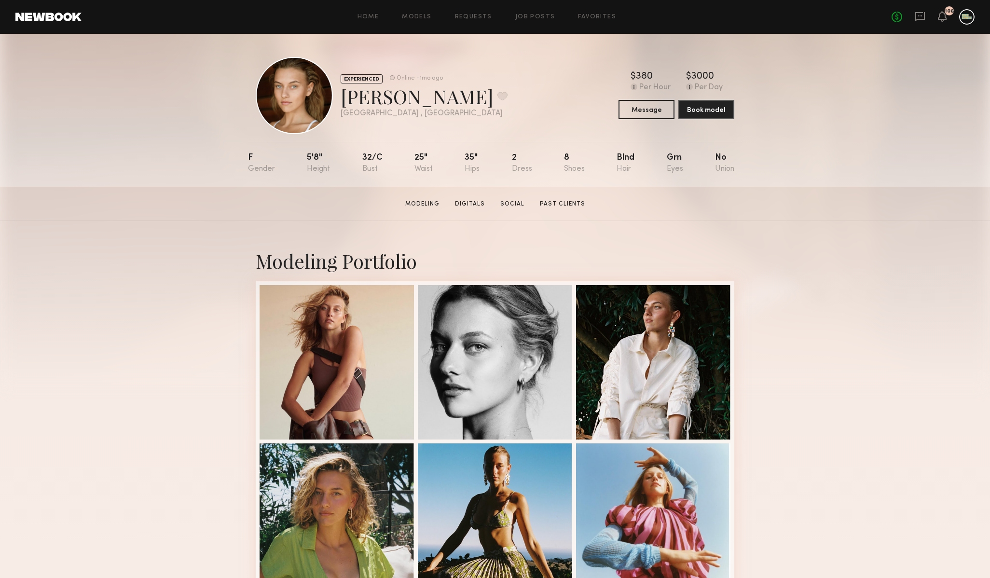
click at [365, 159] on div "32/c" at bounding box center [372, 163] width 20 height 20
click at [365, 166] on div "32/c" at bounding box center [372, 163] width 20 height 20
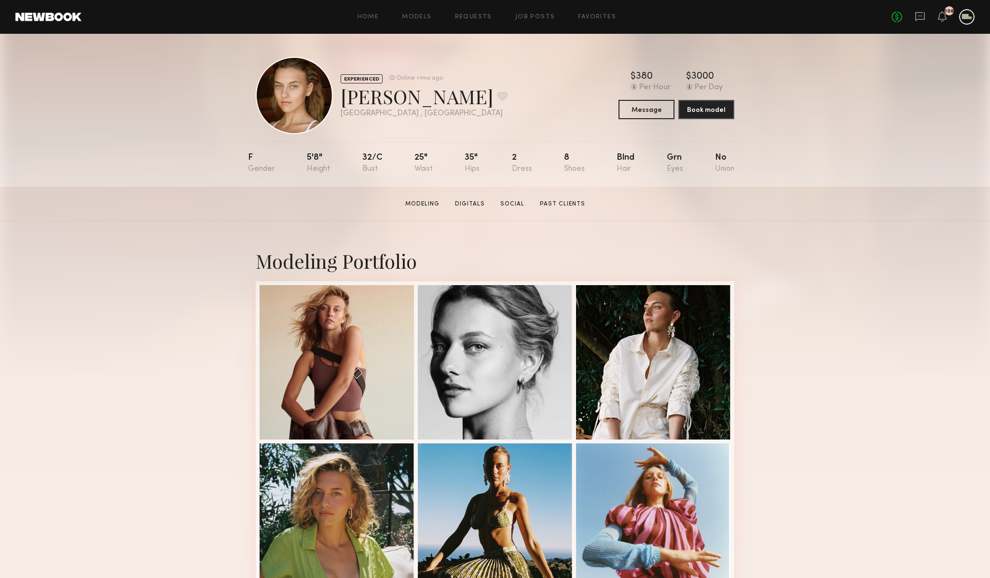
click at [365, 166] on div "32/c" at bounding box center [372, 163] width 20 height 20
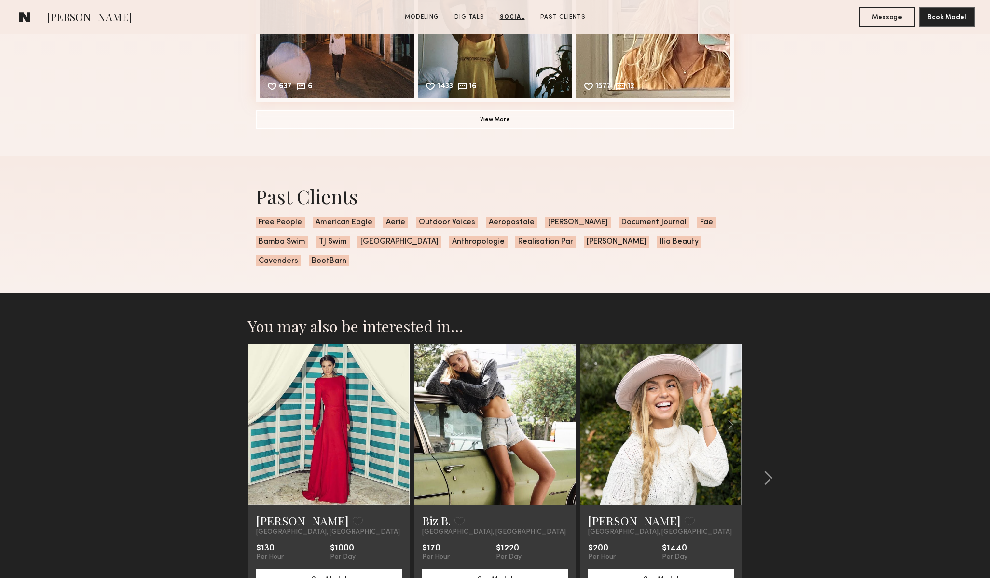
scroll to position [1956, 0]
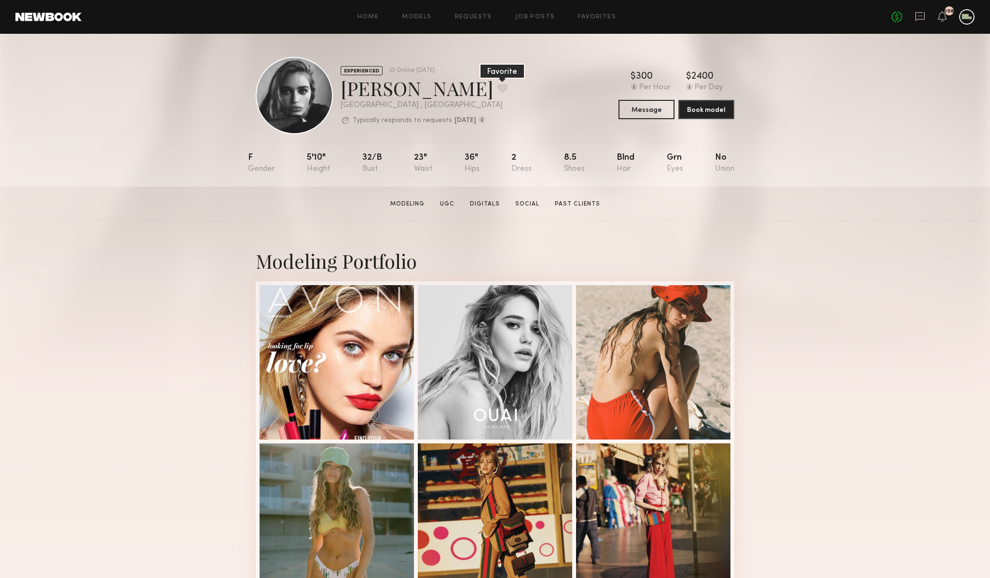
click at [497, 85] on button at bounding box center [502, 88] width 10 height 9
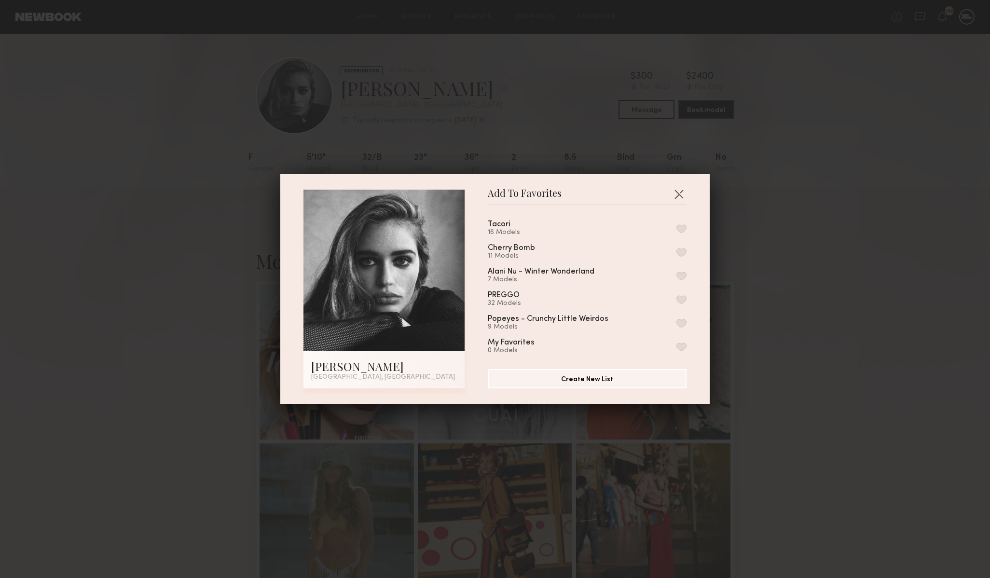
click at [682, 226] on button "button" at bounding box center [681, 228] width 10 height 9
click at [774, 275] on div "Add To Favorites [PERSON_NAME] [GEOGRAPHIC_DATA], [GEOGRAPHIC_DATA] Add To Favo…" at bounding box center [495, 289] width 990 height 578
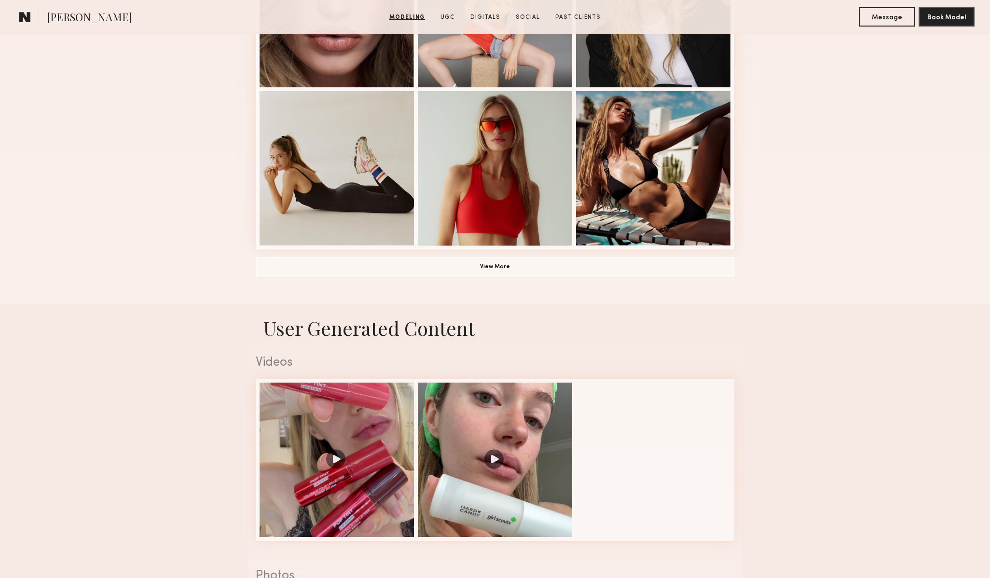
scroll to position [676, 0]
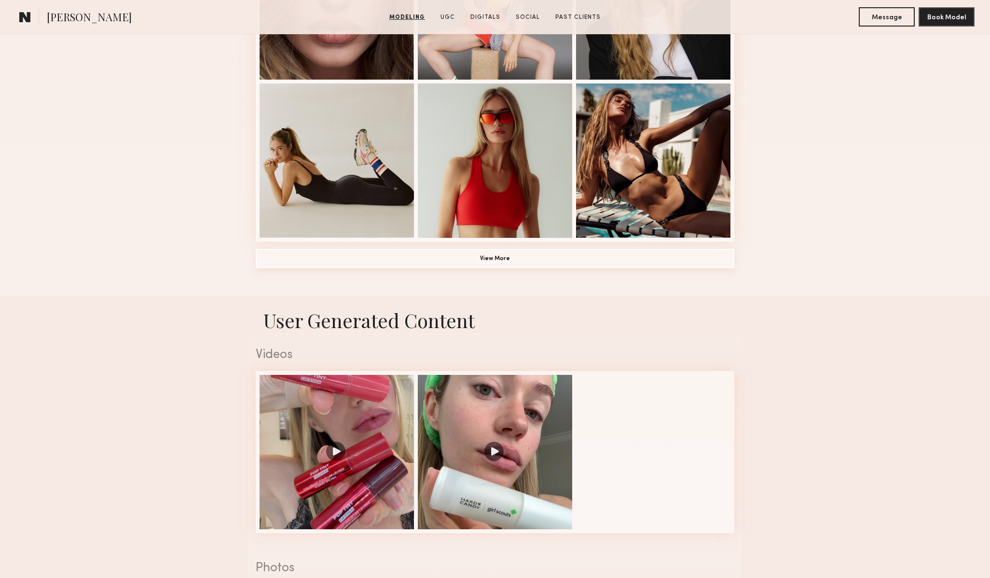
click at [691, 257] on button "View More" at bounding box center [495, 258] width 478 height 19
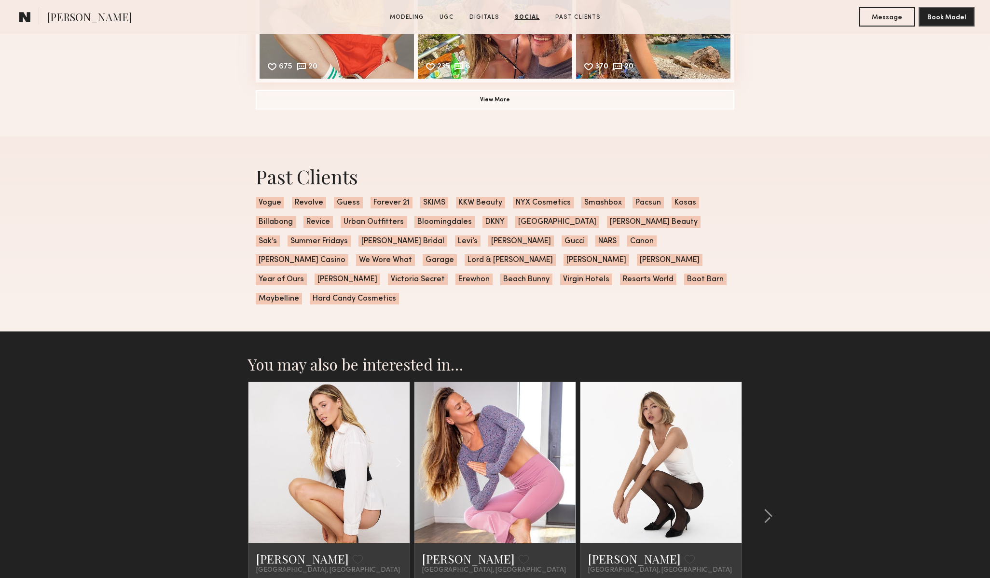
scroll to position [2769, 0]
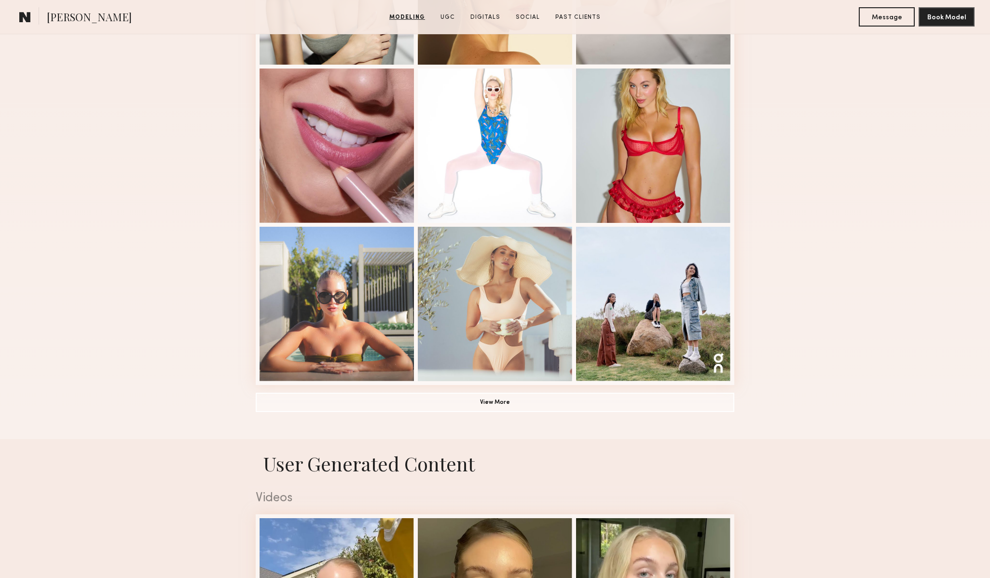
scroll to position [533, 0]
click at [573, 405] on button "View More" at bounding box center [495, 401] width 478 height 19
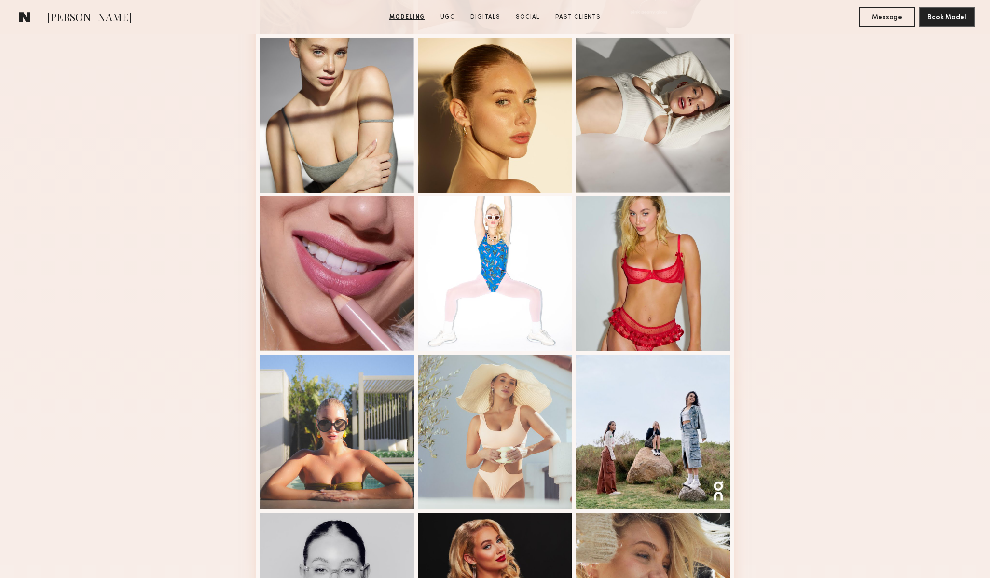
scroll to position [404, 0]
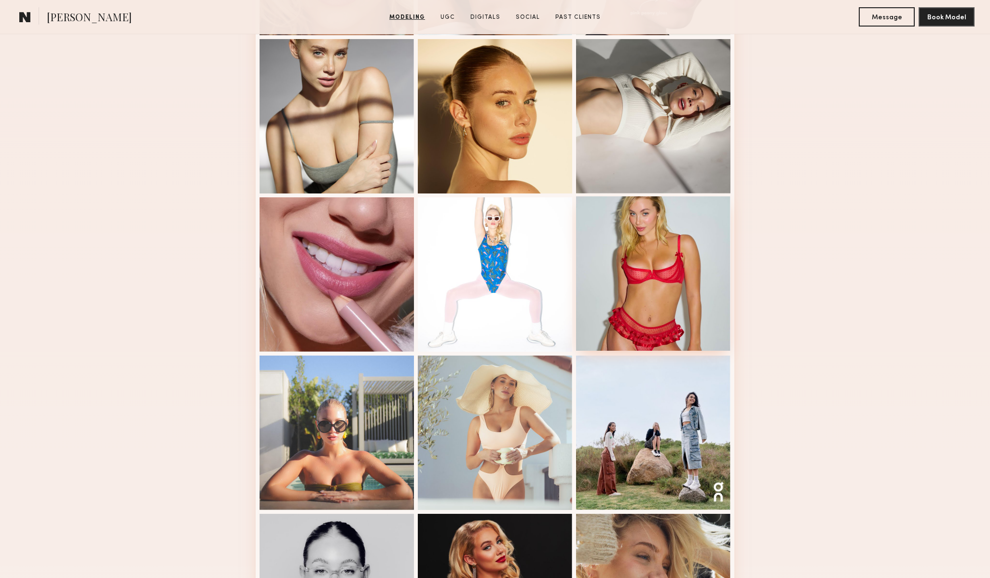
click at [682, 287] on div at bounding box center [653, 273] width 154 height 154
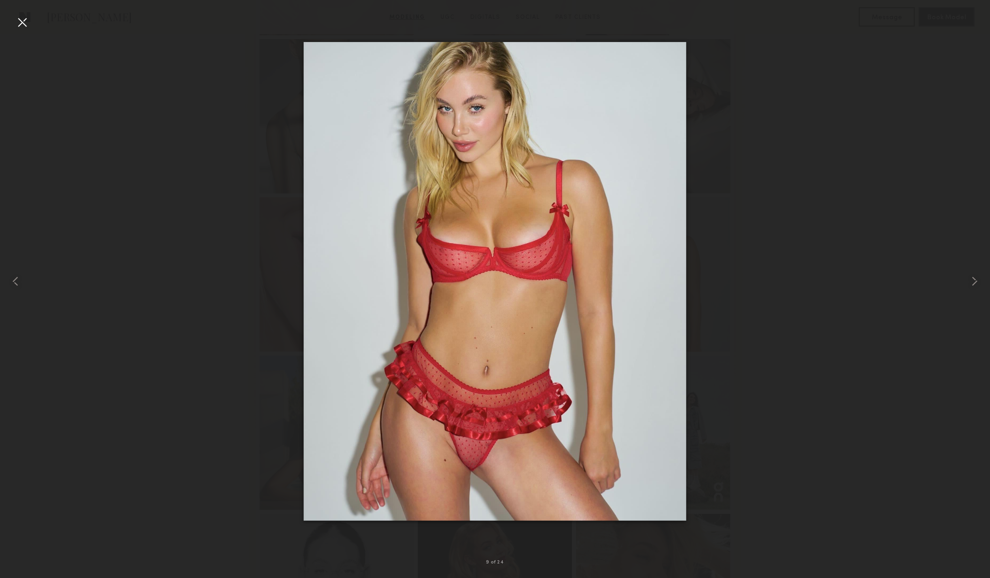
click at [736, 220] on div at bounding box center [495, 281] width 990 height 532
click at [18, 22] on div at bounding box center [21, 21] width 15 height 15
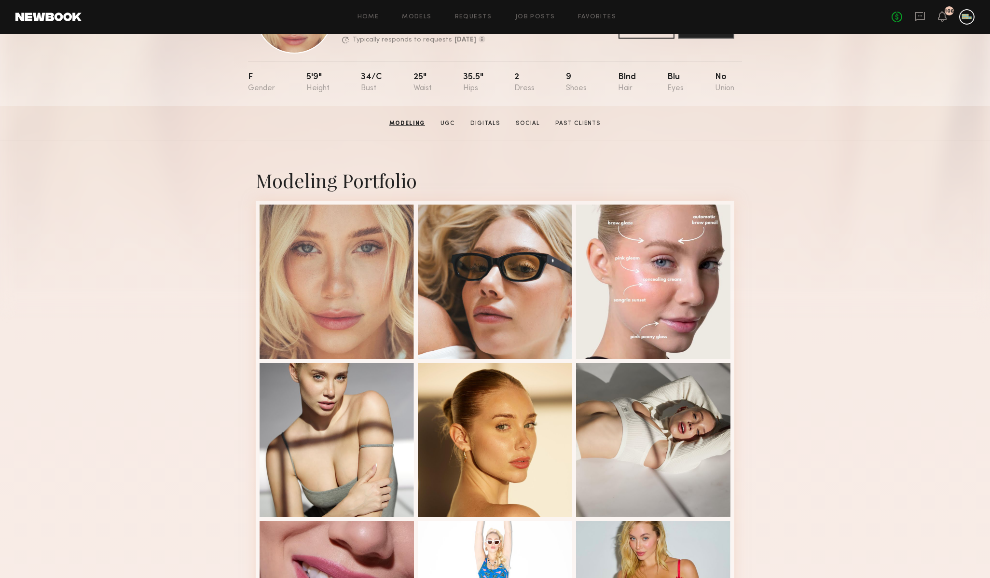
scroll to position [0, 0]
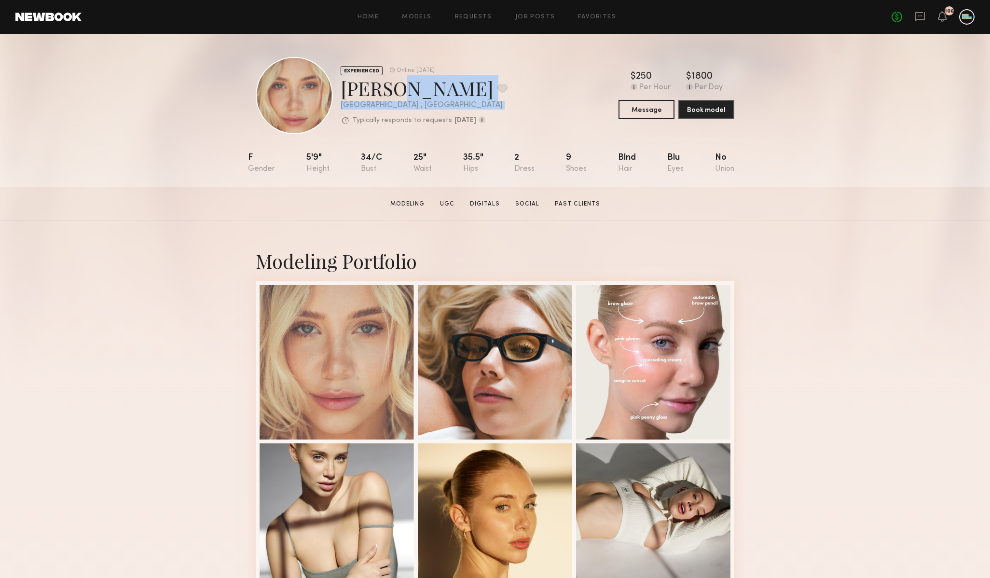
drag, startPoint x: 387, startPoint y: 89, endPoint x: 387, endPoint y: 109, distance: 19.8
click at [387, 109] on div "EXPERIENCED Online 3d ago Louise B. Favorite Los Angeles , CA Typically respond…" at bounding box center [424, 96] width 167 height 60
click at [386, 119] on p "Typically responds to requests" at bounding box center [402, 120] width 99 height 7
drag, startPoint x: 386, startPoint y: 120, endPoint x: 388, endPoint y: 87, distance: 32.8
click at [388, 86] on div "EXPERIENCED Online 3d ago Louise B. Favorite Los Angeles , CA Typically respond…" at bounding box center [424, 96] width 167 height 60
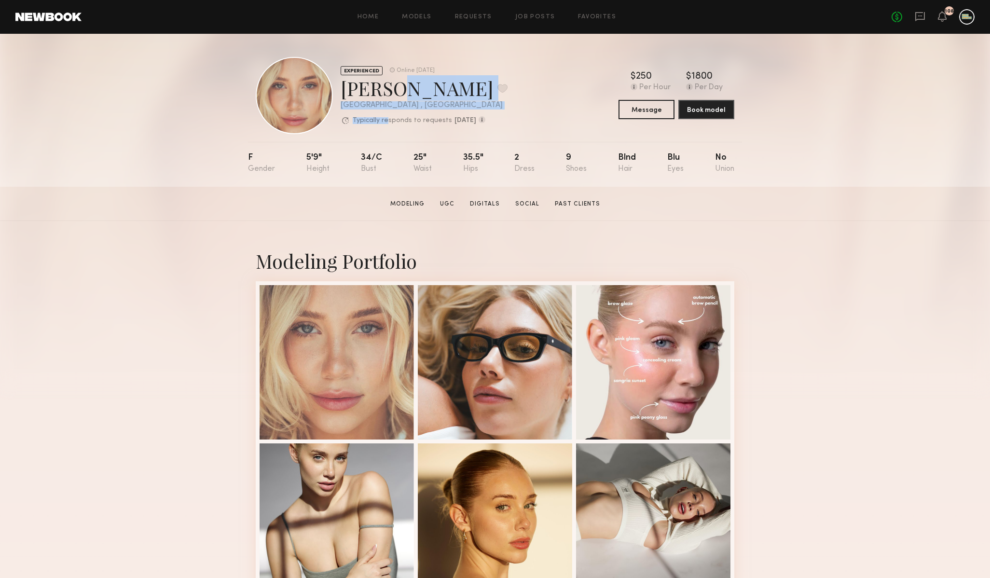
click at [388, 87] on div "Louise B. Favorite" at bounding box center [424, 88] width 167 height 26
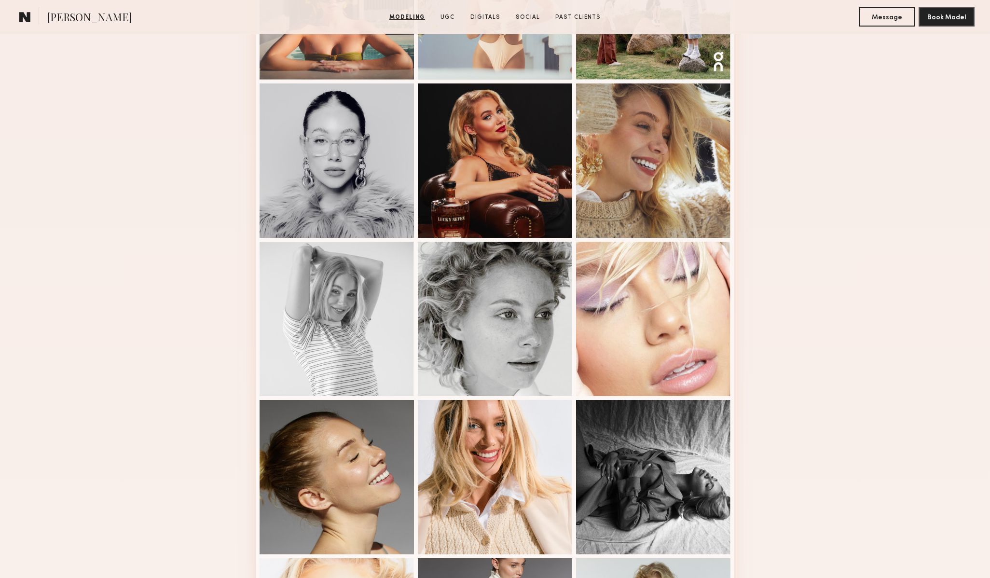
scroll to position [836, 0]
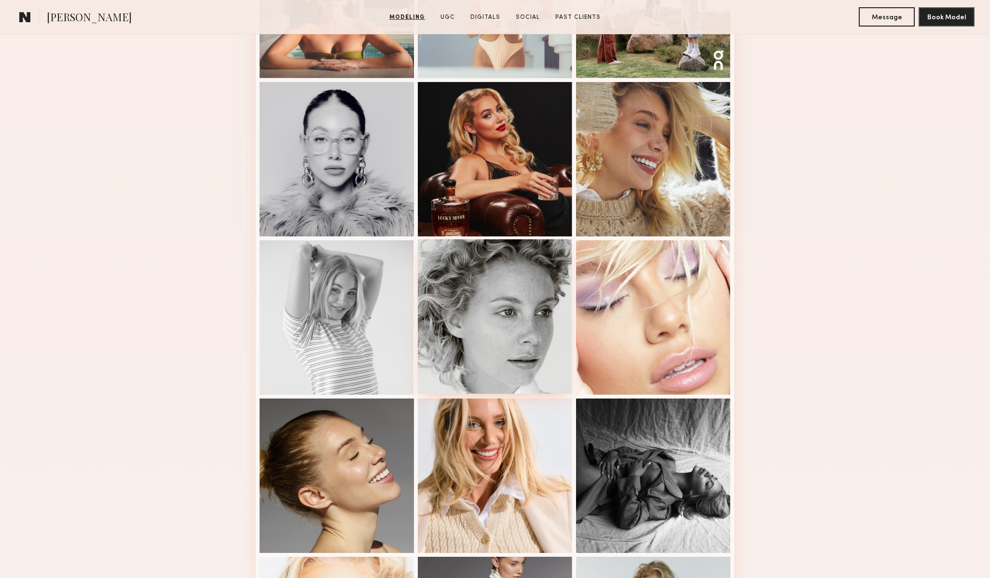
click at [505, 329] on div at bounding box center [495, 316] width 154 height 154
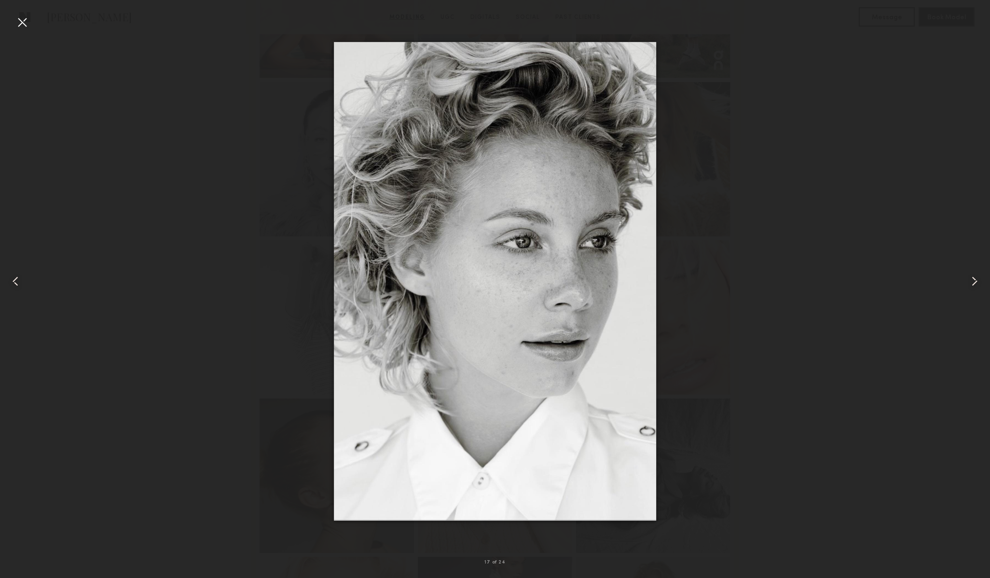
click at [17, 18] on div at bounding box center [21, 21] width 15 height 15
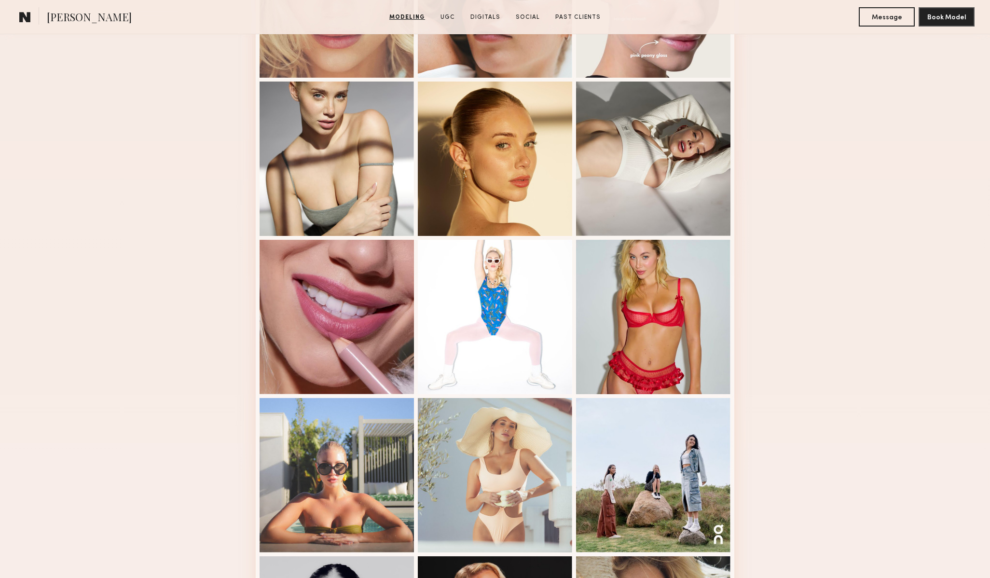
scroll to position [0, 0]
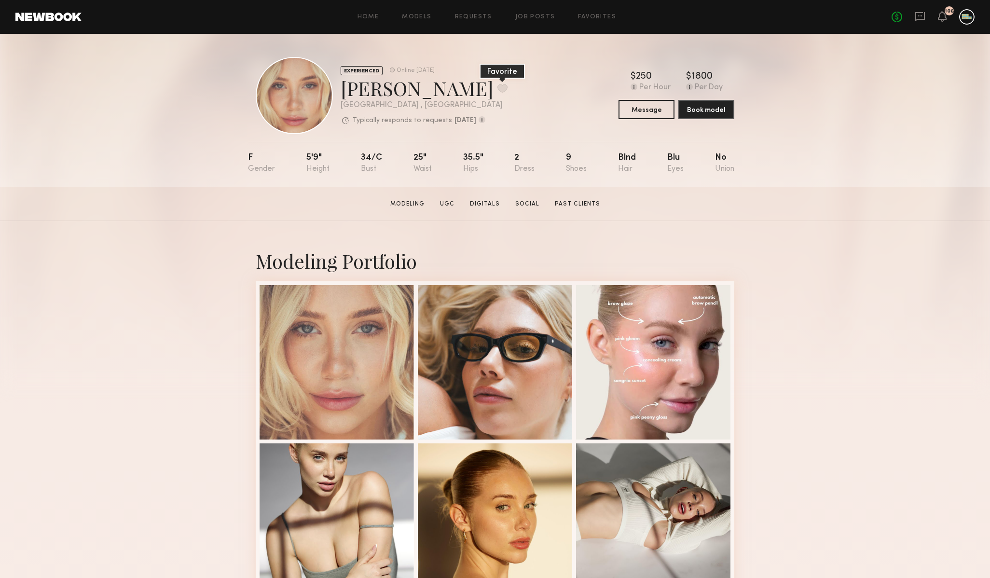
click at [497, 87] on button at bounding box center [502, 88] width 10 height 9
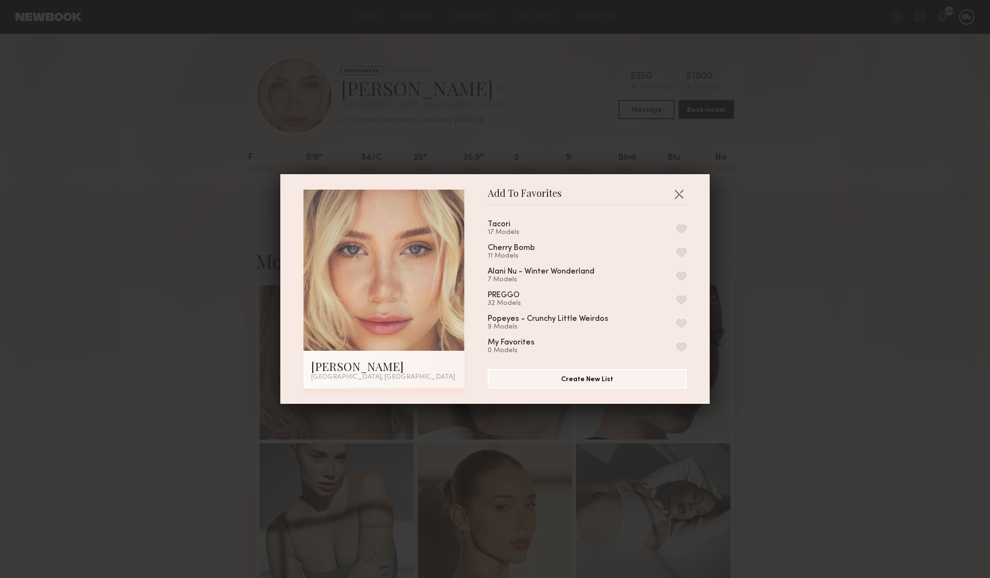
click at [678, 227] on button "button" at bounding box center [681, 228] width 10 height 9
click at [681, 191] on button "button" at bounding box center [678, 193] width 15 height 15
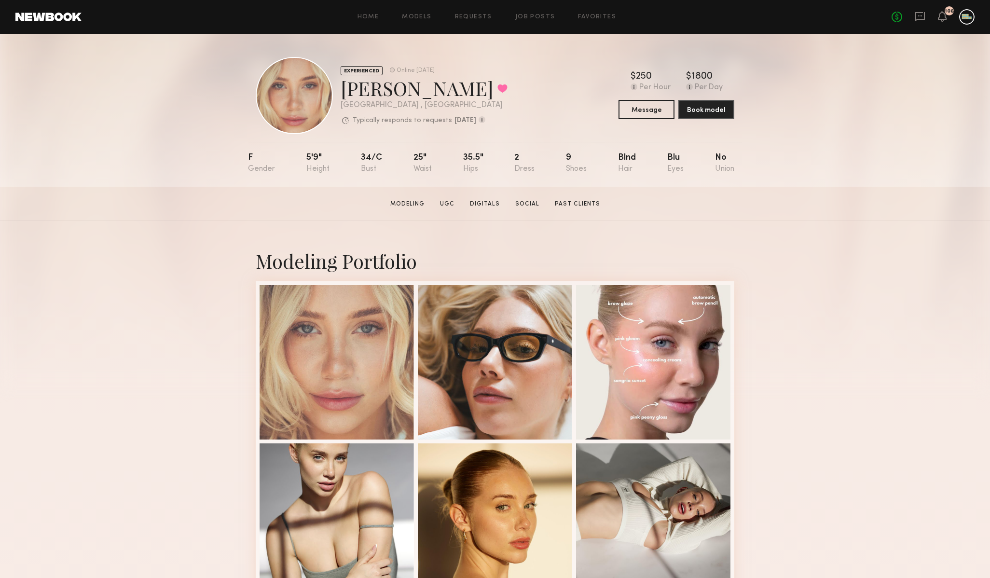
click at [55, 15] on link at bounding box center [48, 17] width 66 height 9
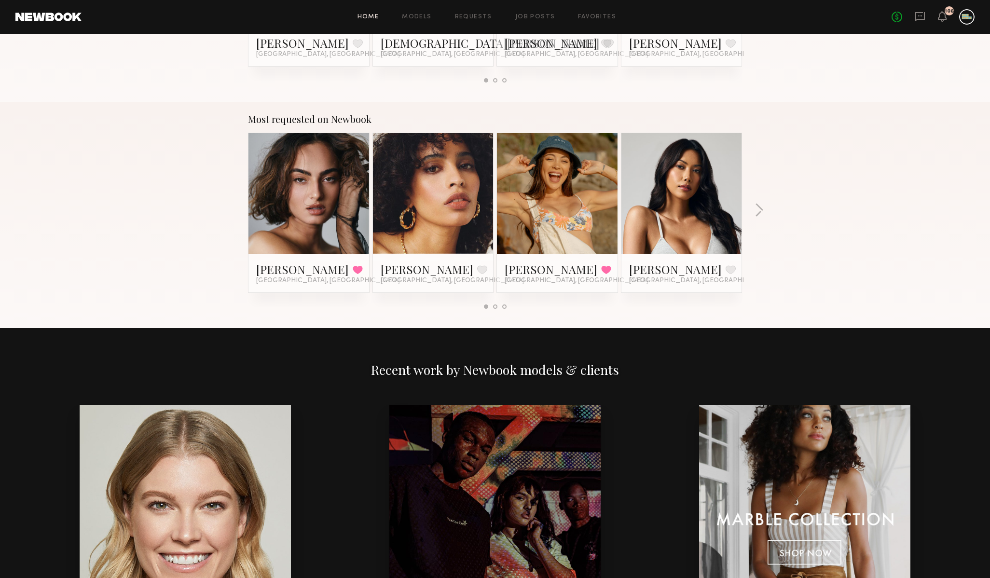
scroll to position [765, 0]
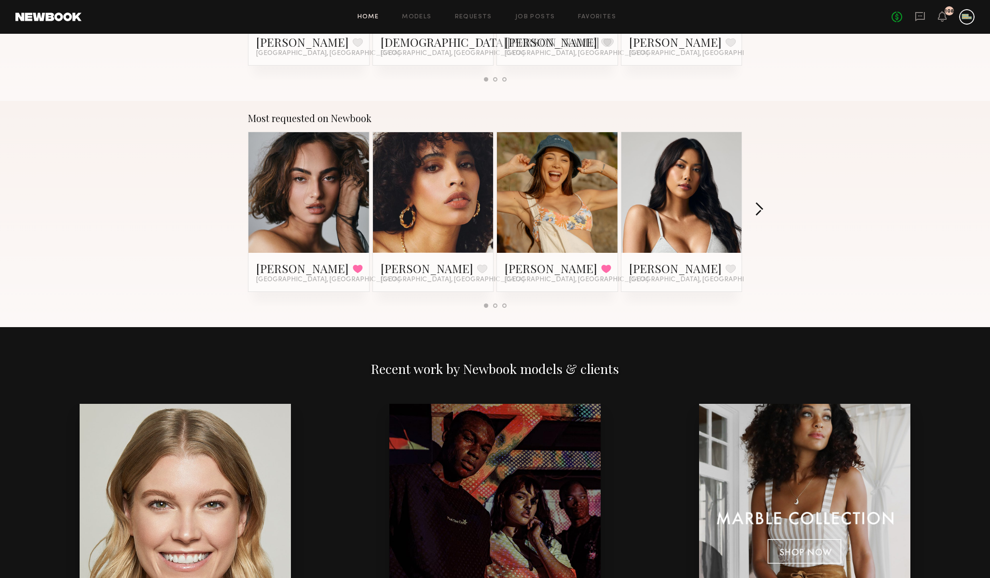
click at [762, 207] on button "button" at bounding box center [758, 210] width 9 height 16
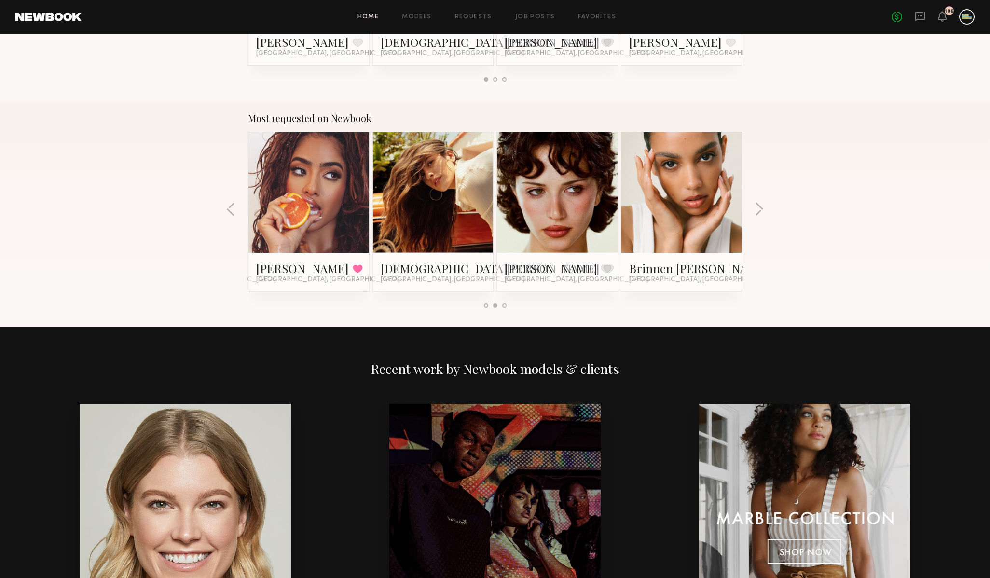
click at [563, 194] on link at bounding box center [557, 192] width 59 height 121
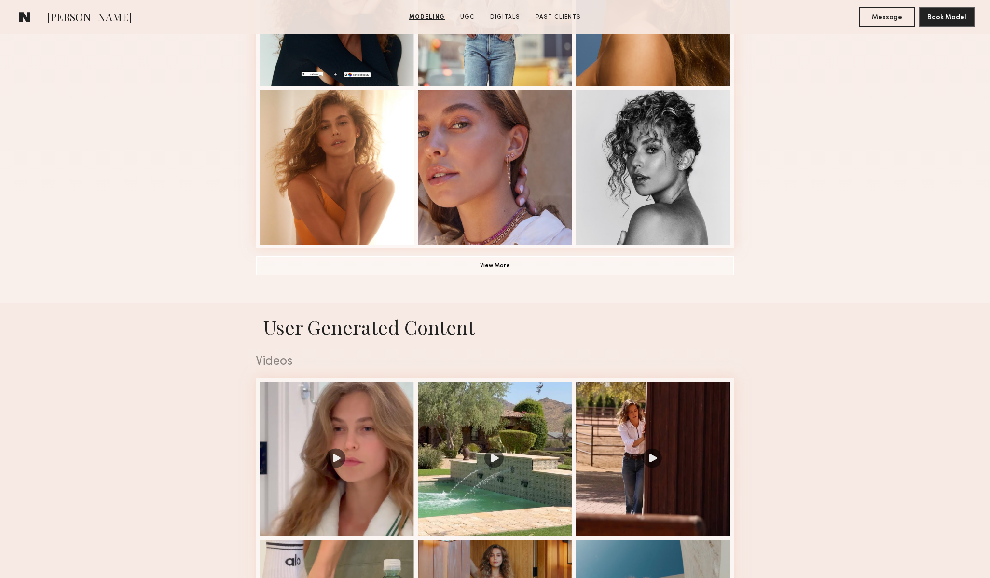
scroll to position [670, 0]
click at [523, 262] on button "View More" at bounding box center [495, 264] width 478 height 19
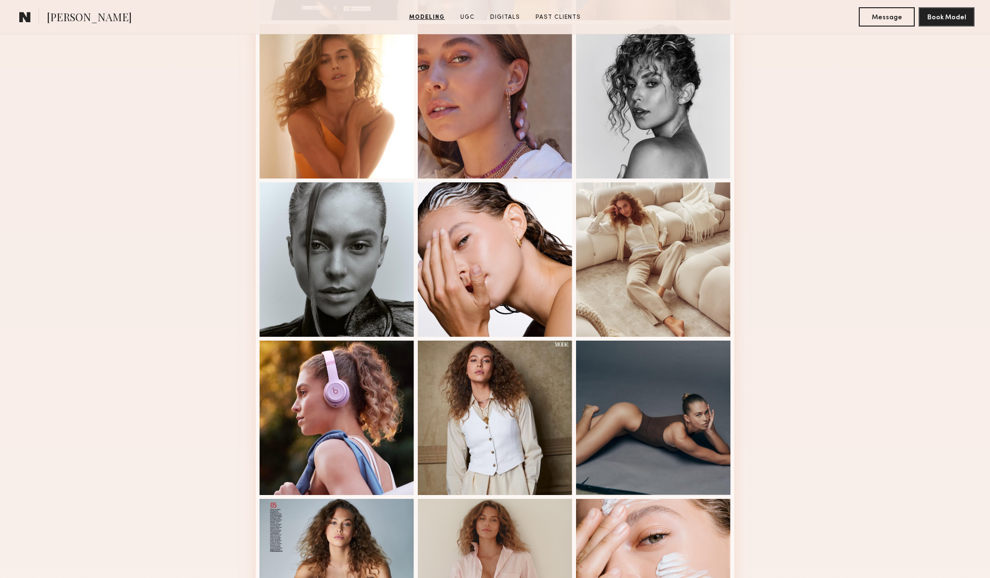
scroll to position [737, 0]
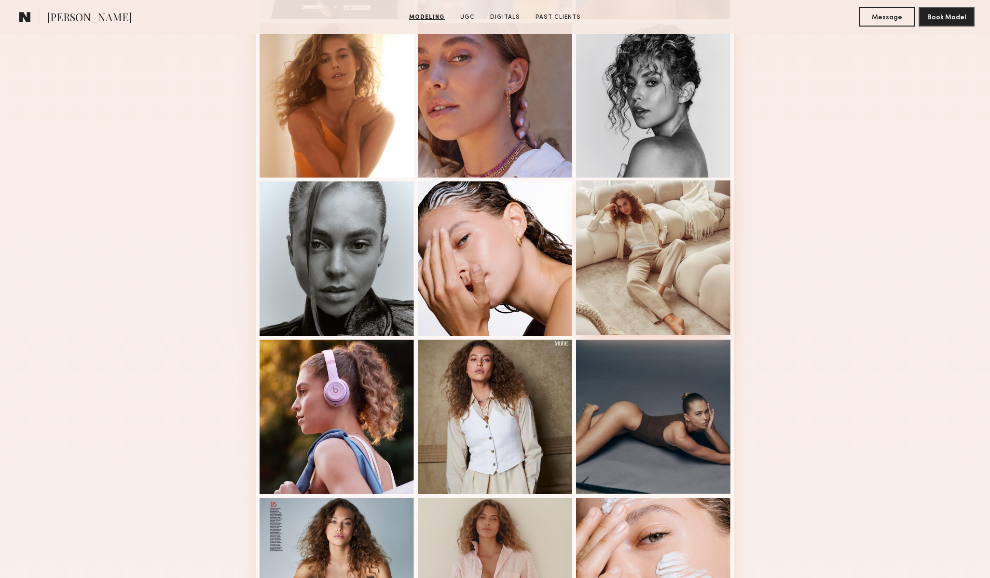
click at [650, 306] on div at bounding box center [653, 257] width 154 height 154
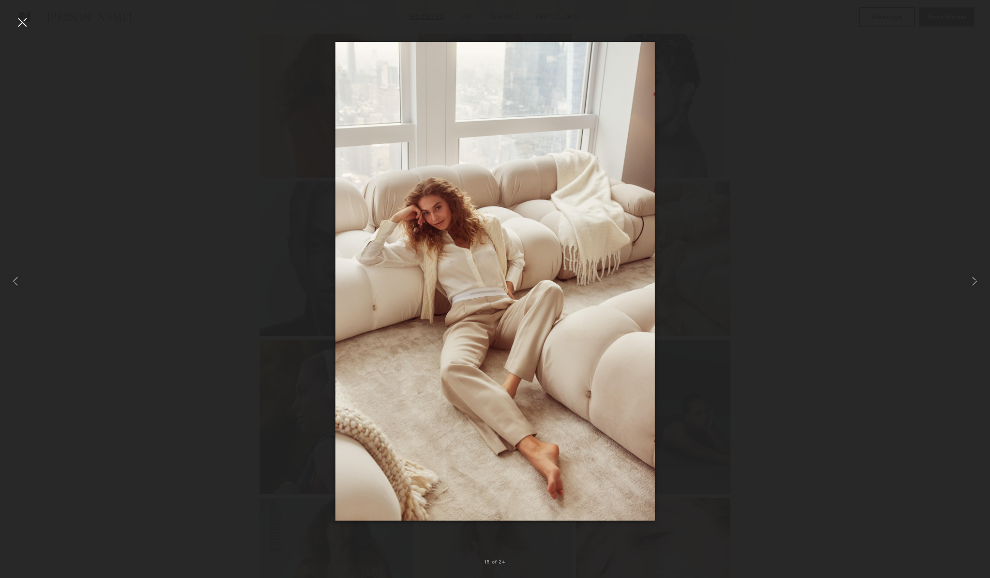
click at [21, 21] on div at bounding box center [21, 21] width 15 height 15
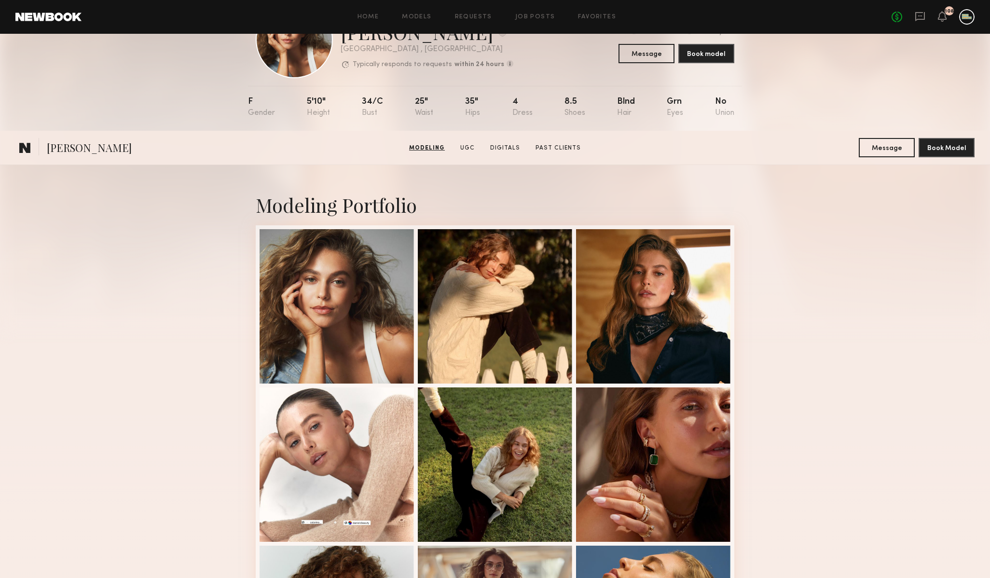
scroll to position [0, 0]
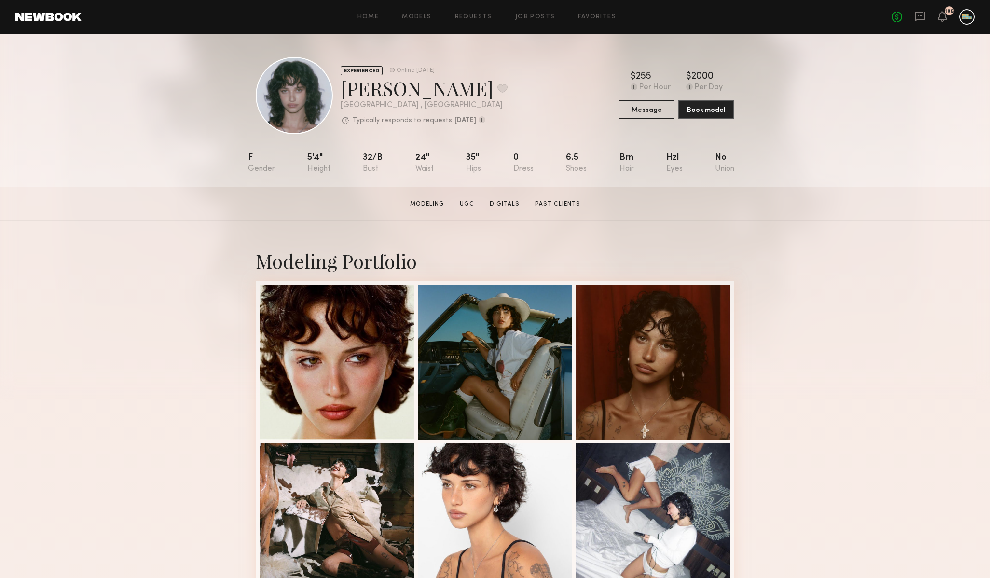
click at [54, 17] on link at bounding box center [48, 17] width 66 height 9
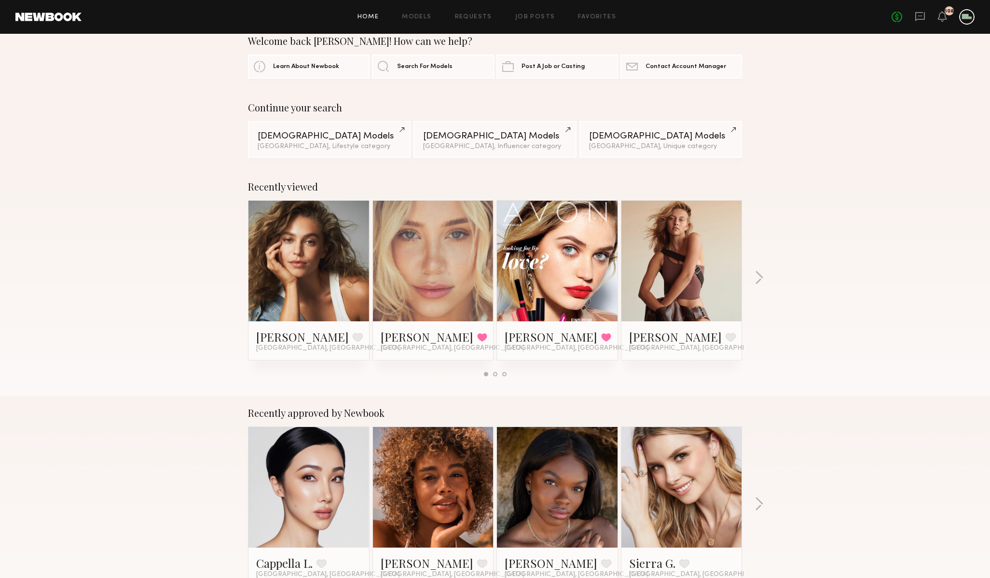
scroll to position [19, 0]
